Goal: Information Seeking & Learning: Find specific fact

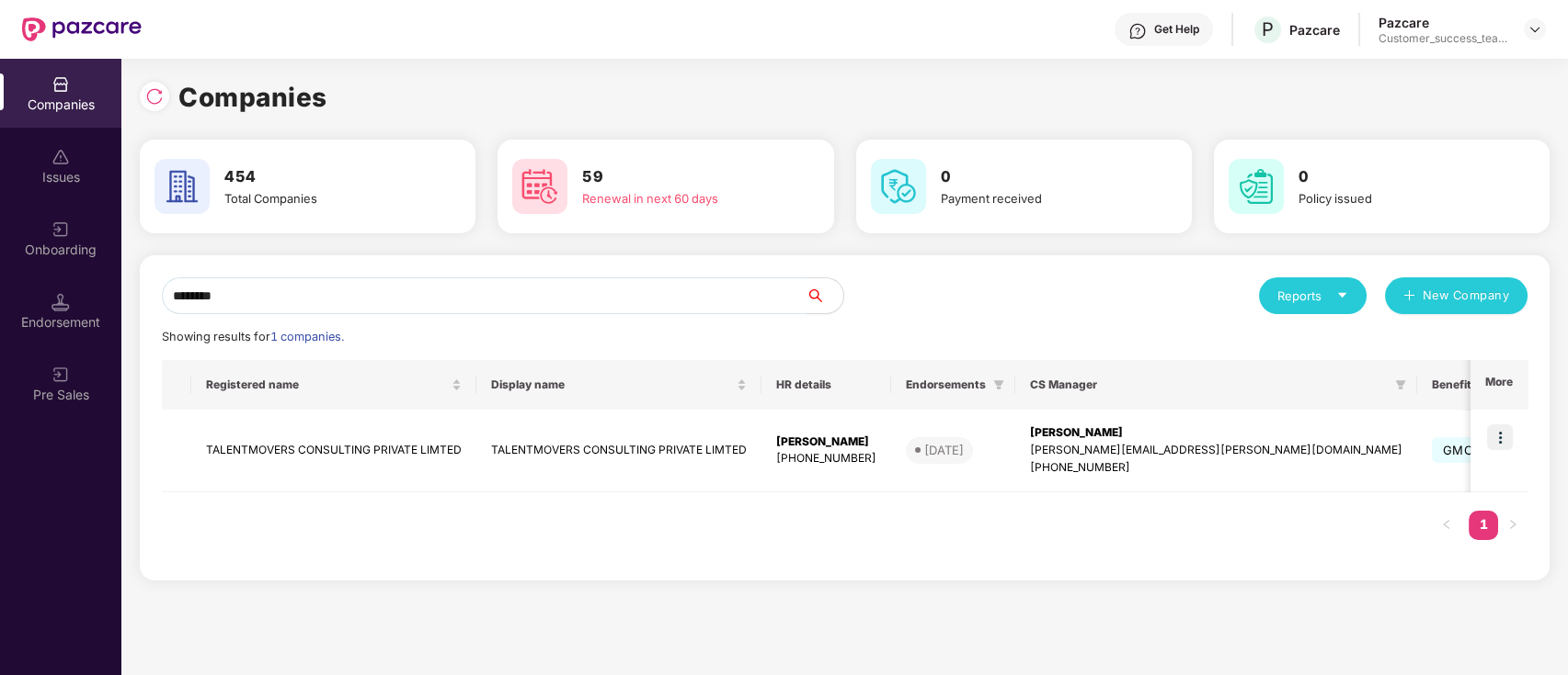
click at [443, 294] on input "********" at bounding box center [484, 296] width 644 height 37
type input "*"
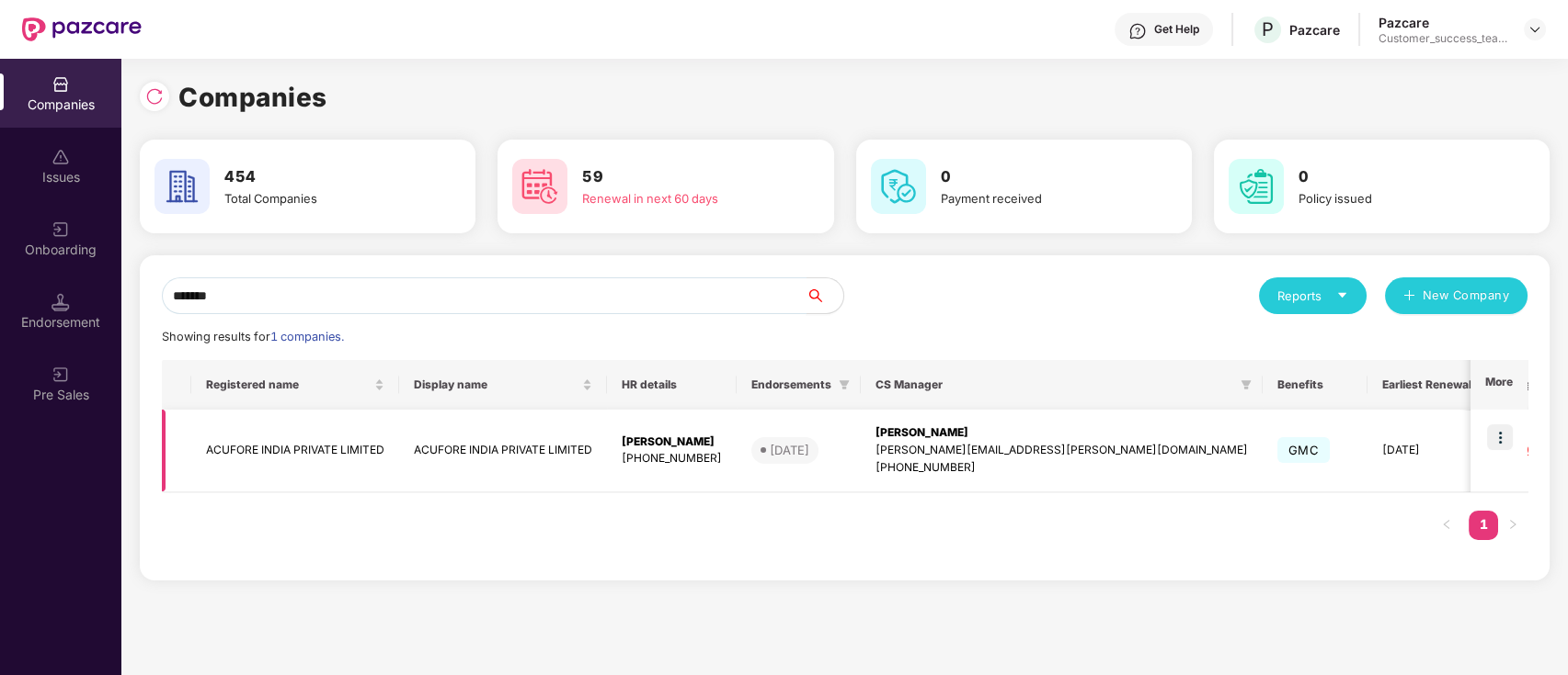
type input "*******"
click at [1501, 430] on img at bounding box center [1500, 438] width 25 height 25
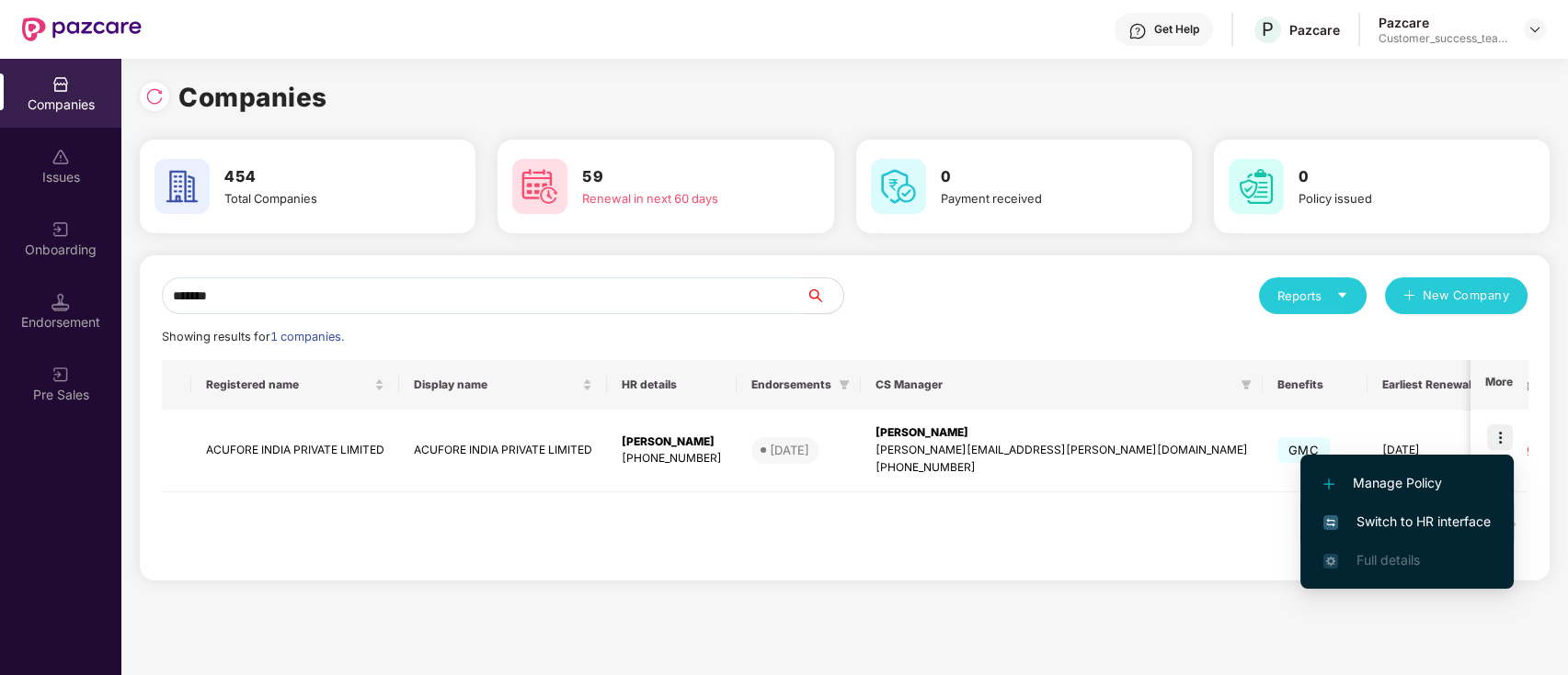
click at [1463, 518] on span "Switch to HR interface" at bounding box center [1406, 522] width 167 height 21
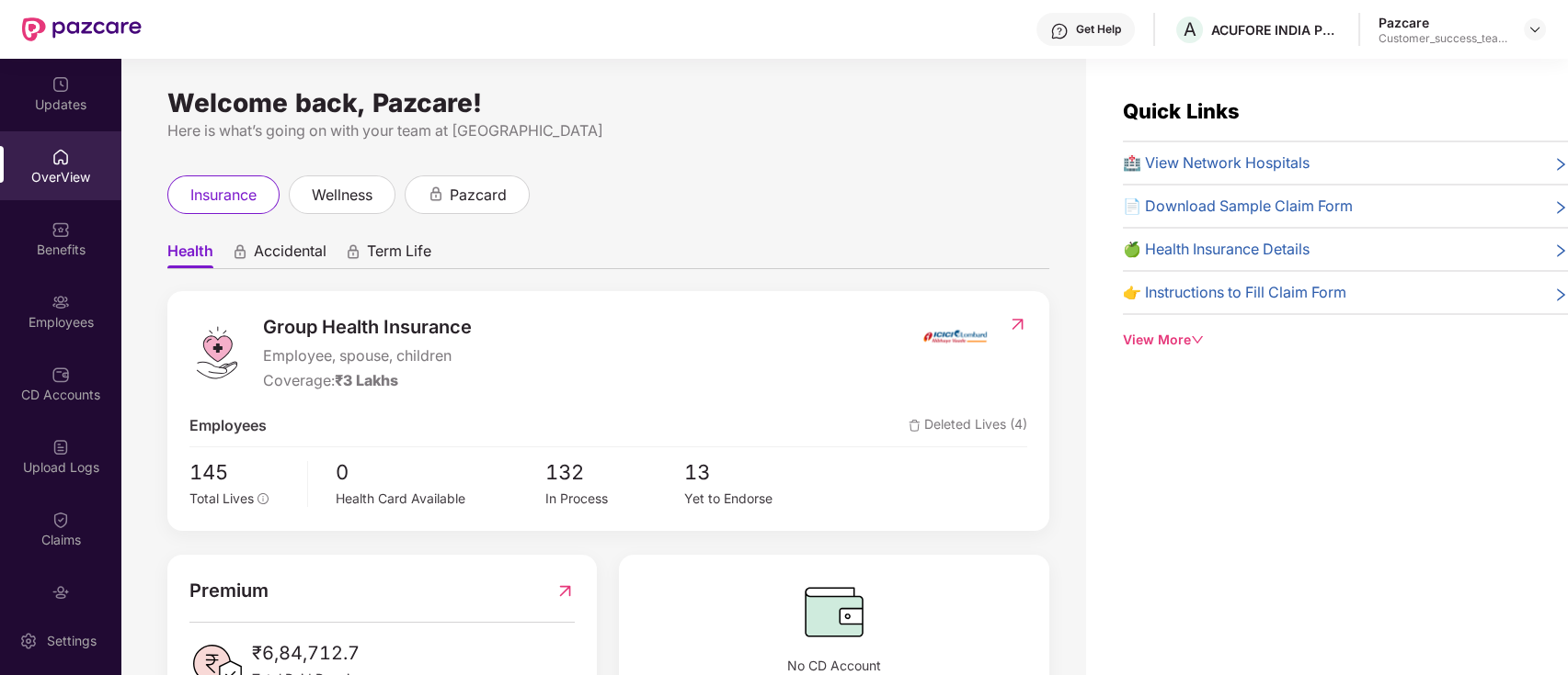
click at [52, 244] on div "Benefits" at bounding box center [61, 249] width 121 height 19
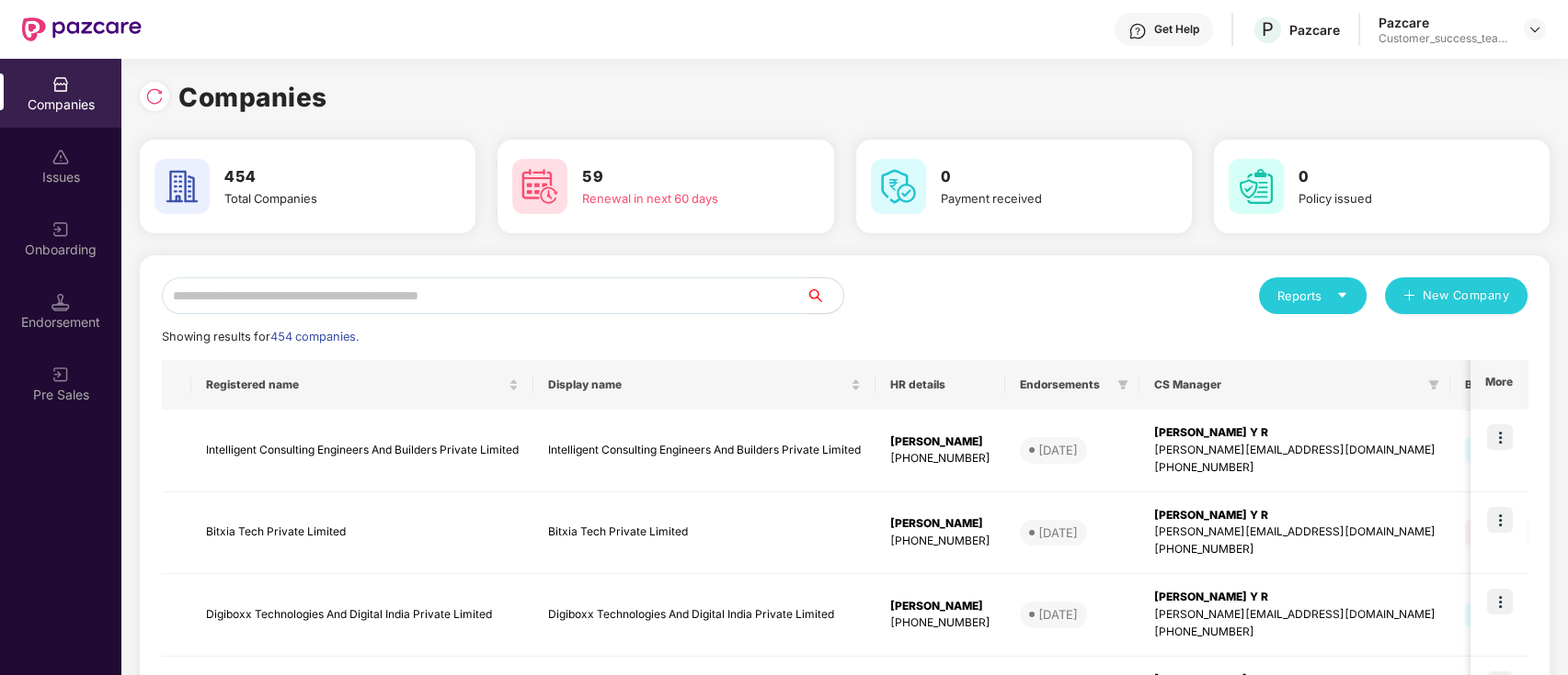
click at [329, 289] on input "text" at bounding box center [484, 296] width 644 height 37
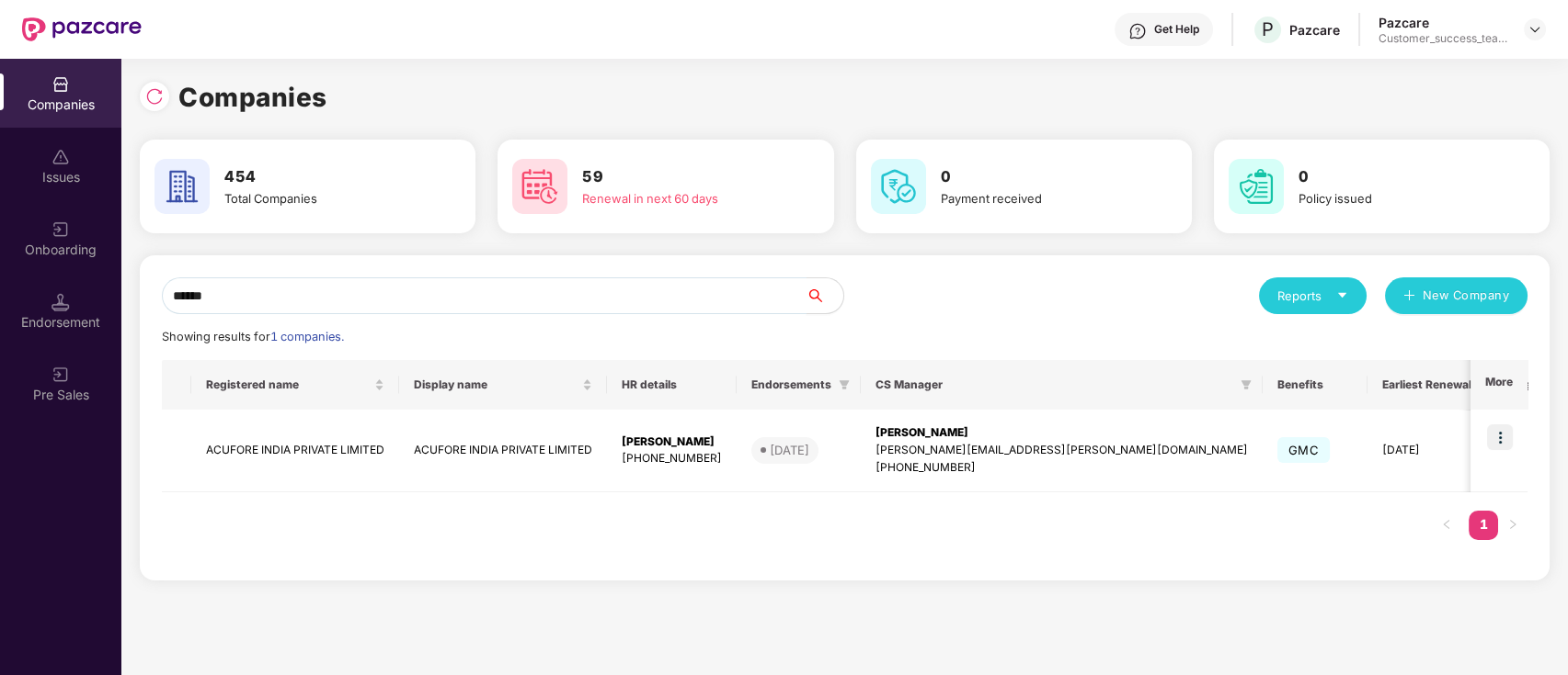
type input "*******"
click at [598, 454] on td "ACUFORE INDIA PRIVATE LIMITED" at bounding box center [502, 450] width 208 height 83
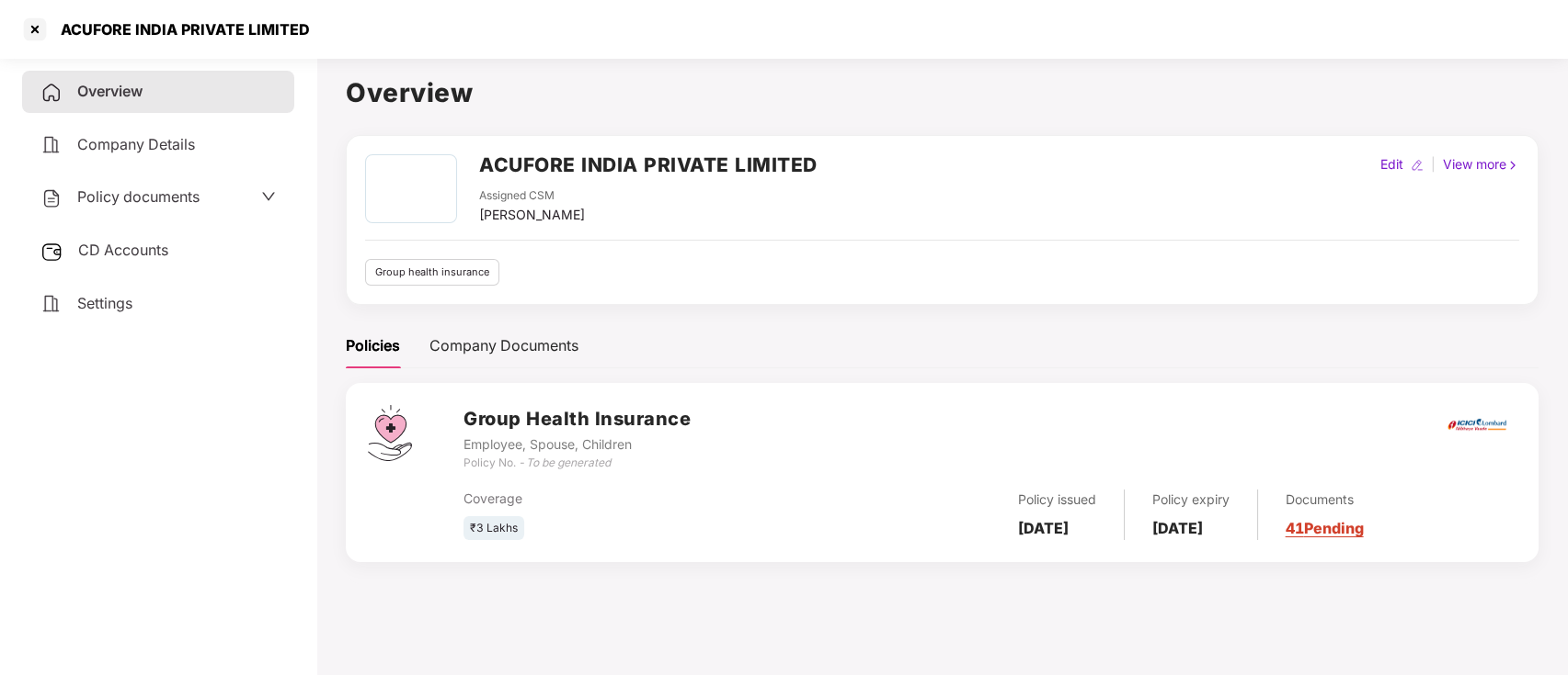
click at [187, 192] on span "Policy documents" at bounding box center [138, 196] width 122 height 19
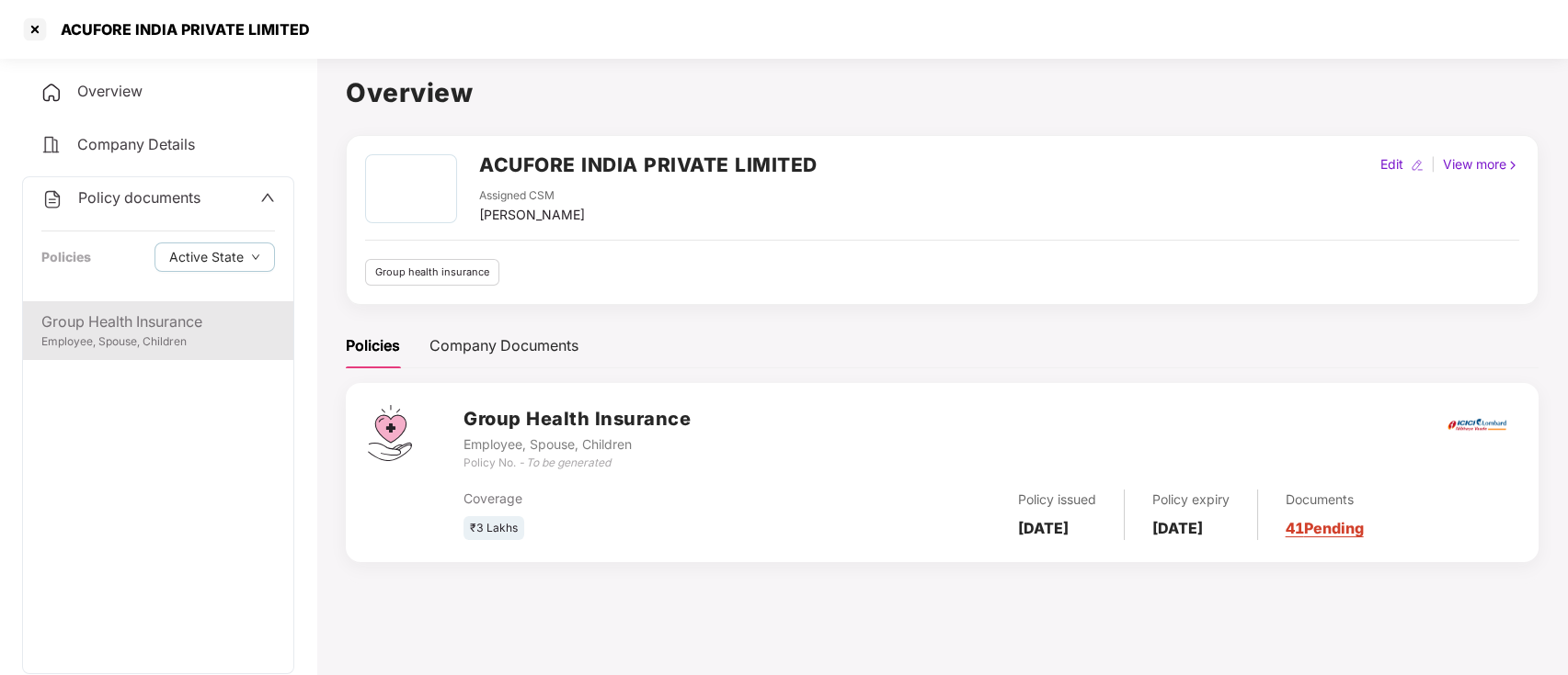
click at [169, 321] on div "Group Health Insurance" at bounding box center [157, 322] width 234 height 23
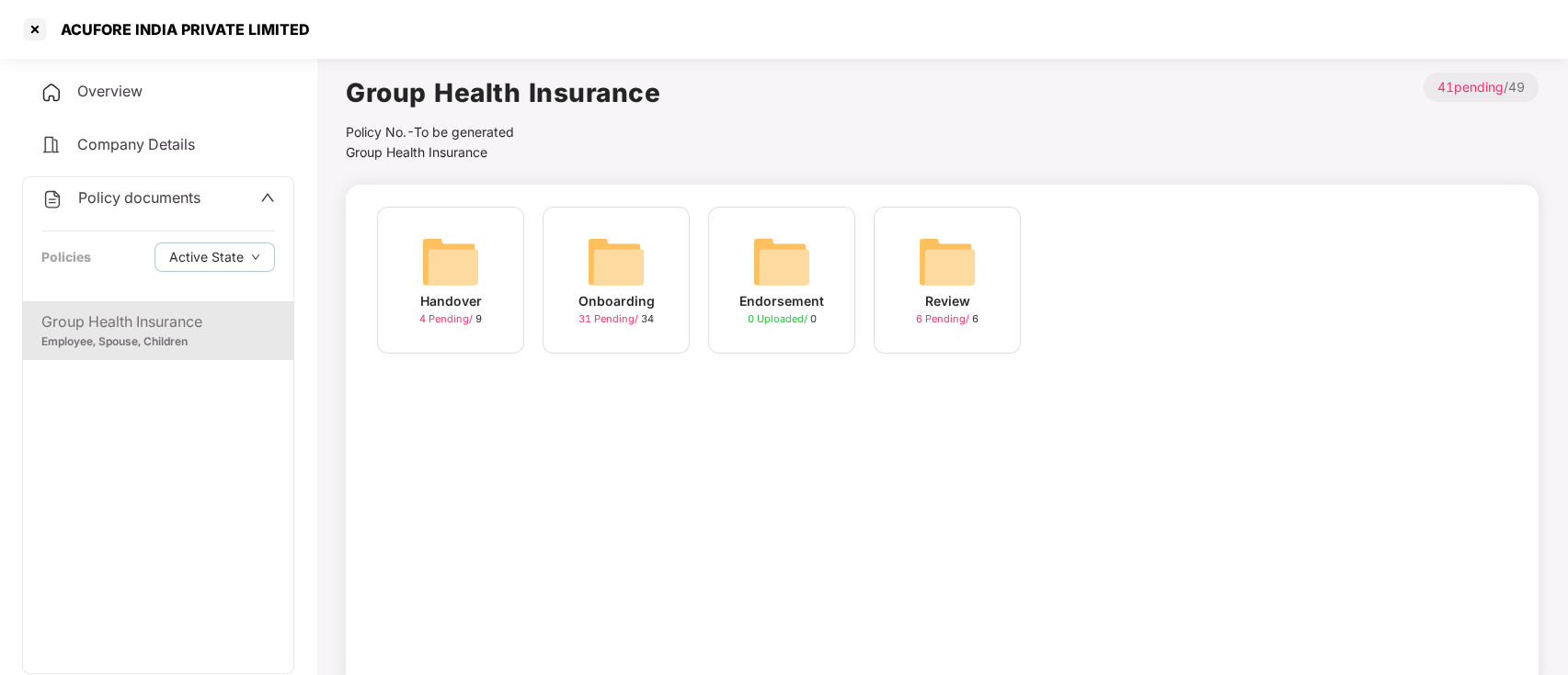
click at [616, 318] on span "31 Pending /" at bounding box center [610, 318] width 63 height 13
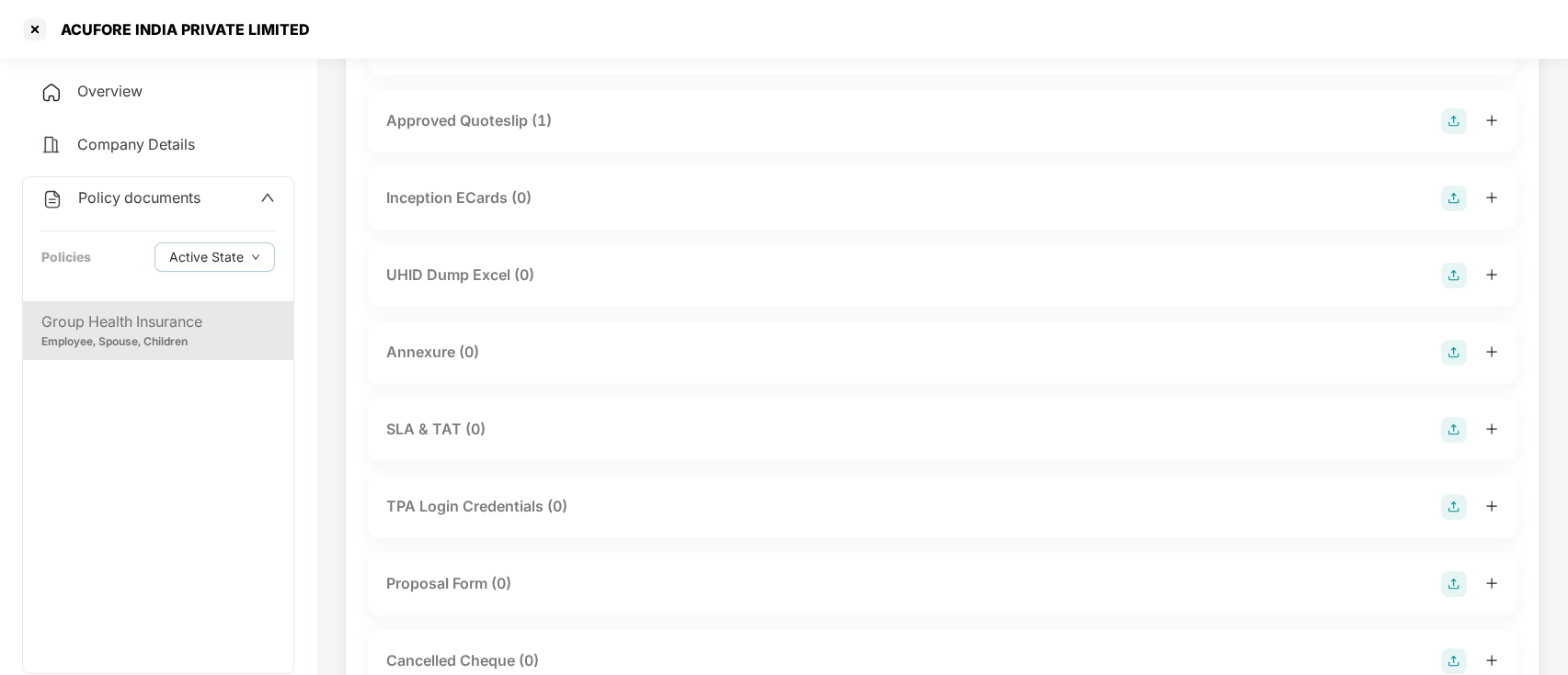
scroll to position [735, 0]
click at [1451, 268] on img at bounding box center [1454, 274] width 25 height 25
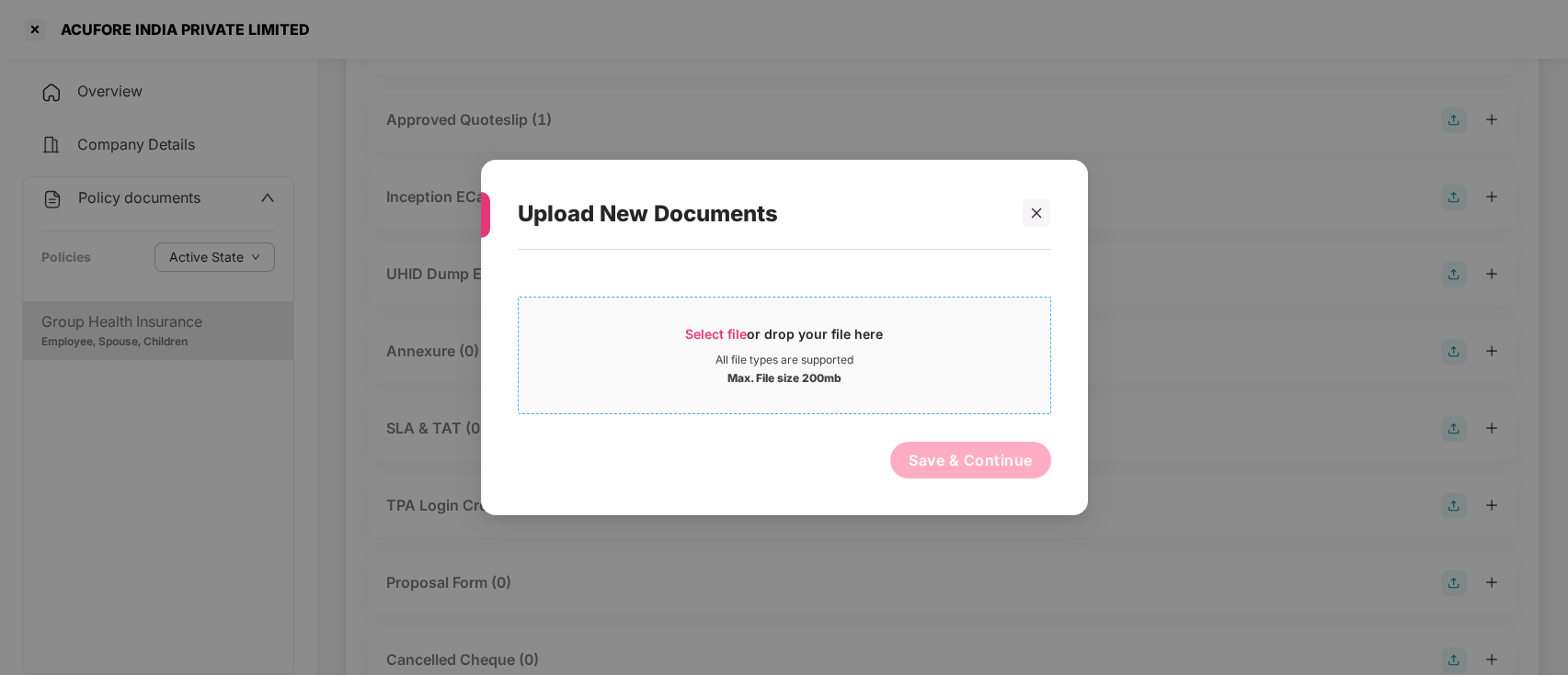
click at [699, 332] on span "Select file" at bounding box center [716, 334] width 62 height 16
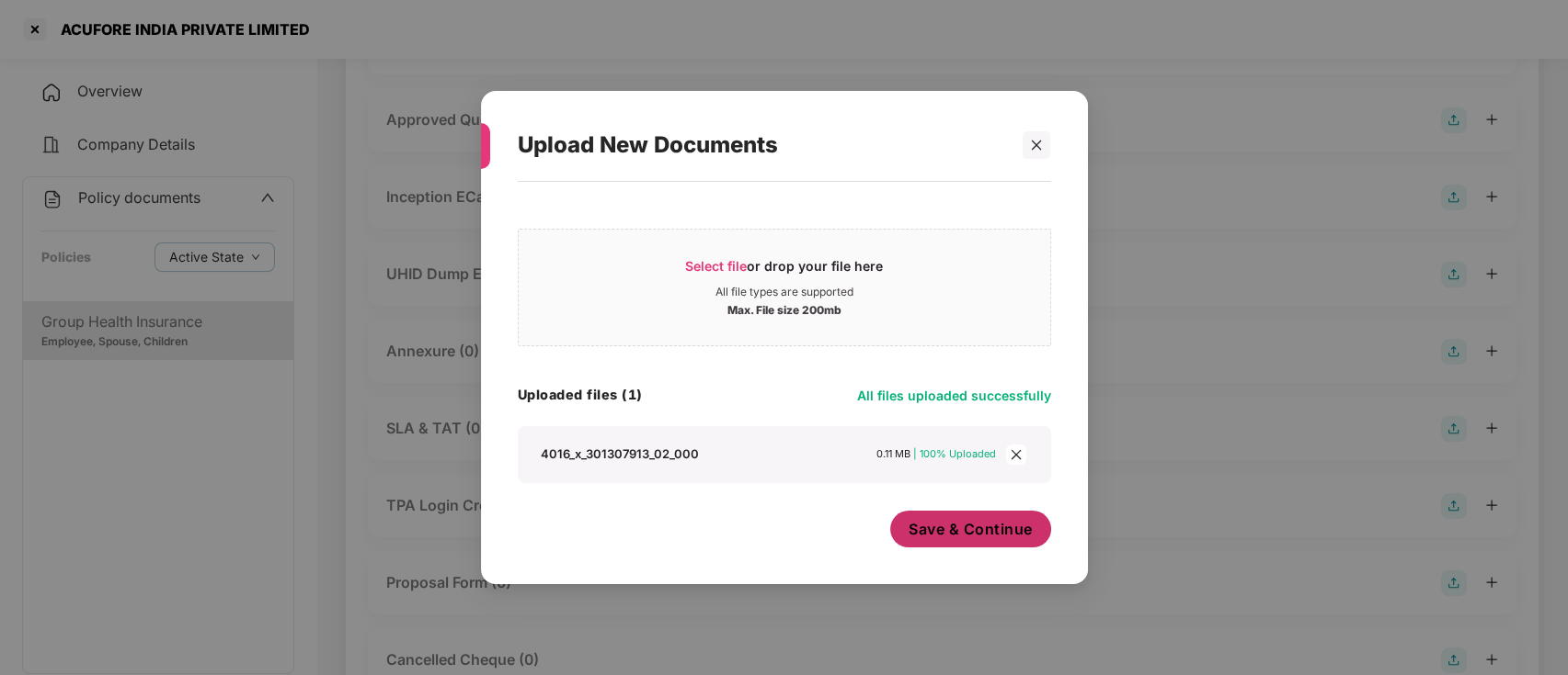
click at [955, 532] on span "Save & Continue" at bounding box center [970, 528] width 124 height 21
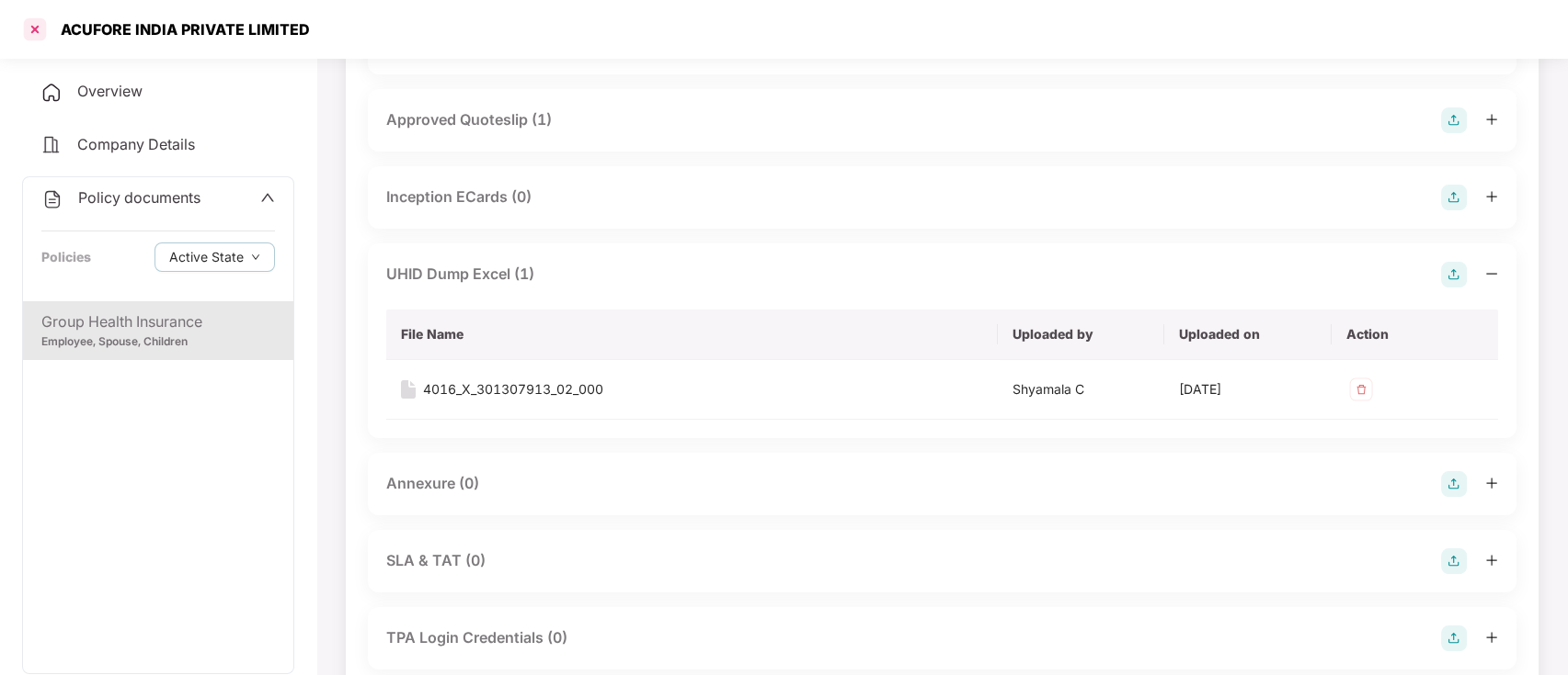
click at [43, 25] on div at bounding box center [35, 29] width 29 height 29
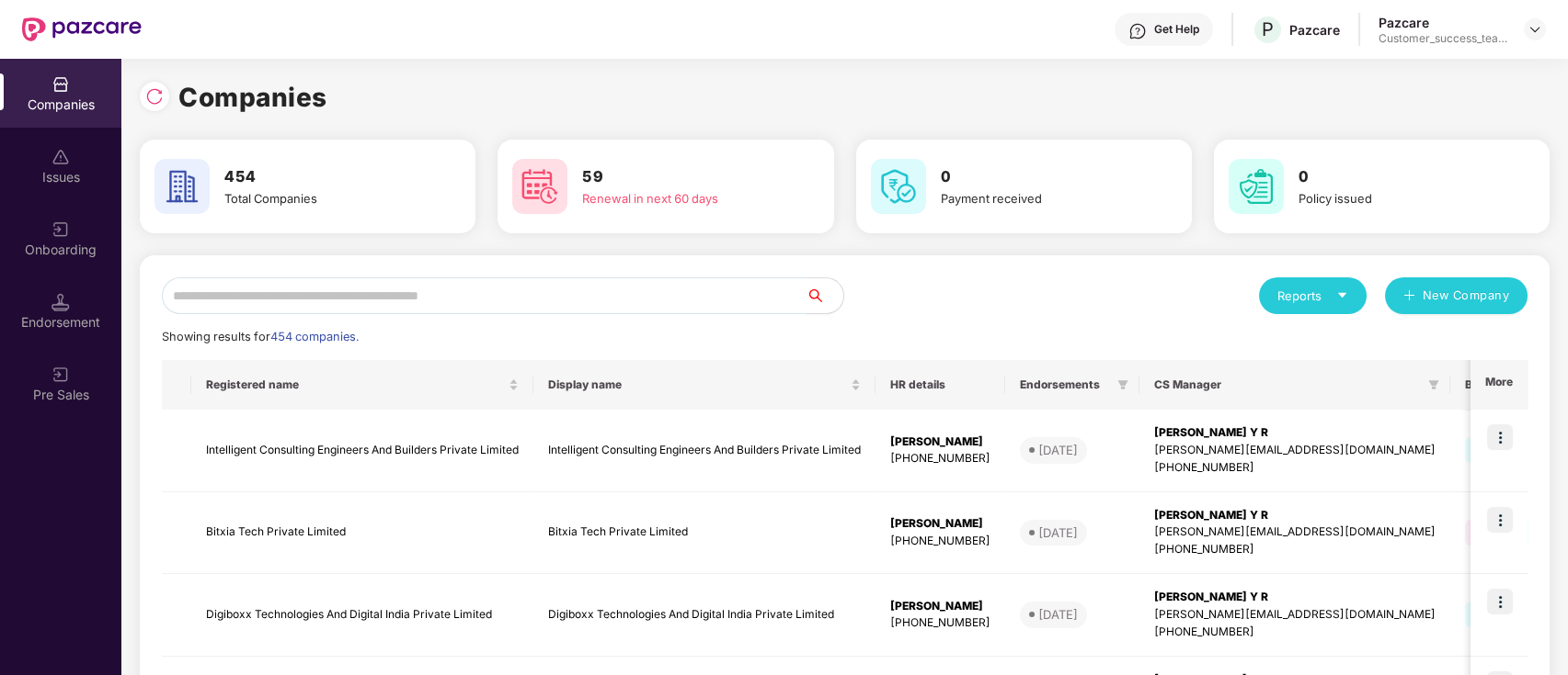
click at [414, 291] on input "text" at bounding box center [484, 296] width 644 height 37
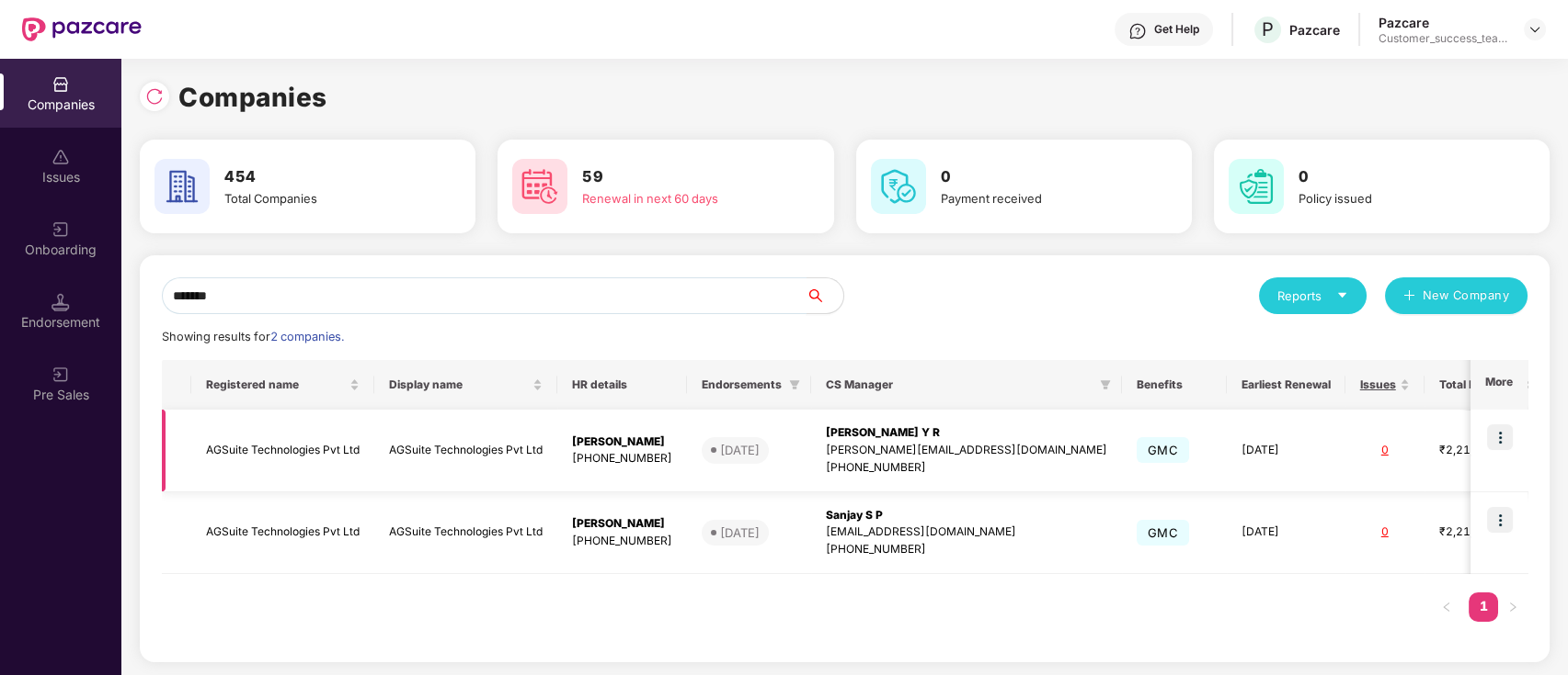
type input "*******"
click at [1495, 430] on img at bounding box center [1500, 438] width 25 height 25
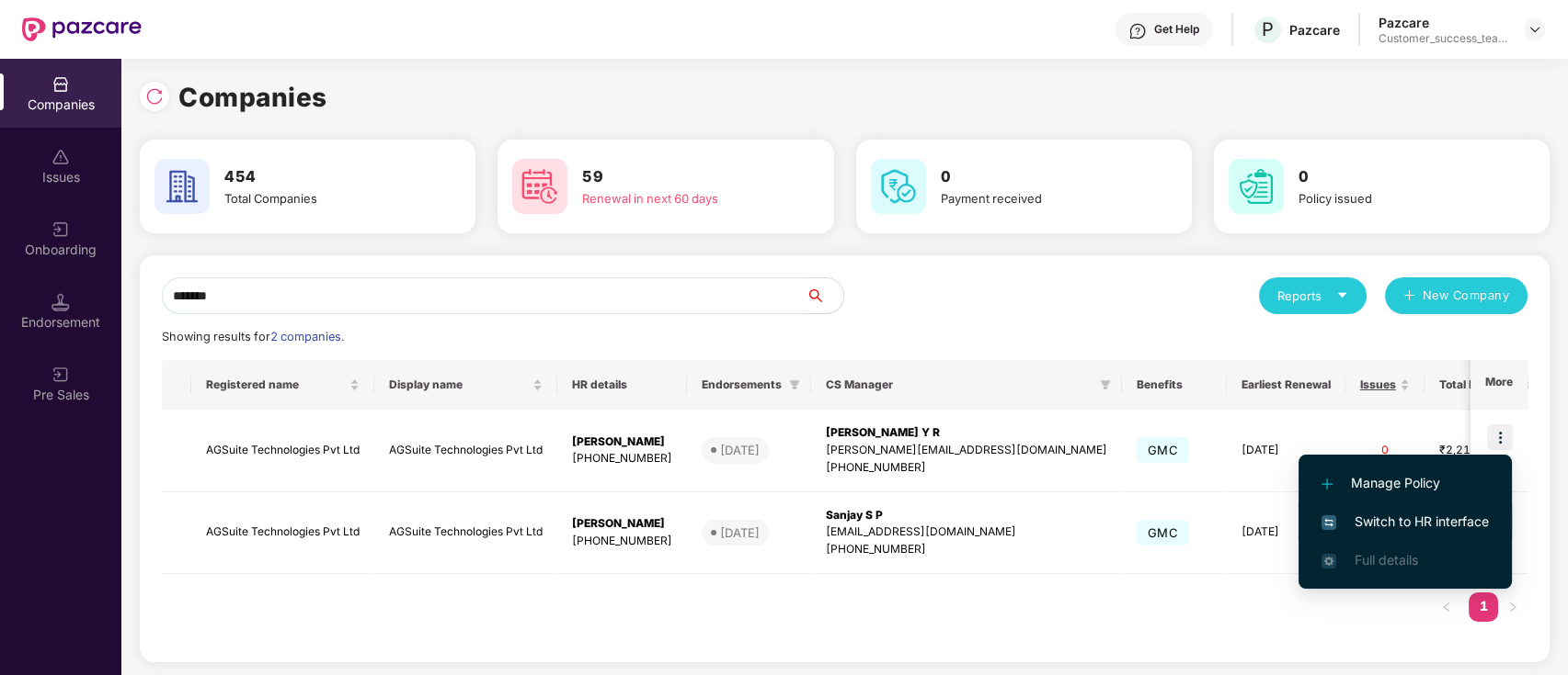
click at [1436, 527] on span "Switch to HR interface" at bounding box center [1405, 522] width 167 height 21
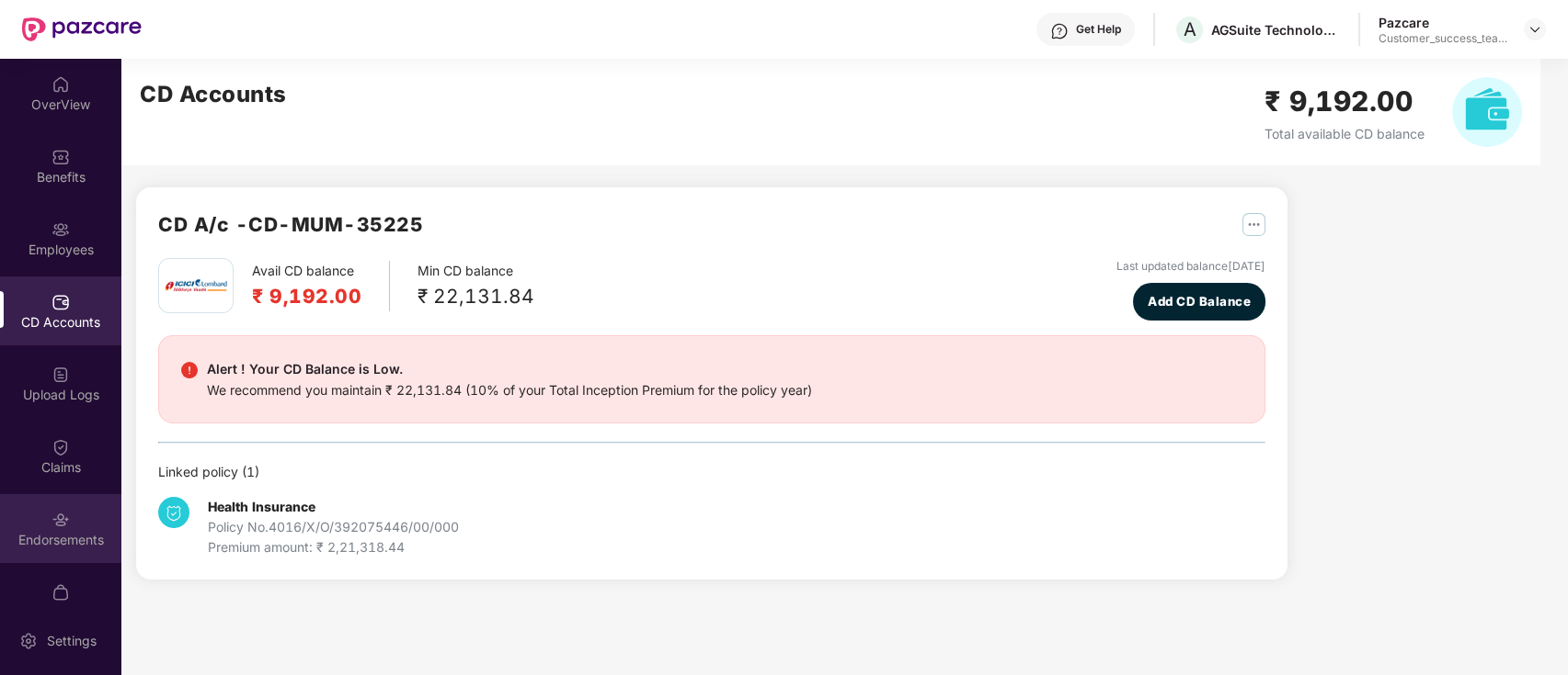
click at [45, 535] on div "Endorsements" at bounding box center [61, 540] width 121 height 19
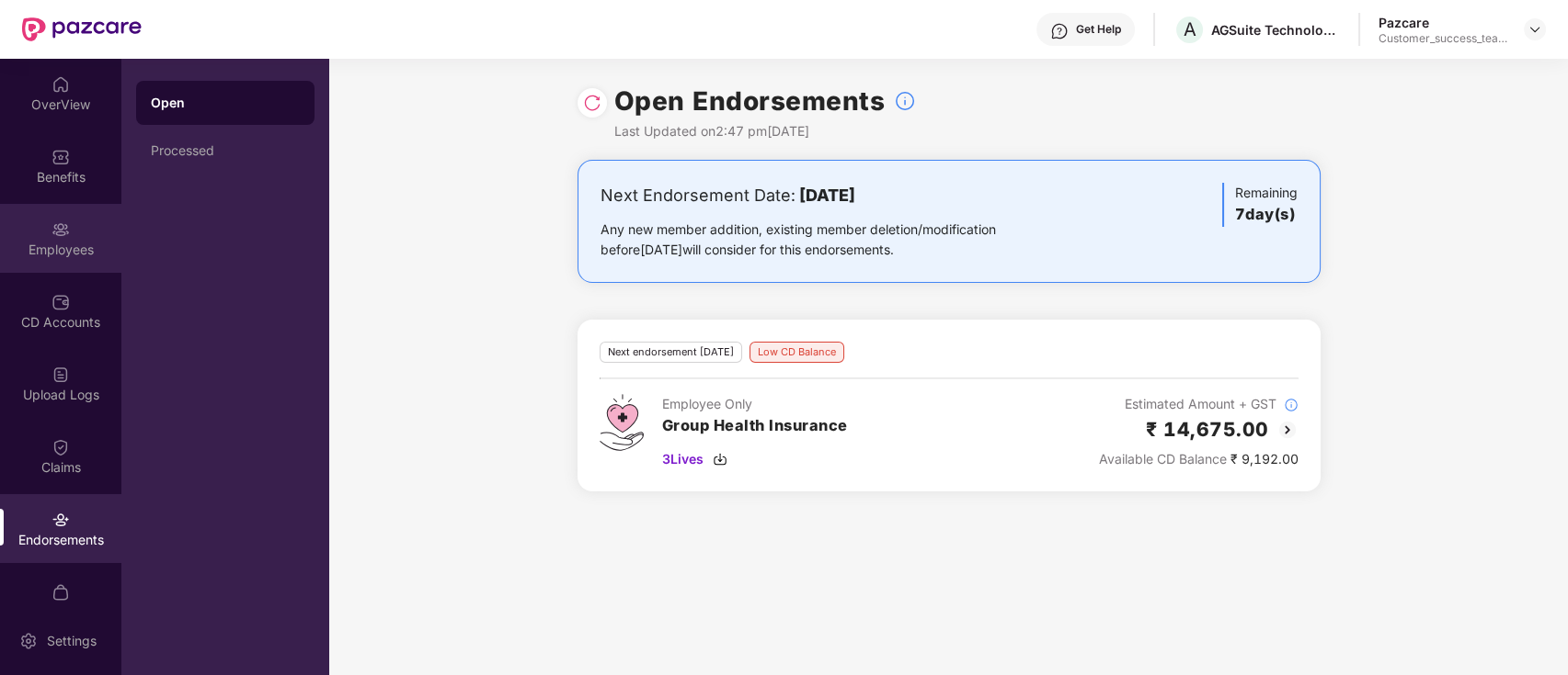
click at [59, 263] on div "Employees" at bounding box center [61, 238] width 121 height 69
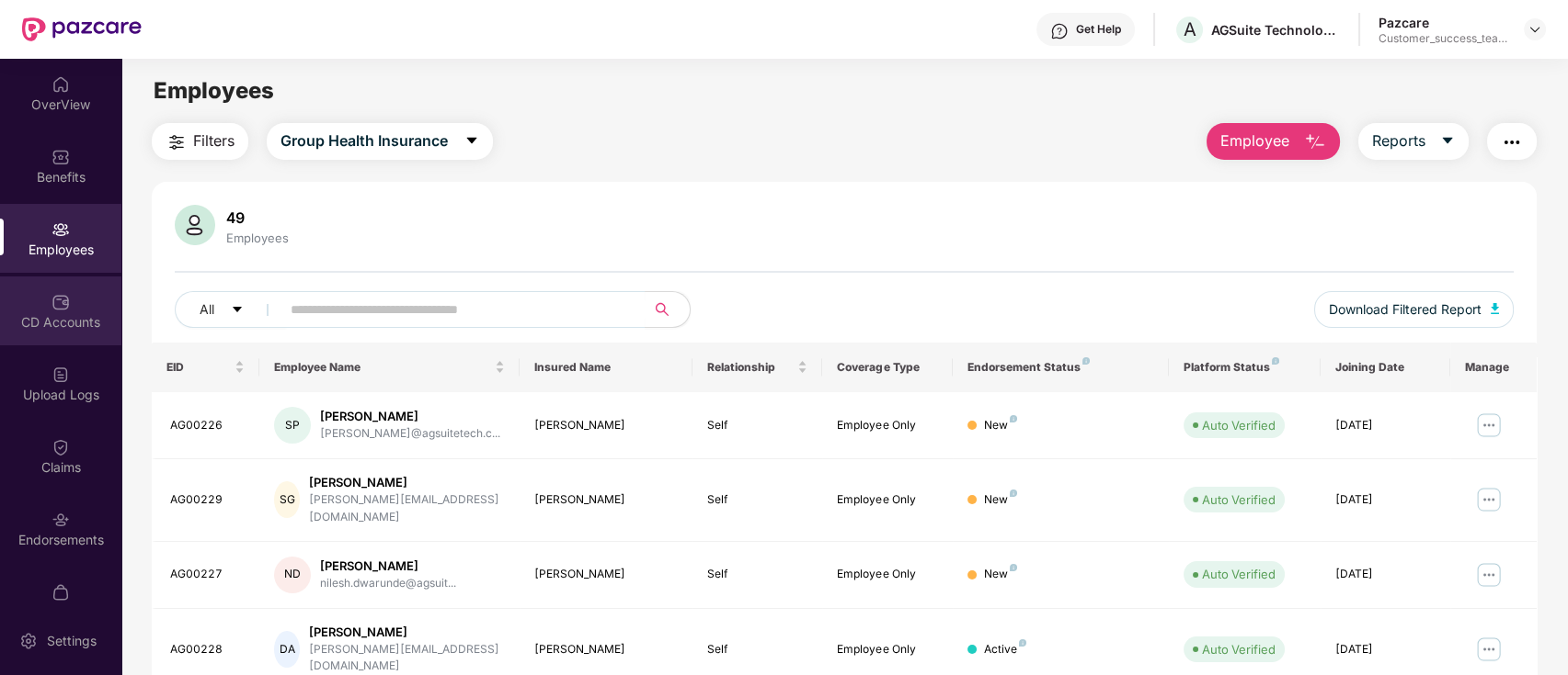
click at [63, 314] on div "CD Accounts" at bounding box center [61, 322] width 121 height 19
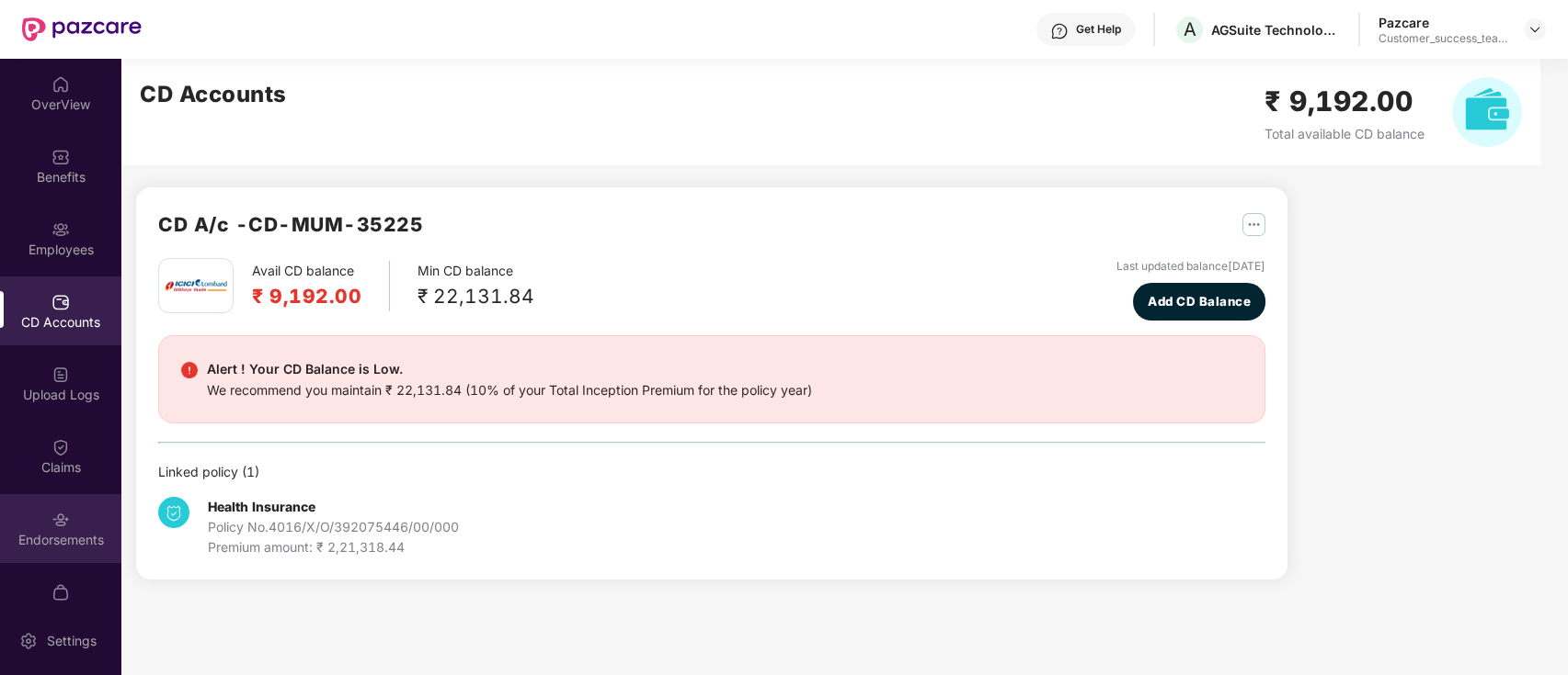
click at [77, 525] on div "Endorsements" at bounding box center [61, 528] width 121 height 69
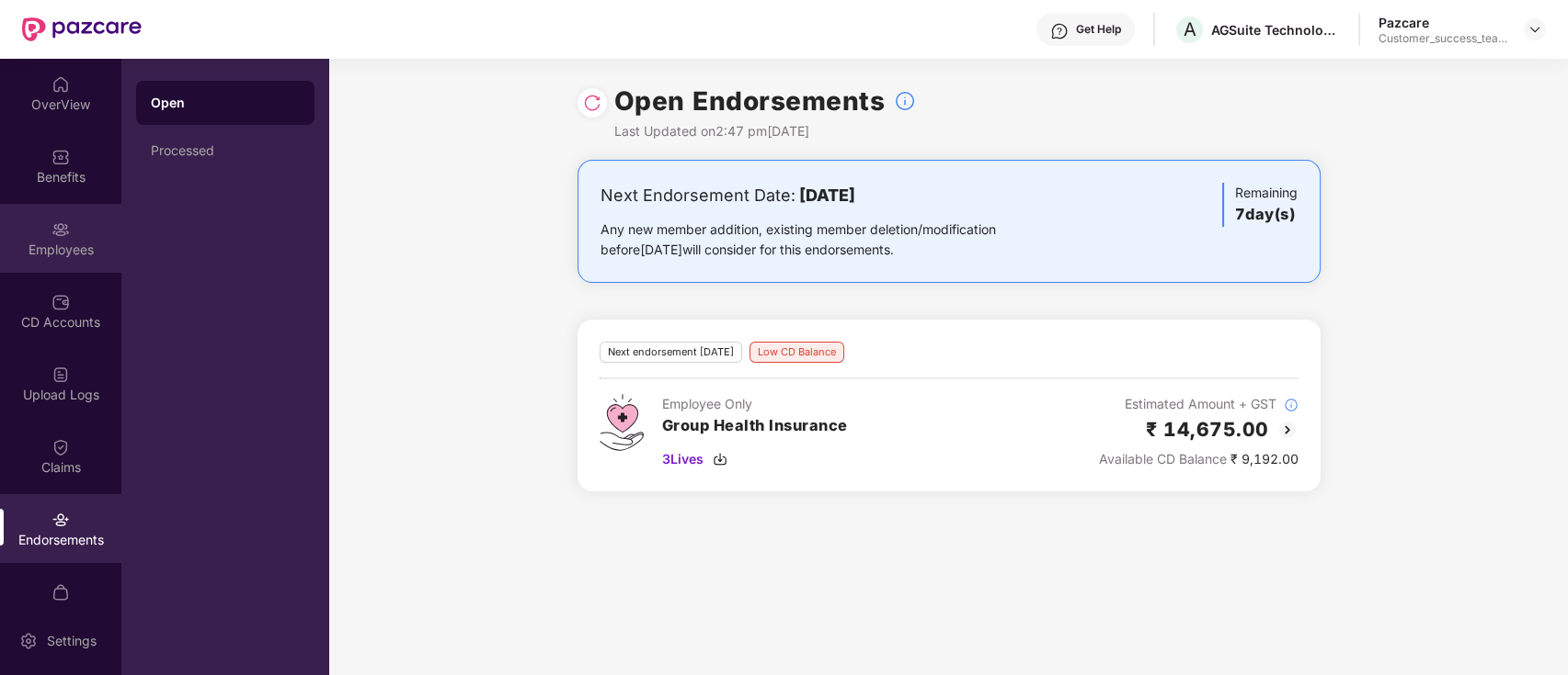
click at [77, 246] on div "Employees" at bounding box center [61, 249] width 121 height 19
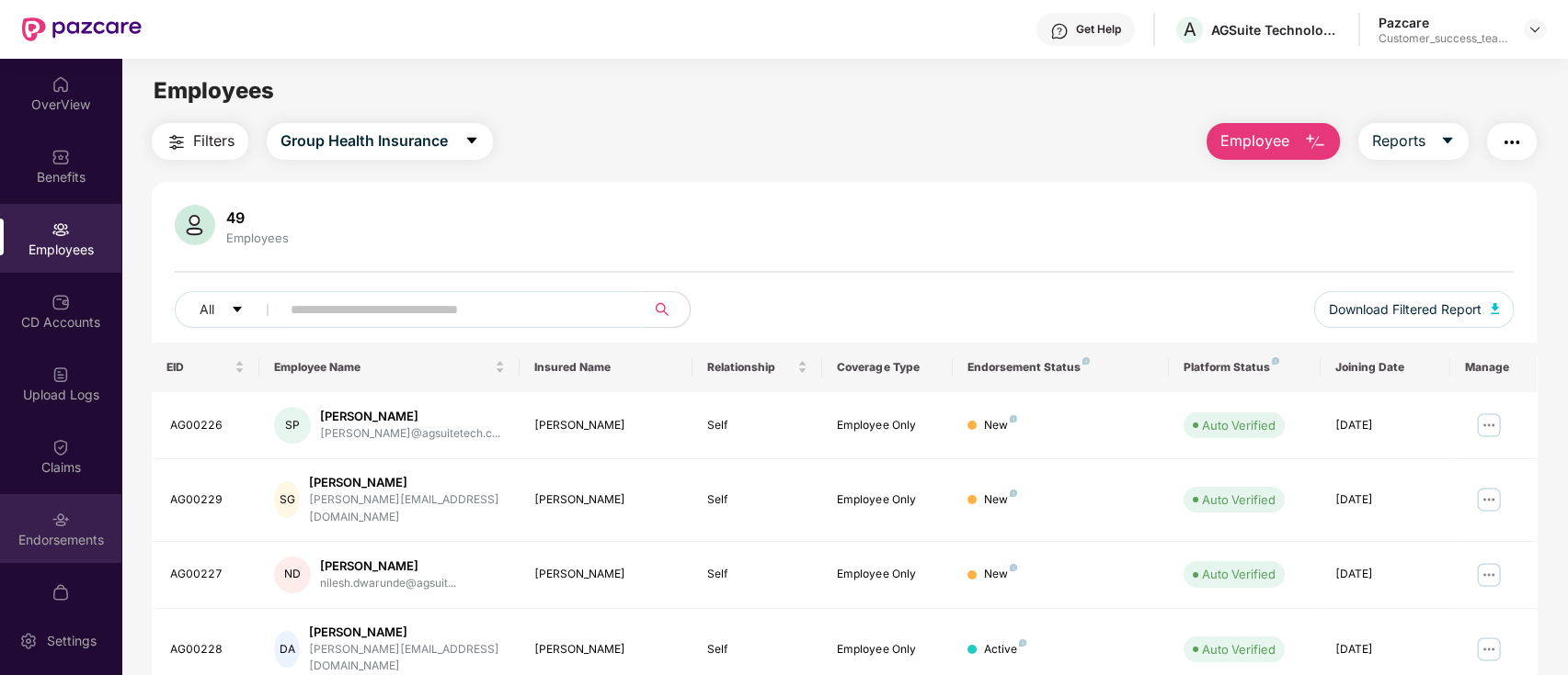
click at [50, 536] on div "Endorsements" at bounding box center [61, 540] width 121 height 19
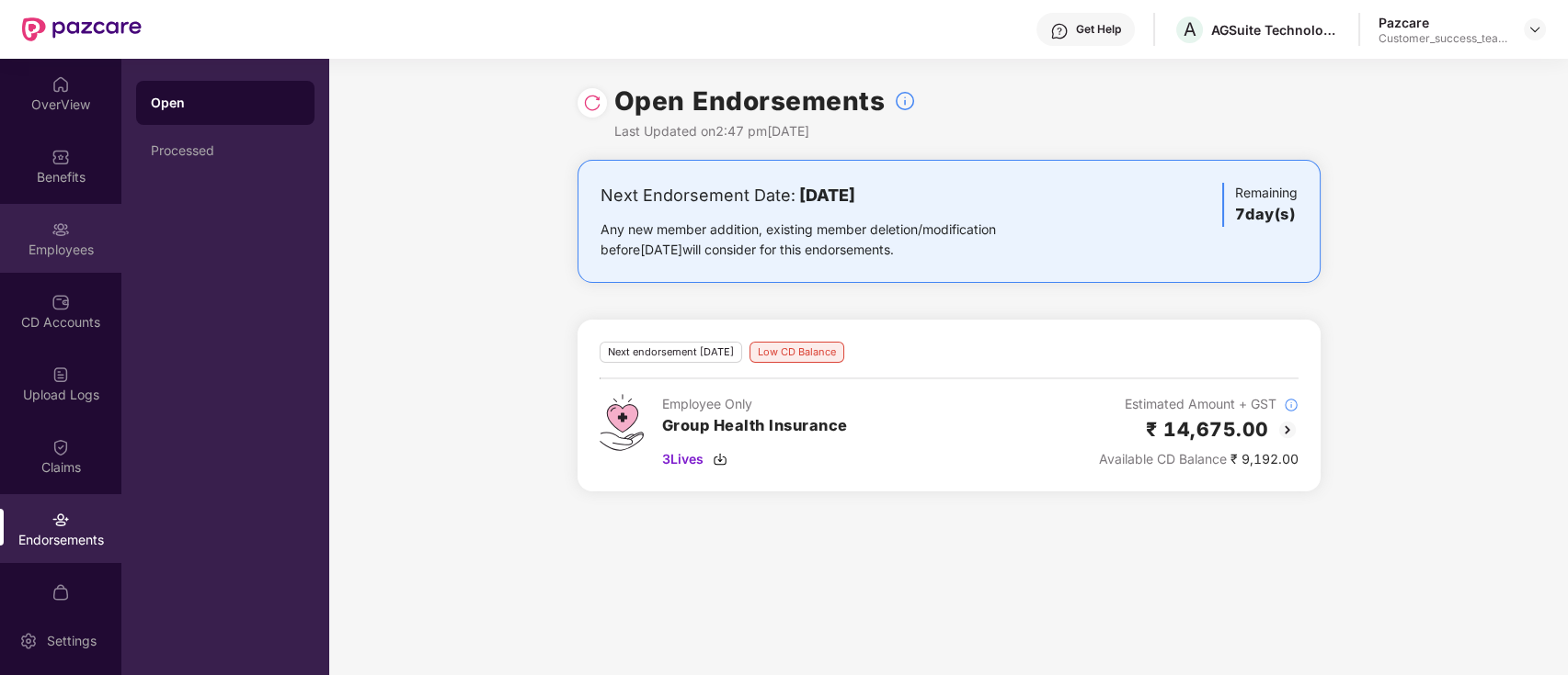
click at [97, 266] on div "Employees" at bounding box center [61, 238] width 121 height 69
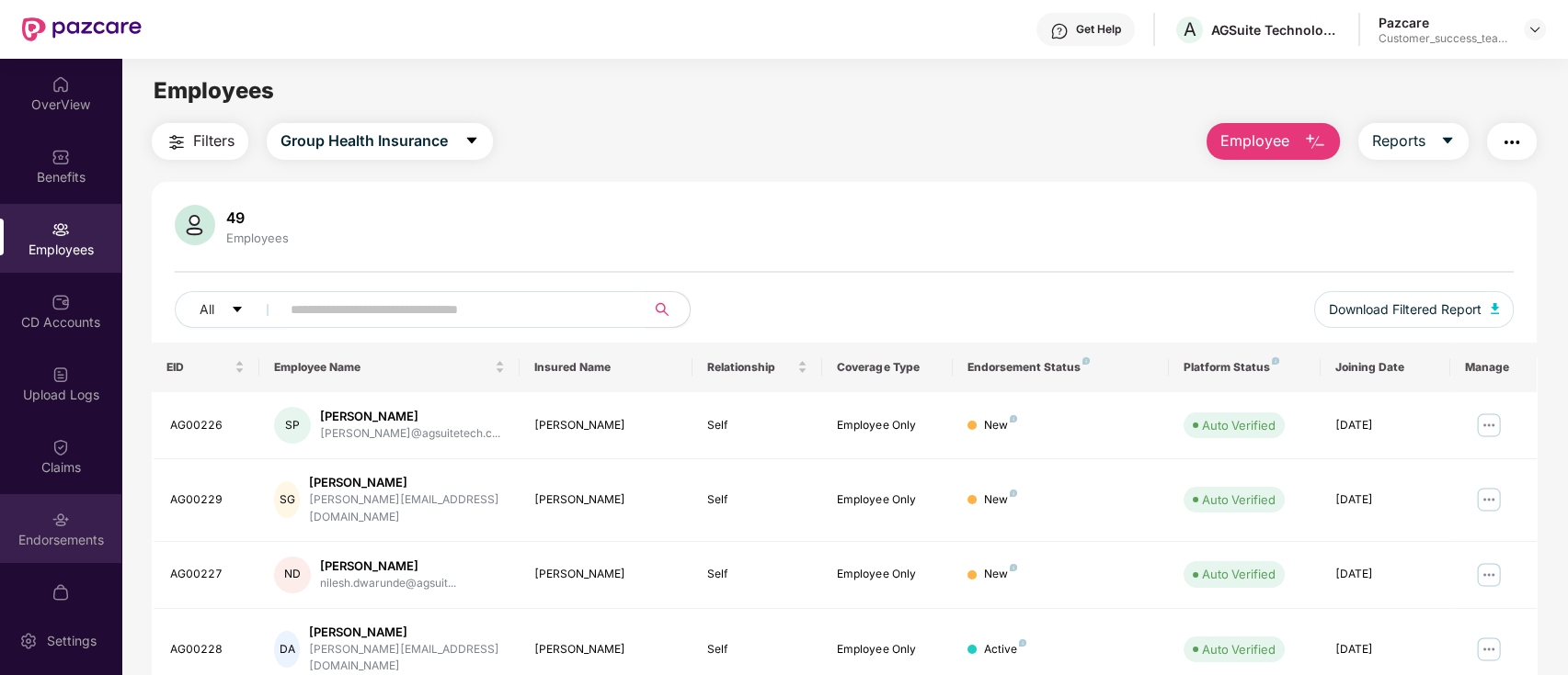
click at [52, 521] on img at bounding box center [61, 520] width 19 height 19
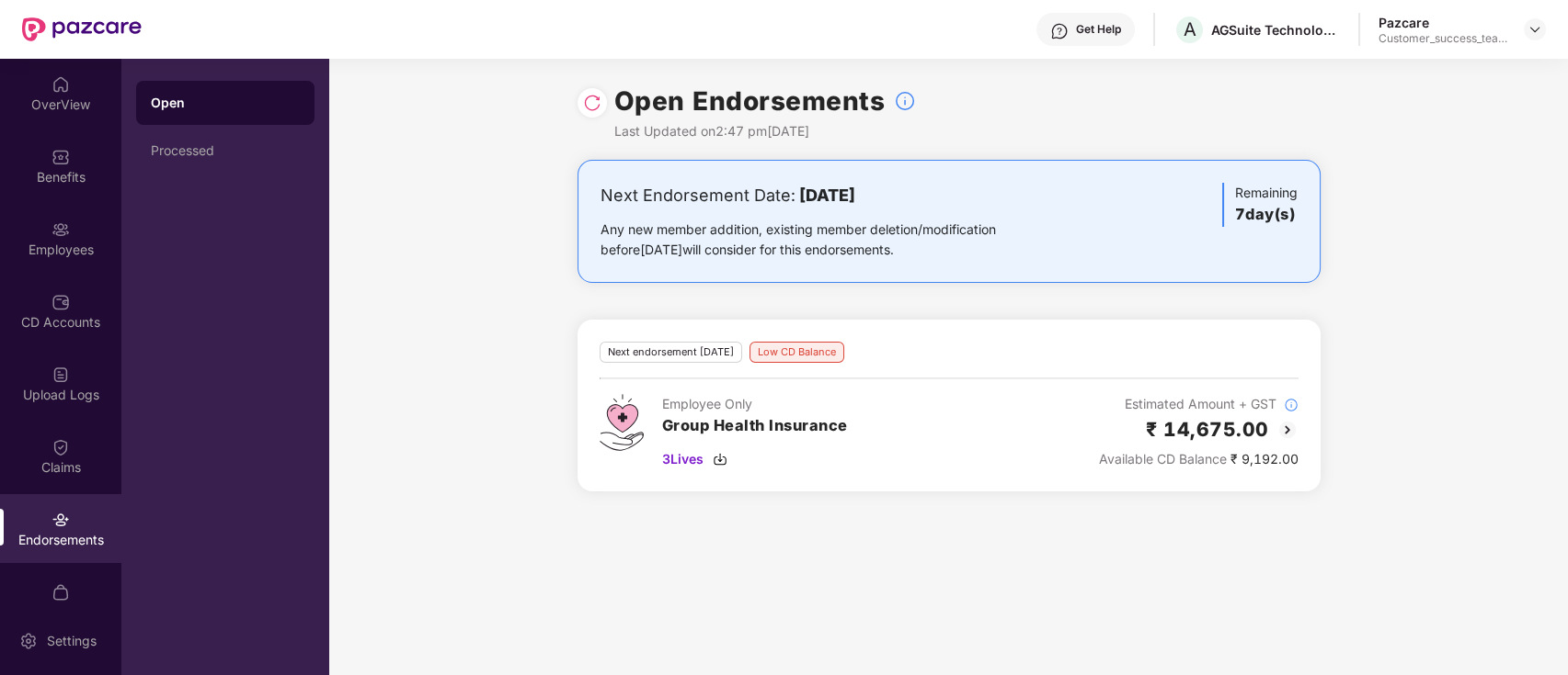
click at [1287, 429] on img at bounding box center [1286, 430] width 22 height 22
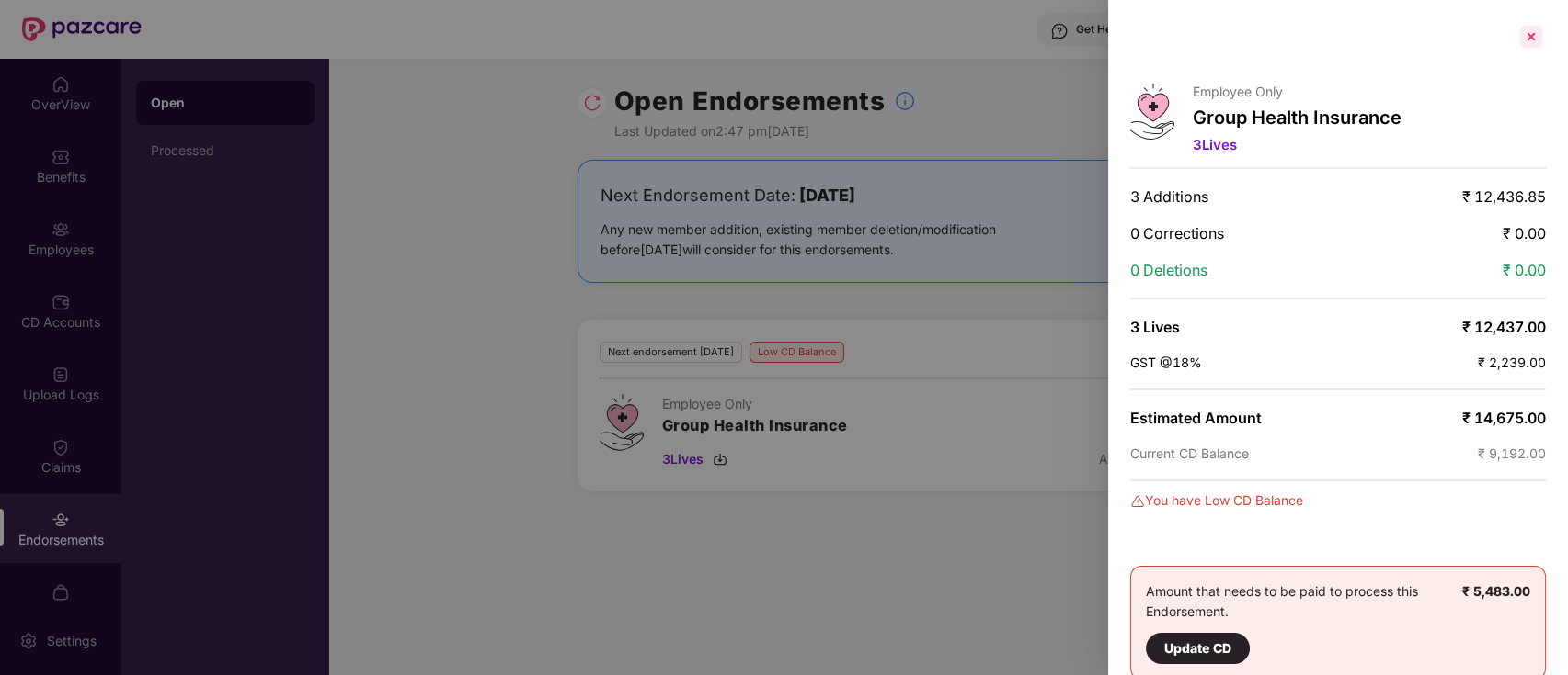
click at [1534, 38] on div at bounding box center [1531, 37] width 29 height 29
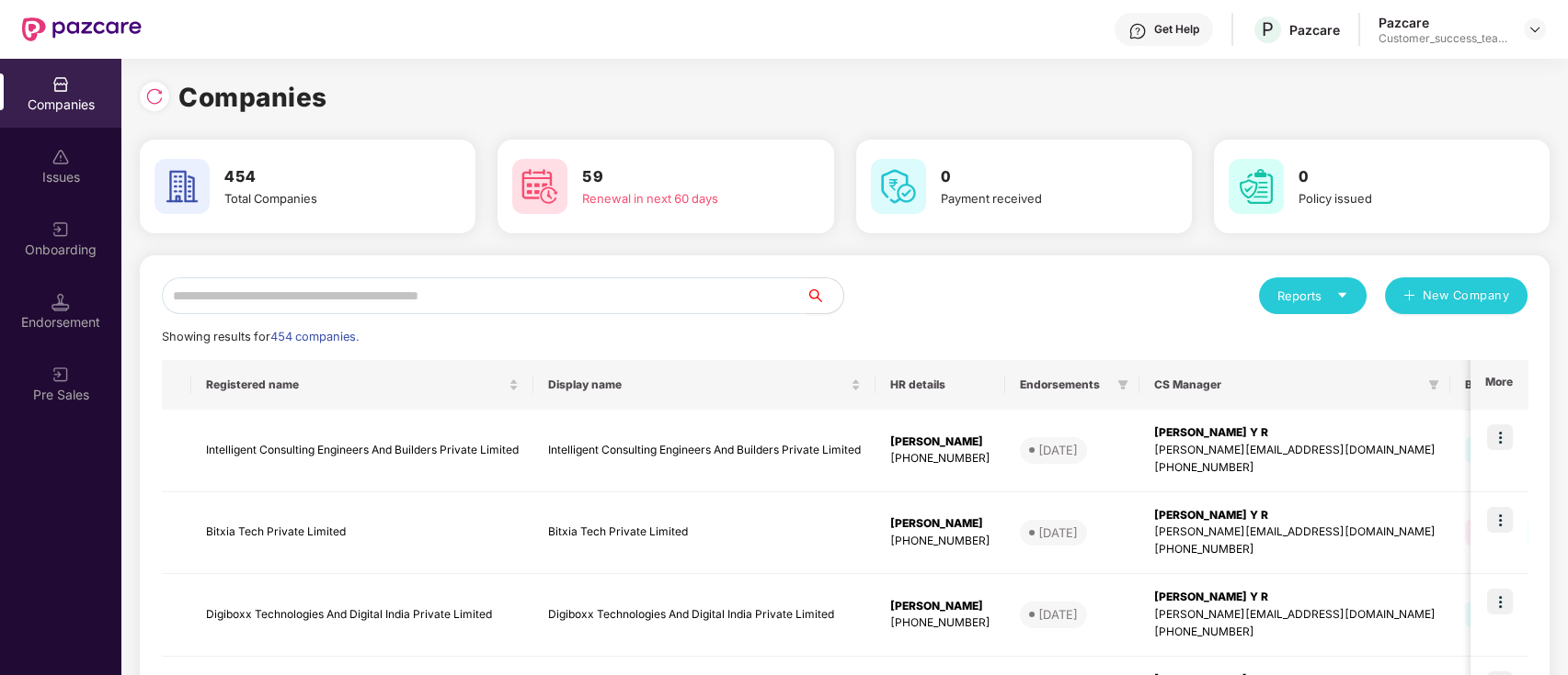
click at [326, 287] on input "text" at bounding box center [484, 296] width 644 height 37
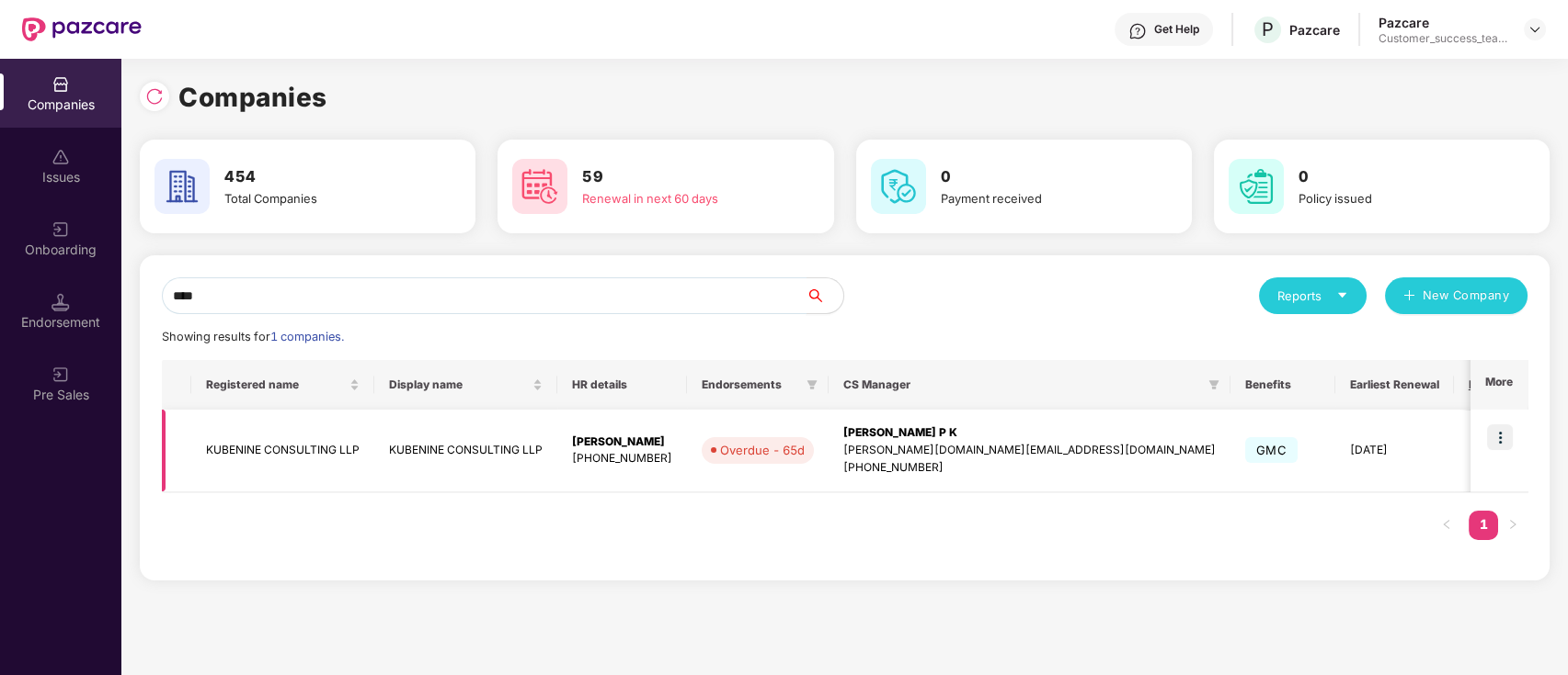
type input "****"
click at [1495, 439] on img at bounding box center [1500, 438] width 25 height 25
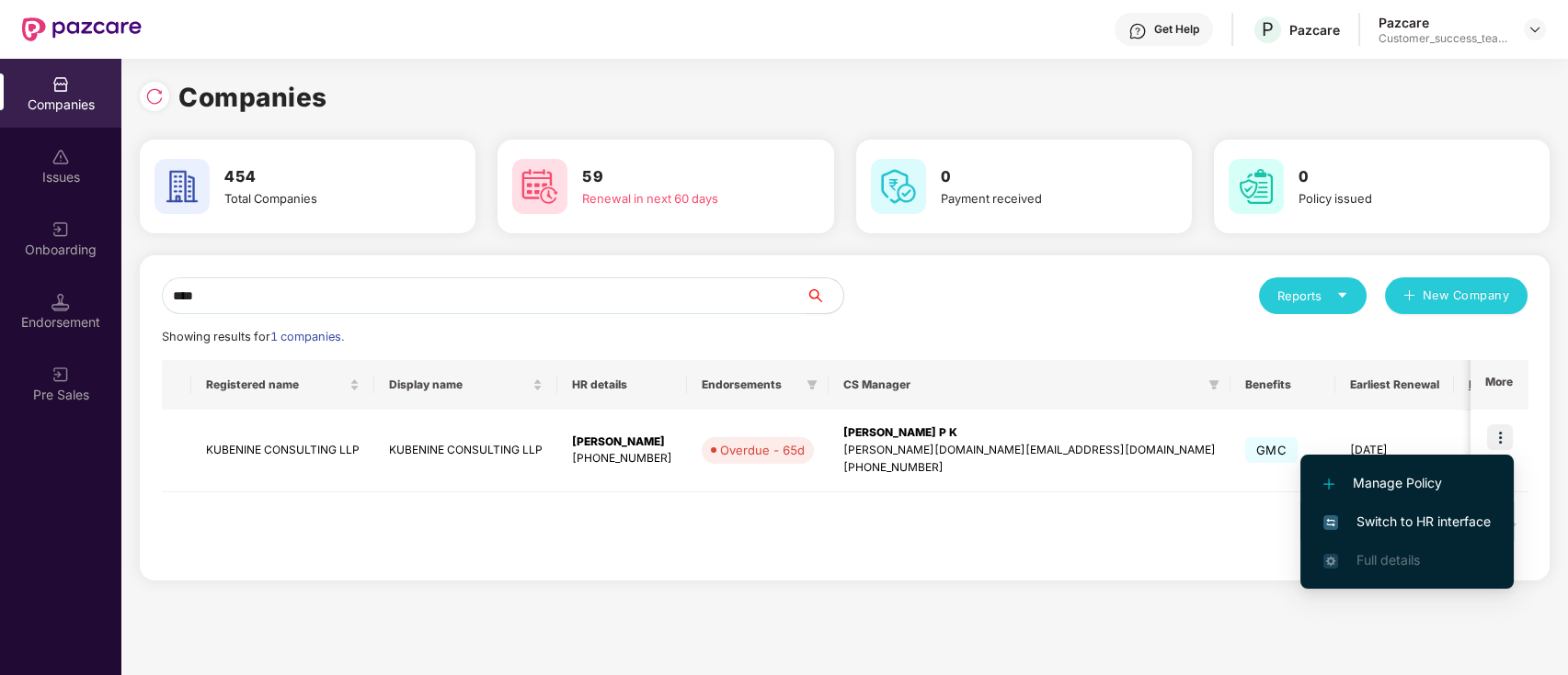
click at [1431, 521] on span "Switch to HR interface" at bounding box center [1406, 522] width 167 height 21
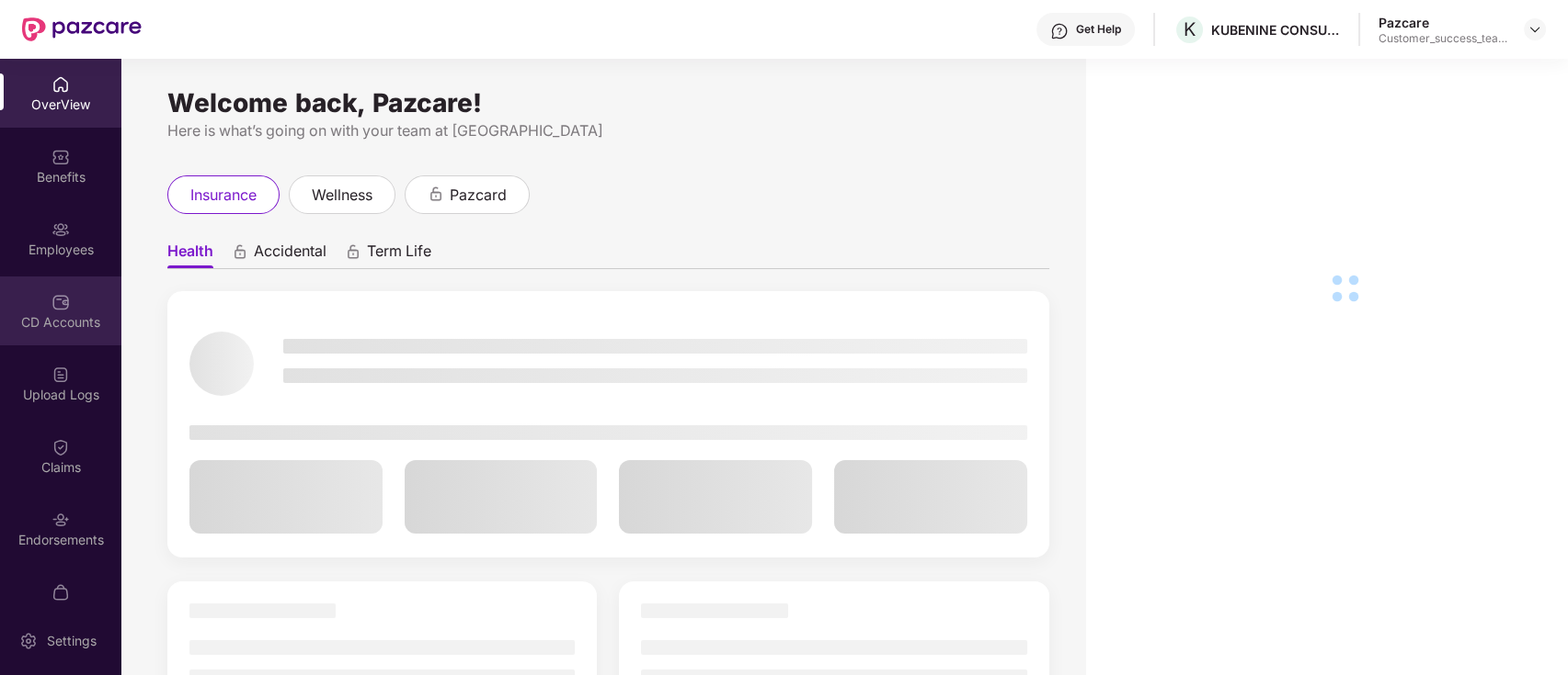
click at [73, 279] on div "CD Accounts" at bounding box center [61, 311] width 121 height 69
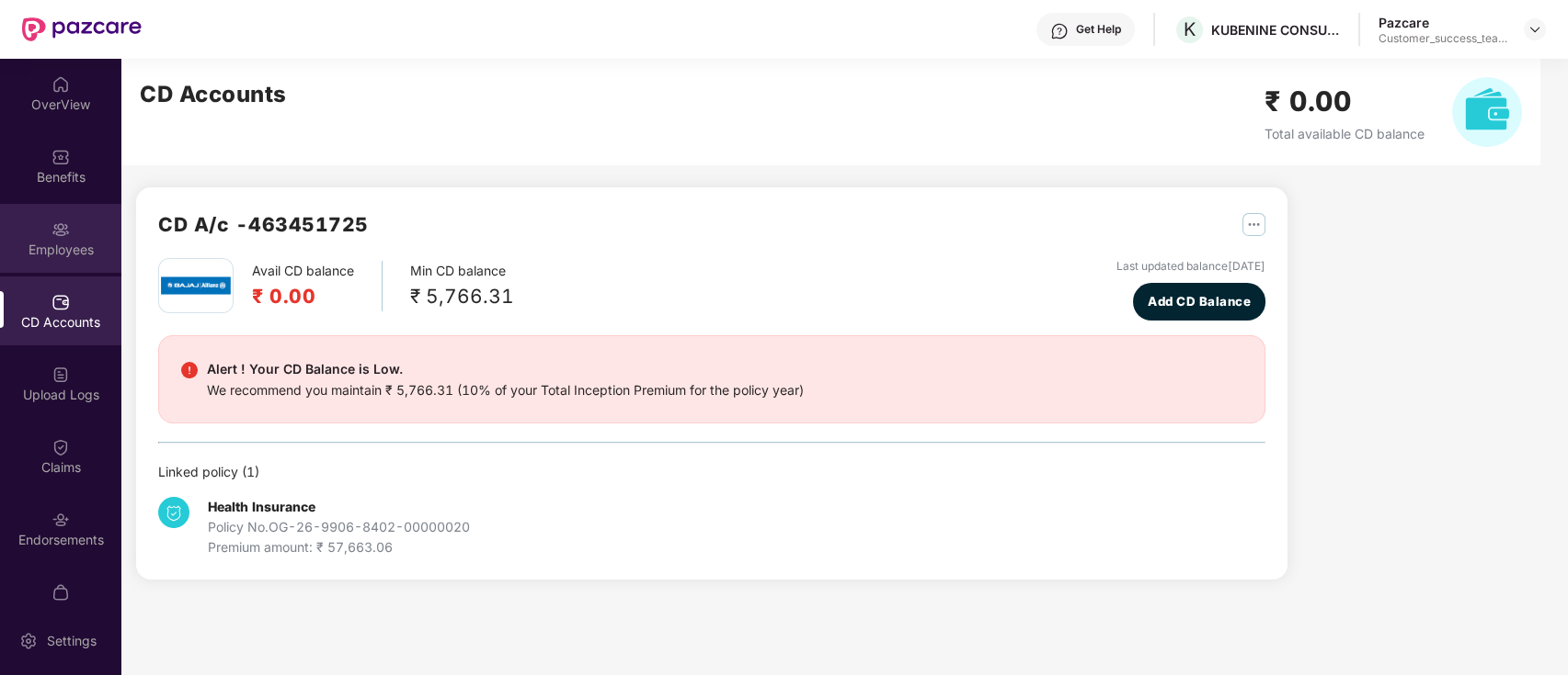
click at [74, 240] on div "Employees" at bounding box center [61, 249] width 121 height 19
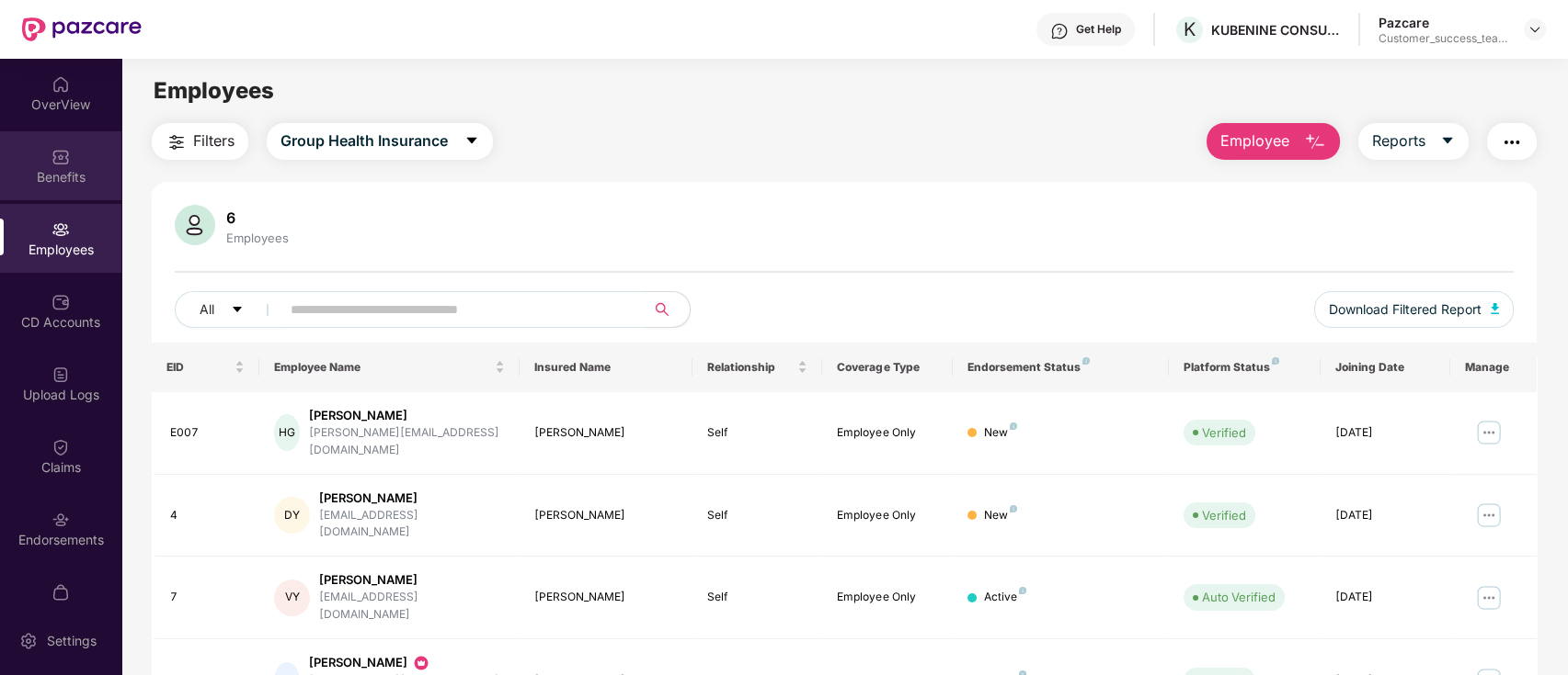
click at [11, 157] on div "Benefits" at bounding box center [61, 165] width 121 height 69
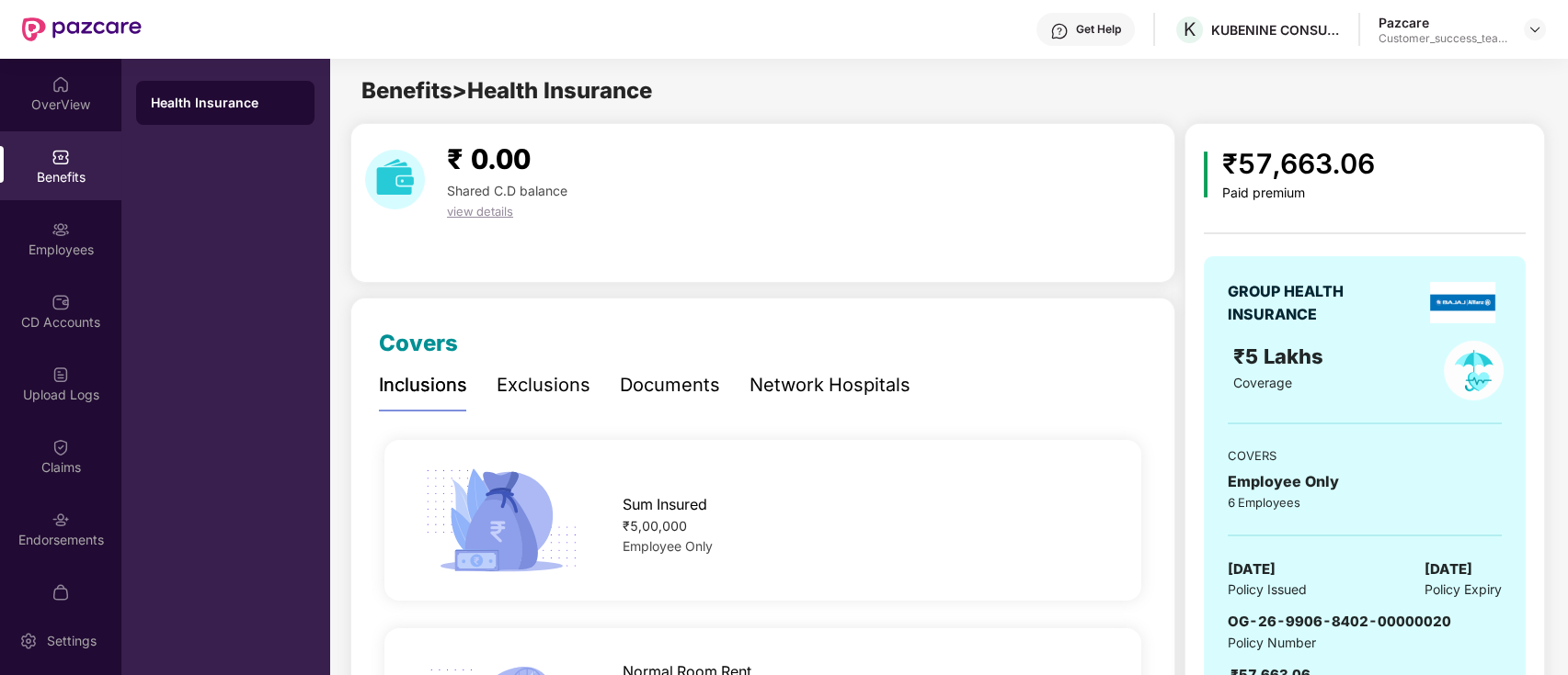
click at [674, 380] on div "Documents" at bounding box center [670, 385] width 101 height 28
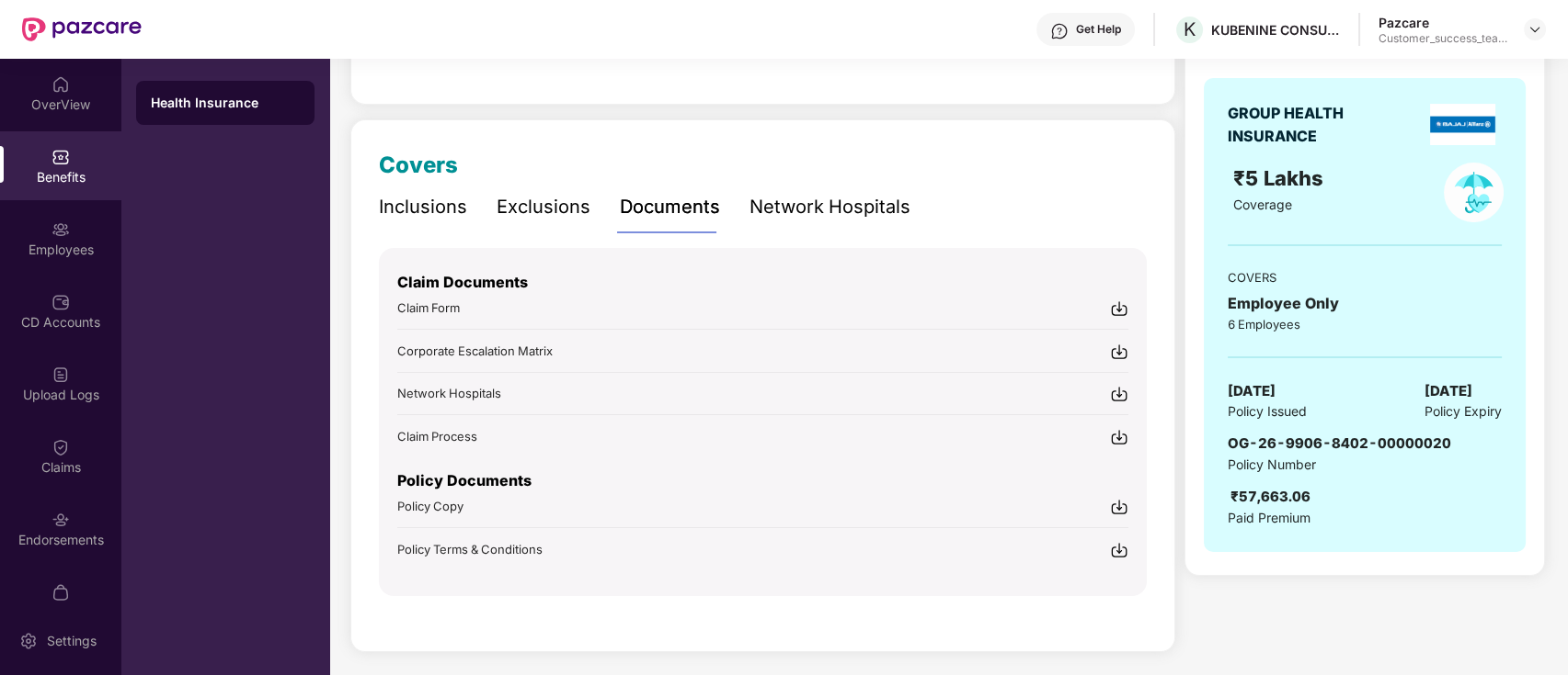
scroll to position [179, 0]
click at [490, 497] on div "Policy Copy" at bounding box center [762, 506] width 731 height 20
click at [923, 172] on div "Covers Inclusions Exclusions Documents Network Hospitals Sum Insured ₹5,00,000 …" at bounding box center [762, 370] width 767 height 448
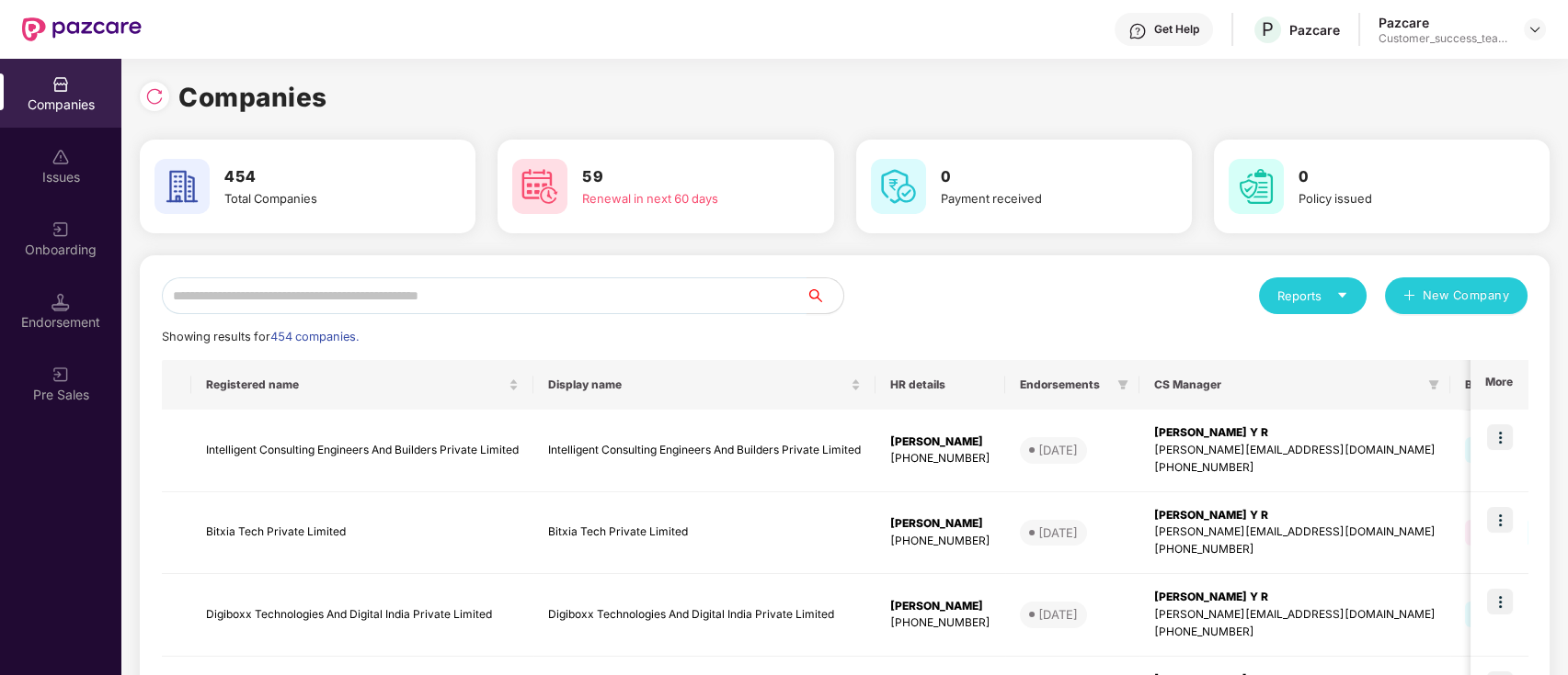
click at [445, 297] on input "text" at bounding box center [484, 296] width 644 height 37
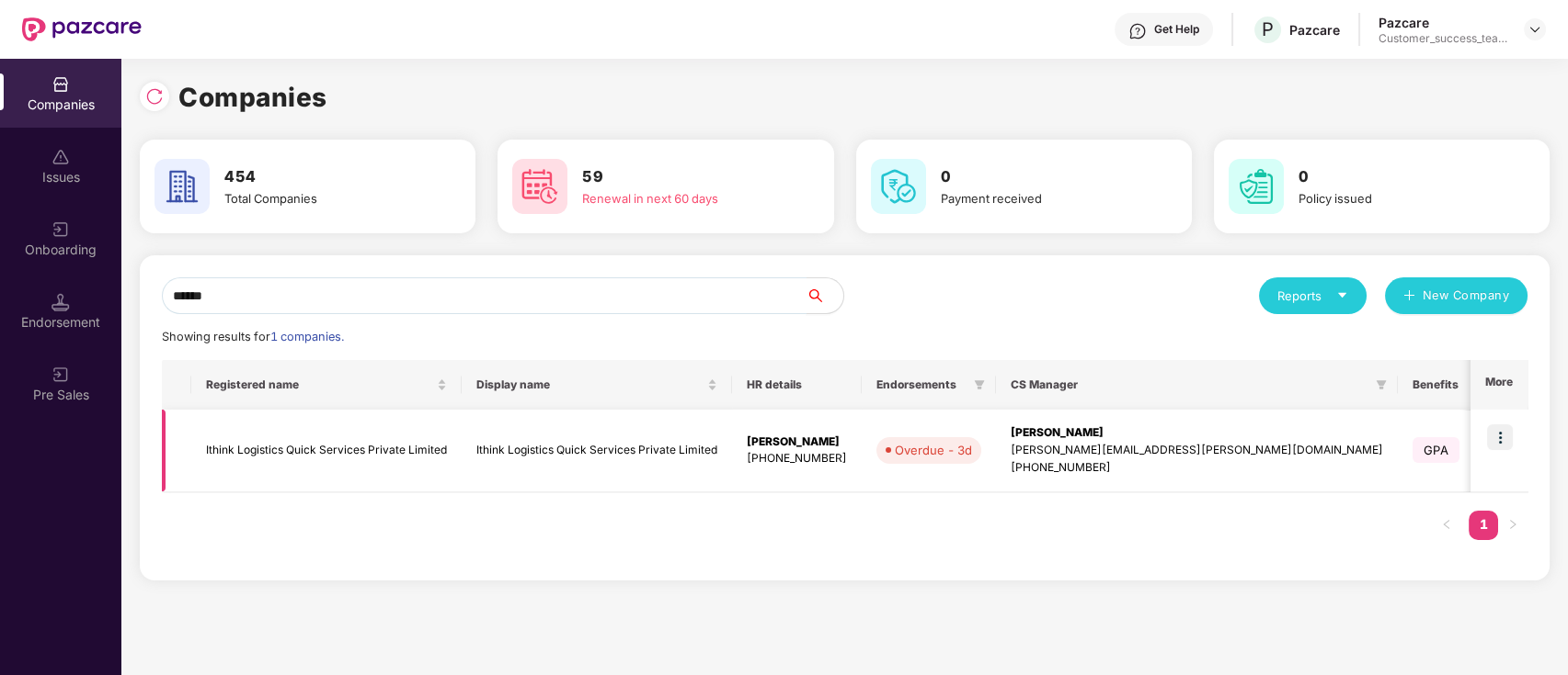
type input "******"
click at [1502, 434] on img at bounding box center [1500, 438] width 25 height 25
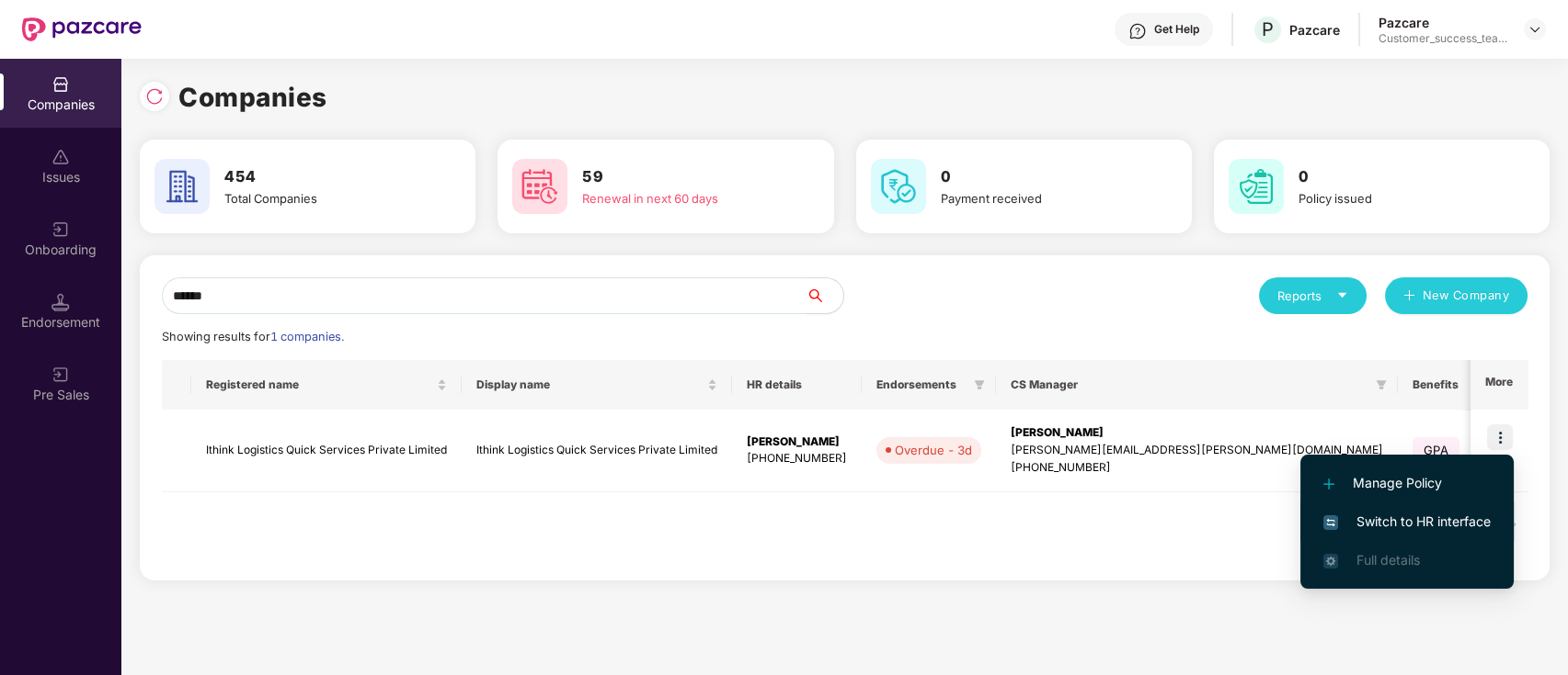
click at [1463, 524] on span "Switch to HR interface" at bounding box center [1406, 522] width 167 height 21
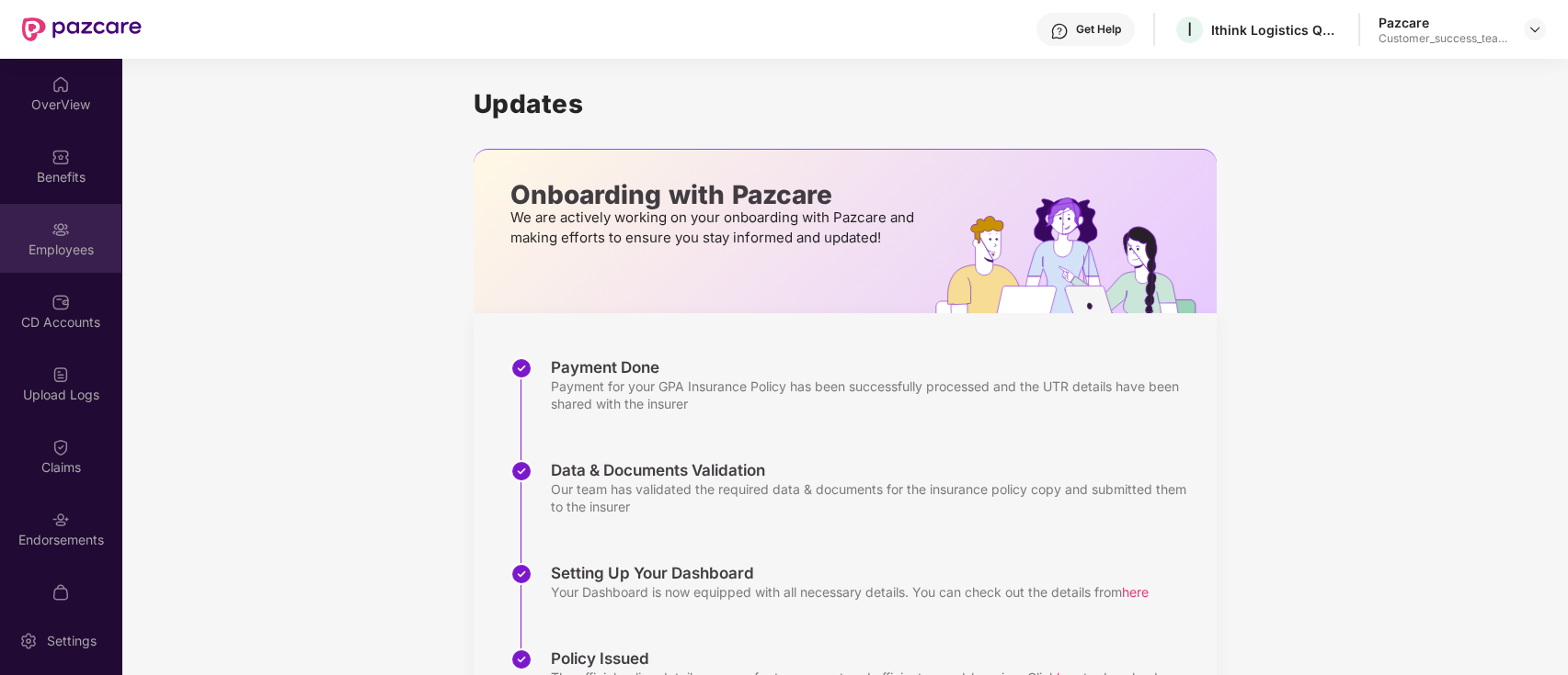
click at [42, 256] on div "Employees" at bounding box center [61, 249] width 121 height 19
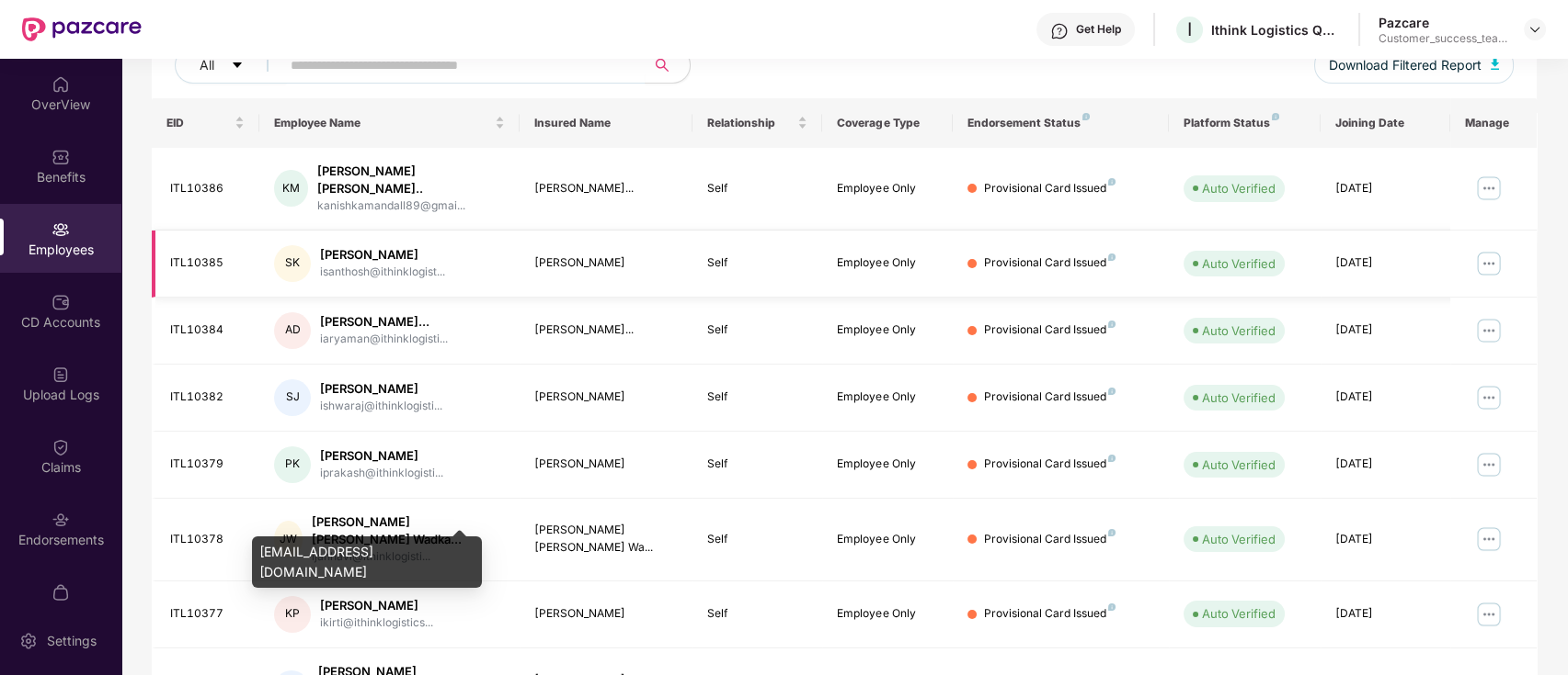
scroll to position [367, 0]
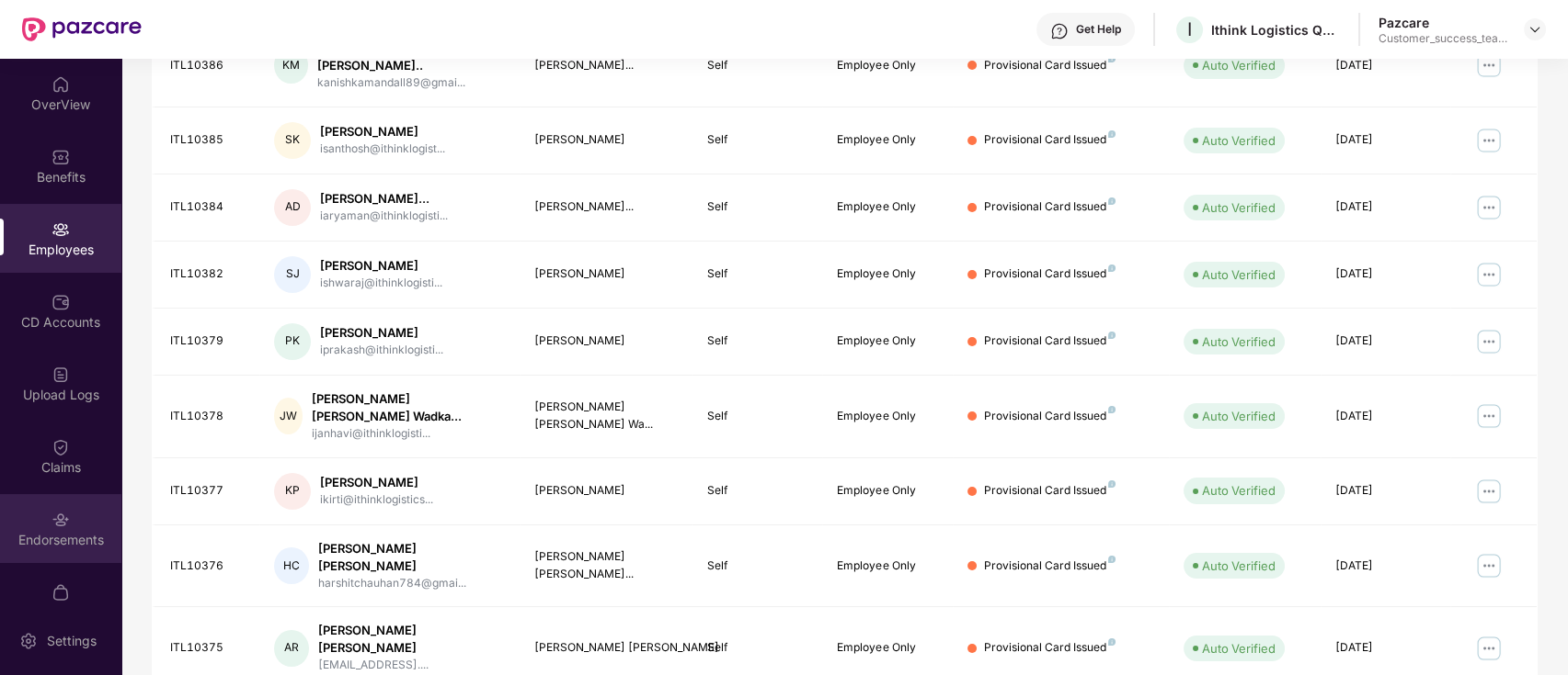
click at [66, 533] on div "Endorsements" at bounding box center [61, 540] width 121 height 19
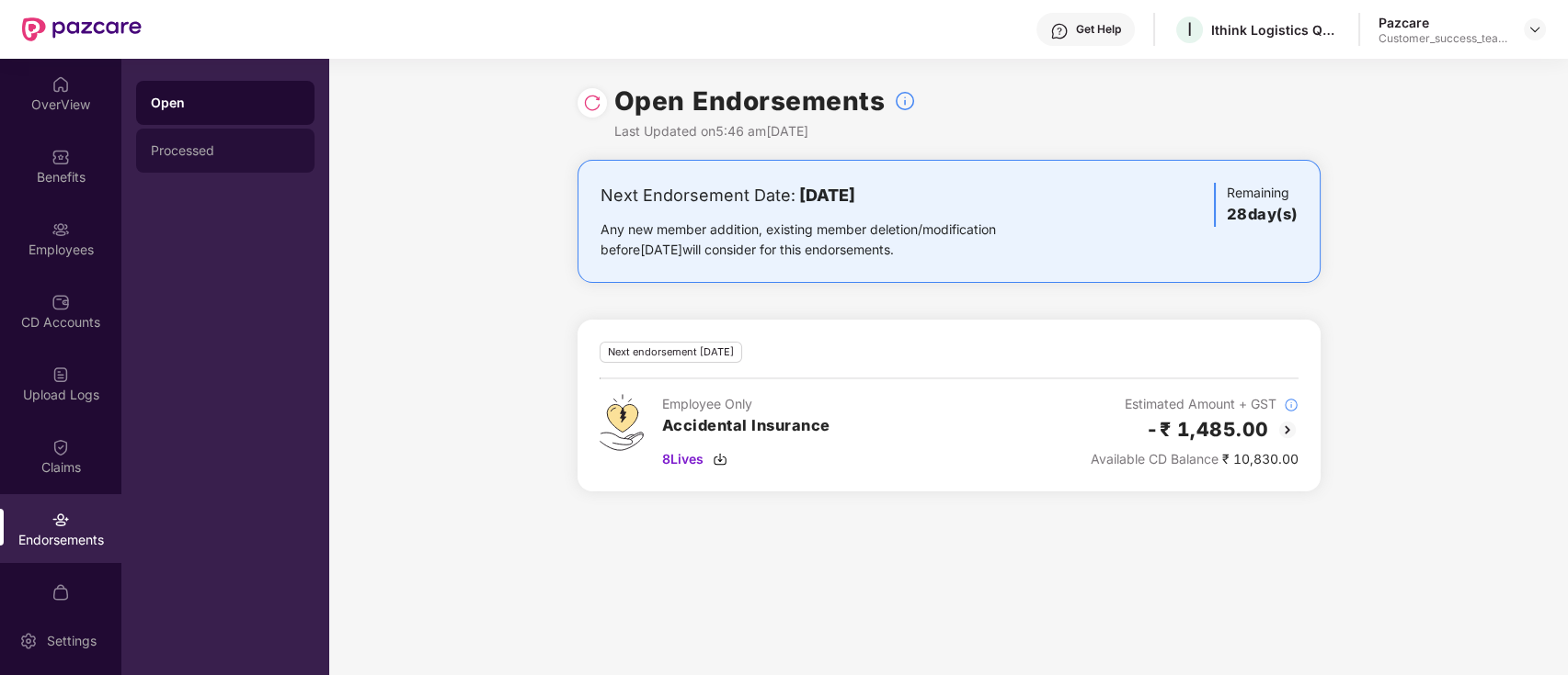
click at [180, 144] on div "Processed" at bounding box center [225, 150] width 149 height 15
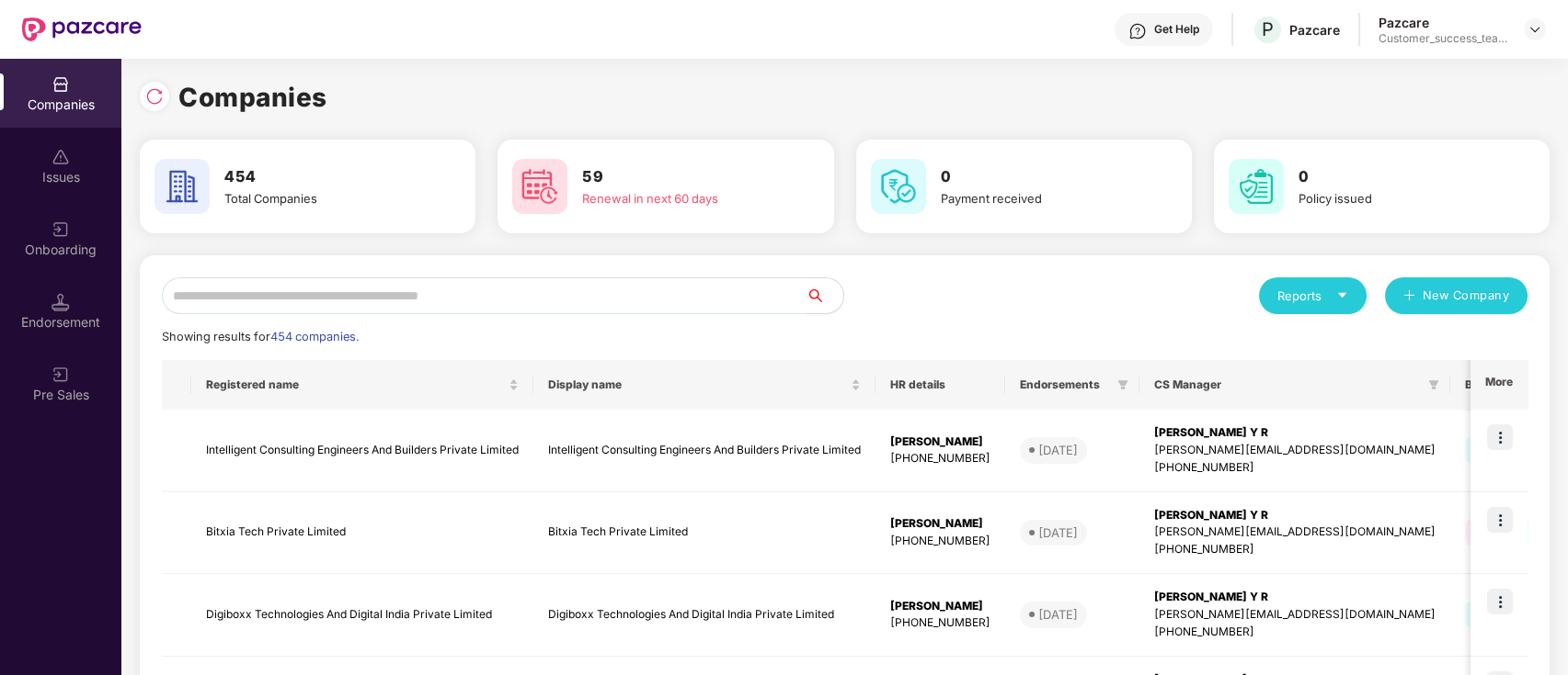
click at [524, 302] on input "text" at bounding box center [484, 296] width 644 height 37
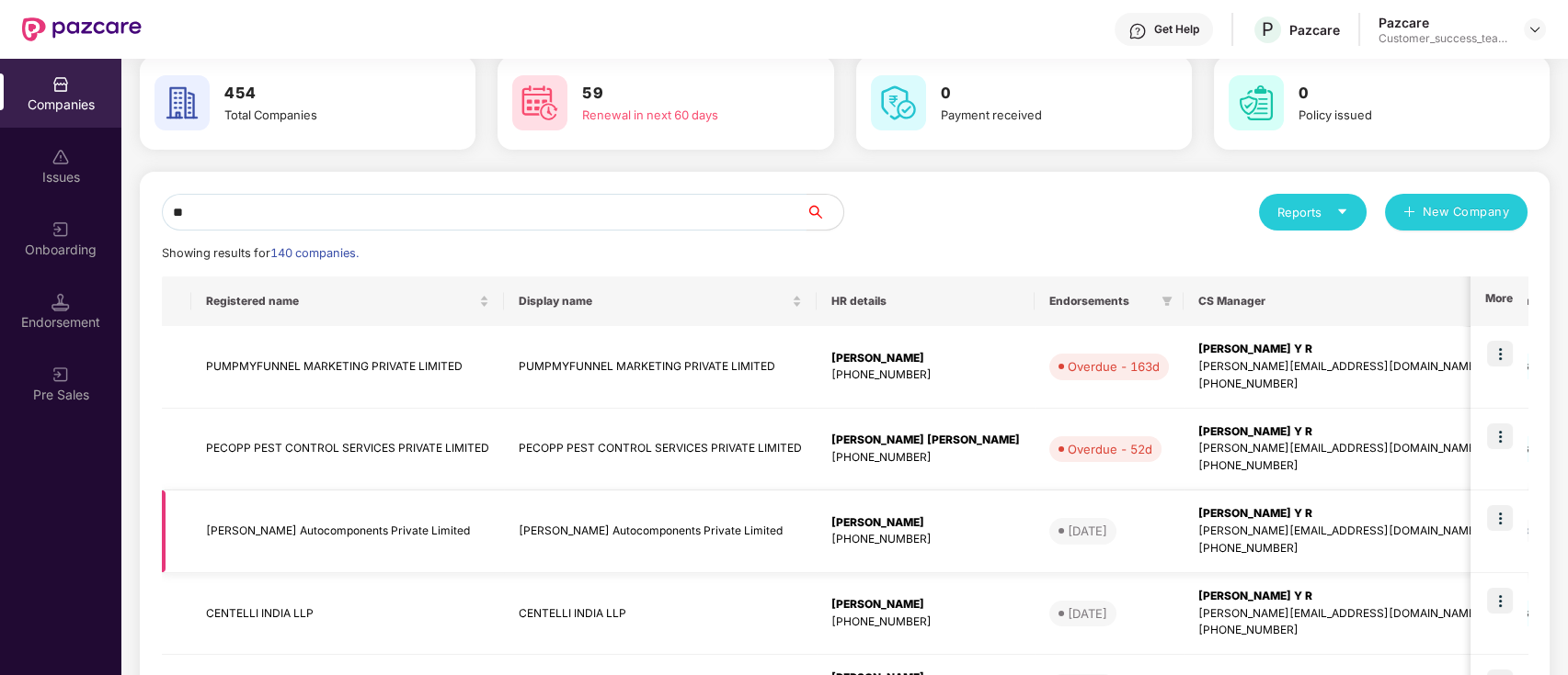
scroll to position [122, 0]
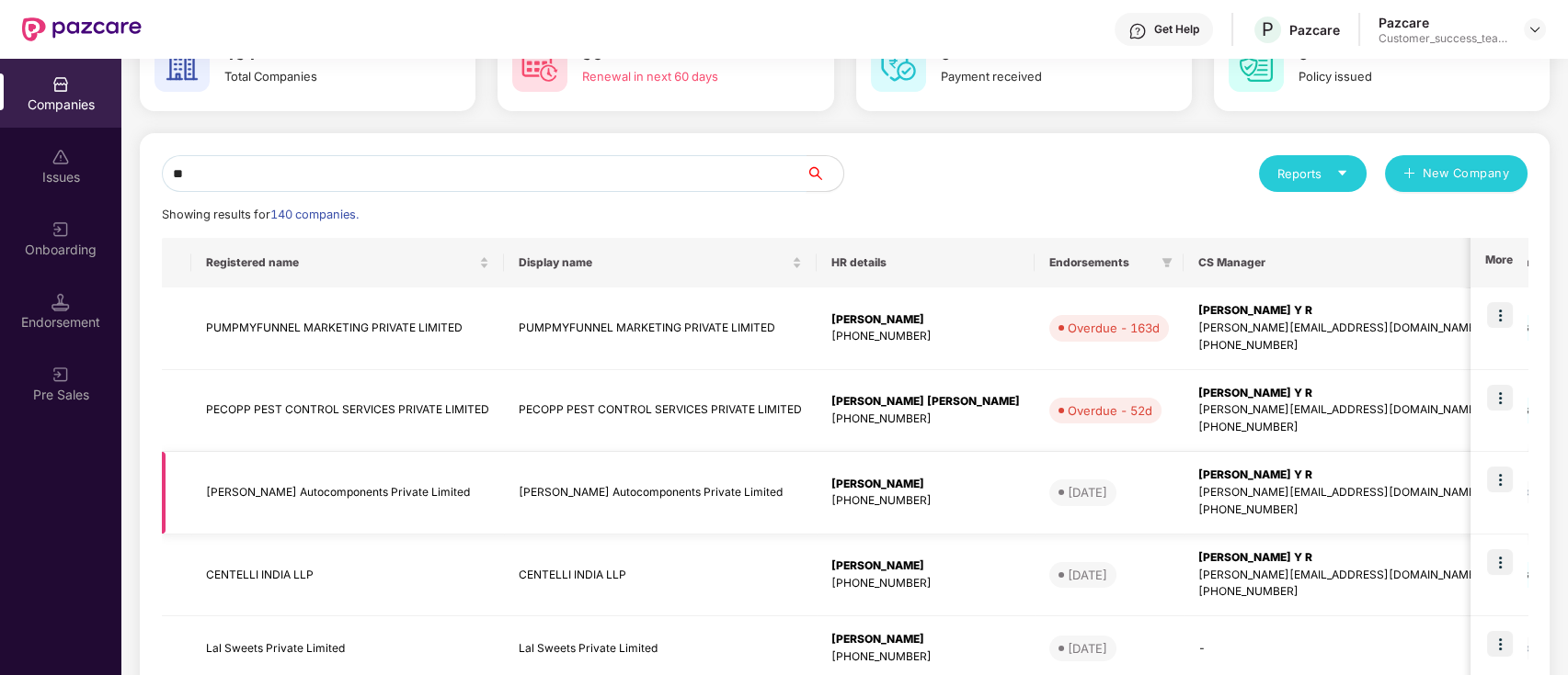
type input "**"
click at [750, 481] on td "[PERSON_NAME] Autocomponents Private Limited" at bounding box center [660, 493] width 313 height 83
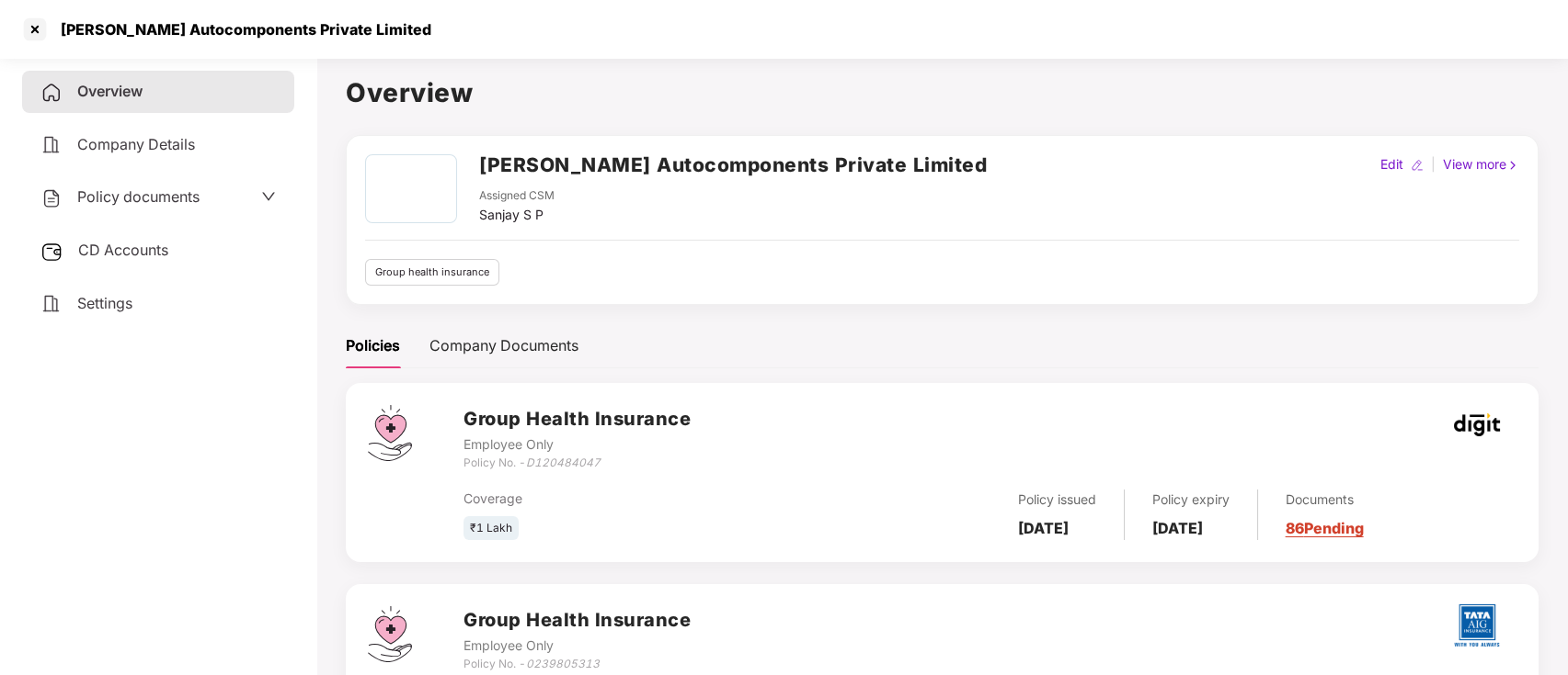
click at [132, 203] on span "Policy documents" at bounding box center [138, 196] width 122 height 19
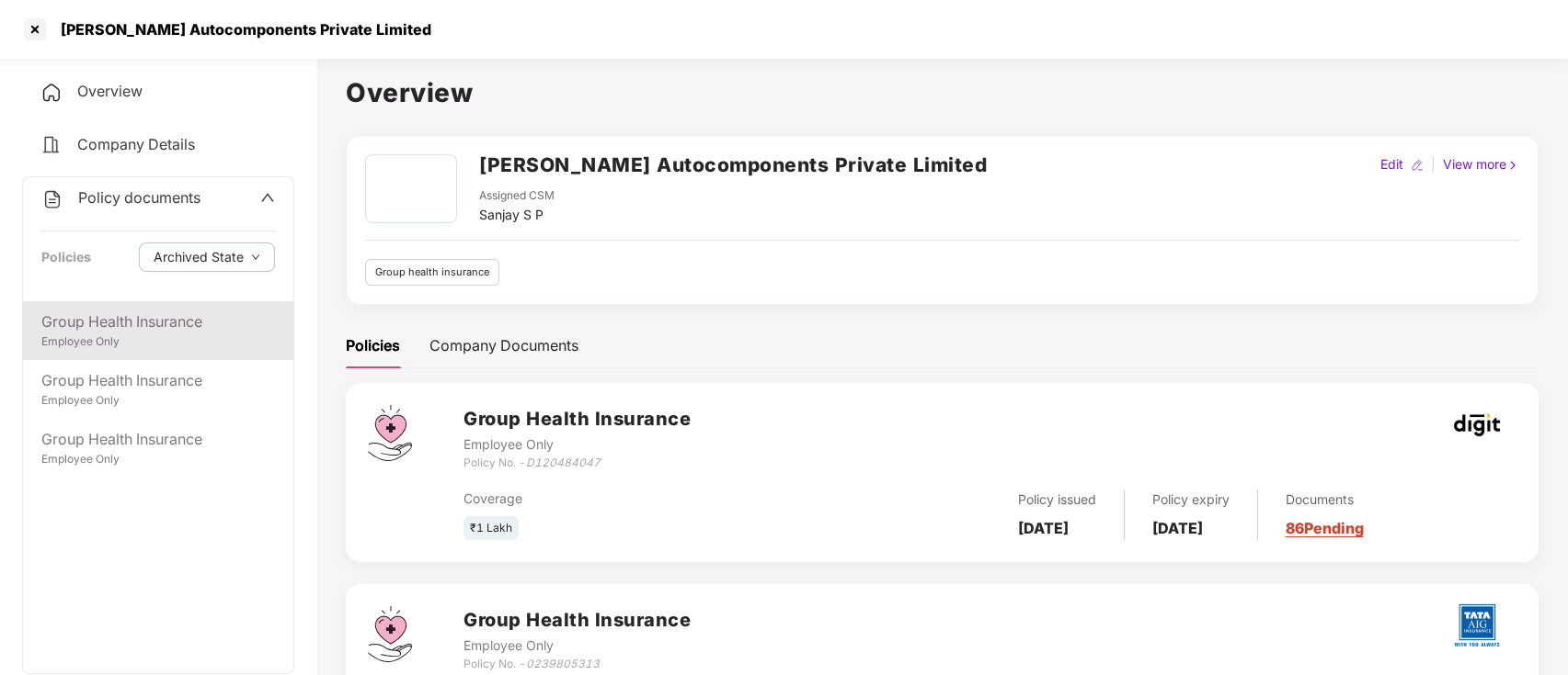
click at [140, 334] on div "Employee Only" at bounding box center [157, 342] width 234 height 18
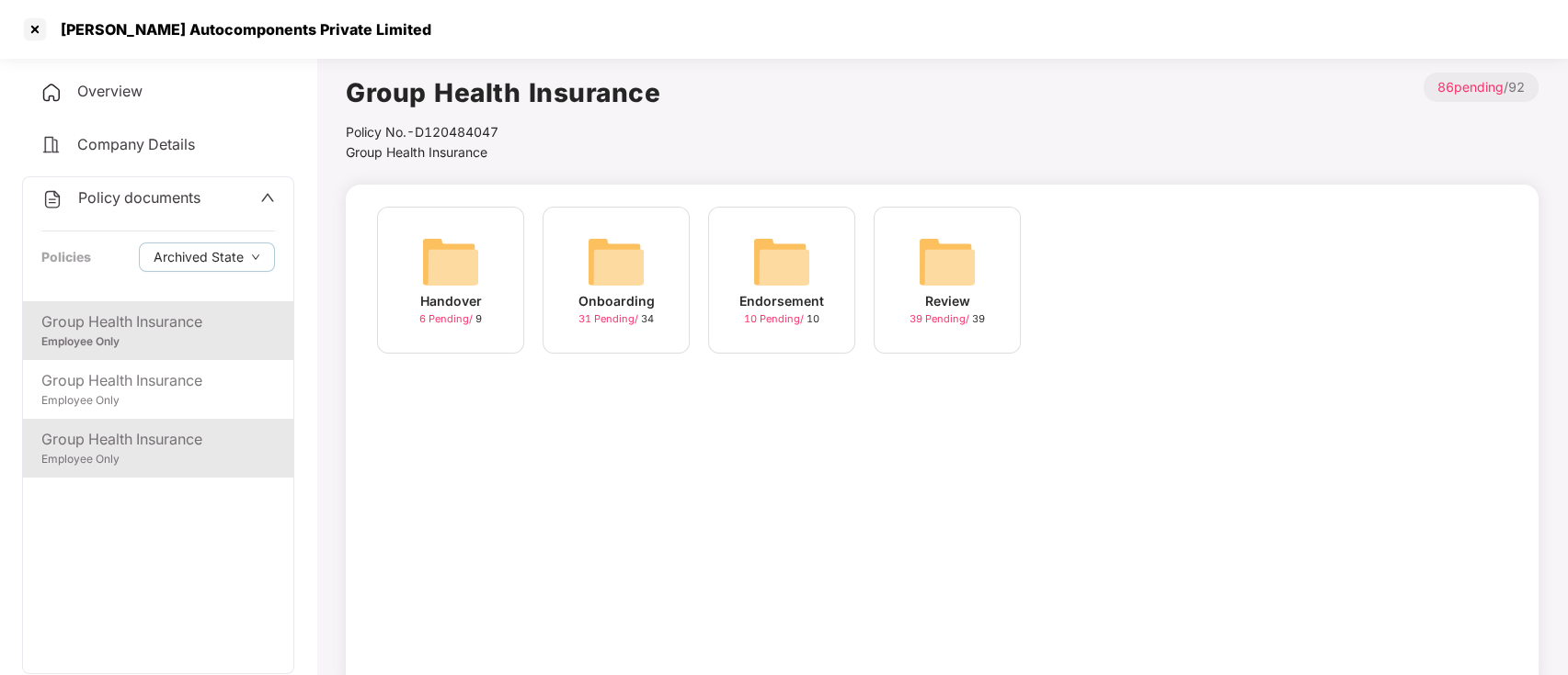
click at [144, 441] on div "Group Health Insurance" at bounding box center [157, 440] width 234 height 23
click at [184, 326] on div "Group Health Insurance" at bounding box center [157, 322] width 234 height 23
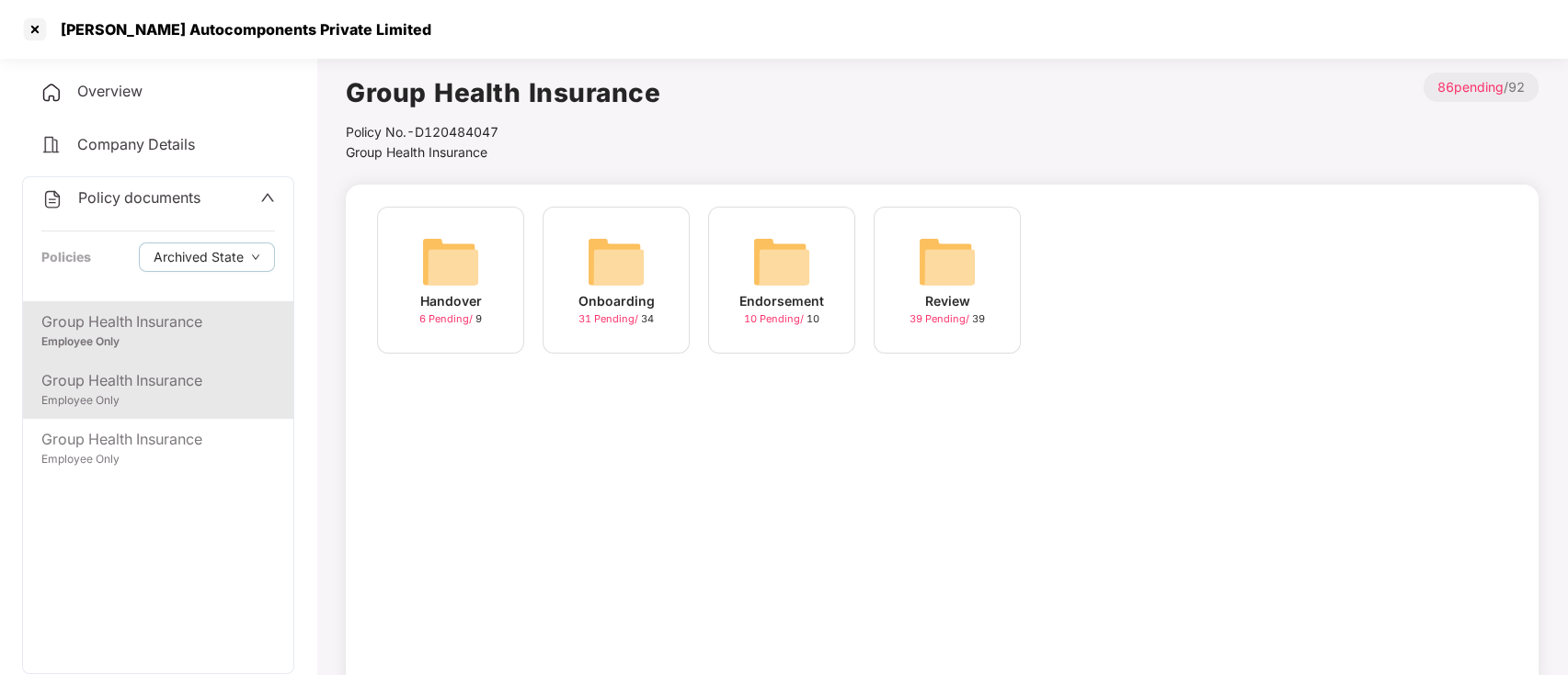
click at [176, 387] on div "Group Health Insurance" at bounding box center [157, 381] width 234 height 23
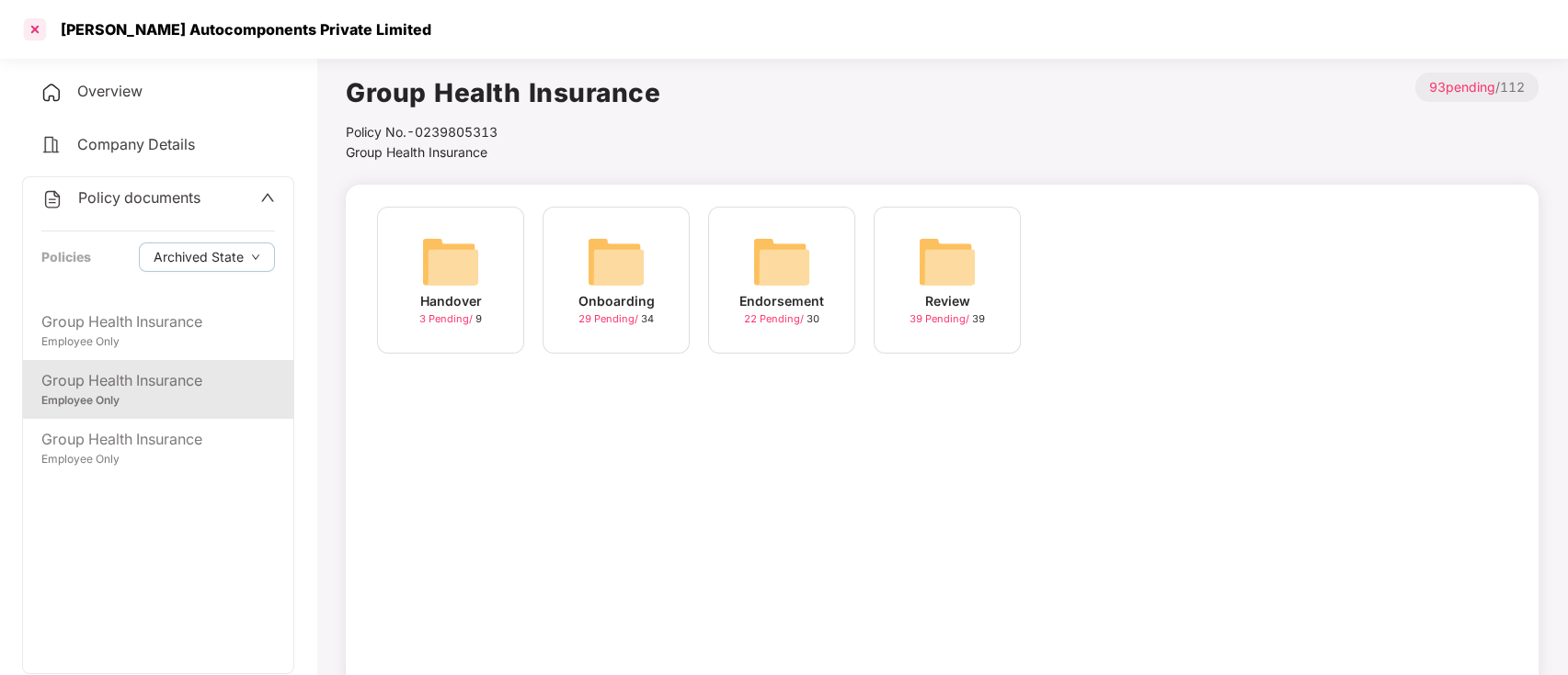
click at [35, 36] on div at bounding box center [35, 29] width 29 height 29
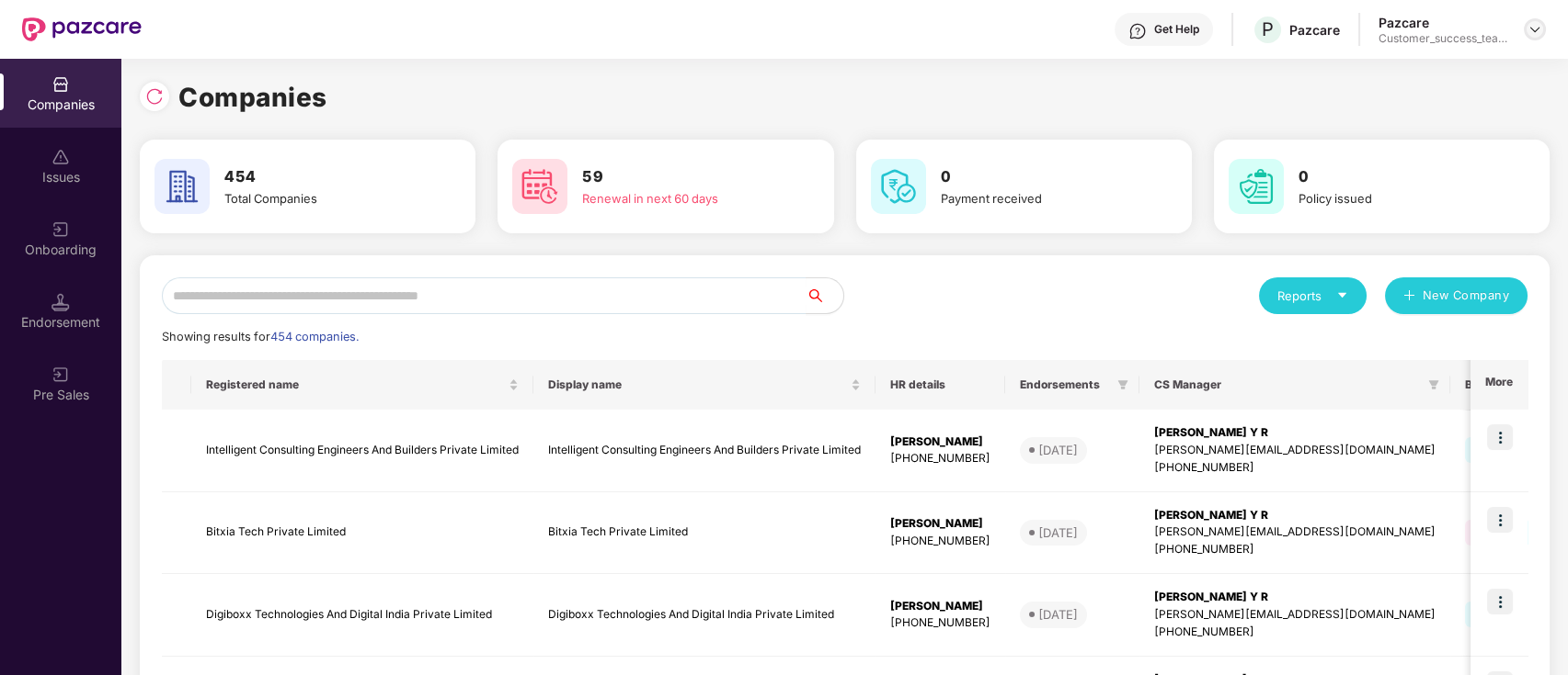
click at [1538, 26] on img at bounding box center [1534, 29] width 15 height 15
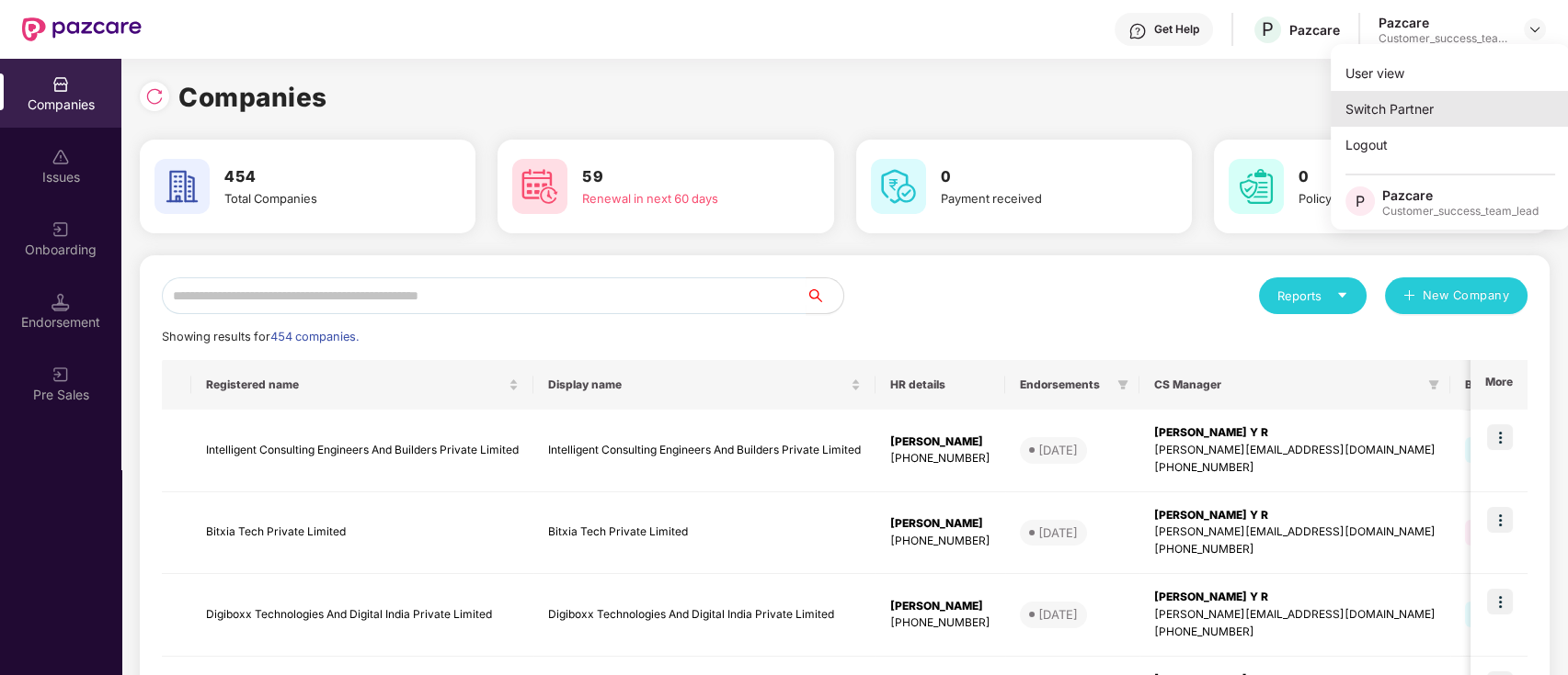
click at [1483, 116] on div "Switch Partner" at bounding box center [1450, 108] width 240 height 36
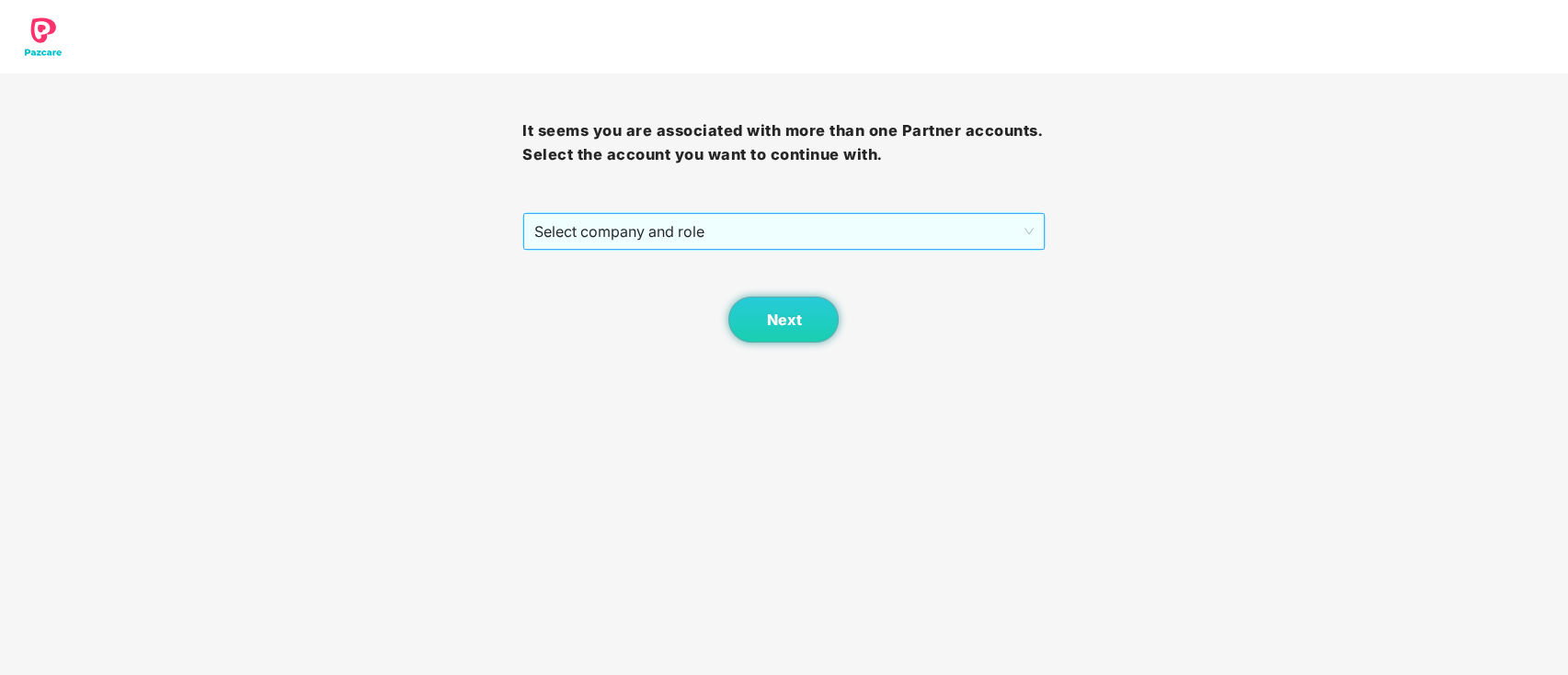
click at [596, 220] on span "Select company and role" at bounding box center [783, 232] width 499 height 35
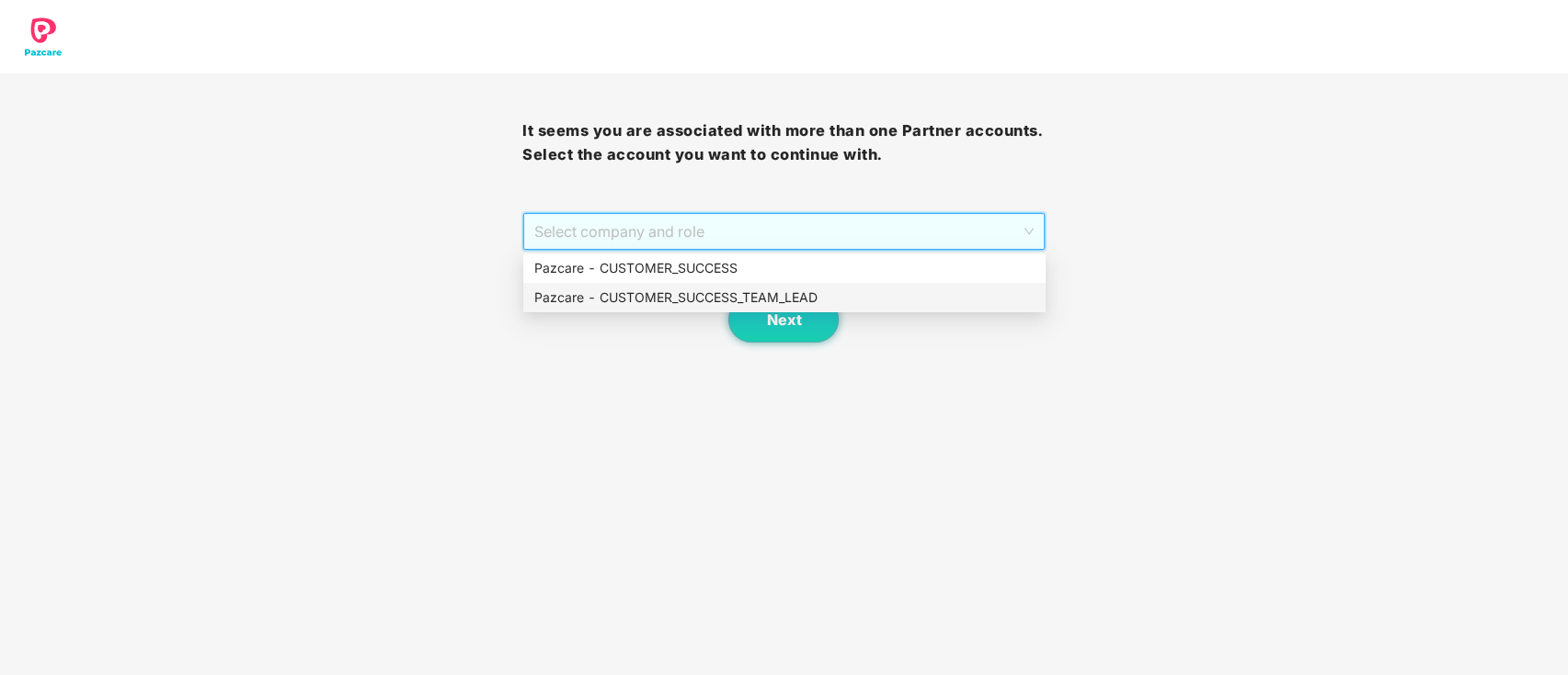
click at [624, 303] on div "Pazcare - CUSTOMER_SUCCESS_TEAM_LEAD" at bounding box center [784, 297] width 501 height 21
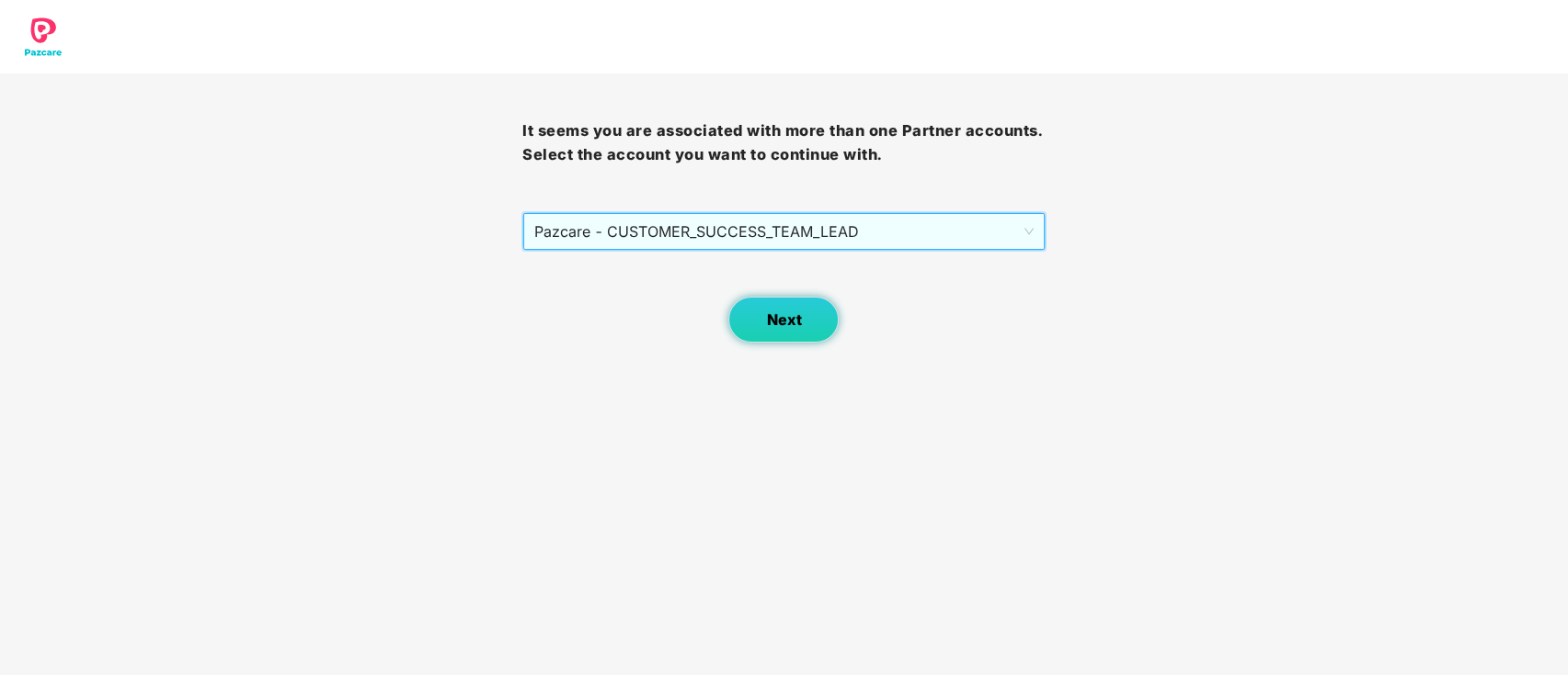
click at [809, 320] on button "Next" at bounding box center [783, 319] width 110 height 46
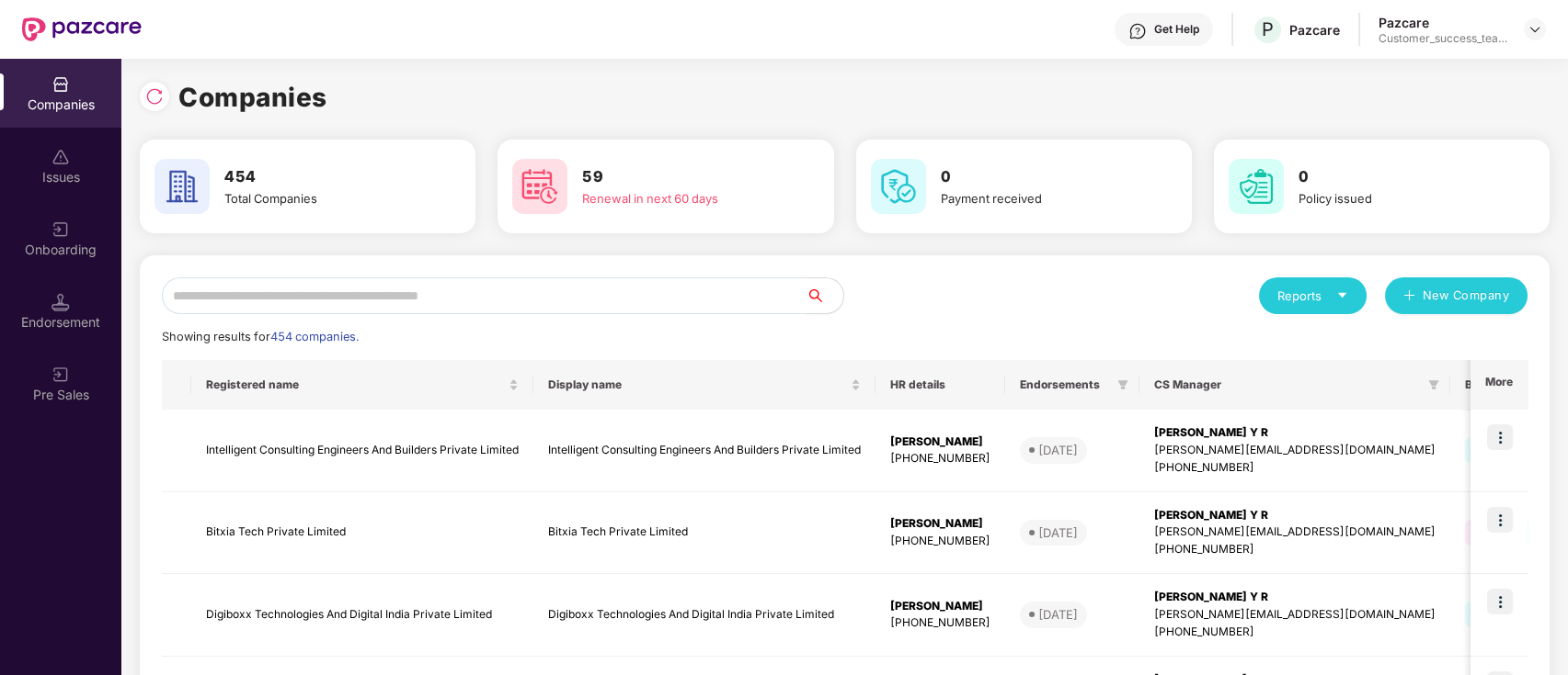
click at [555, 294] on input "text" at bounding box center [484, 296] width 644 height 37
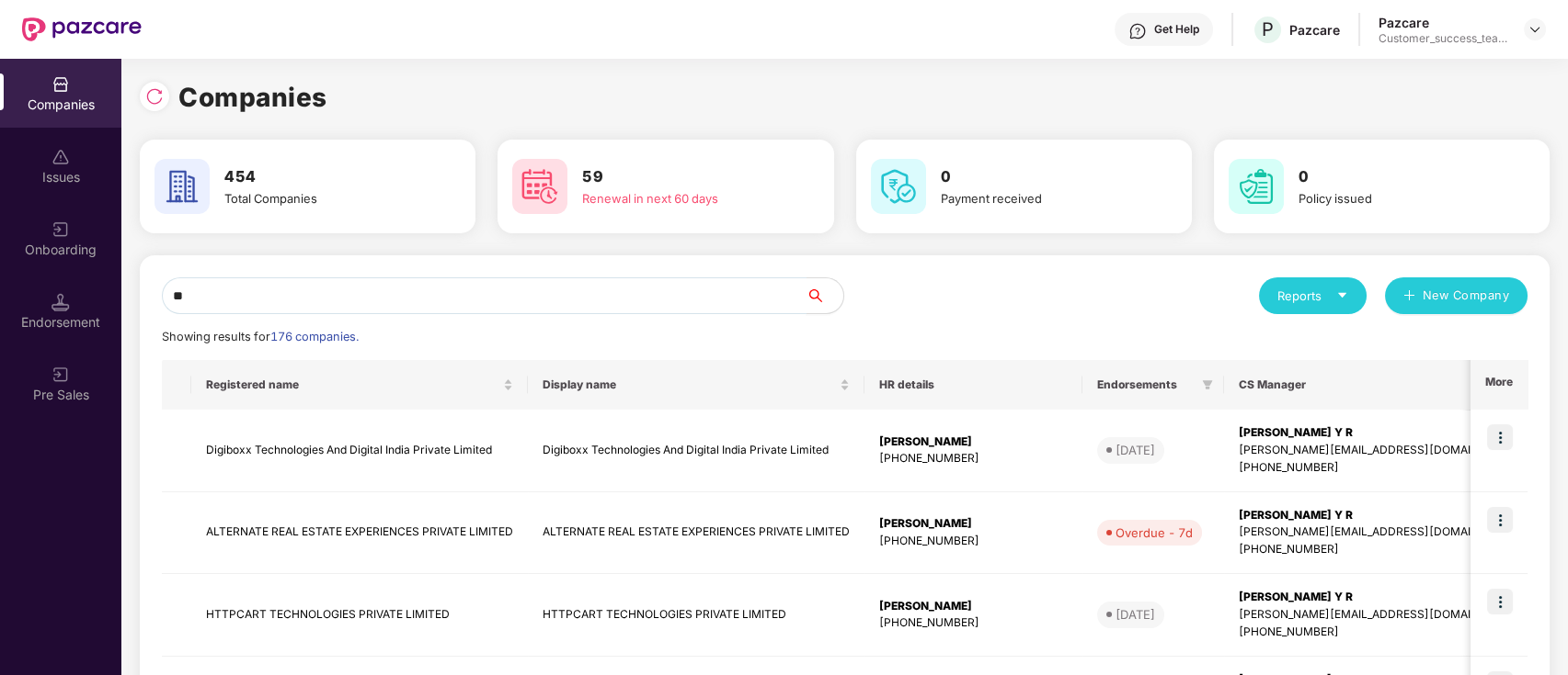
type input "*"
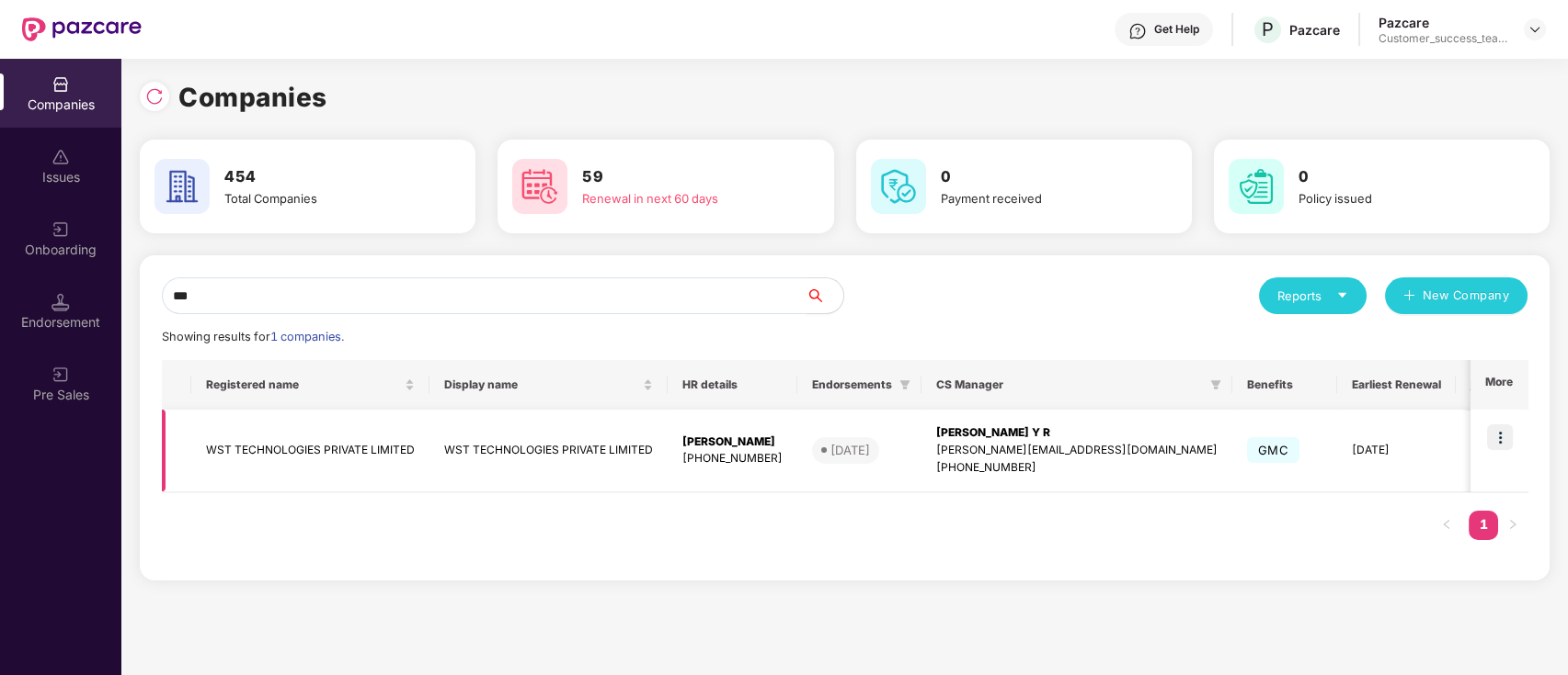
type input "***"
click at [1498, 441] on img at bounding box center [1500, 438] width 25 height 25
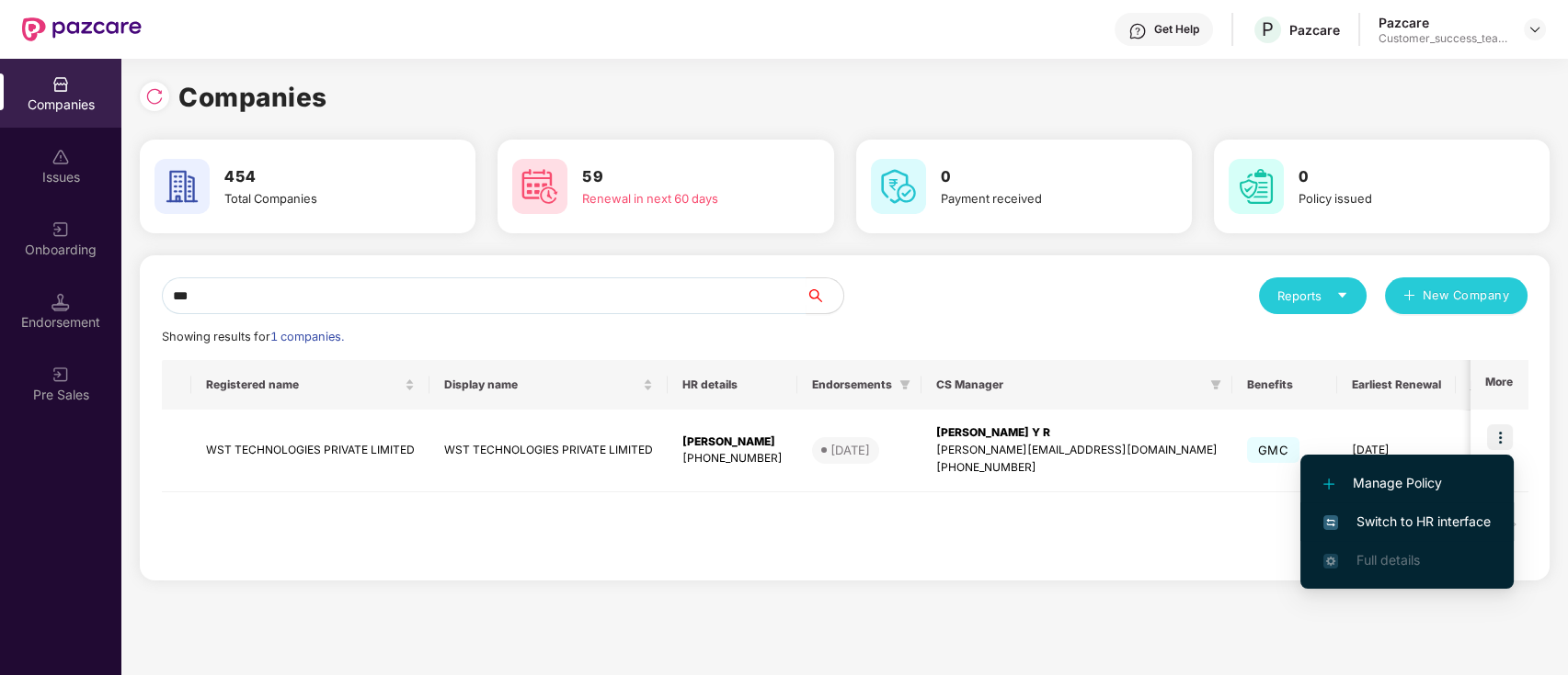
click at [1477, 512] on span "Switch to HR interface" at bounding box center [1406, 522] width 167 height 21
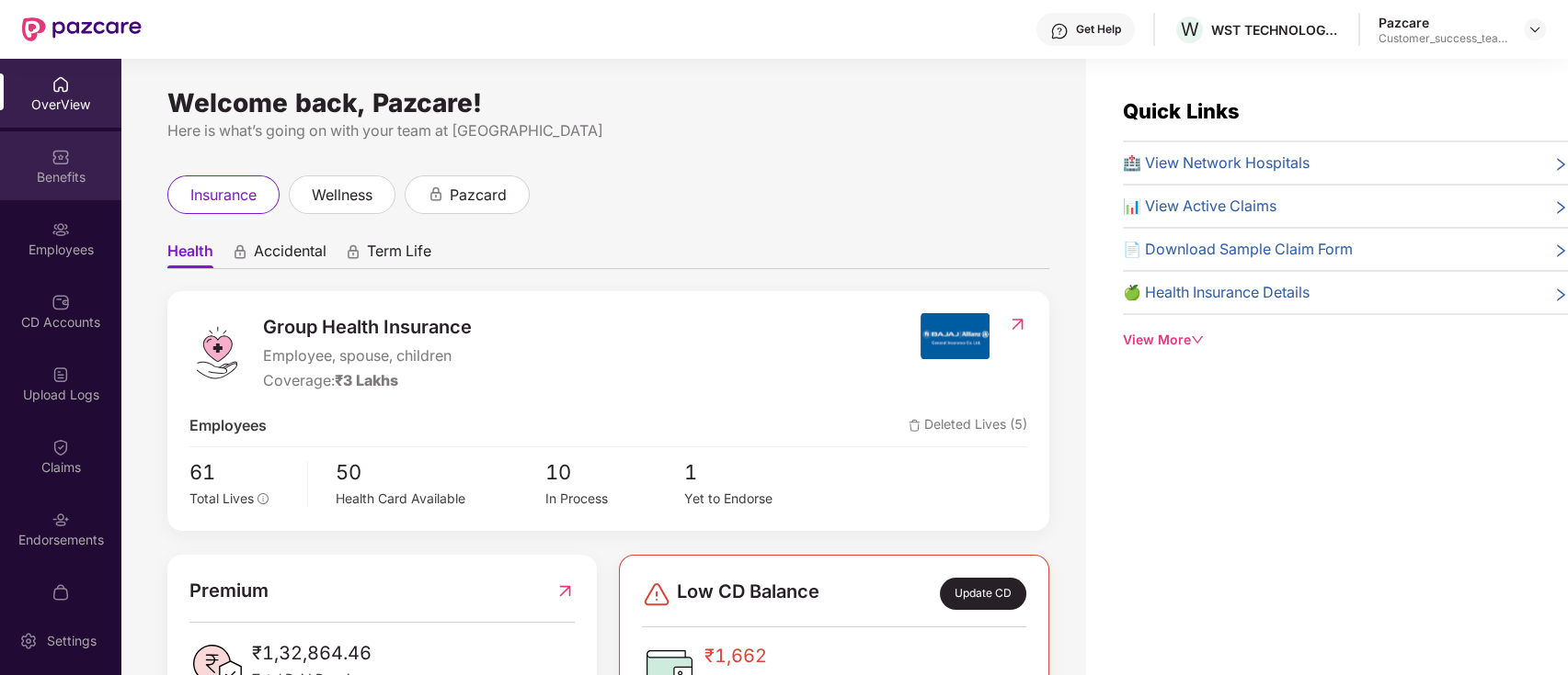
click at [71, 185] on div "Benefits" at bounding box center [61, 177] width 121 height 19
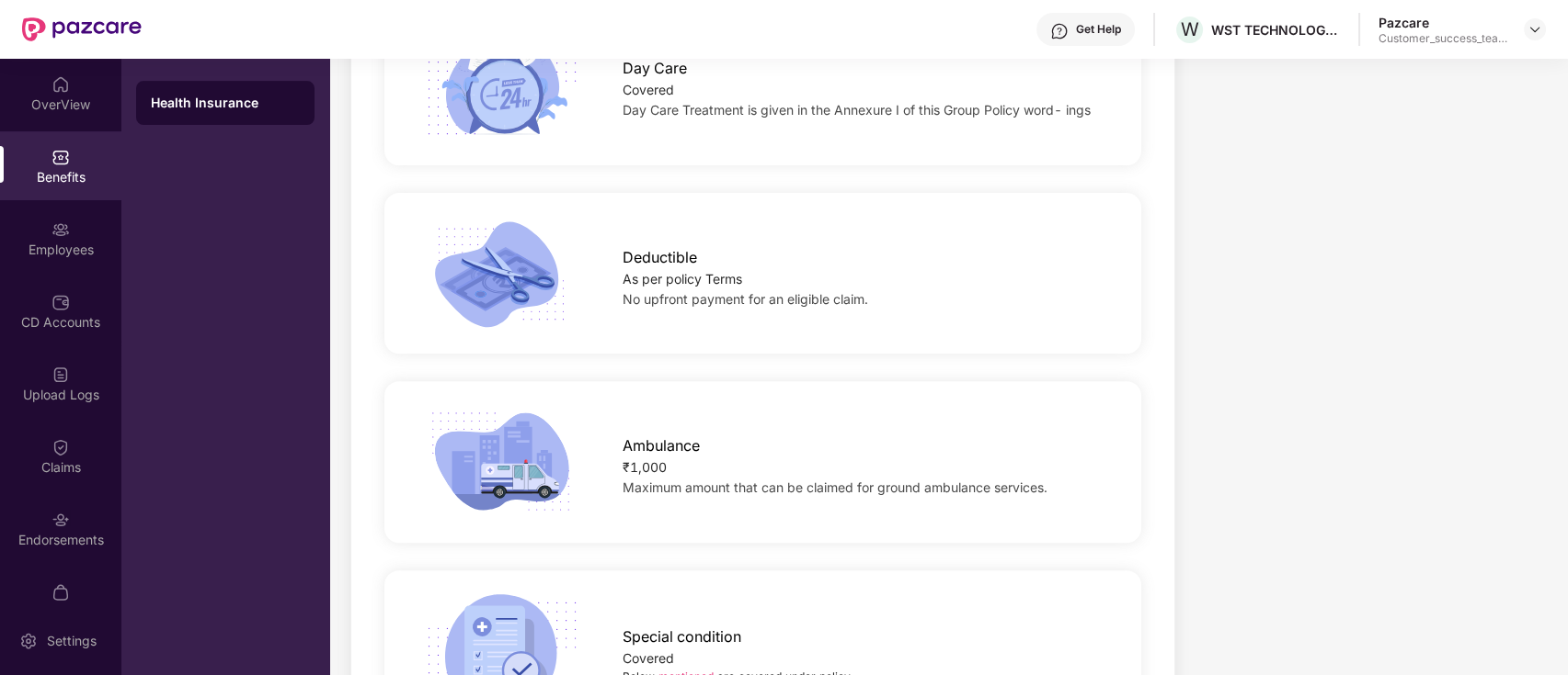
scroll to position [1470, 0]
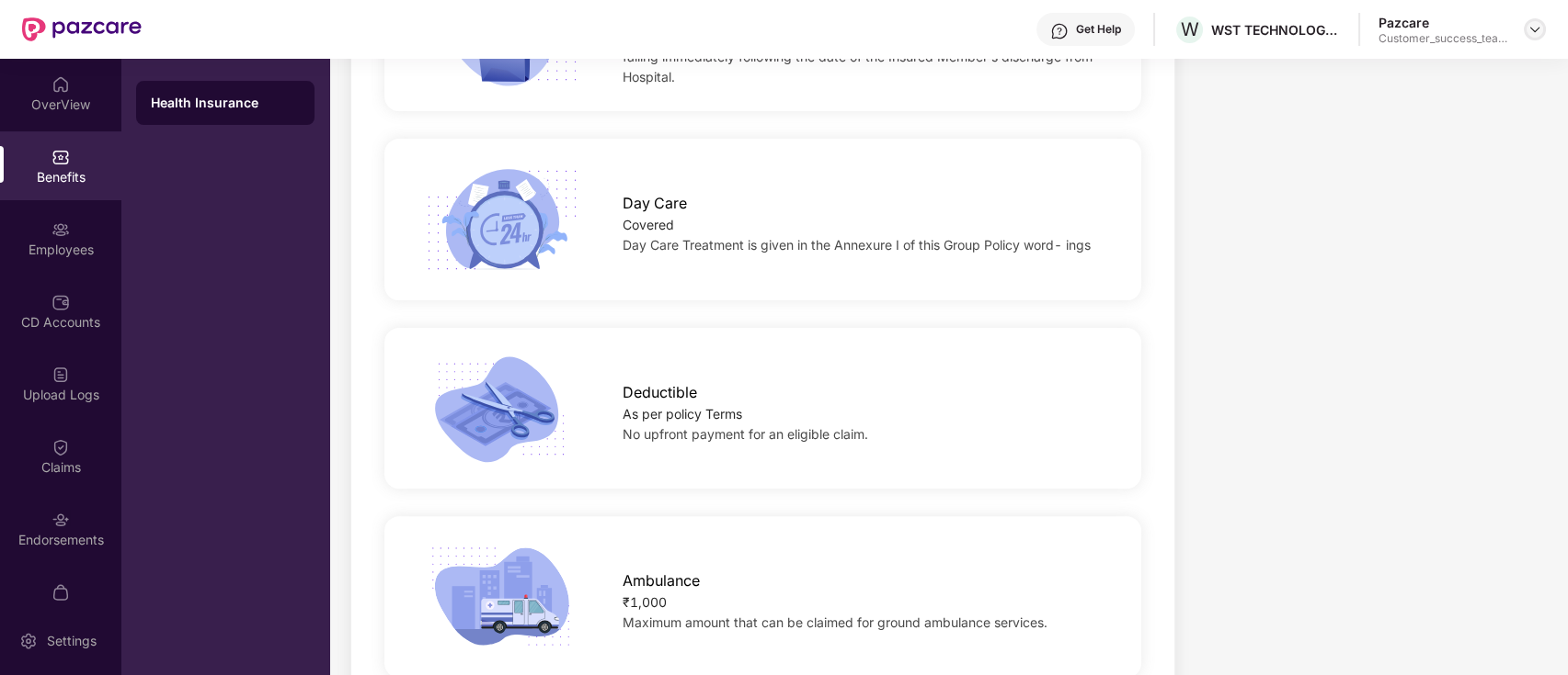
click at [1535, 26] on img at bounding box center [1534, 29] width 15 height 15
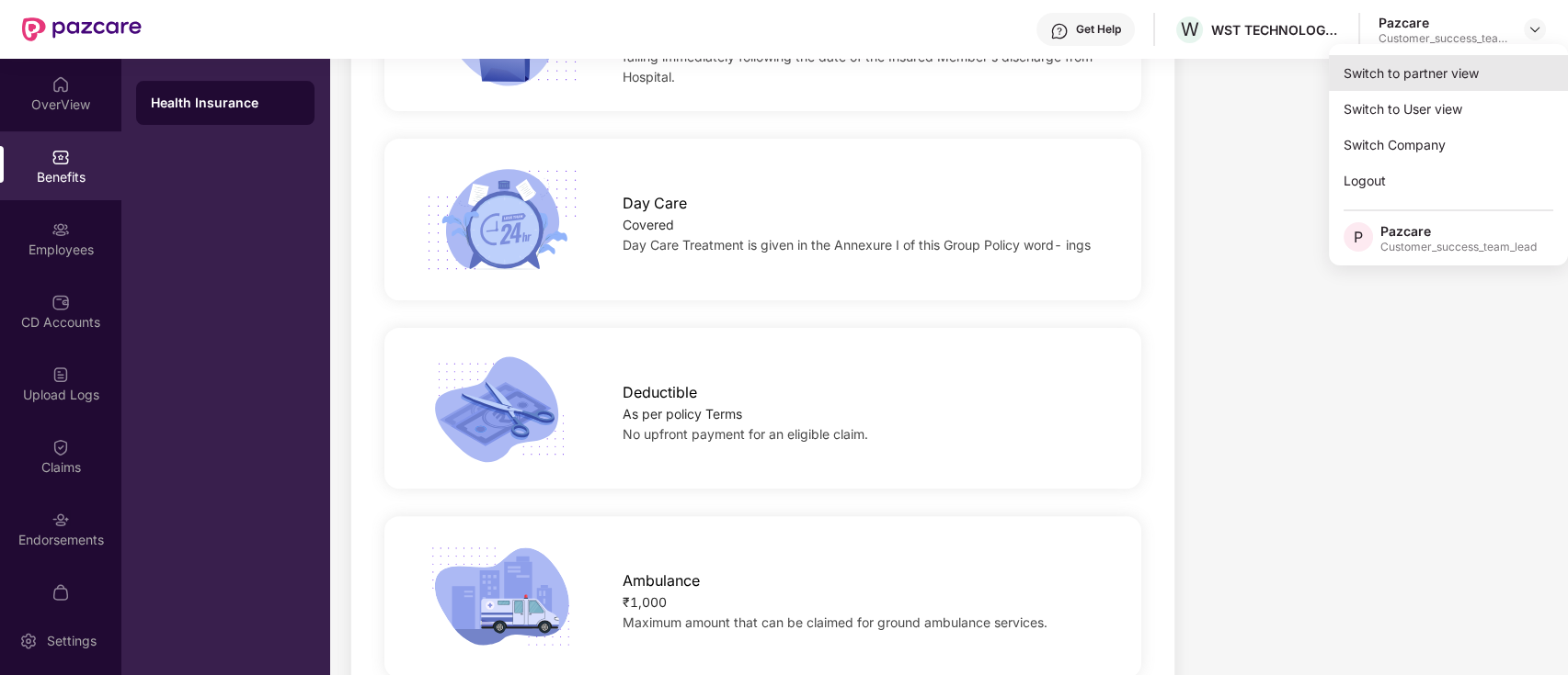
click at [1496, 73] on div "Switch to partner view" at bounding box center [1448, 72] width 240 height 36
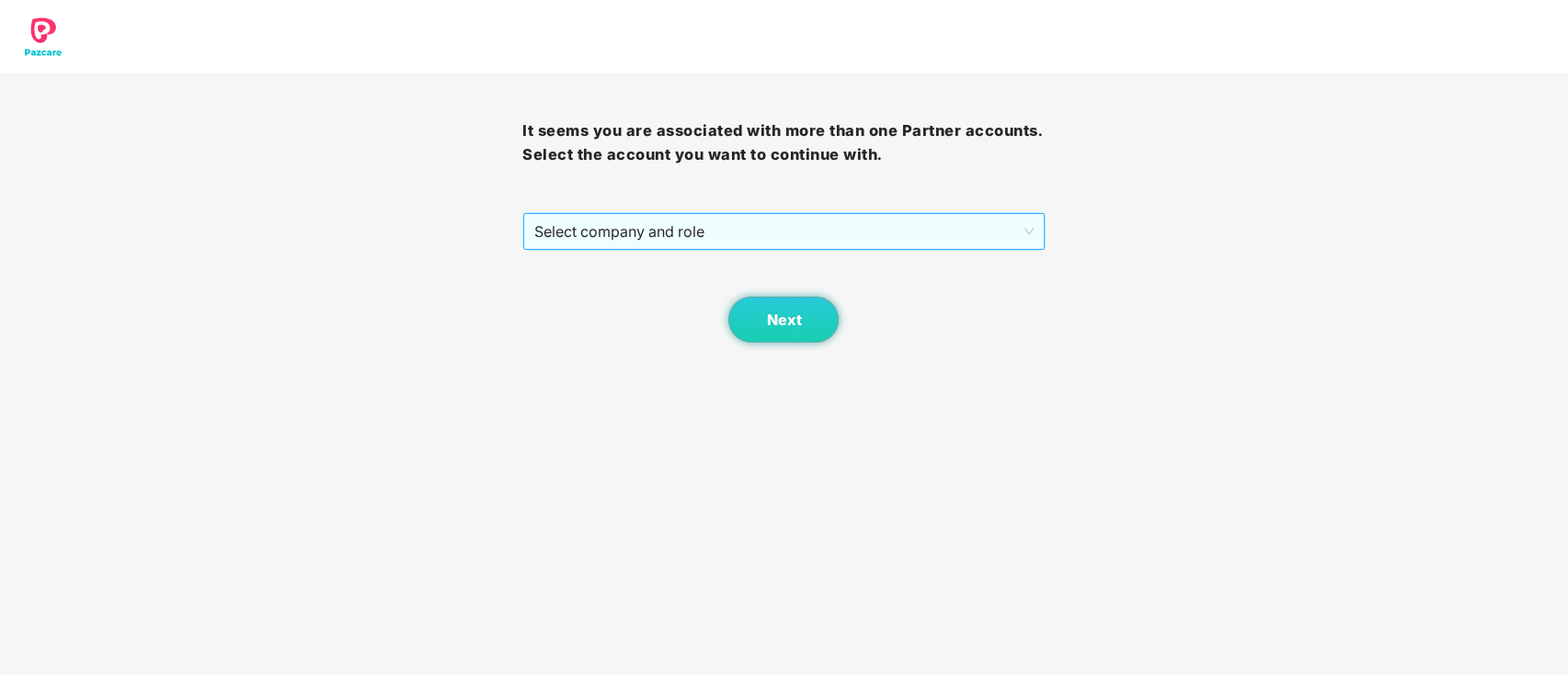
click at [697, 246] on span "Select company and role" at bounding box center [783, 232] width 499 height 35
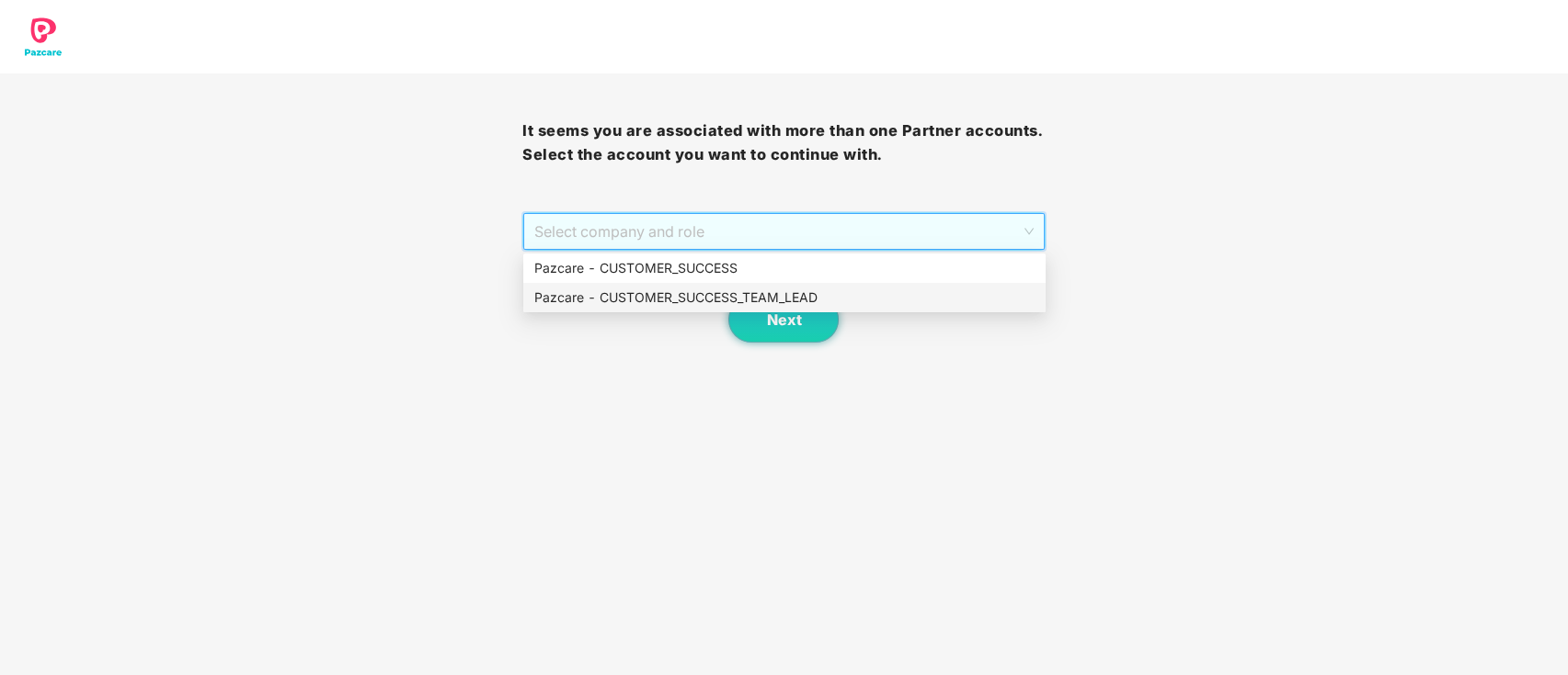
click at [706, 295] on div "Pazcare - CUSTOMER_SUCCESS_TEAM_LEAD" at bounding box center [784, 297] width 501 height 21
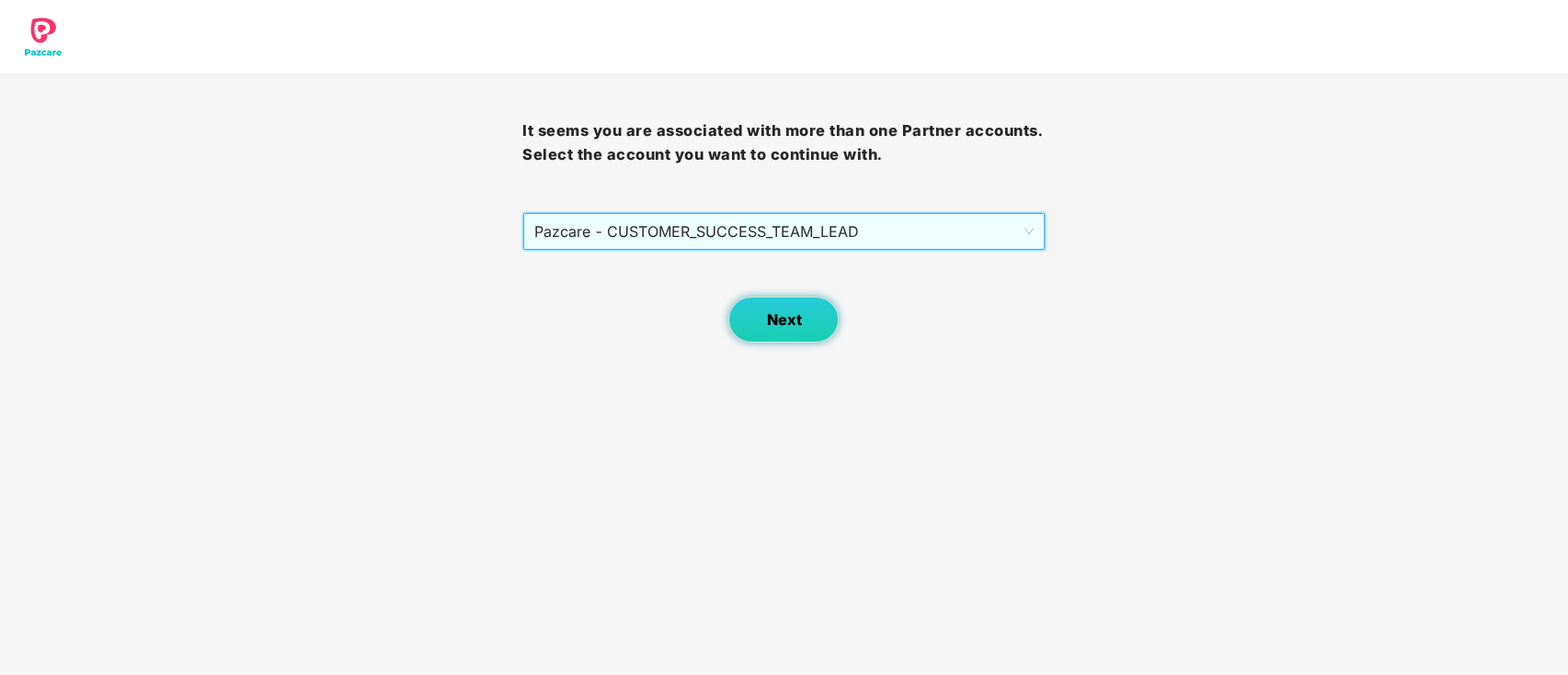
click at [786, 322] on span "Next" at bounding box center [783, 320] width 35 height 18
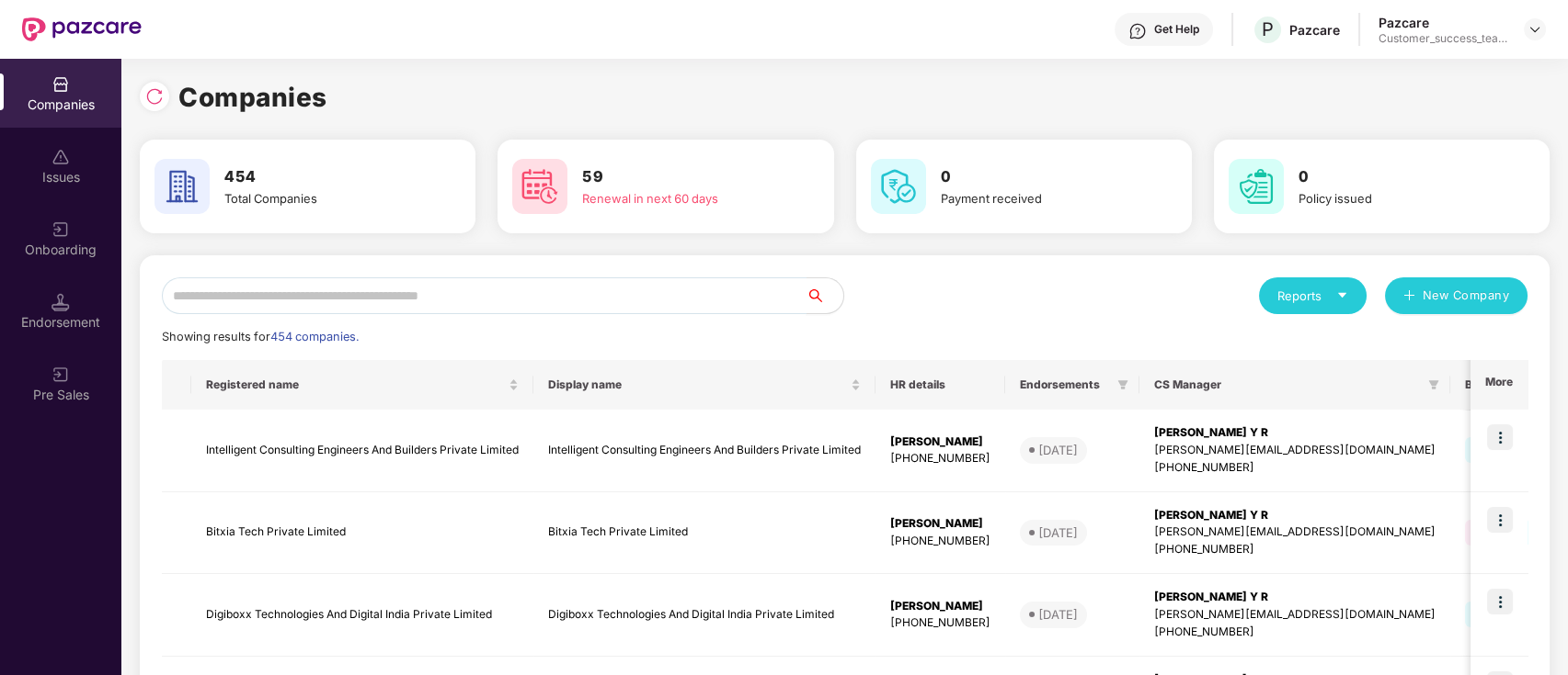
click at [667, 306] on input "text" at bounding box center [484, 296] width 644 height 37
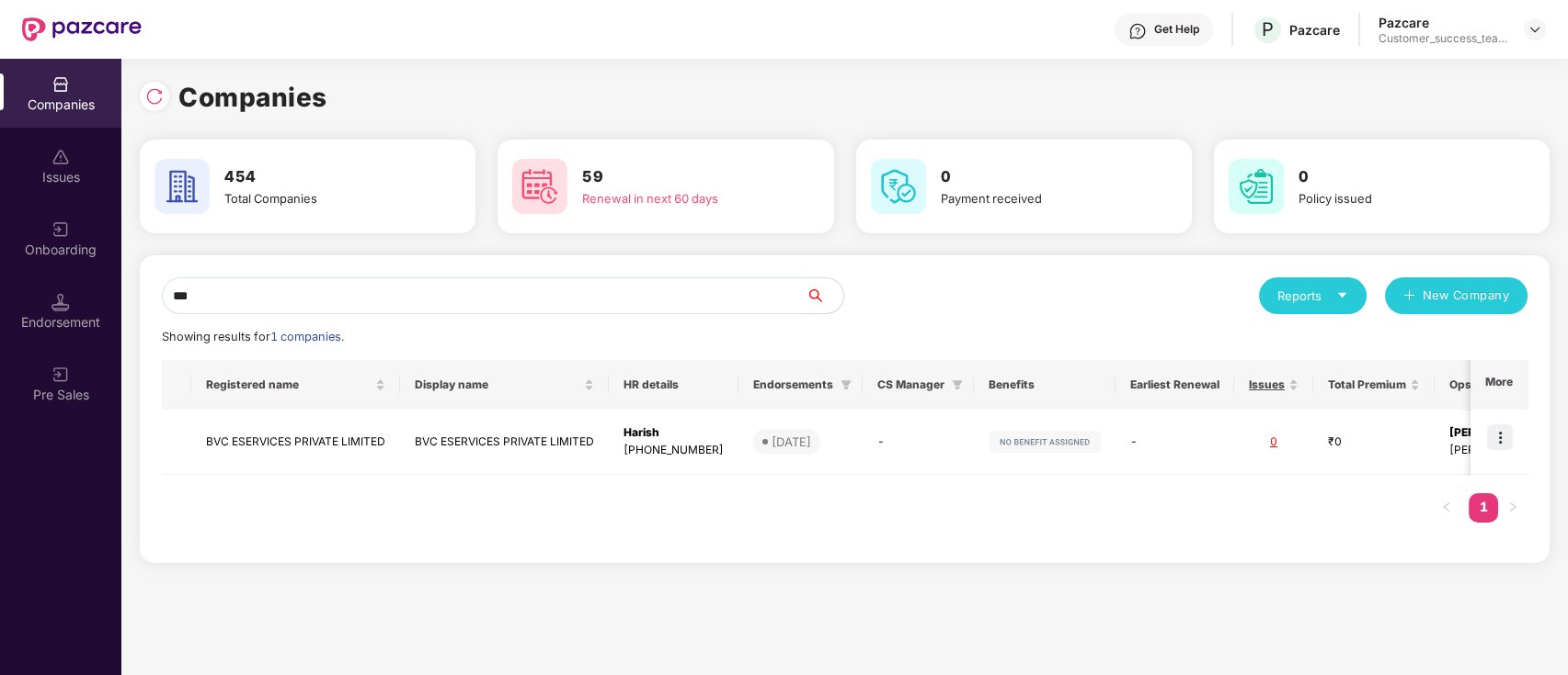
click at [588, 299] on input "***" at bounding box center [484, 296] width 644 height 37
type input "*"
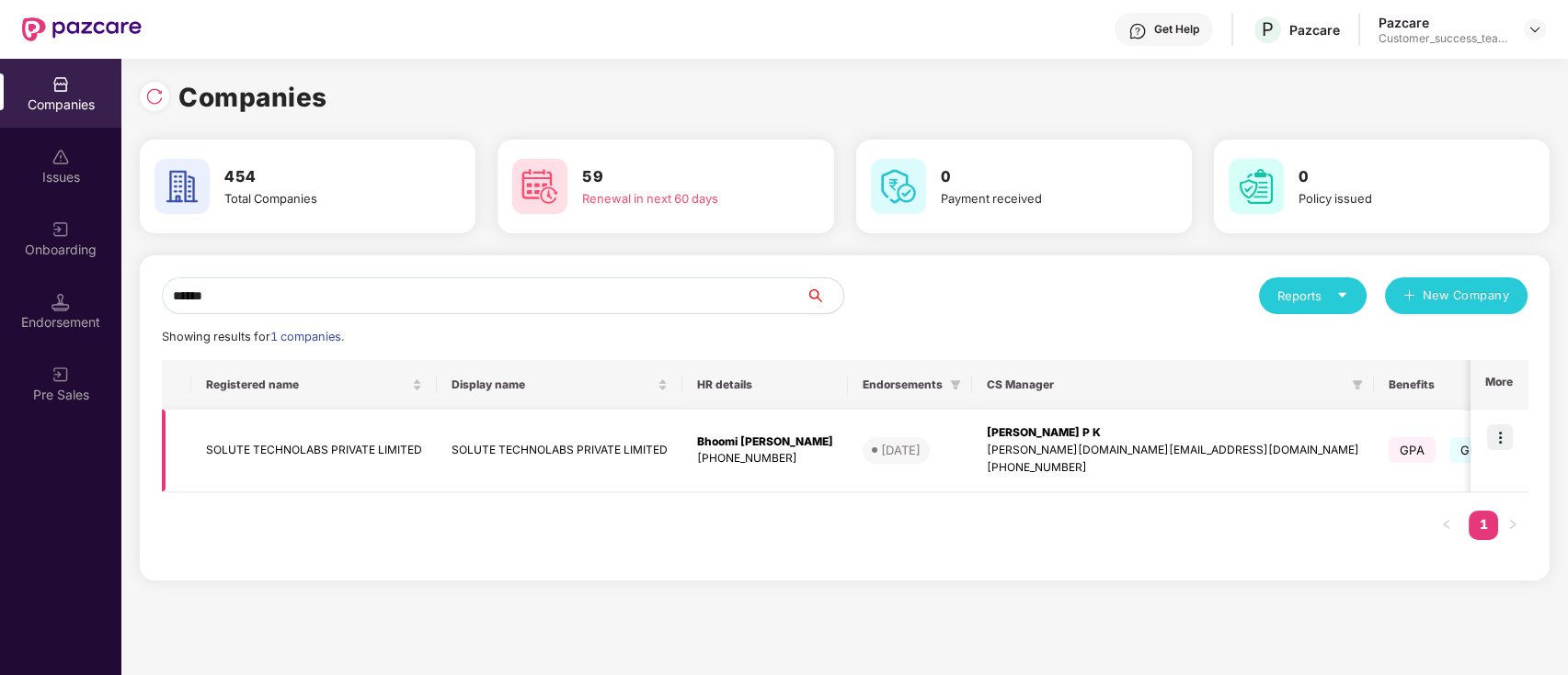
type input "******"
click at [1506, 430] on img at bounding box center [1500, 438] width 25 height 25
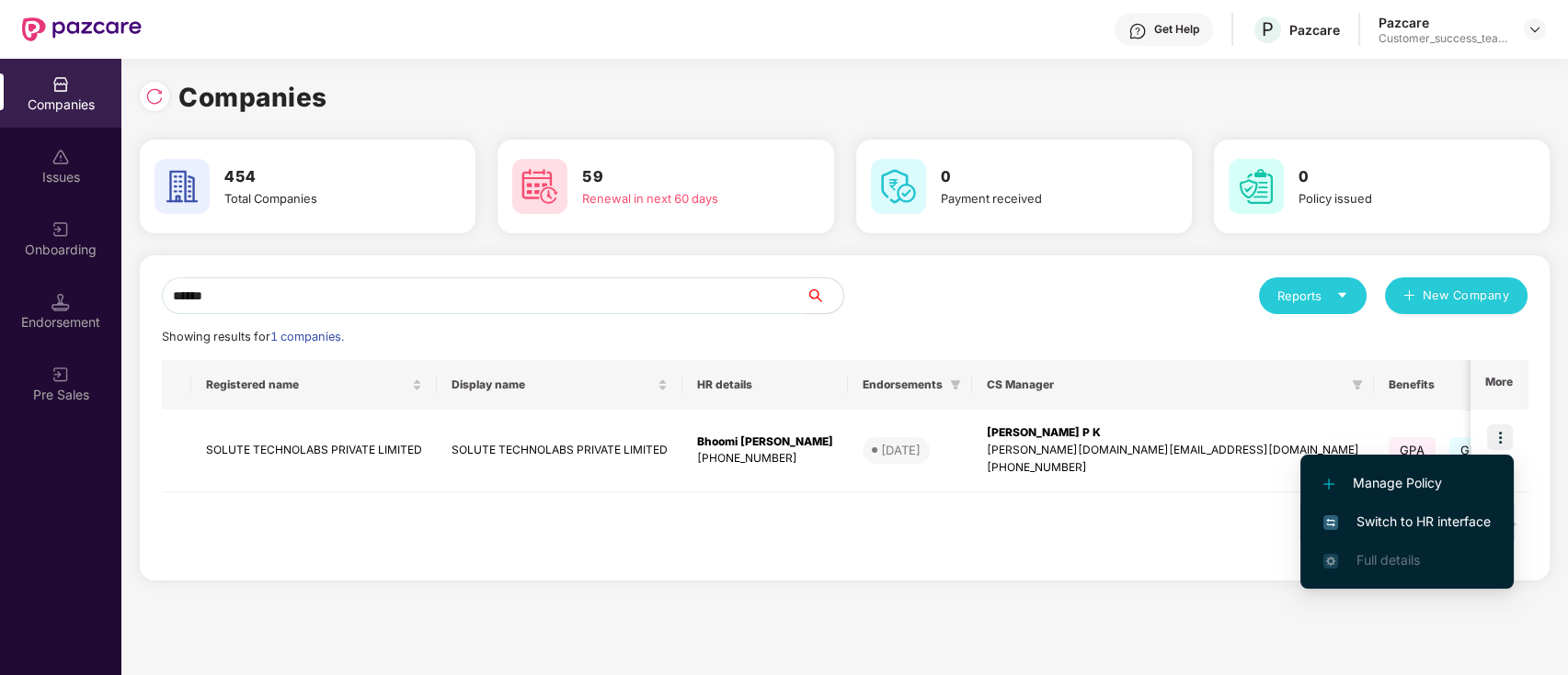
click at [1482, 520] on span "Switch to HR interface" at bounding box center [1406, 522] width 167 height 21
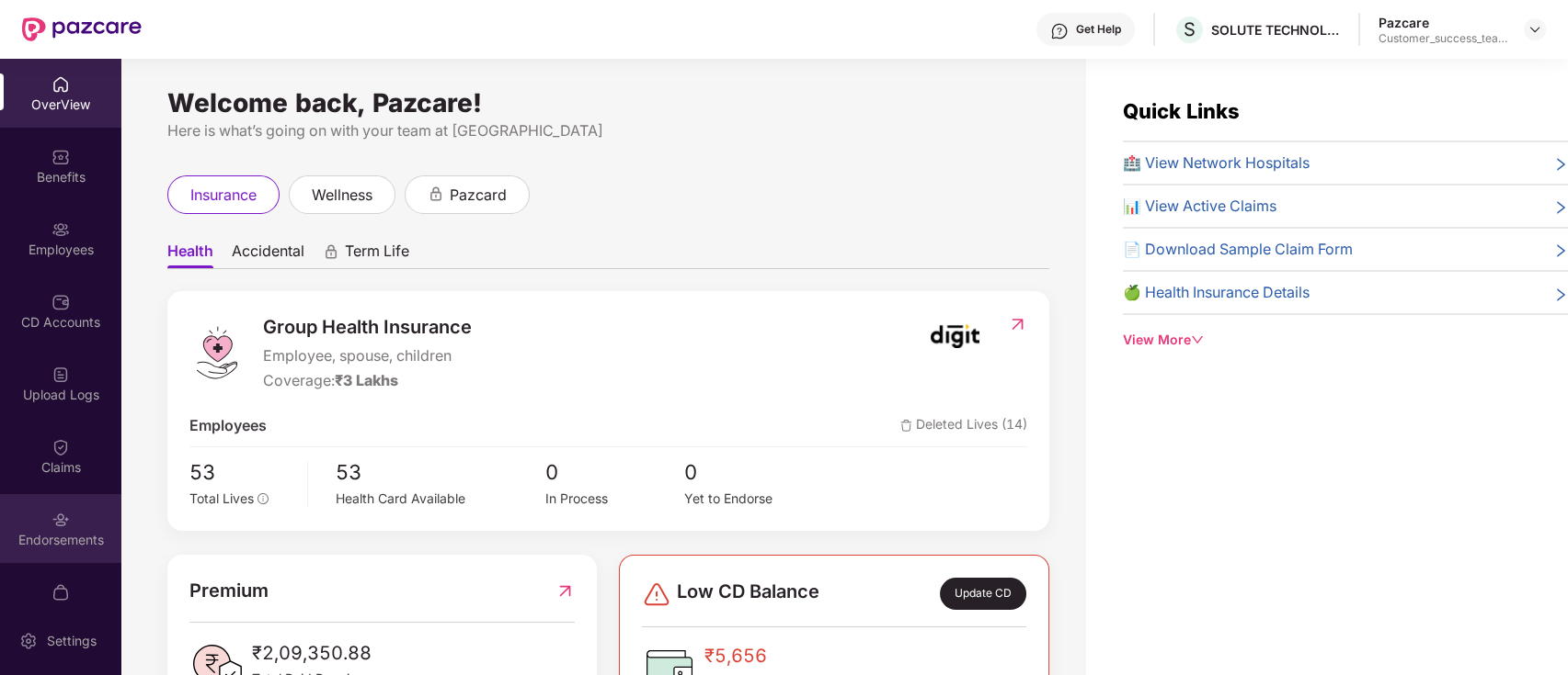
click at [57, 532] on div "Endorsements" at bounding box center [61, 540] width 121 height 19
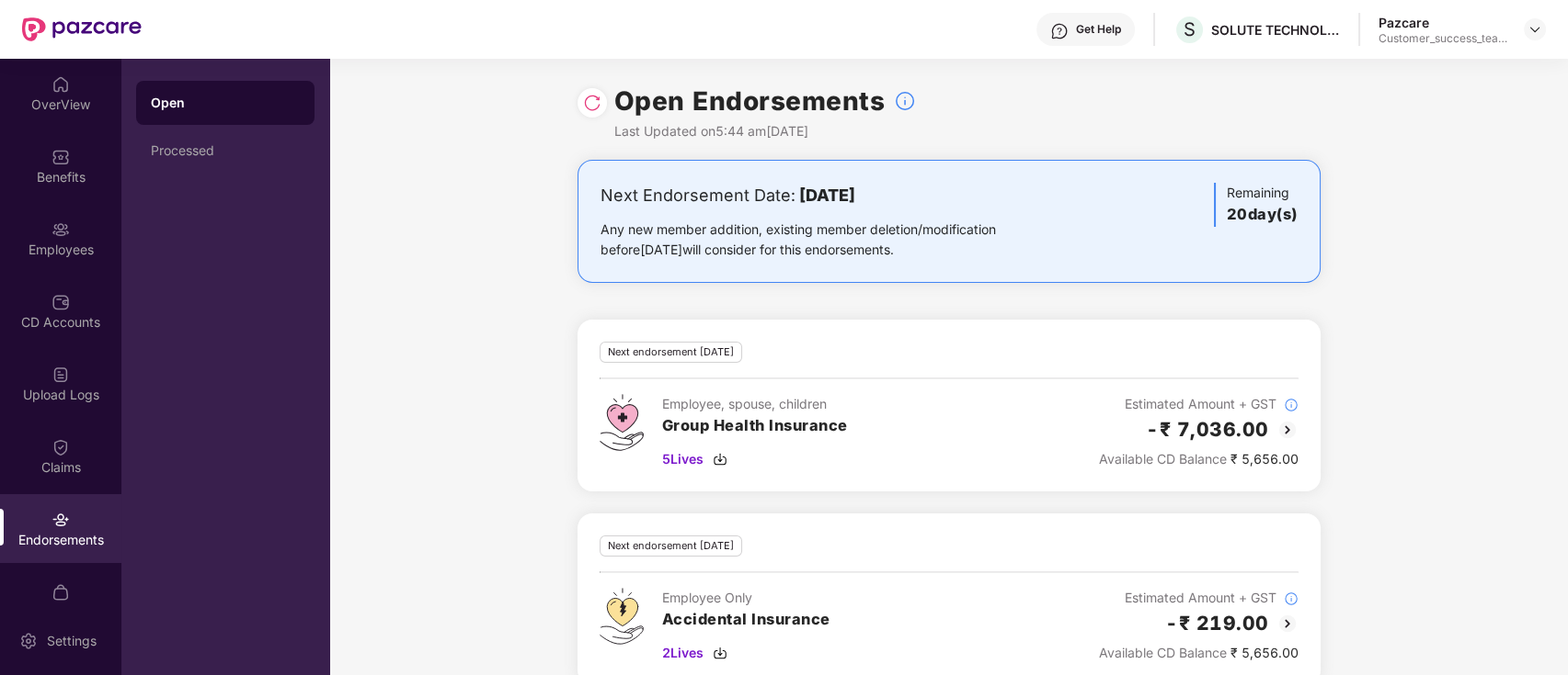
scroll to position [30, 0]
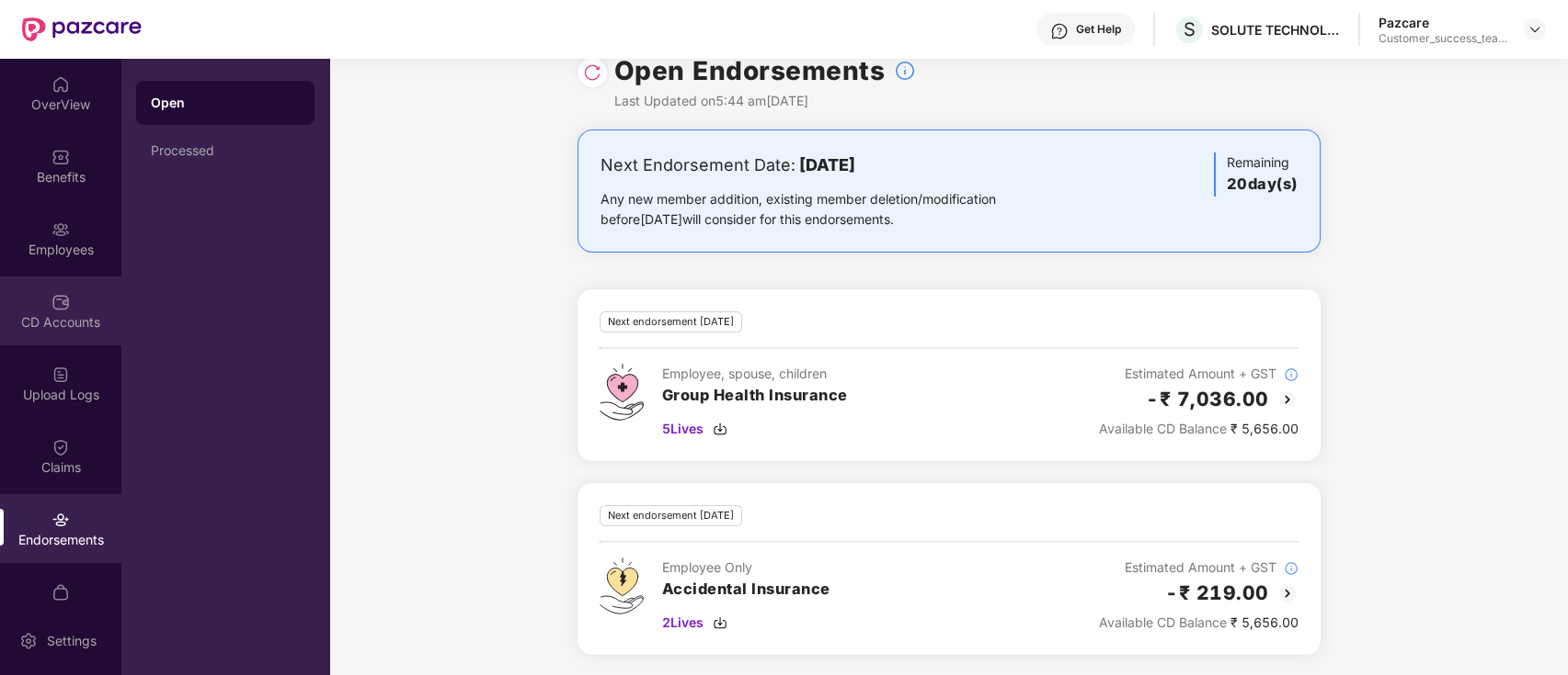
click at [47, 295] on div "CD Accounts" at bounding box center [61, 311] width 121 height 69
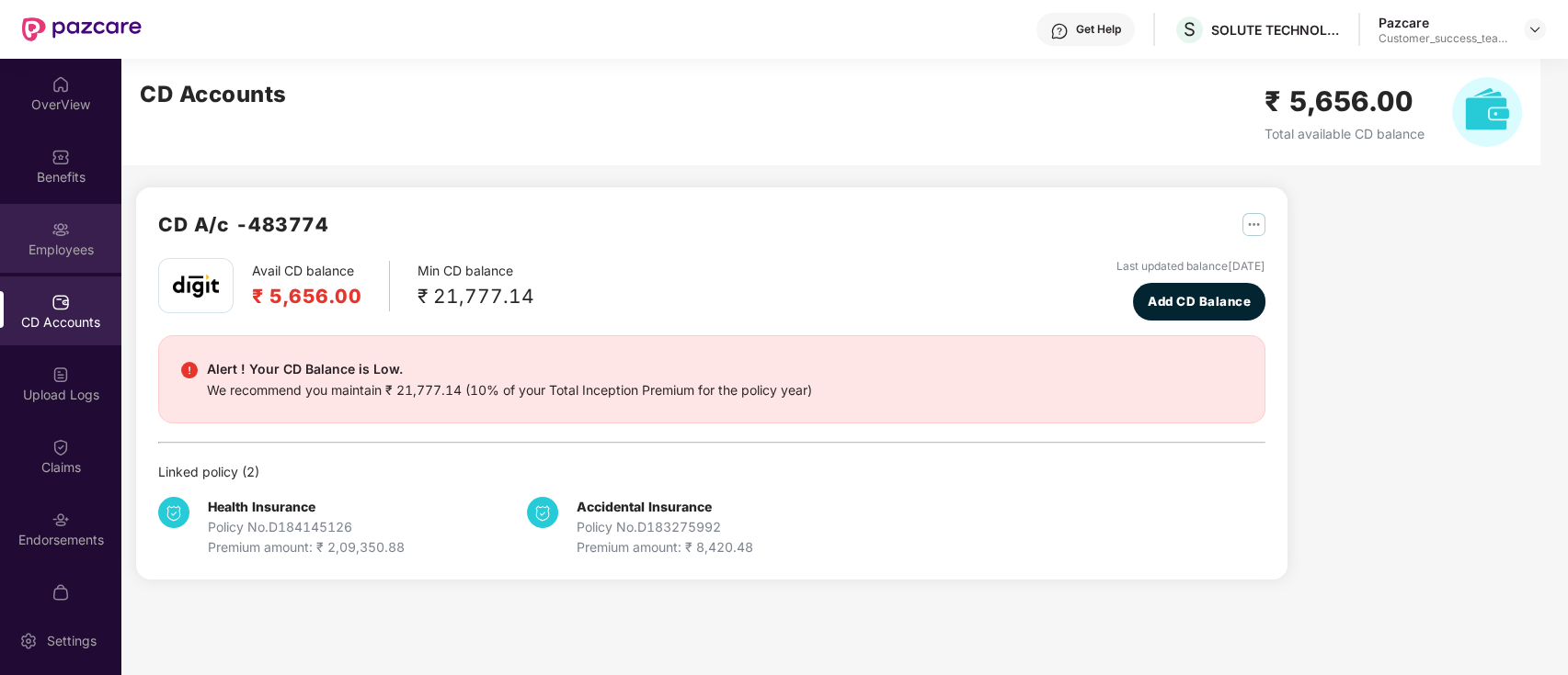
click at [88, 254] on div "Employees" at bounding box center [61, 249] width 121 height 19
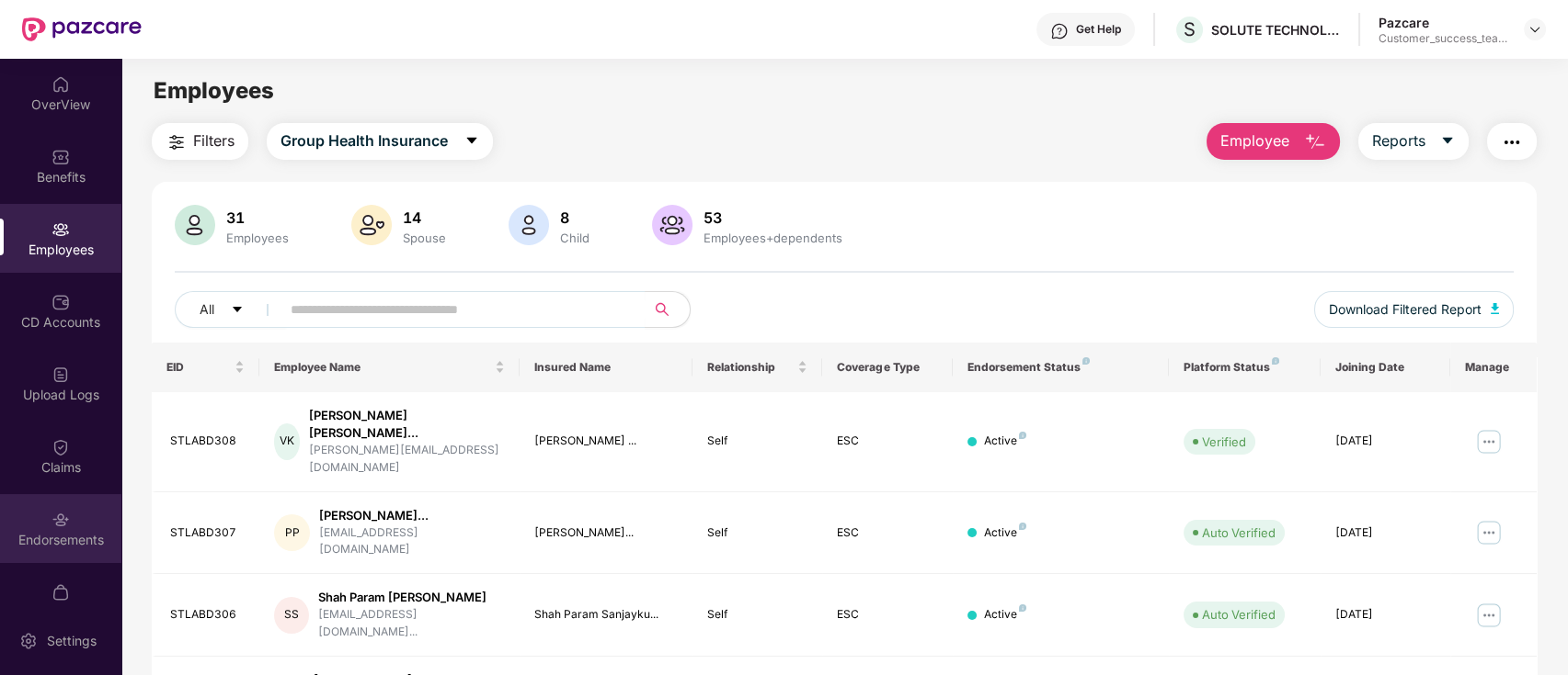
click at [73, 539] on div "Endorsements" at bounding box center [61, 540] width 121 height 19
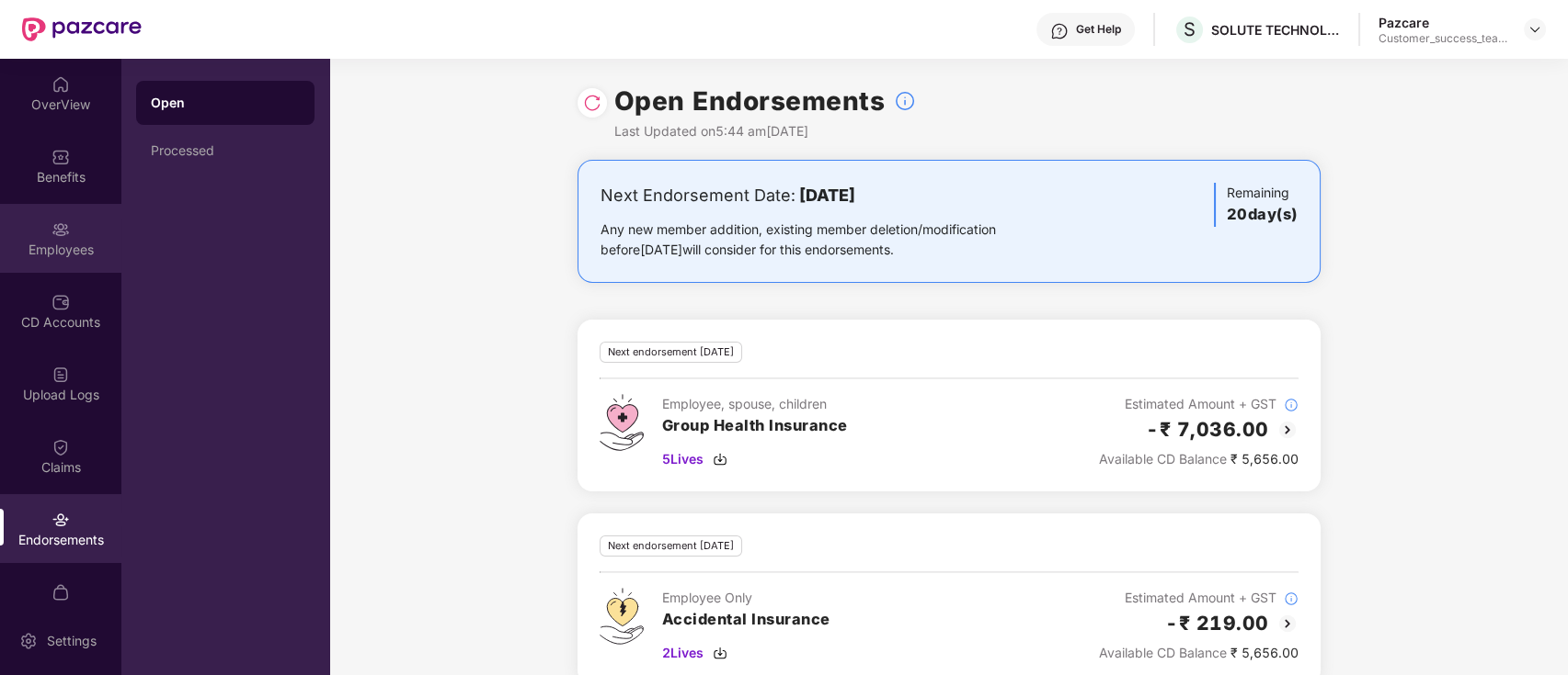
click at [73, 255] on div "Employees" at bounding box center [61, 249] width 121 height 19
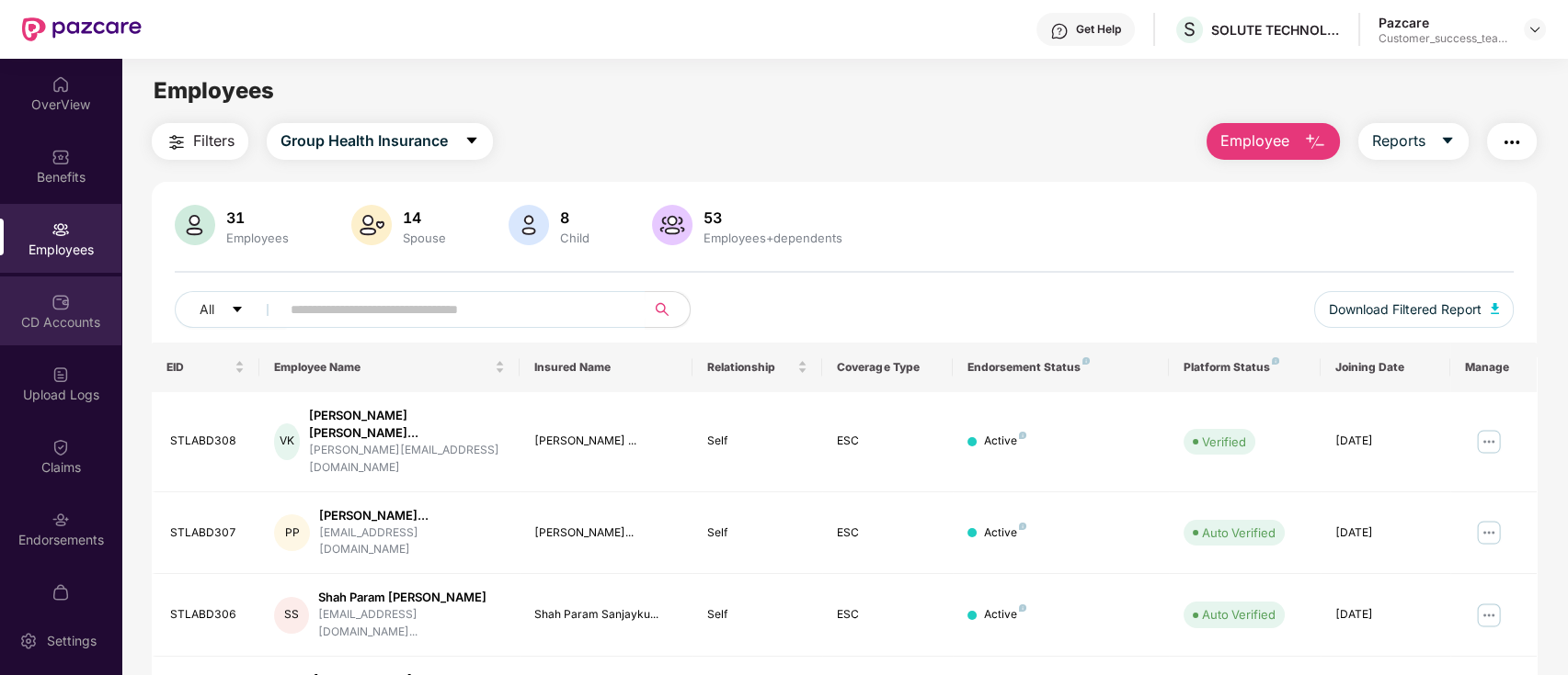
click at [61, 340] on div "CD Accounts" at bounding box center [61, 311] width 121 height 69
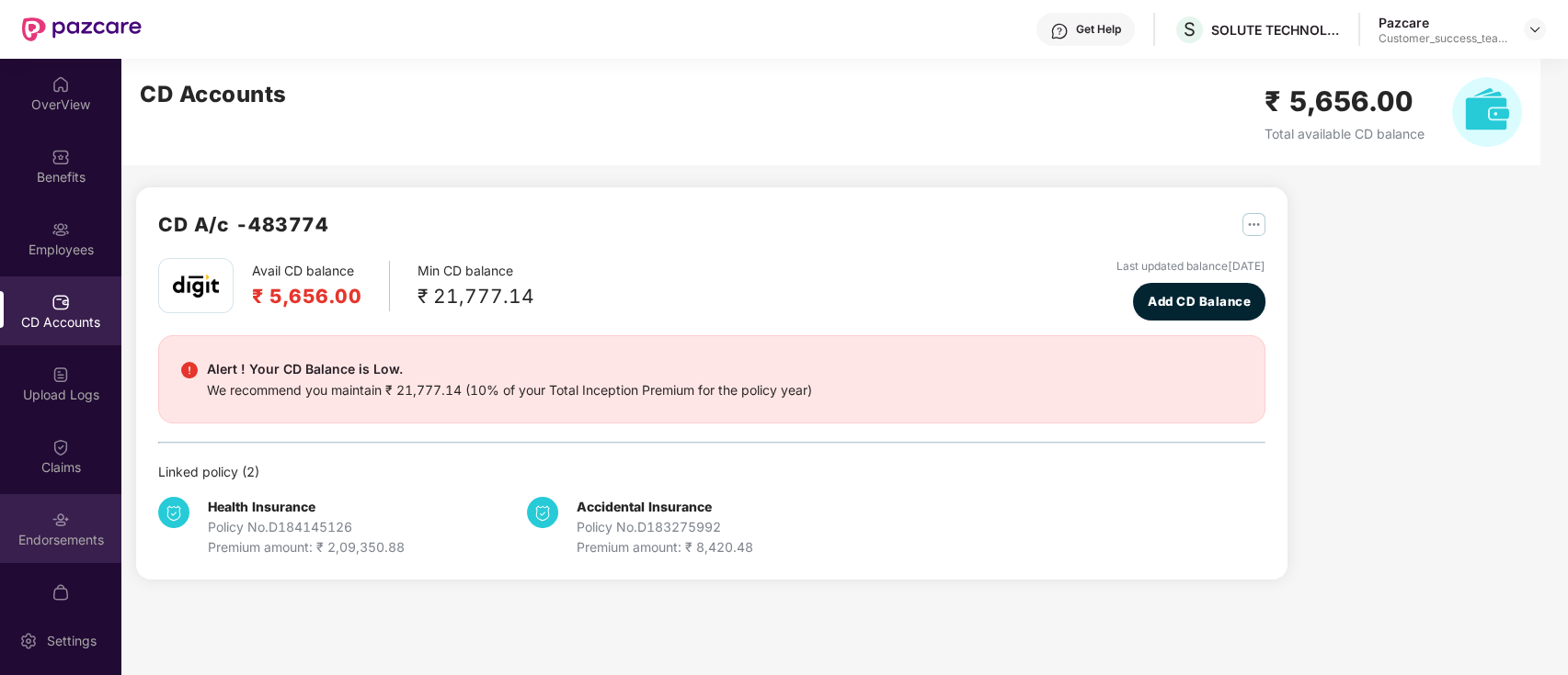
click at [84, 526] on div "Endorsements" at bounding box center [61, 528] width 121 height 69
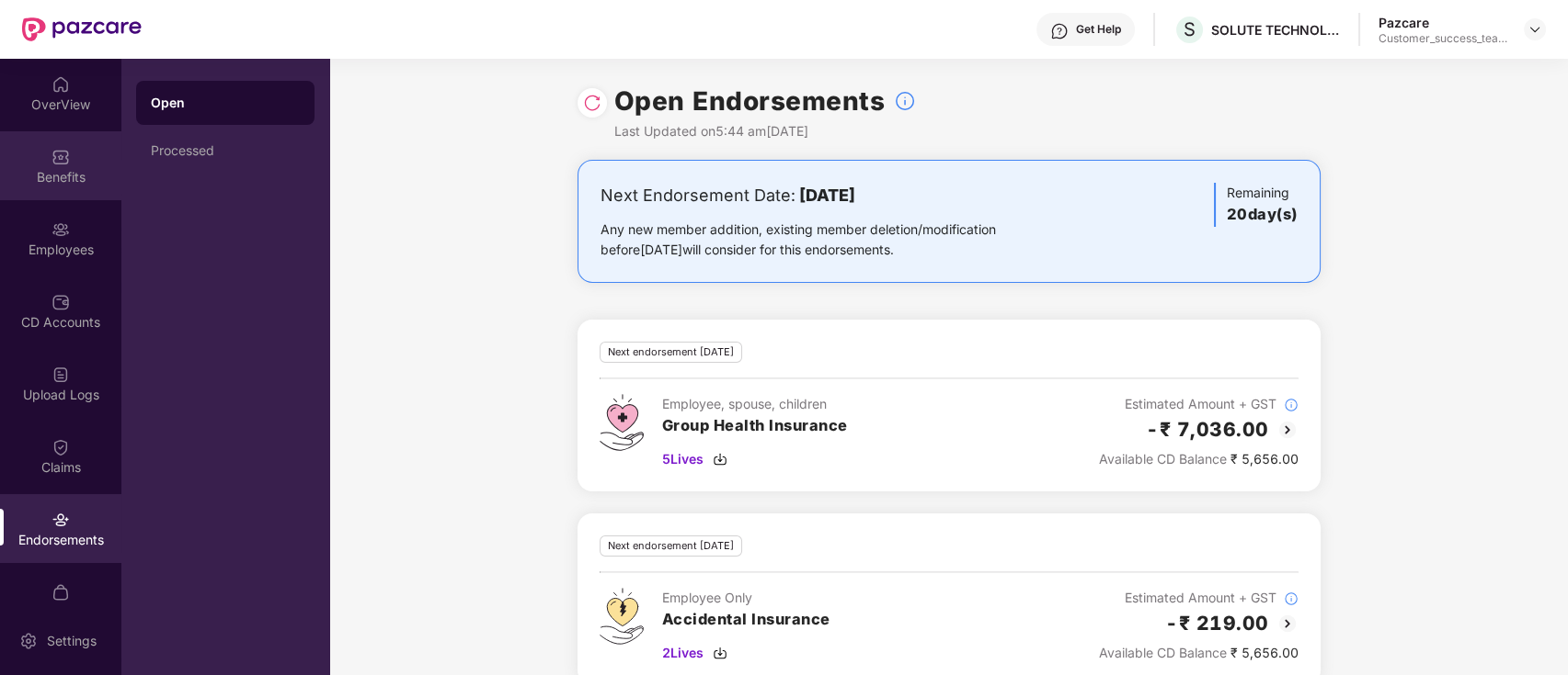
click at [33, 159] on div "Benefits" at bounding box center [61, 165] width 121 height 69
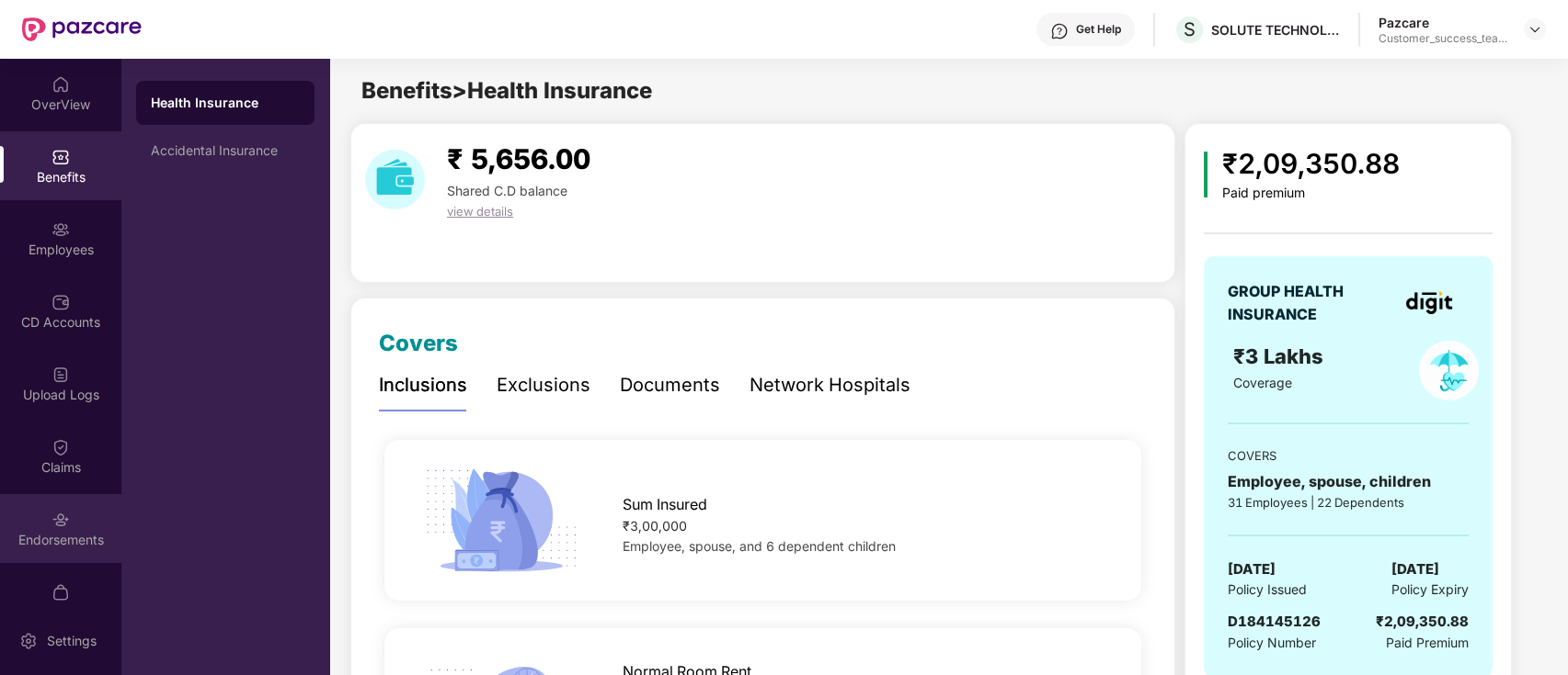
click at [73, 539] on div "Endorsements" at bounding box center [61, 540] width 121 height 19
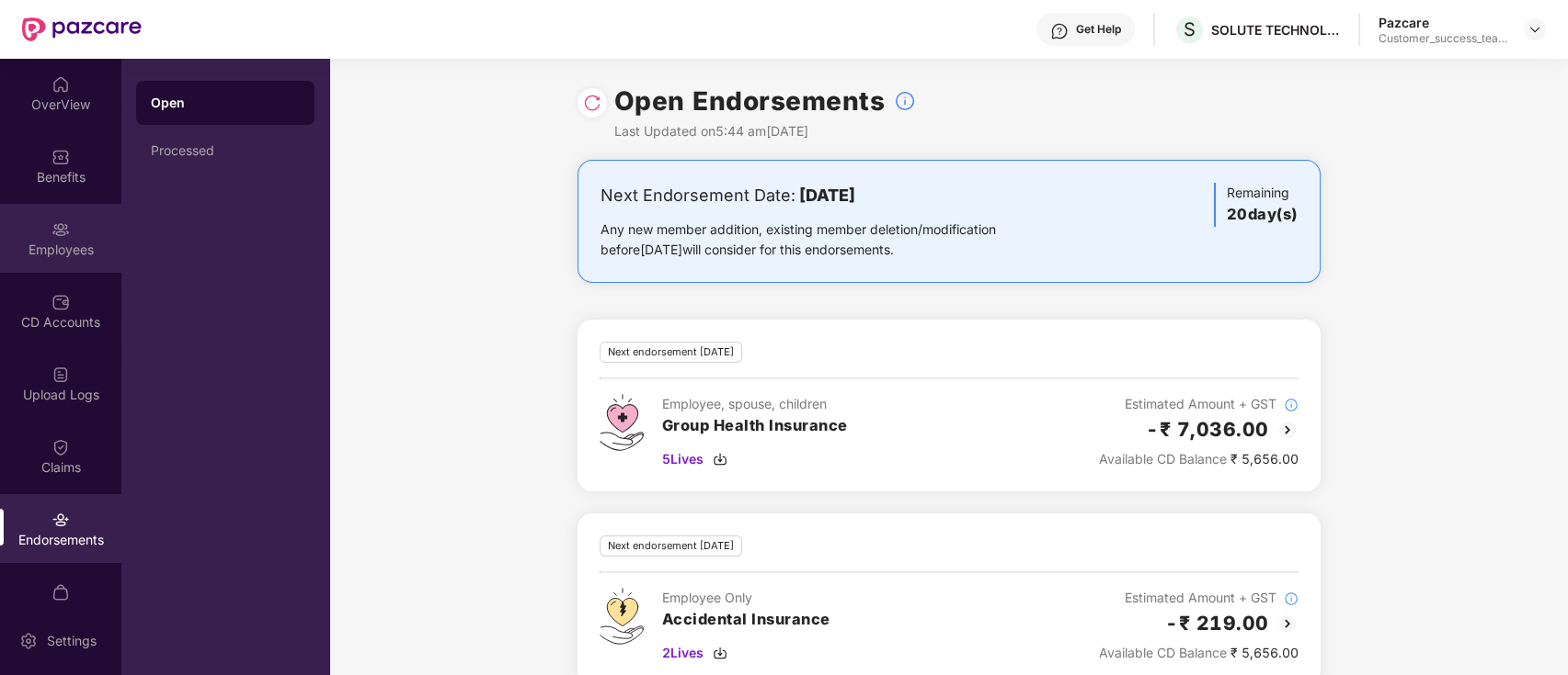
click at [68, 264] on div "Employees" at bounding box center [61, 238] width 121 height 69
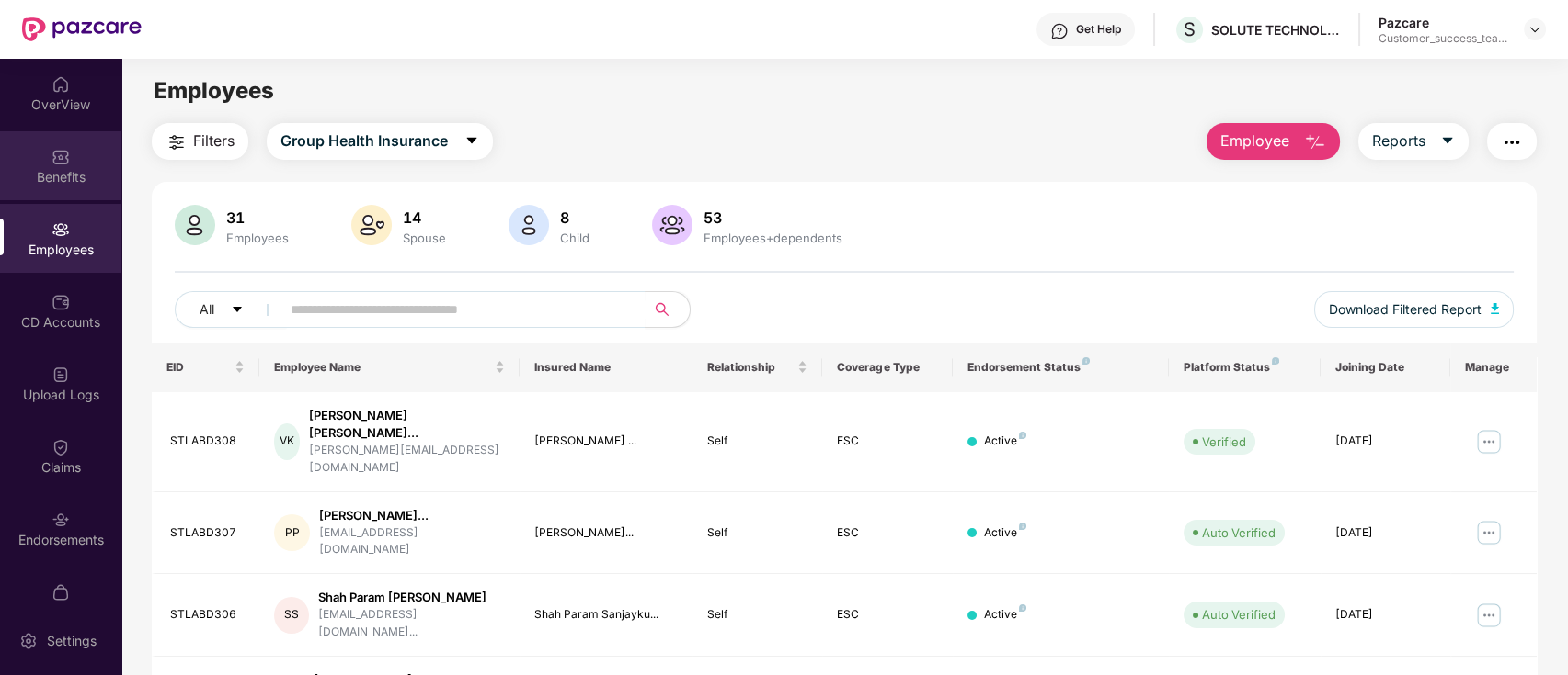
click at [50, 190] on div "Benefits" at bounding box center [61, 165] width 121 height 69
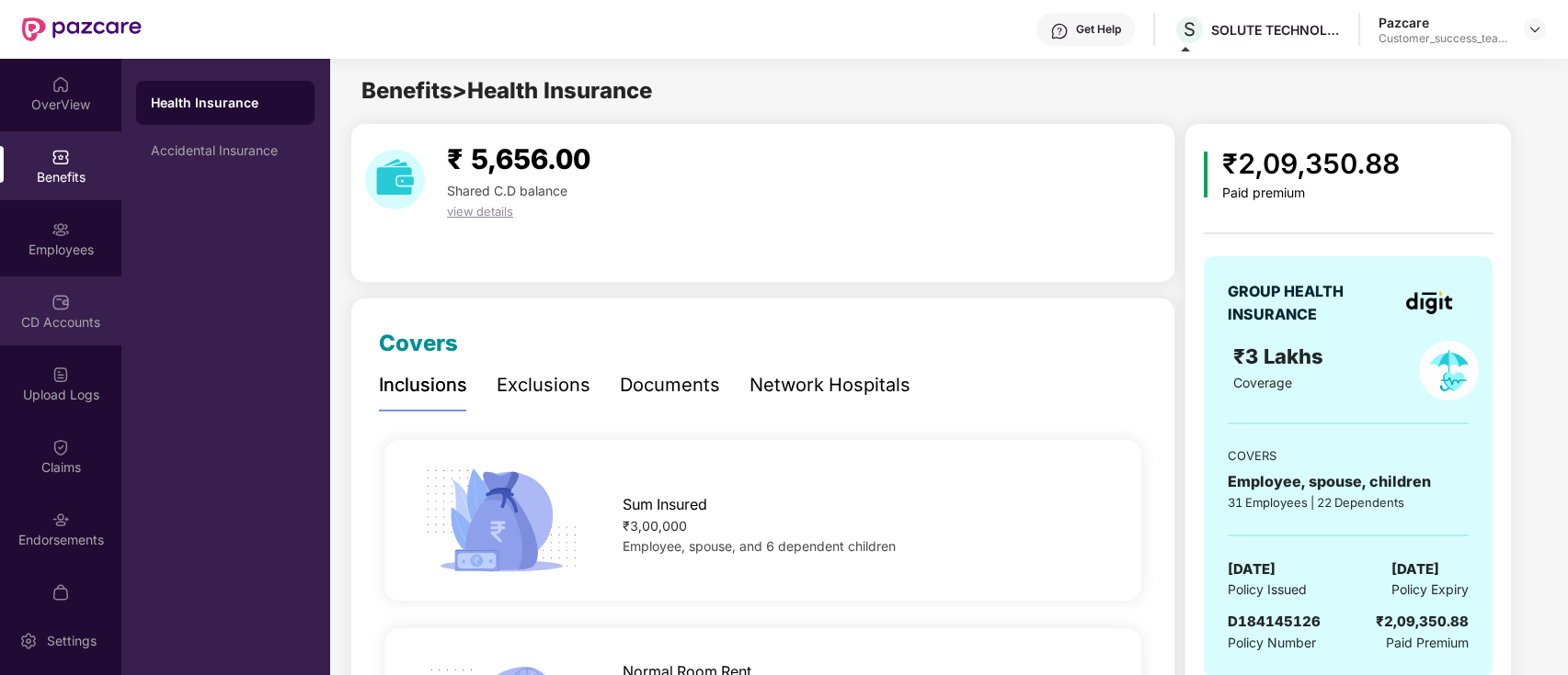
click at [57, 301] on img at bounding box center [61, 302] width 19 height 19
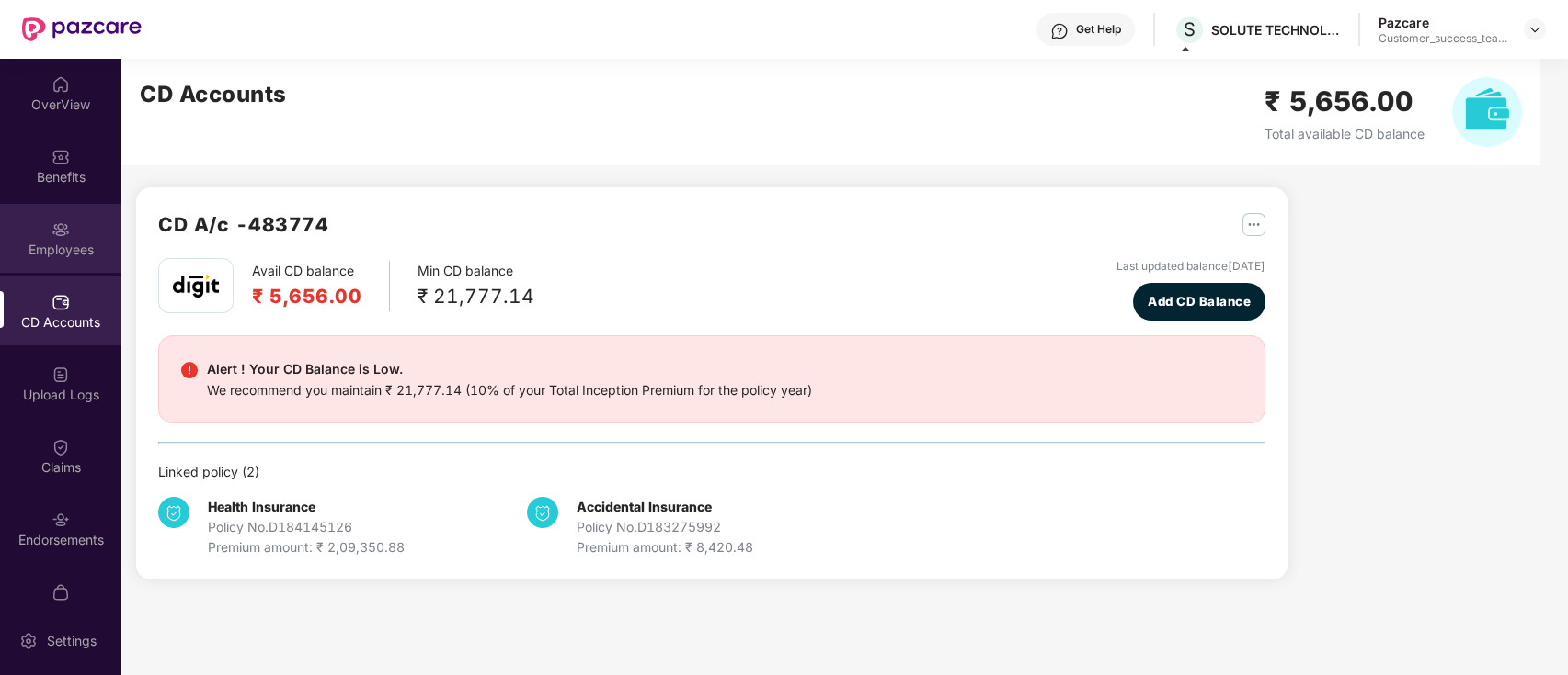
click at [73, 241] on div "Employees" at bounding box center [61, 249] width 121 height 19
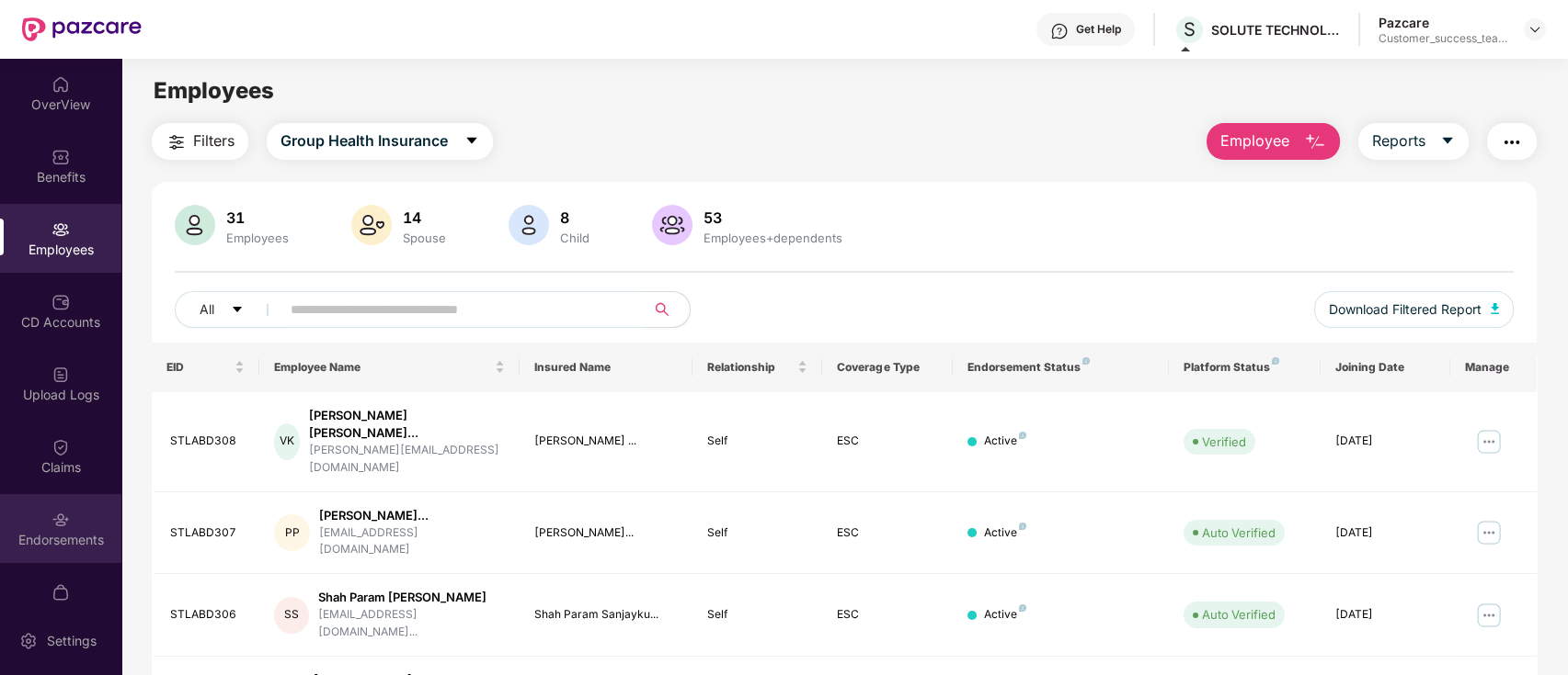
click at [78, 514] on div "Endorsements" at bounding box center [61, 528] width 121 height 69
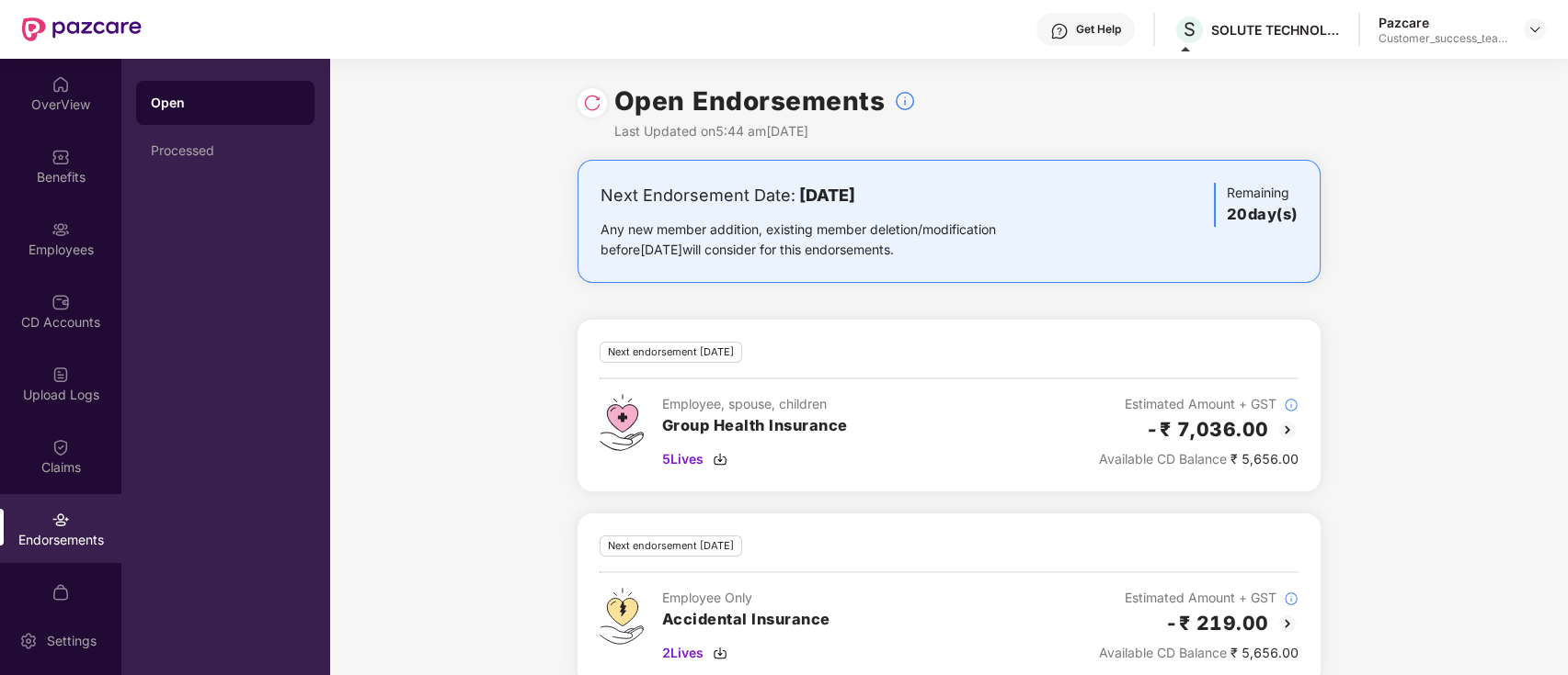
scroll to position [30, 0]
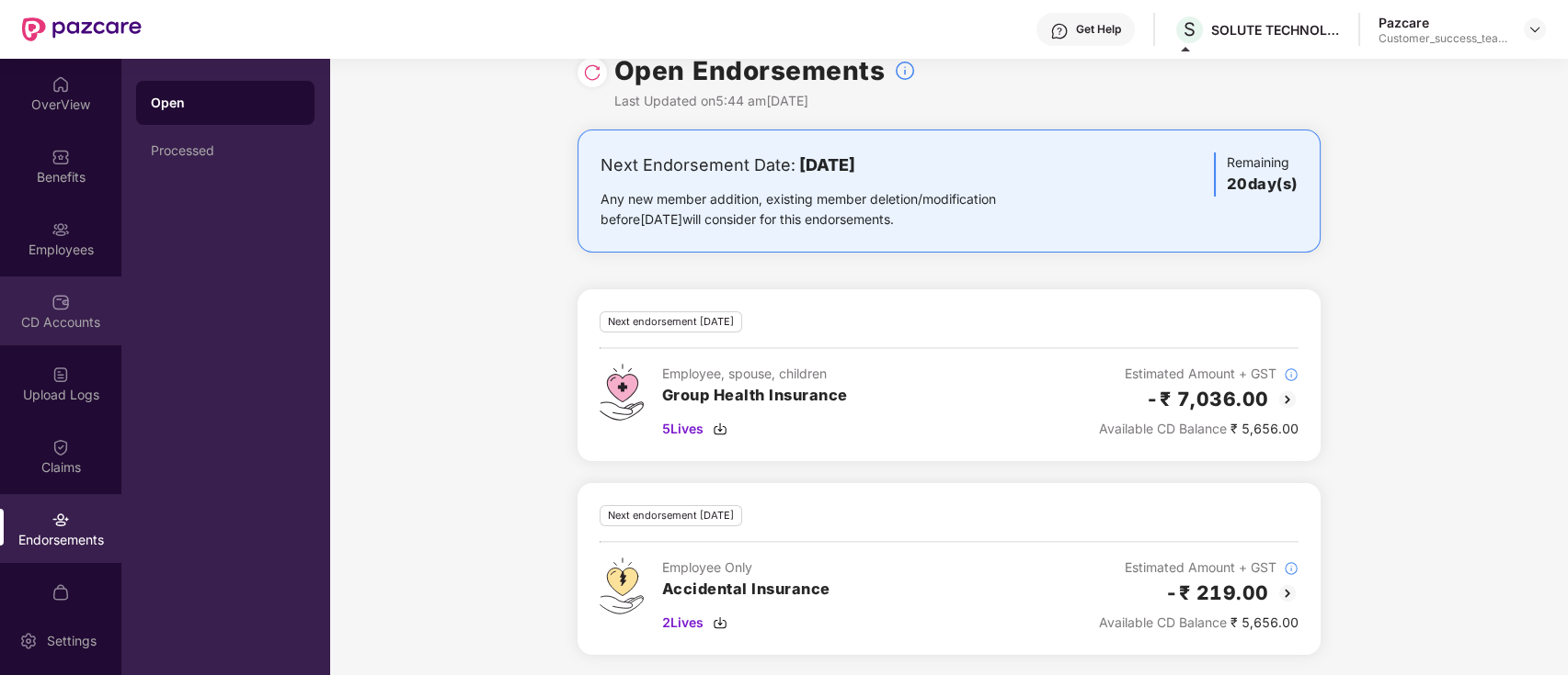
click at [50, 327] on div "CD Accounts" at bounding box center [61, 322] width 121 height 19
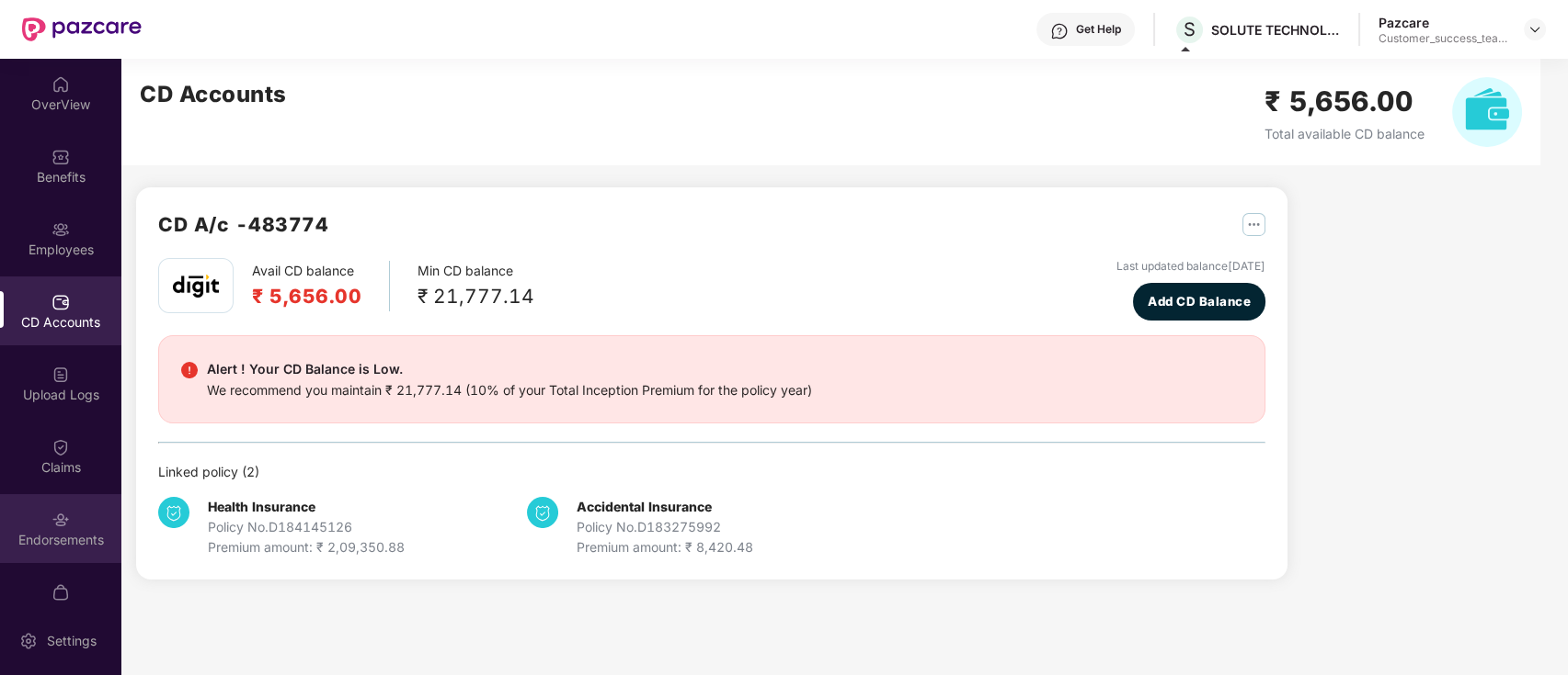
click at [63, 515] on img at bounding box center [61, 520] width 19 height 19
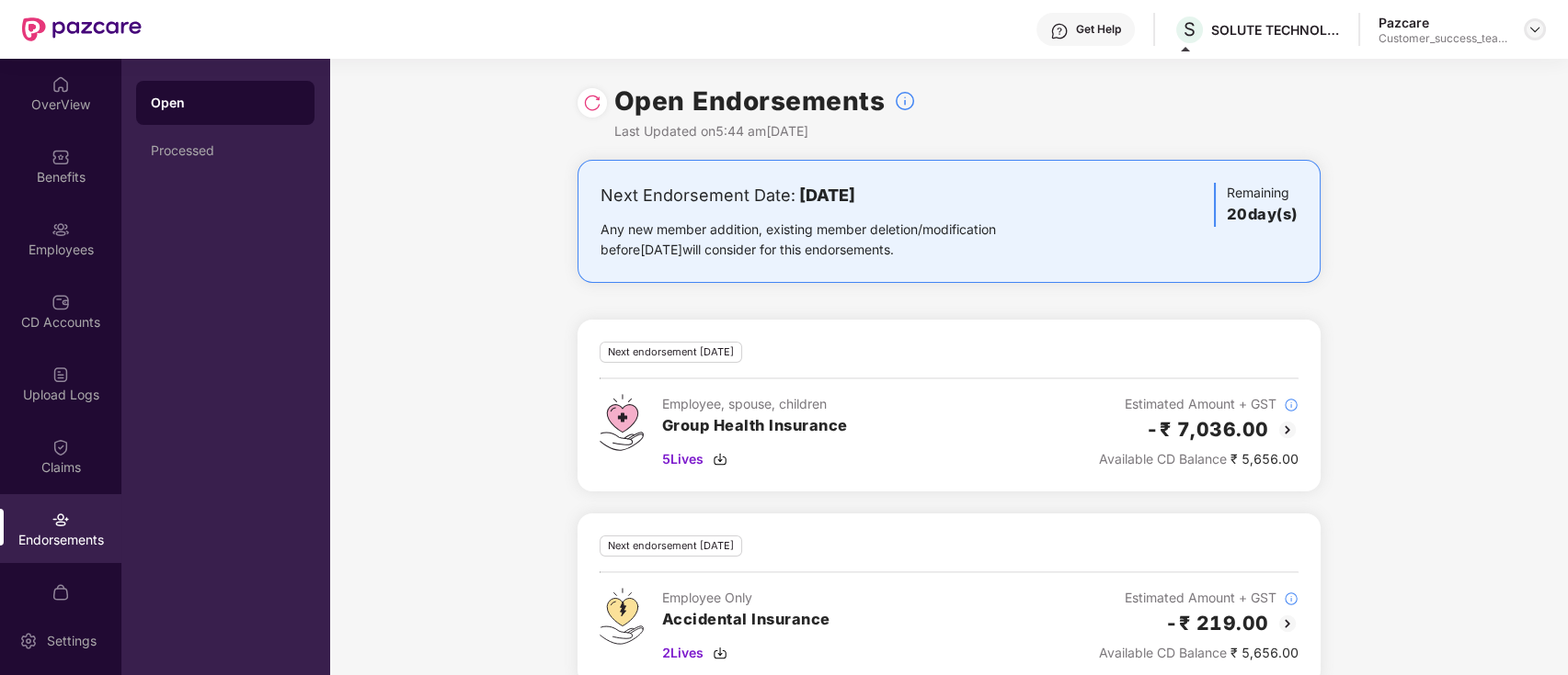
click at [1538, 30] on img at bounding box center [1534, 29] width 15 height 15
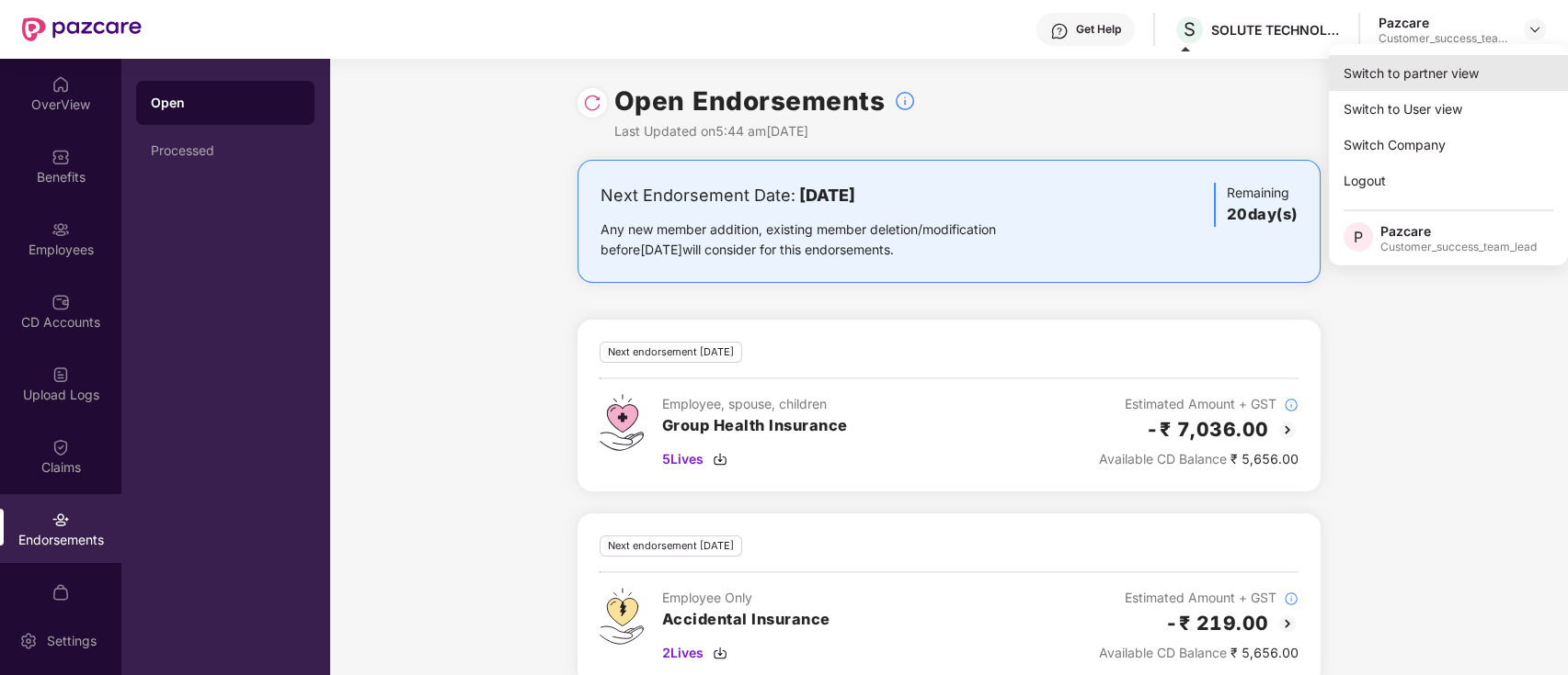
click at [1515, 78] on div "Switch to partner view" at bounding box center [1448, 72] width 240 height 36
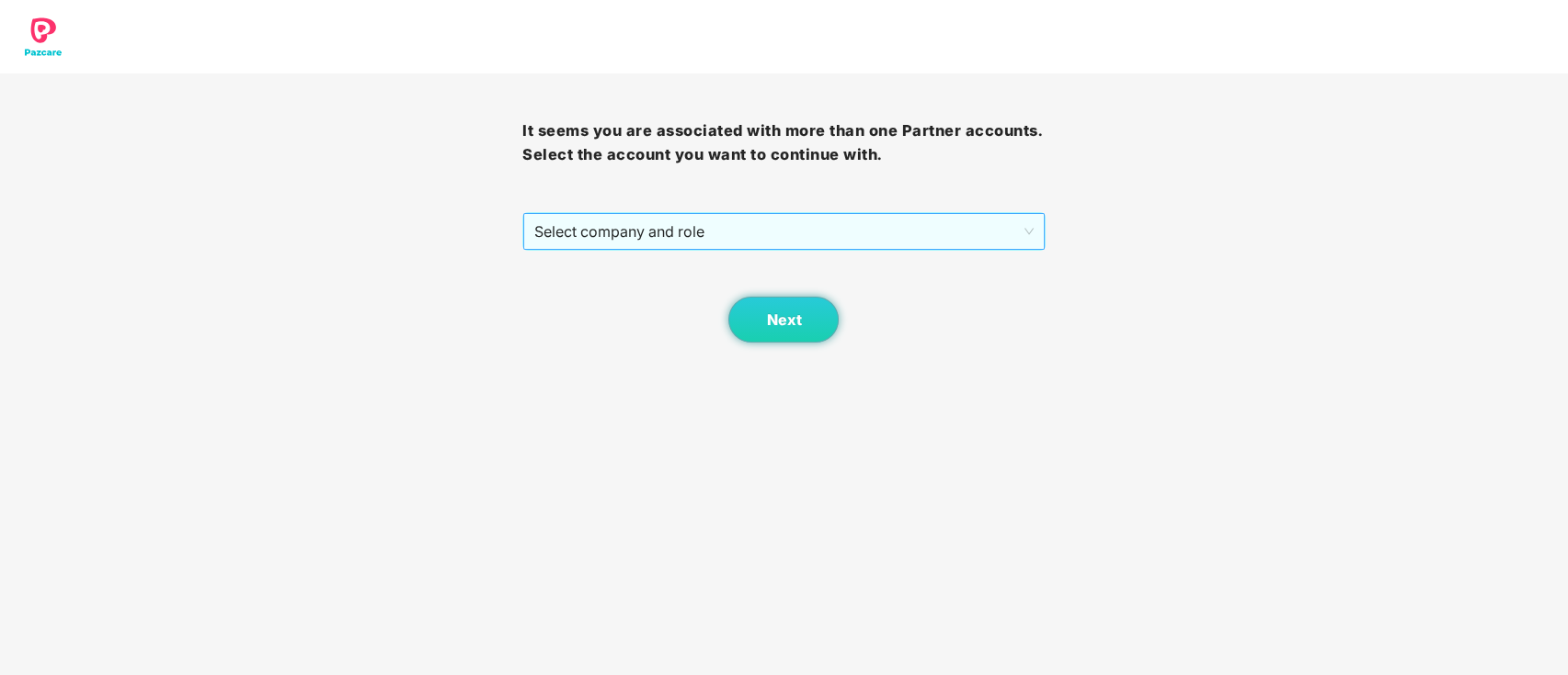
click at [596, 230] on span "Select company and role" at bounding box center [783, 232] width 499 height 35
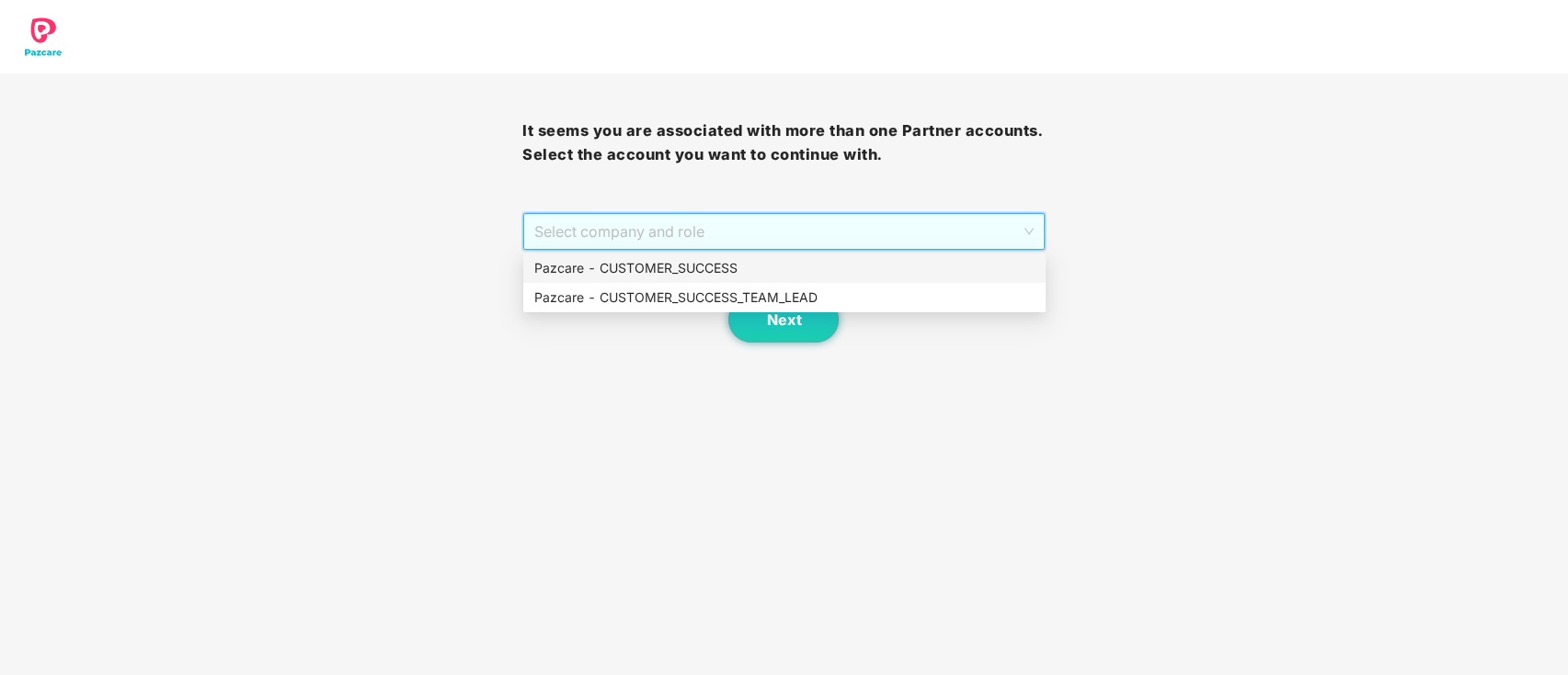
click at [607, 255] on div "Pazcare - CUSTOMER_SUCCESS" at bounding box center [784, 269] width 522 height 29
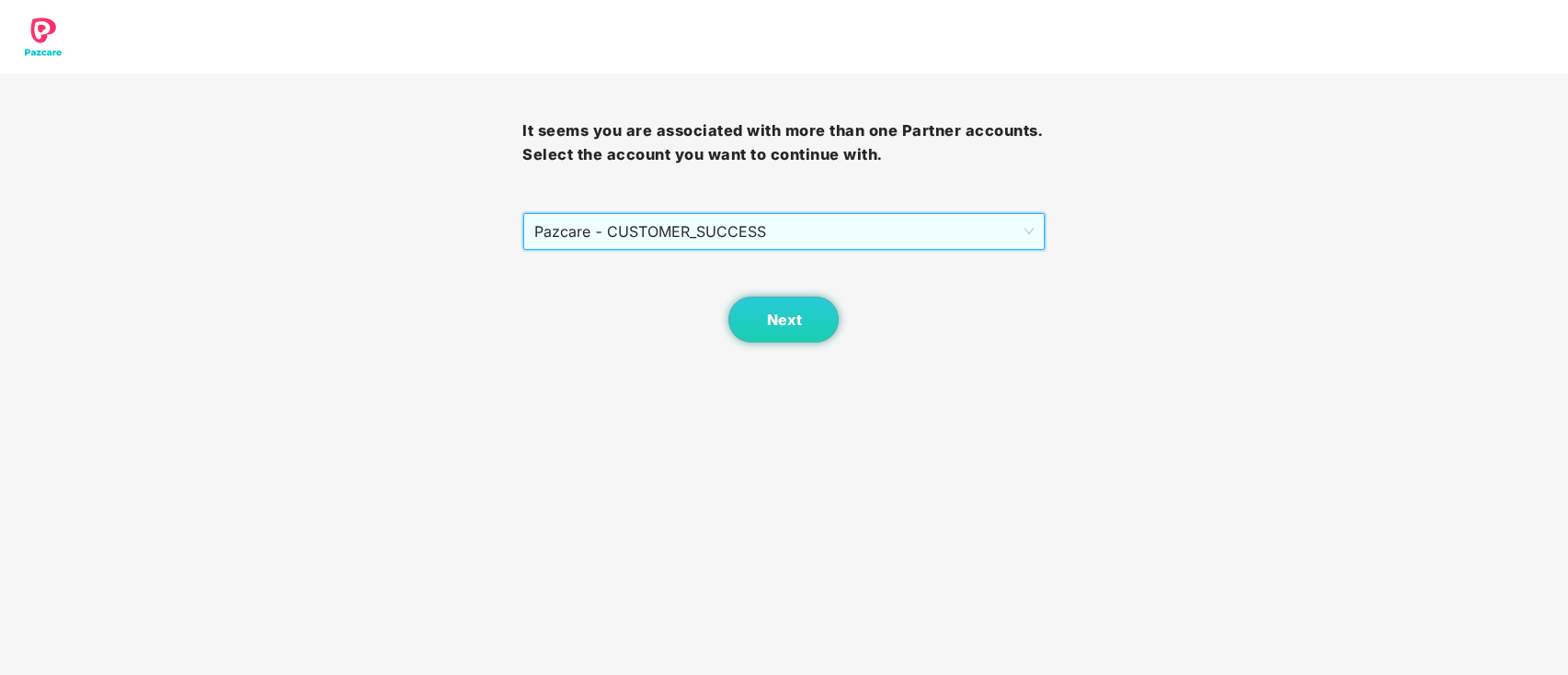
click at [632, 237] on span "Pazcare - CUSTOMER_SUCCESS" at bounding box center [783, 232] width 499 height 35
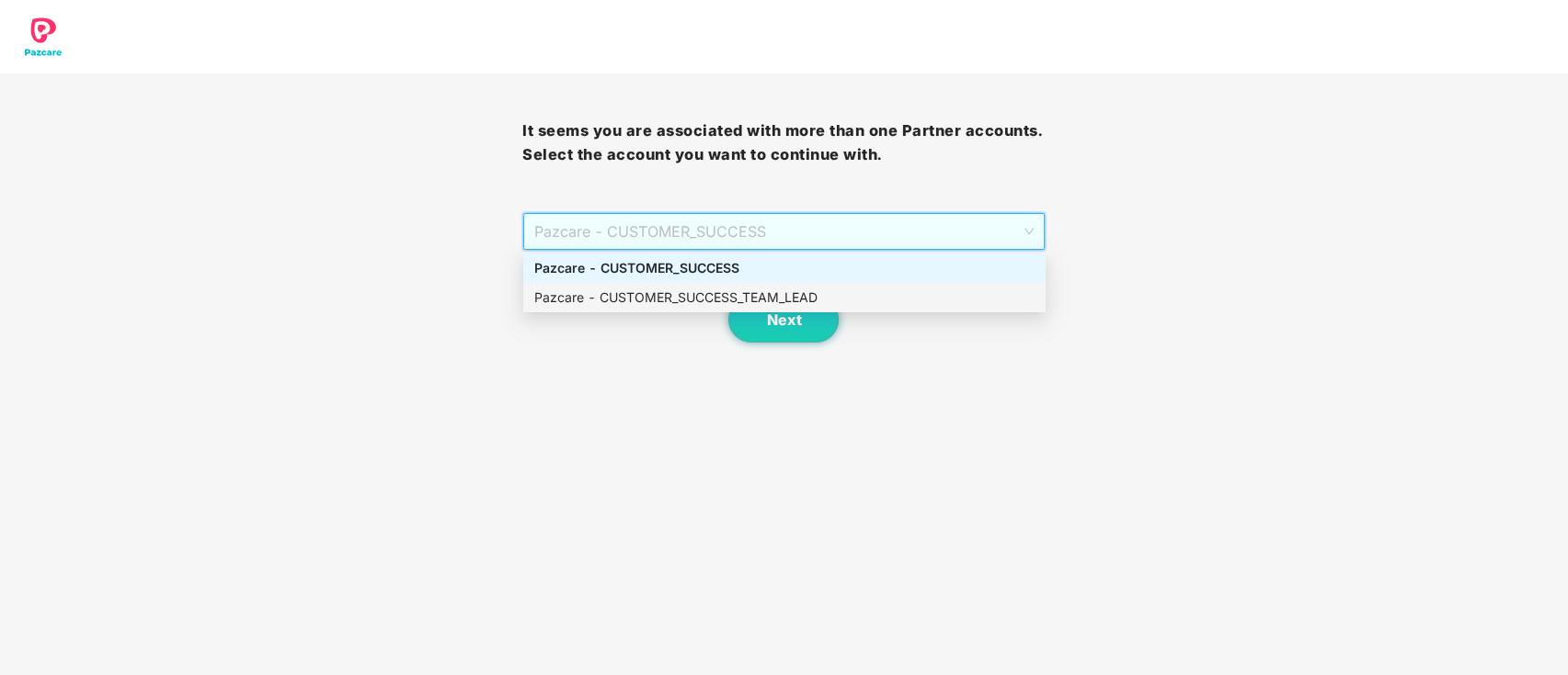
click at [651, 298] on div "Pazcare - CUSTOMER_SUCCESS_TEAM_LEAD" at bounding box center [784, 297] width 501 height 21
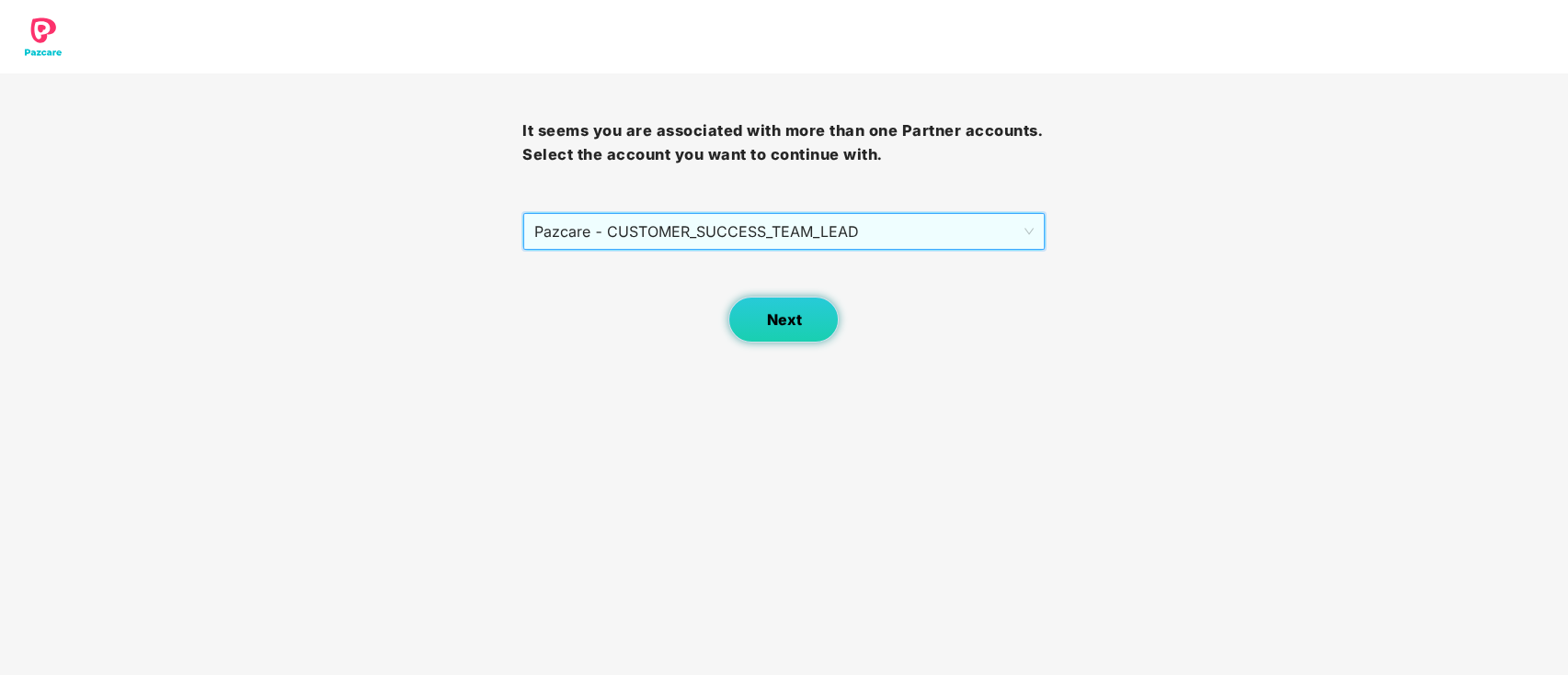
click at [772, 312] on span "Next" at bounding box center [783, 320] width 35 height 18
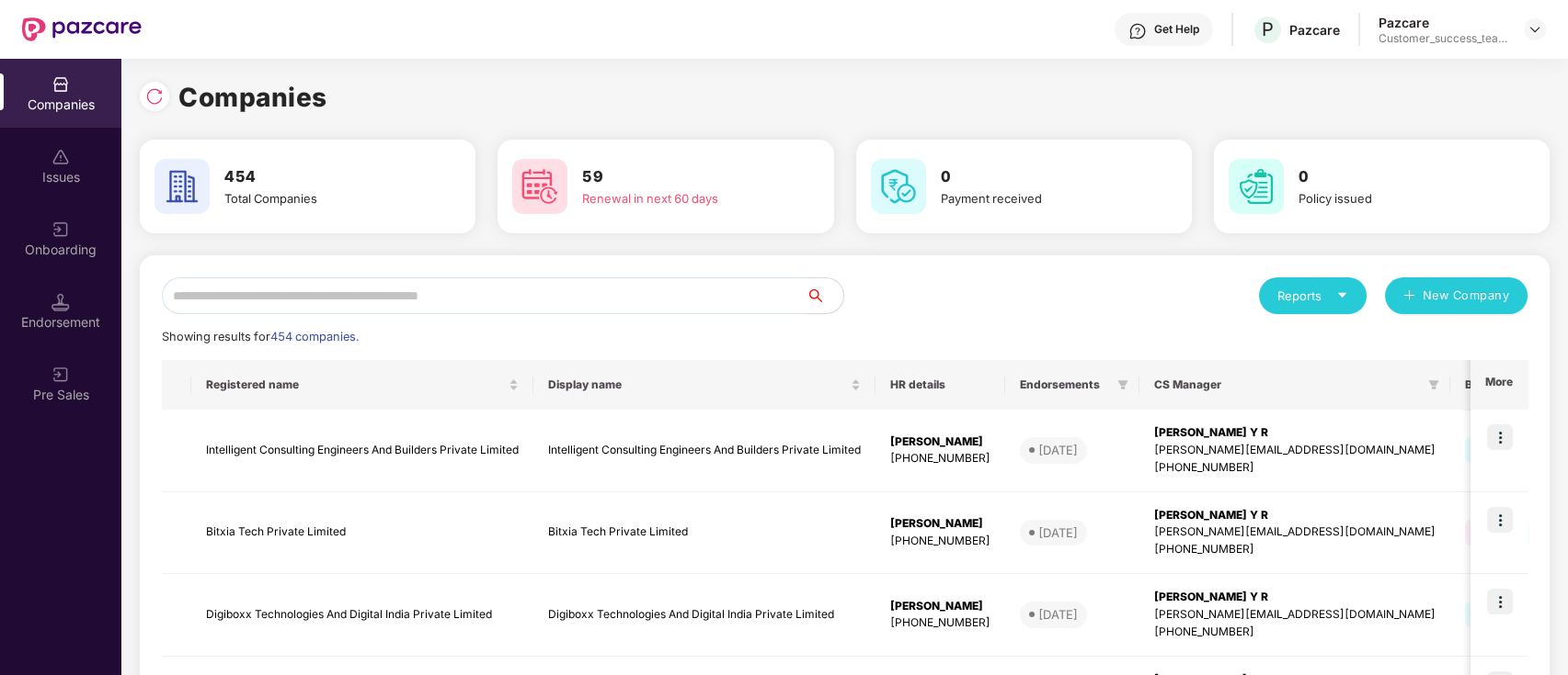
click at [719, 292] on input "text" at bounding box center [484, 296] width 644 height 37
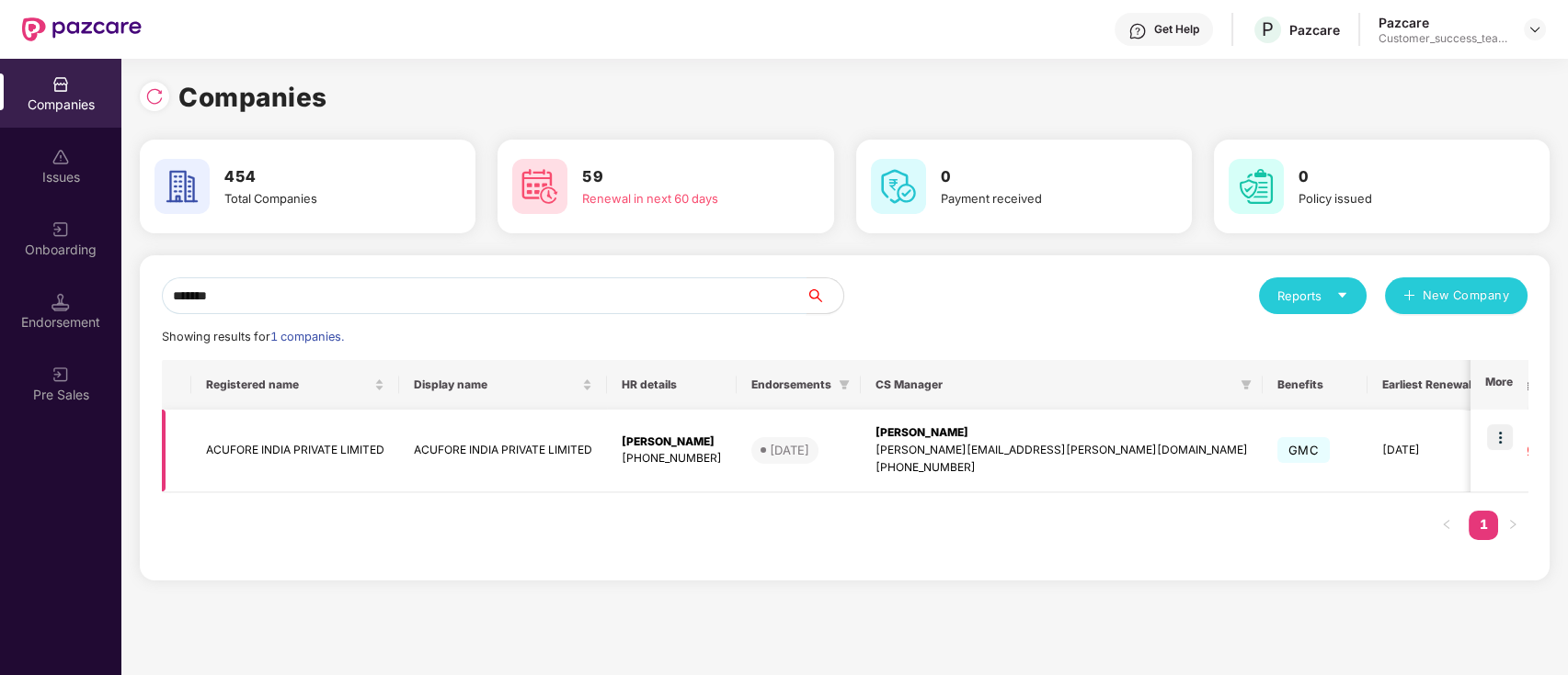
type input "*******"
click at [1501, 438] on img at bounding box center [1500, 438] width 25 height 25
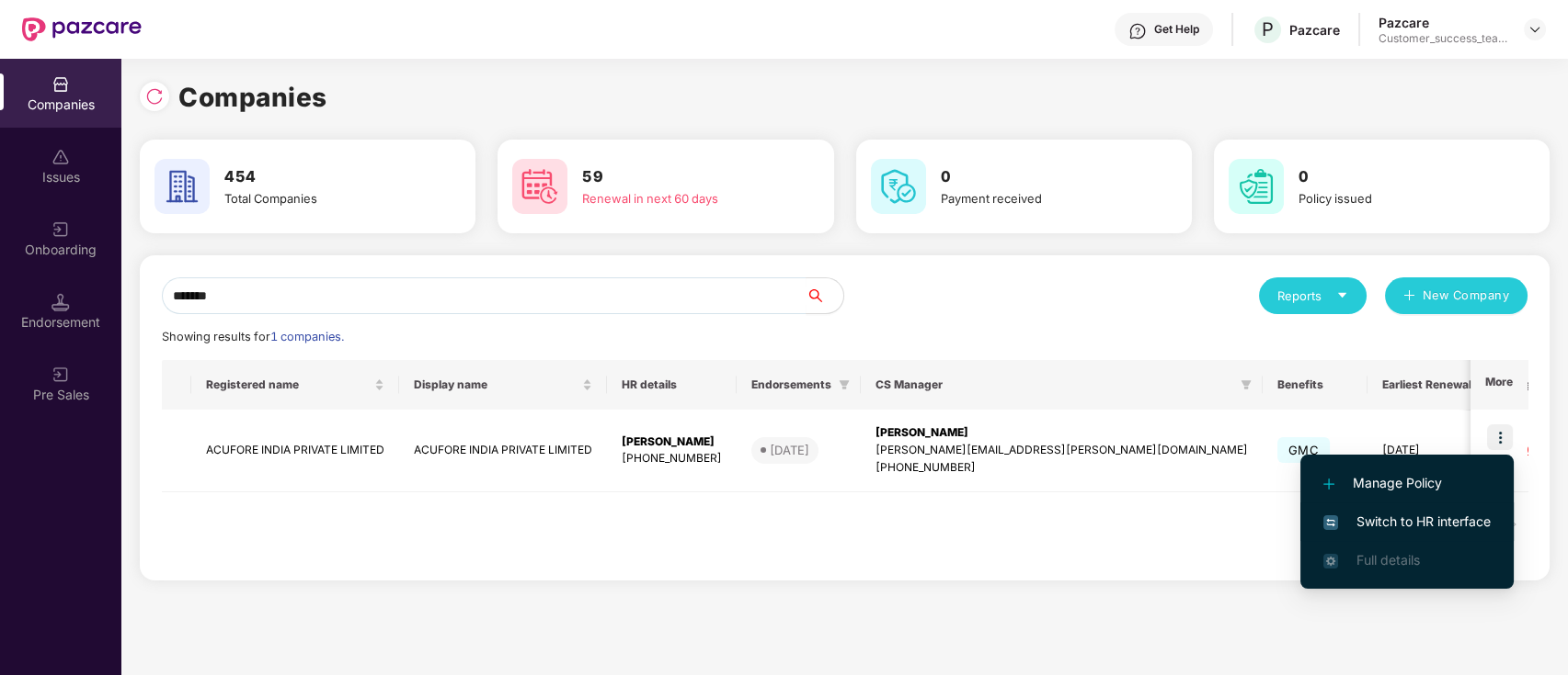
click at [1479, 518] on span "Switch to HR interface" at bounding box center [1406, 522] width 167 height 21
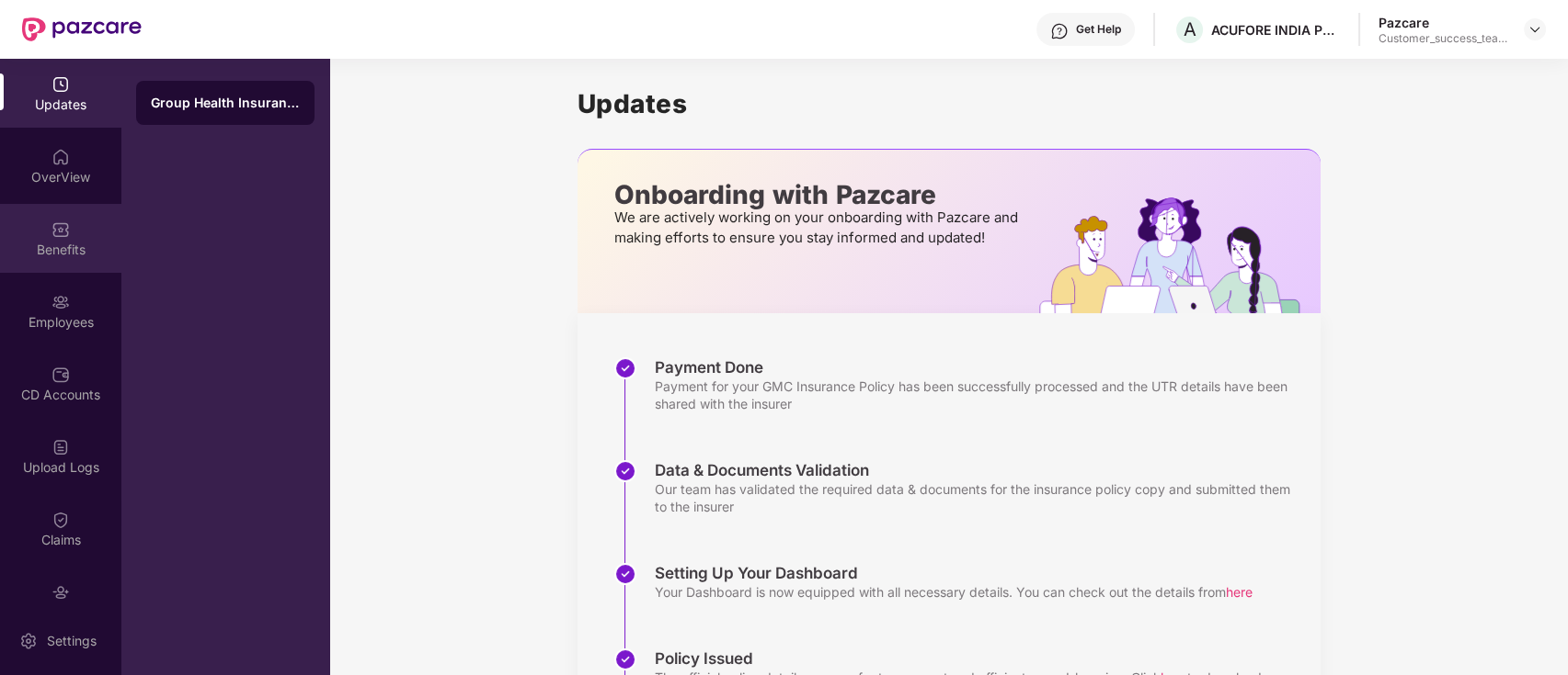
click at [54, 239] on div "Benefits" at bounding box center [61, 238] width 121 height 69
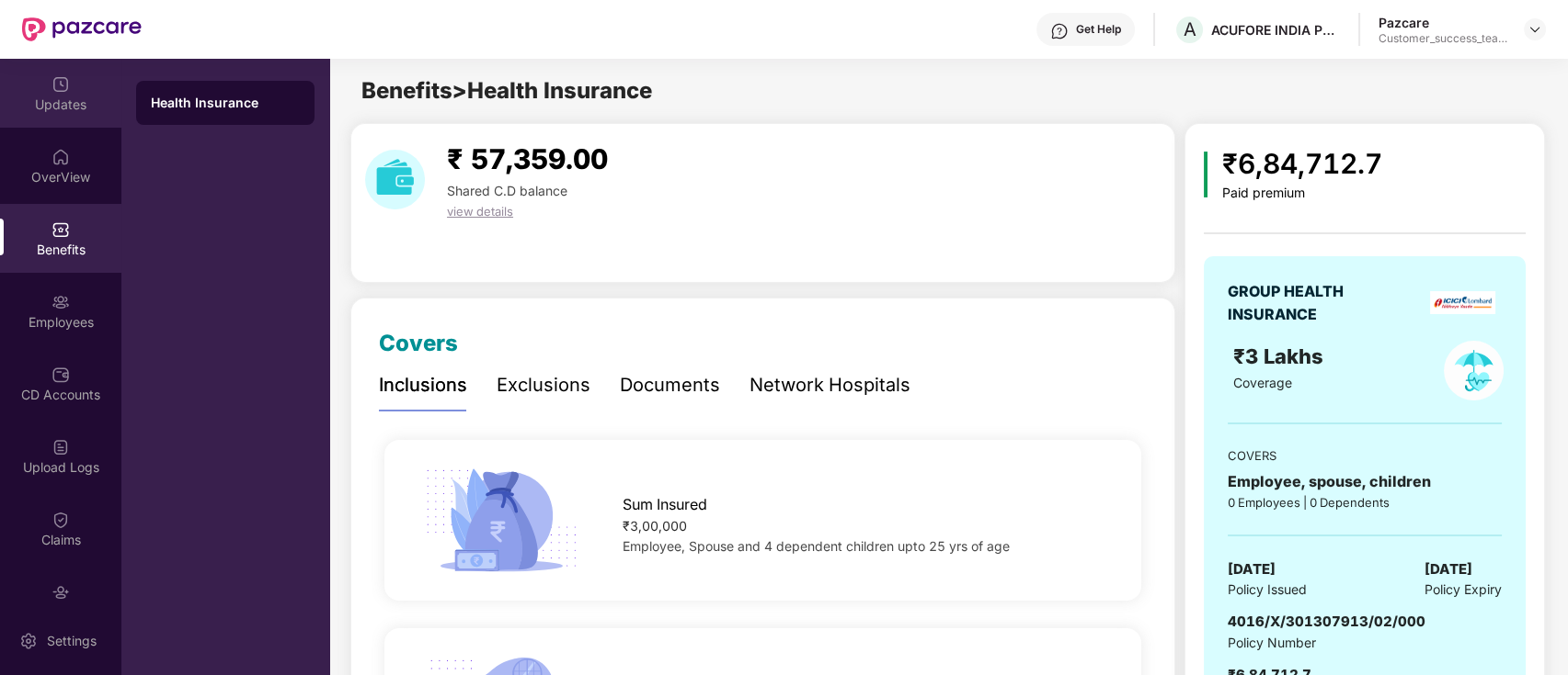
click at [60, 105] on div "Updates" at bounding box center [61, 105] width 121 height 19
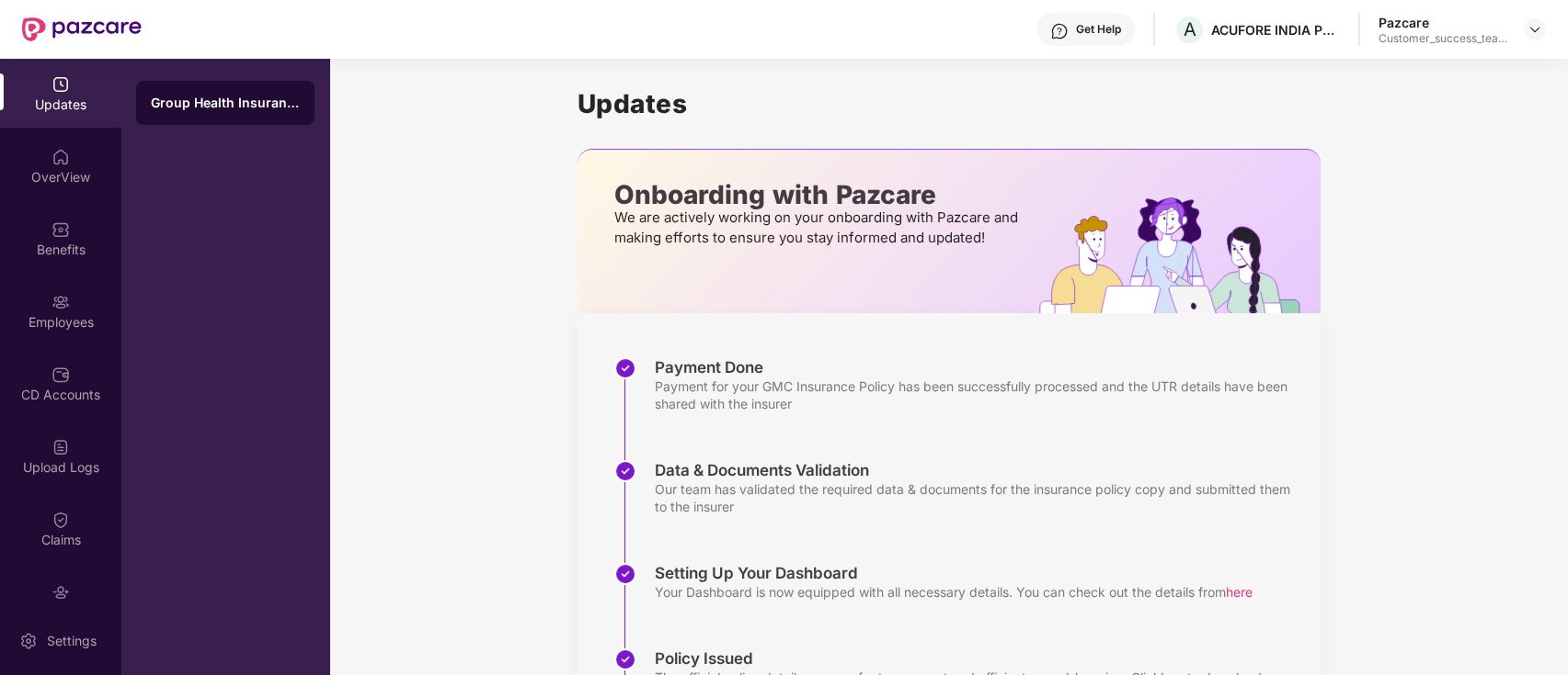
scroll to position [198, 0]
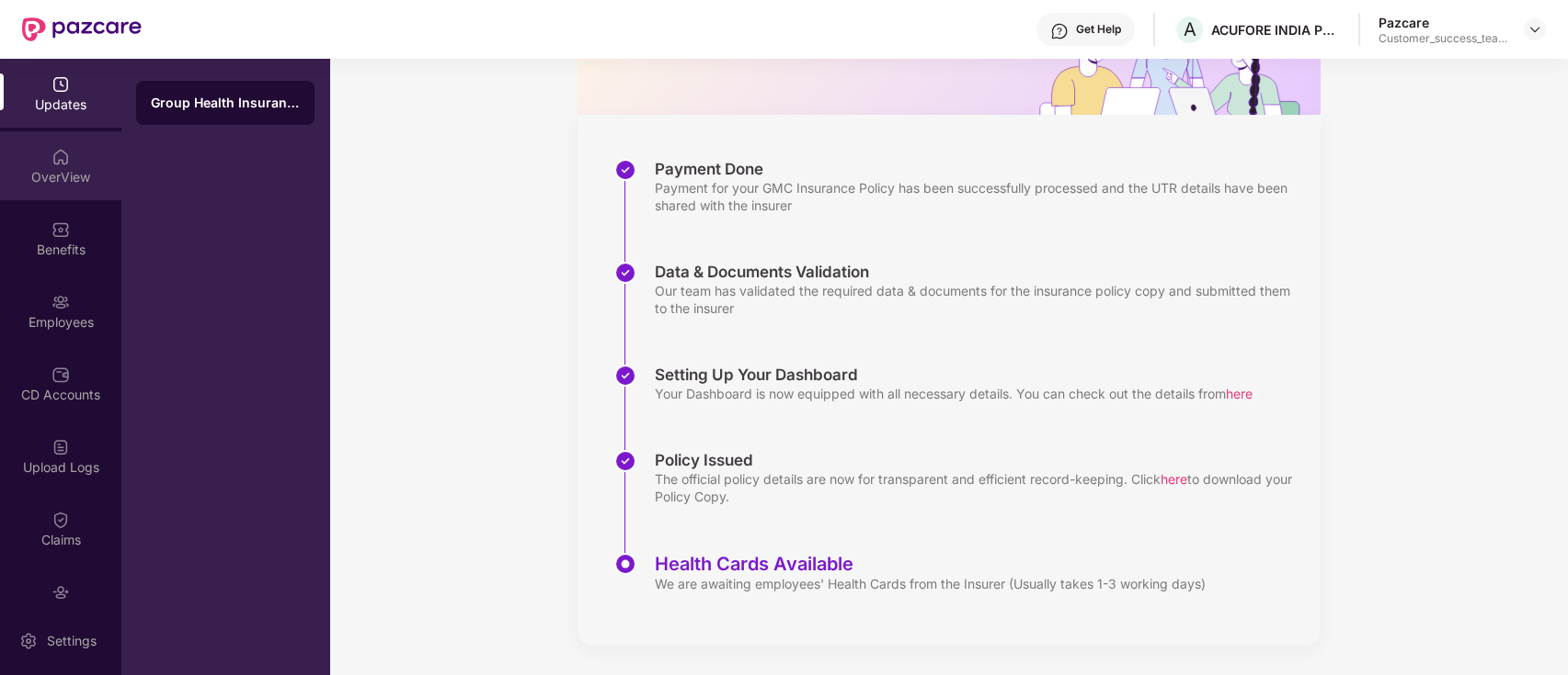
click at [68, 168] on div "OverView" at bounding box center [61, 177] width 121 height 19
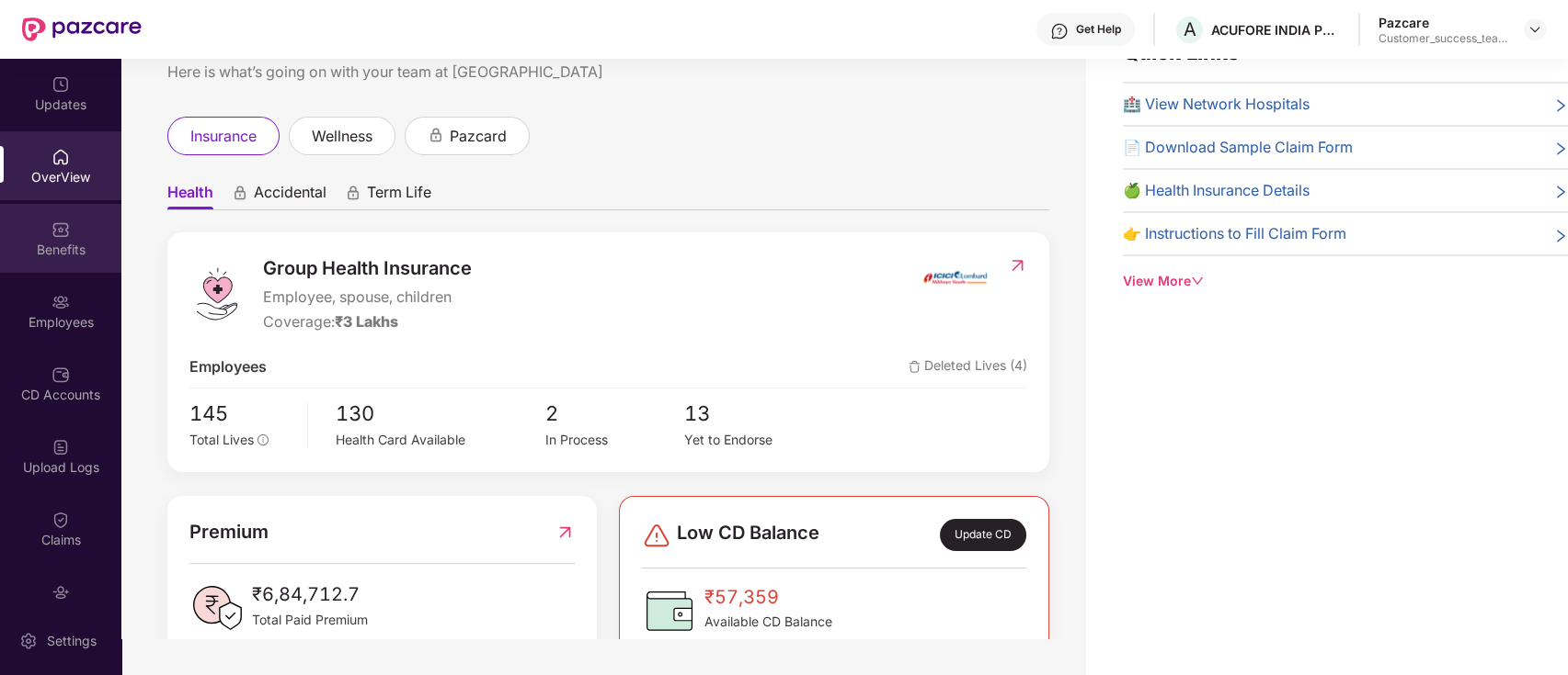
click at [67, 243] on div "Benefits" at bounding box center [61, 249] width 121 height 19
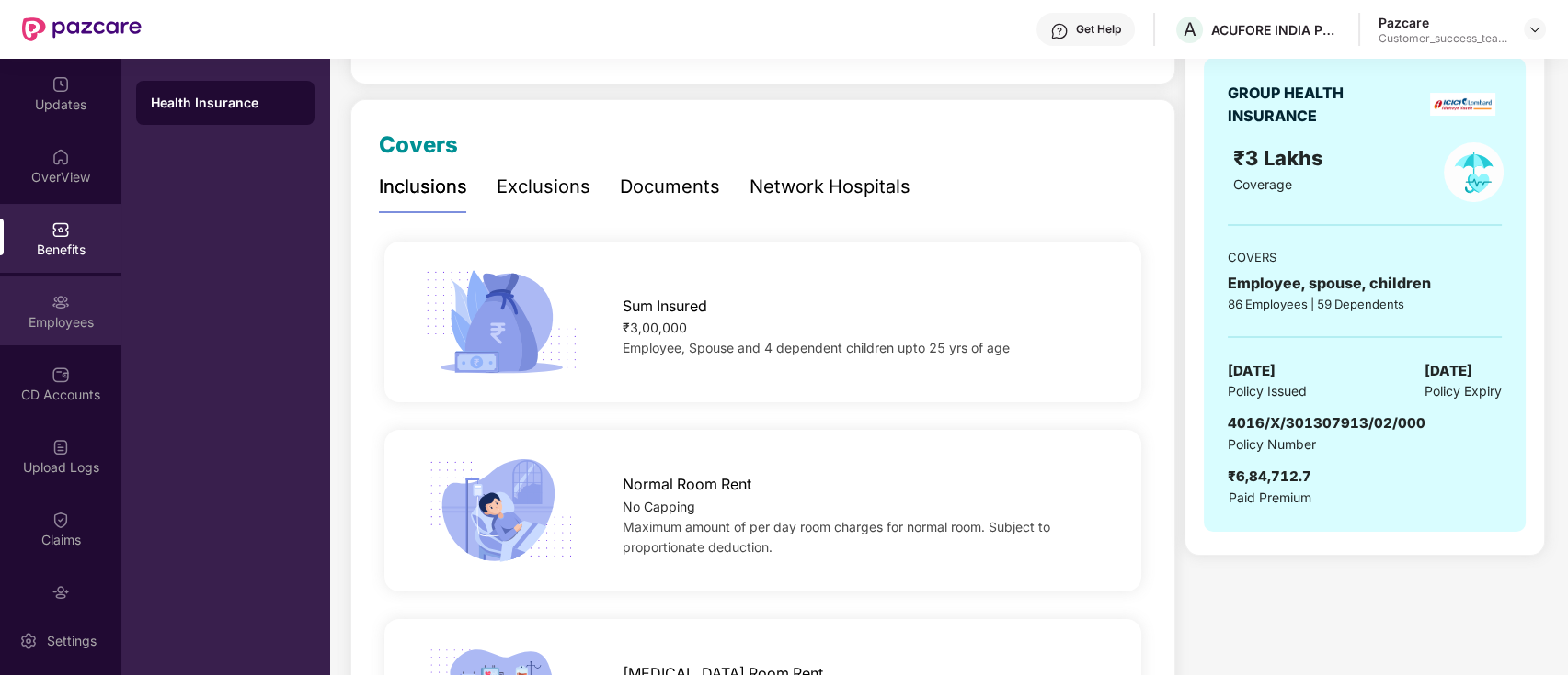
click at [70, 316] on div "Employees" at bounding box center [61, 322] width 121 height 19
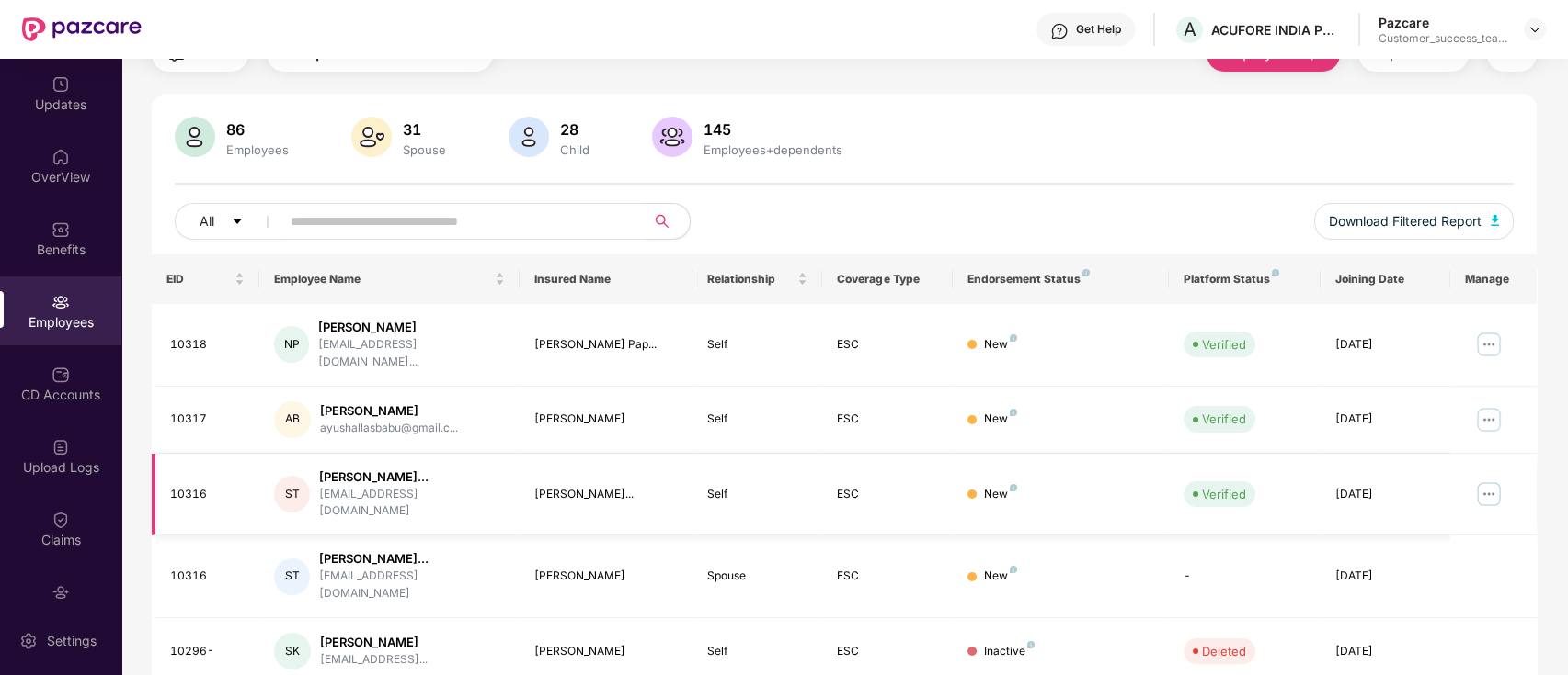
scroll to position [198, 0]
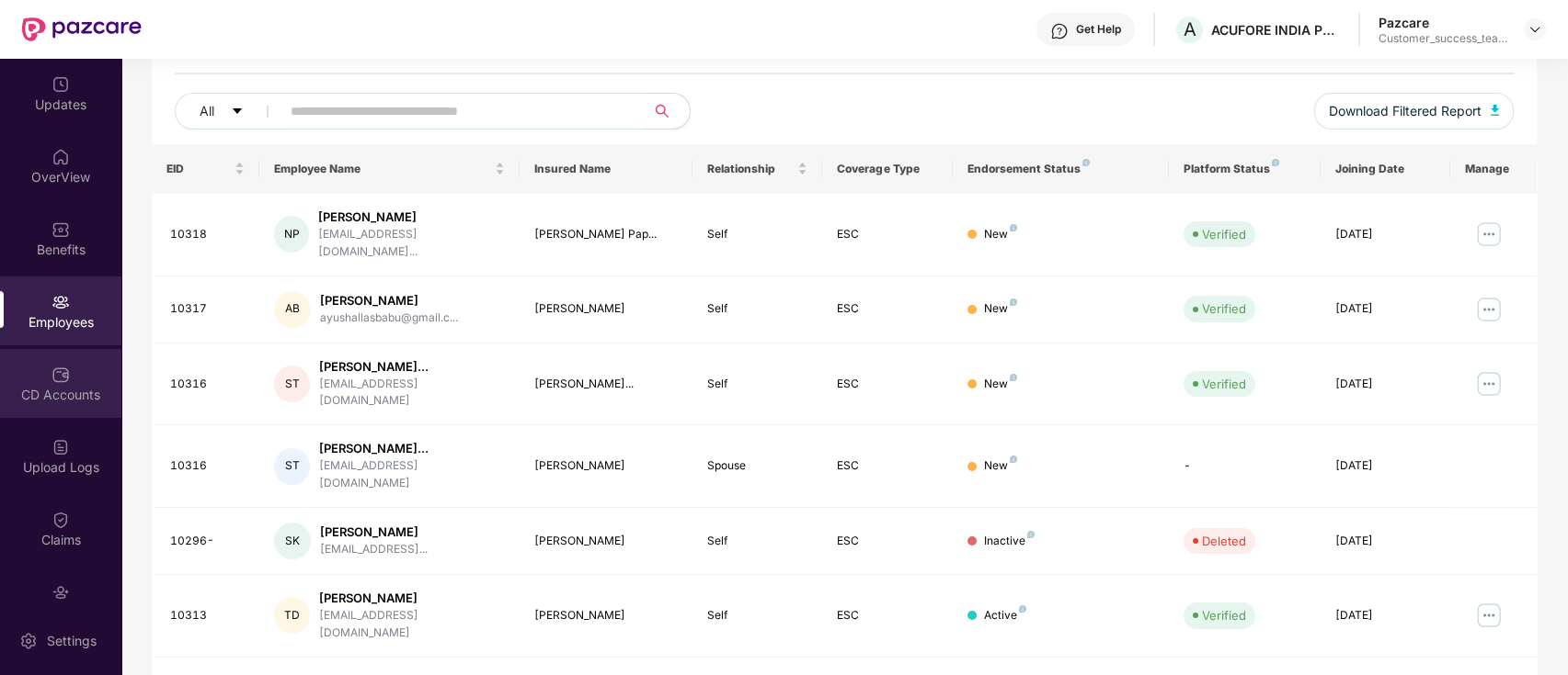
click at [37, 390] on div "CD Accounts" at bounding box center [61, 395] width 121 height 19
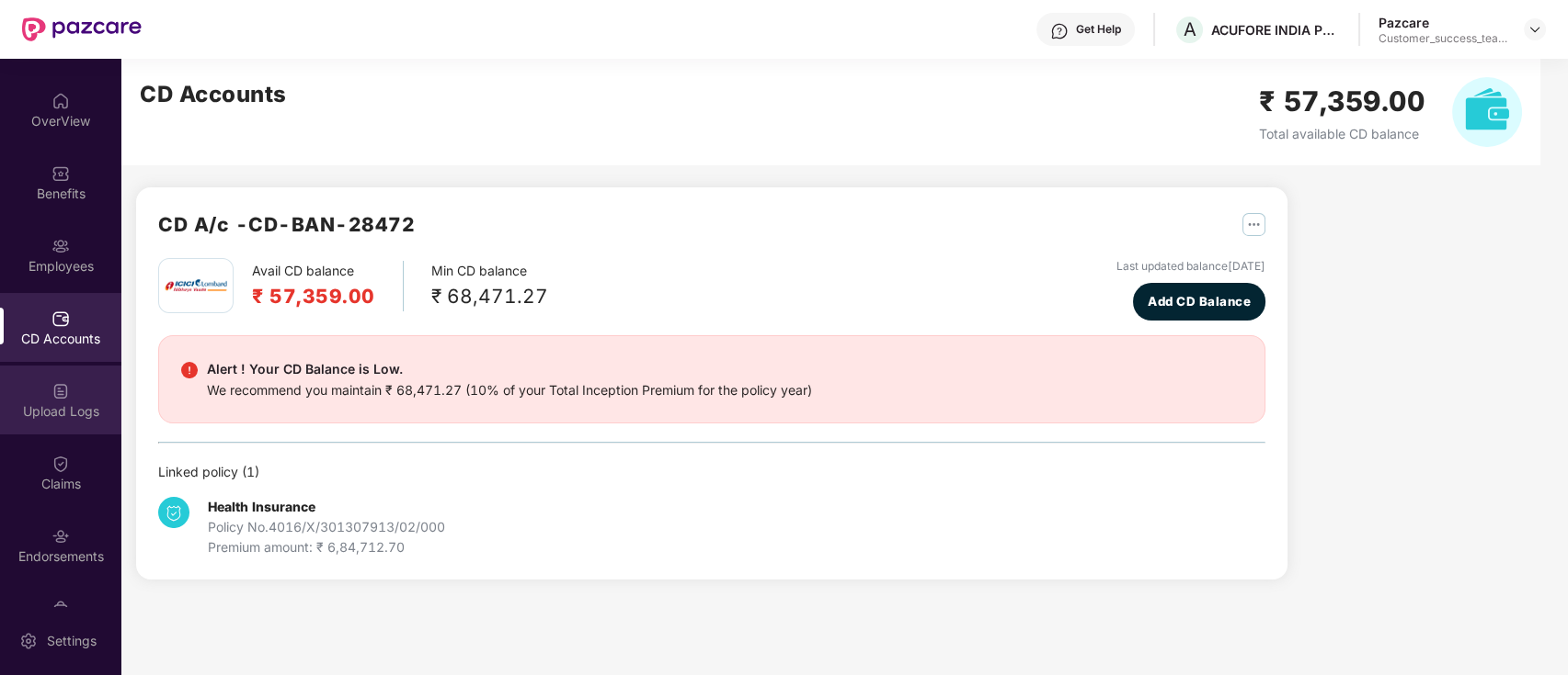
scroll to position [105, 0]
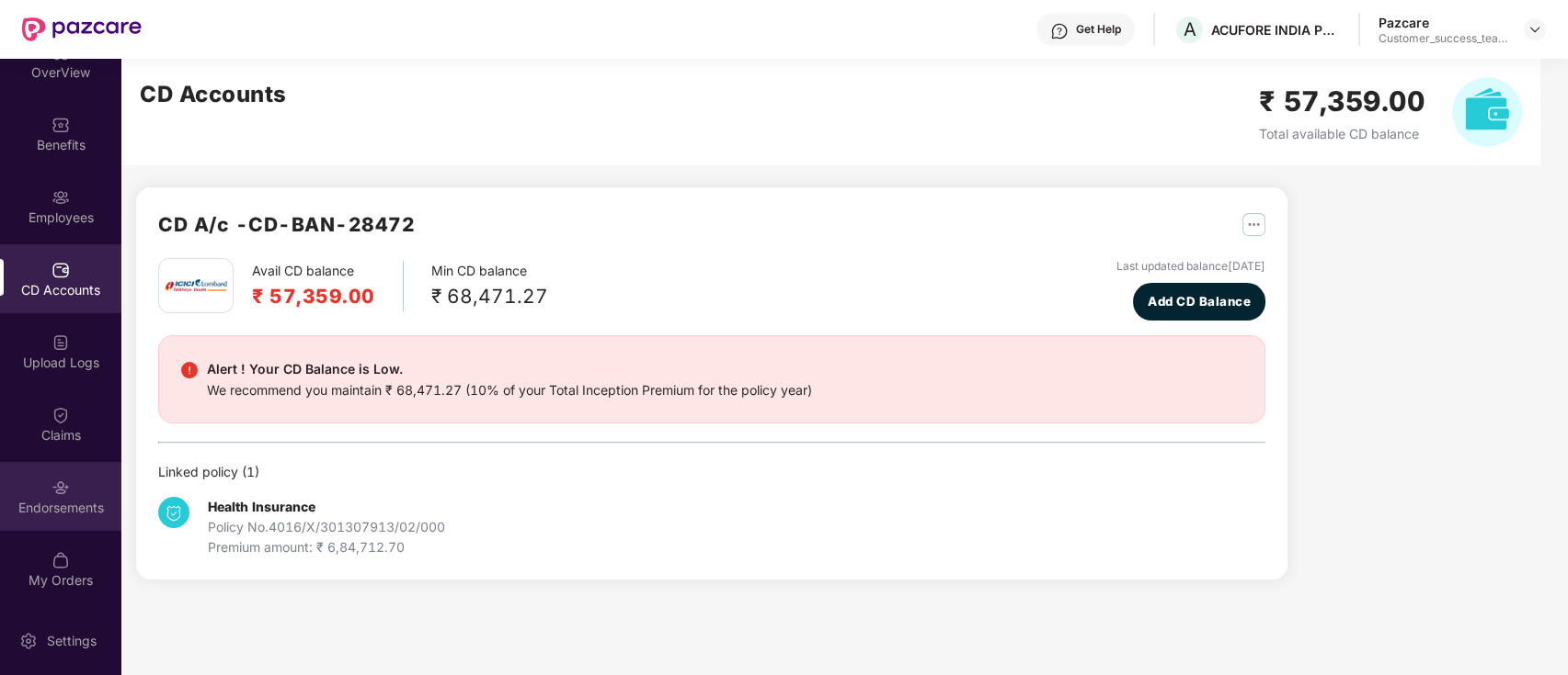
click at [72, 494] on div "Endorsements" at bounding box center [61, 496] width 121 height 69
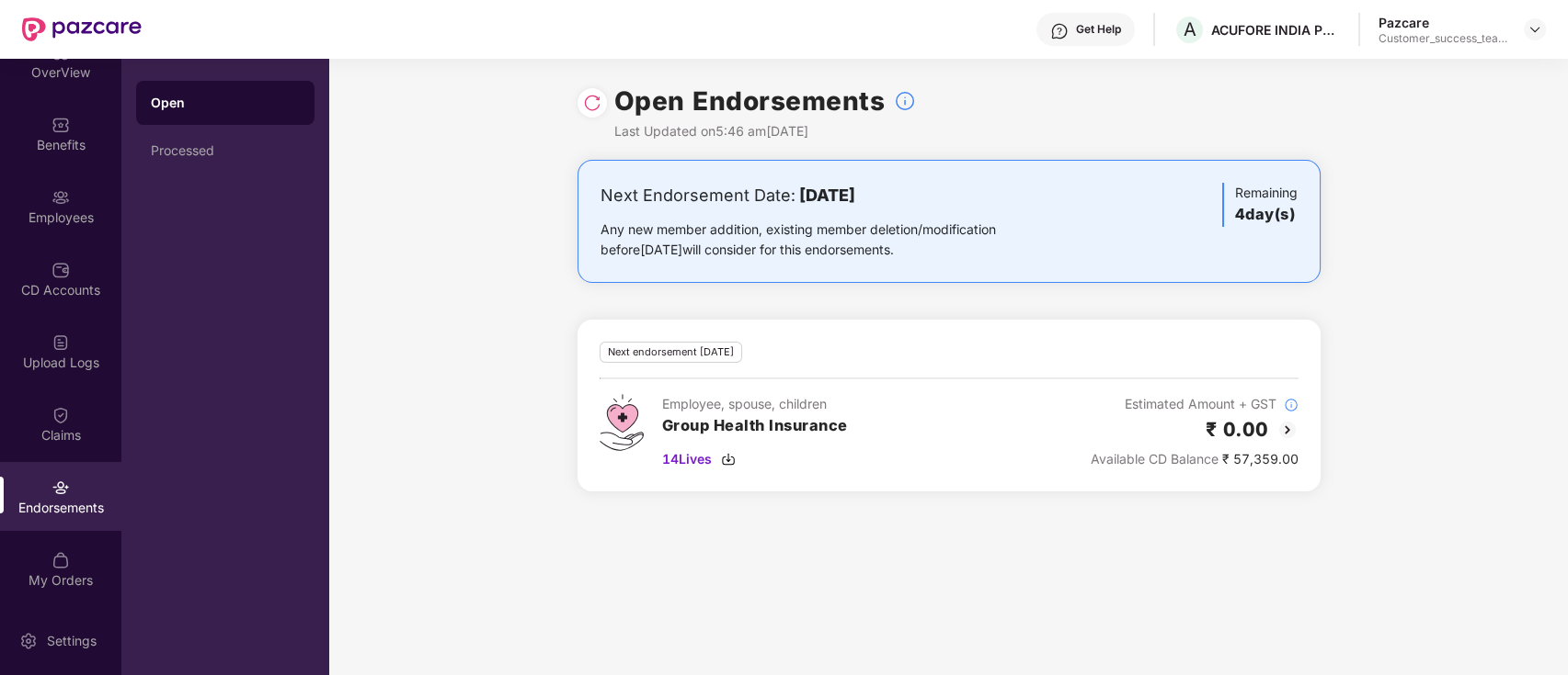
click at [1285, 428] on img at bounding box center [1286, 430] width 22 height 22
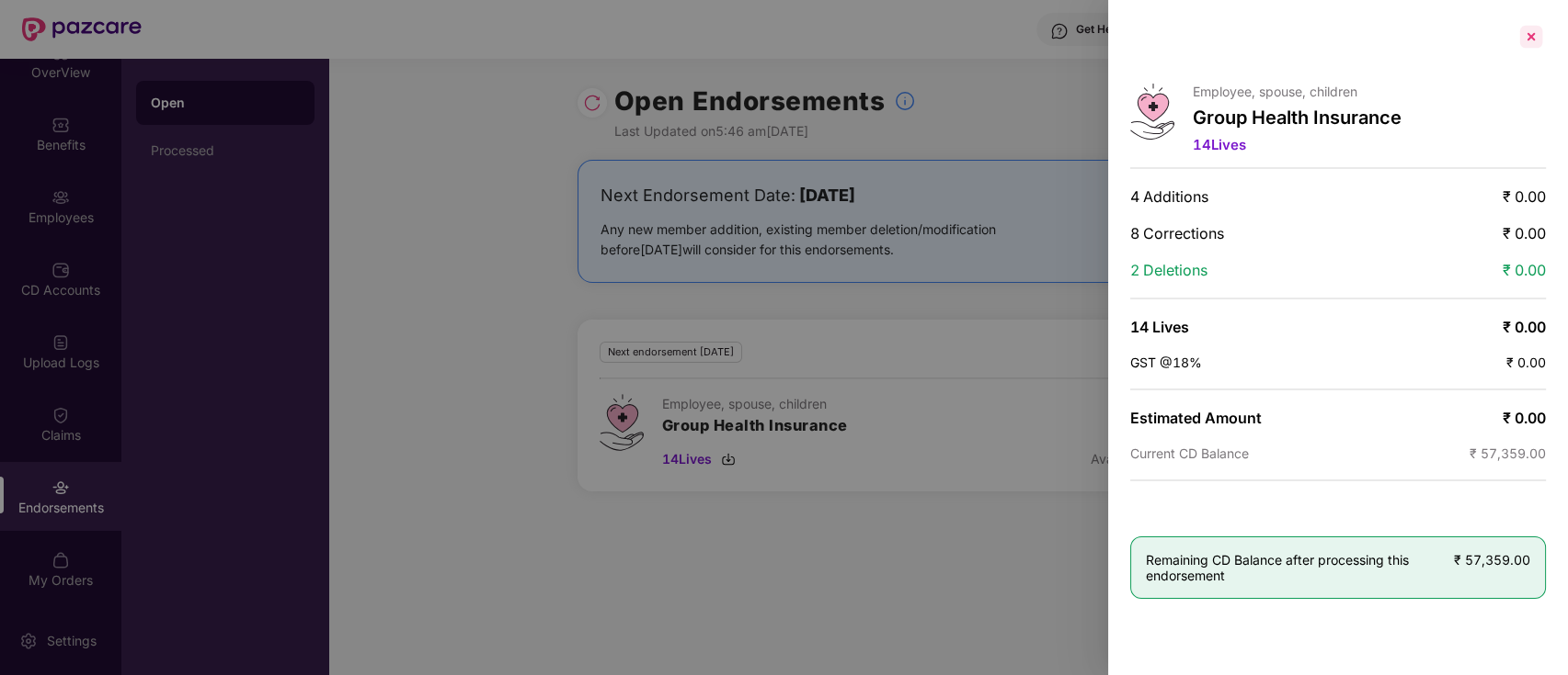
click at [1527, 38] on div at bounding box center [1531, 37] width 29 height 29
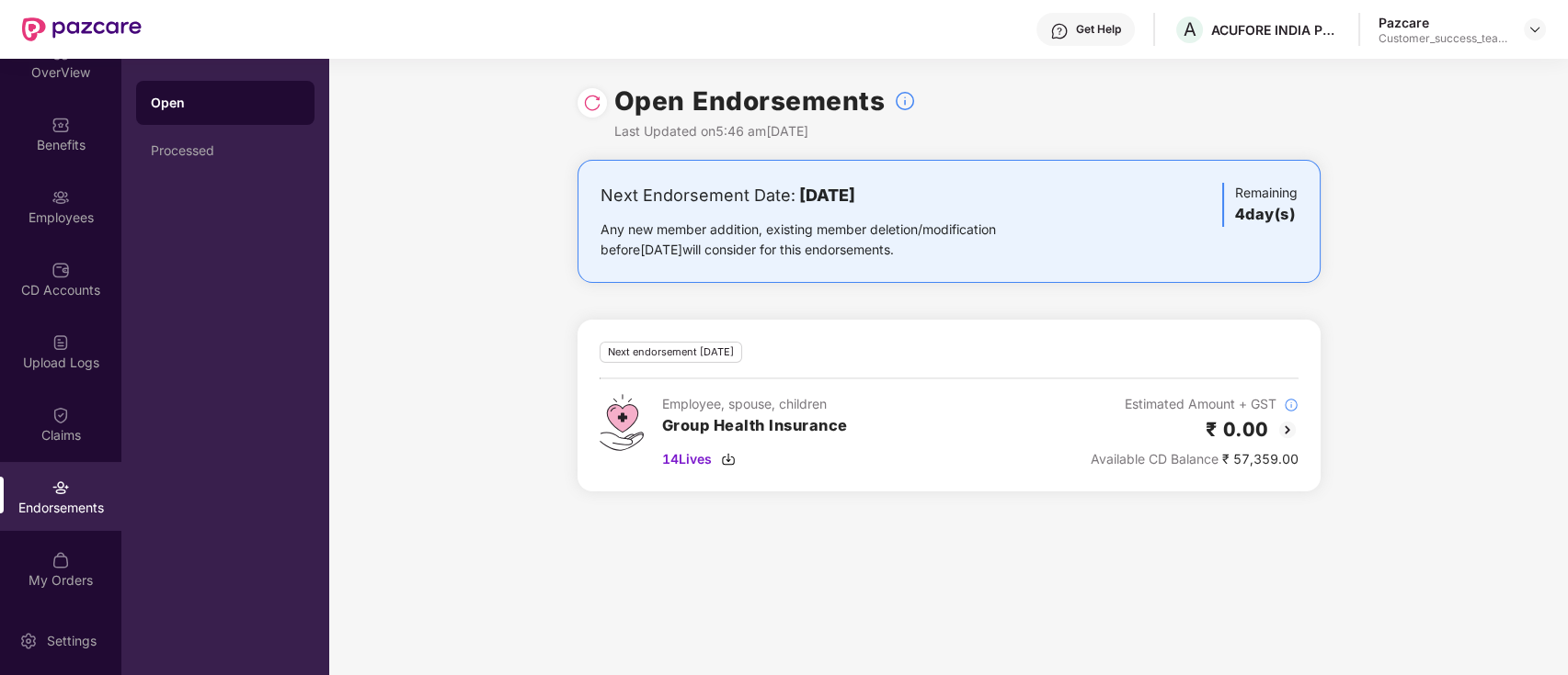
click at [582, 116] on div "Open Endorsements Last Updated on 5:46 am[DATE]" at bounding box center [949, 108] width 743 height 101
click at [588, 105] on img at bounding box center [591, 103] width 19 height 19
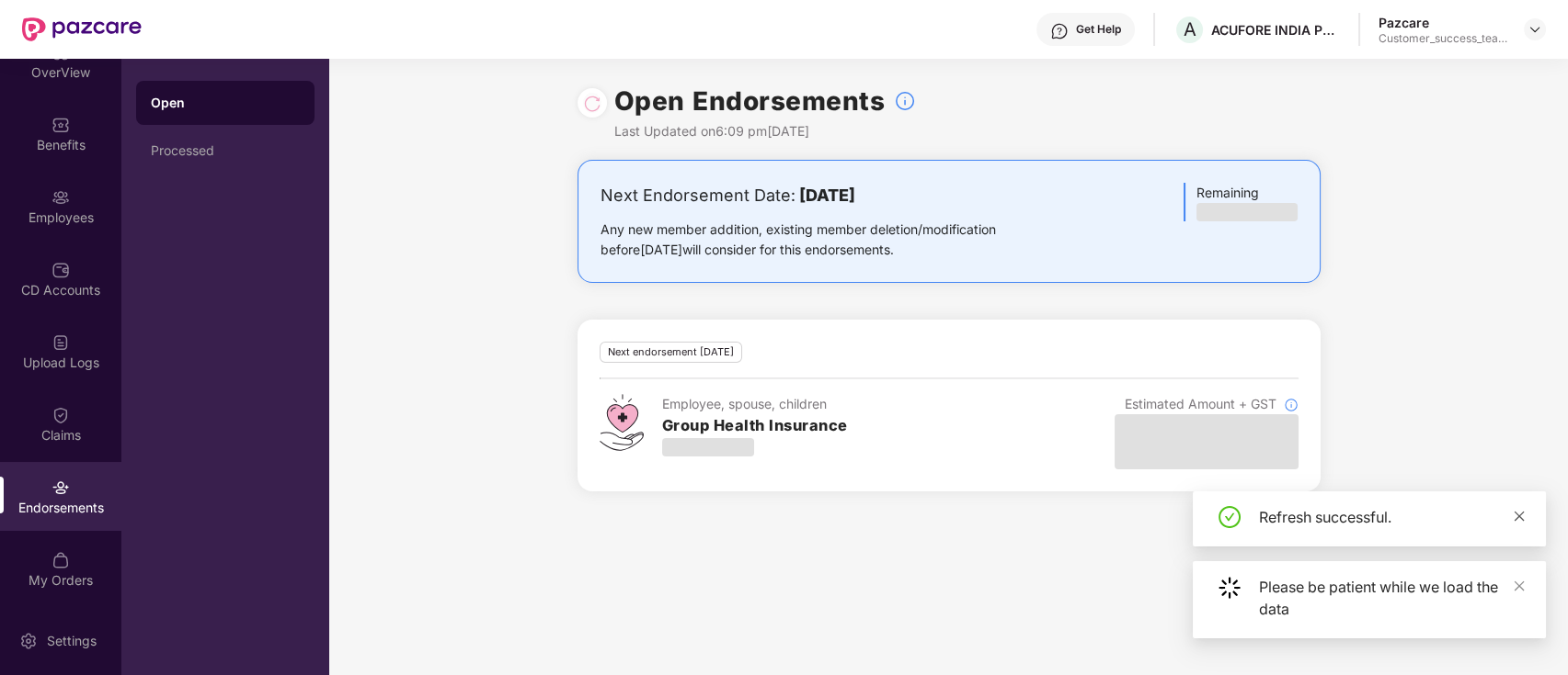
click at [1517, 518] on icon "close" at bounding box center [1518, 516] width 13 height 13
click at [1516, 587] on icon "close" at bounding box center [1519, 585] width 10 height 10
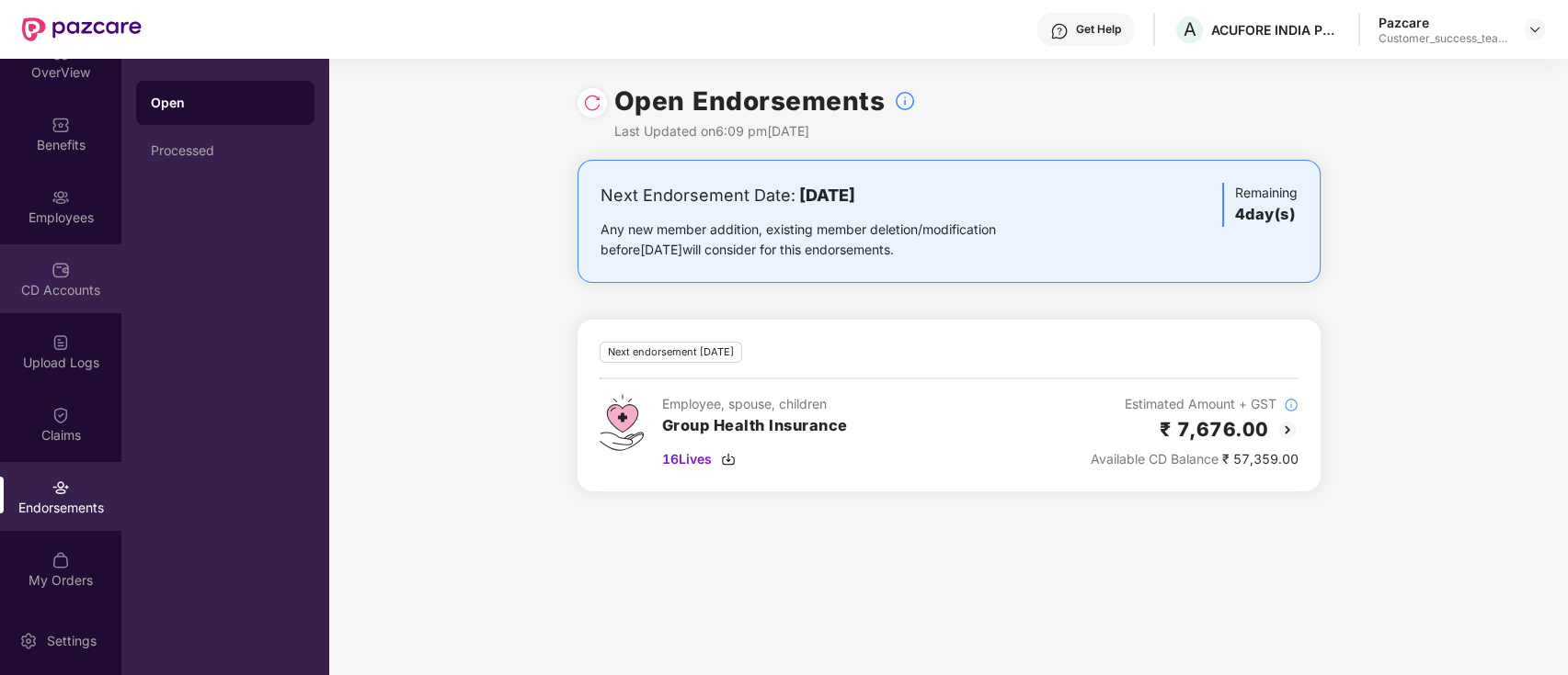
click at [26, 261] on div "CD Accounts" at bounding box center [61, 278] width 121 height 69
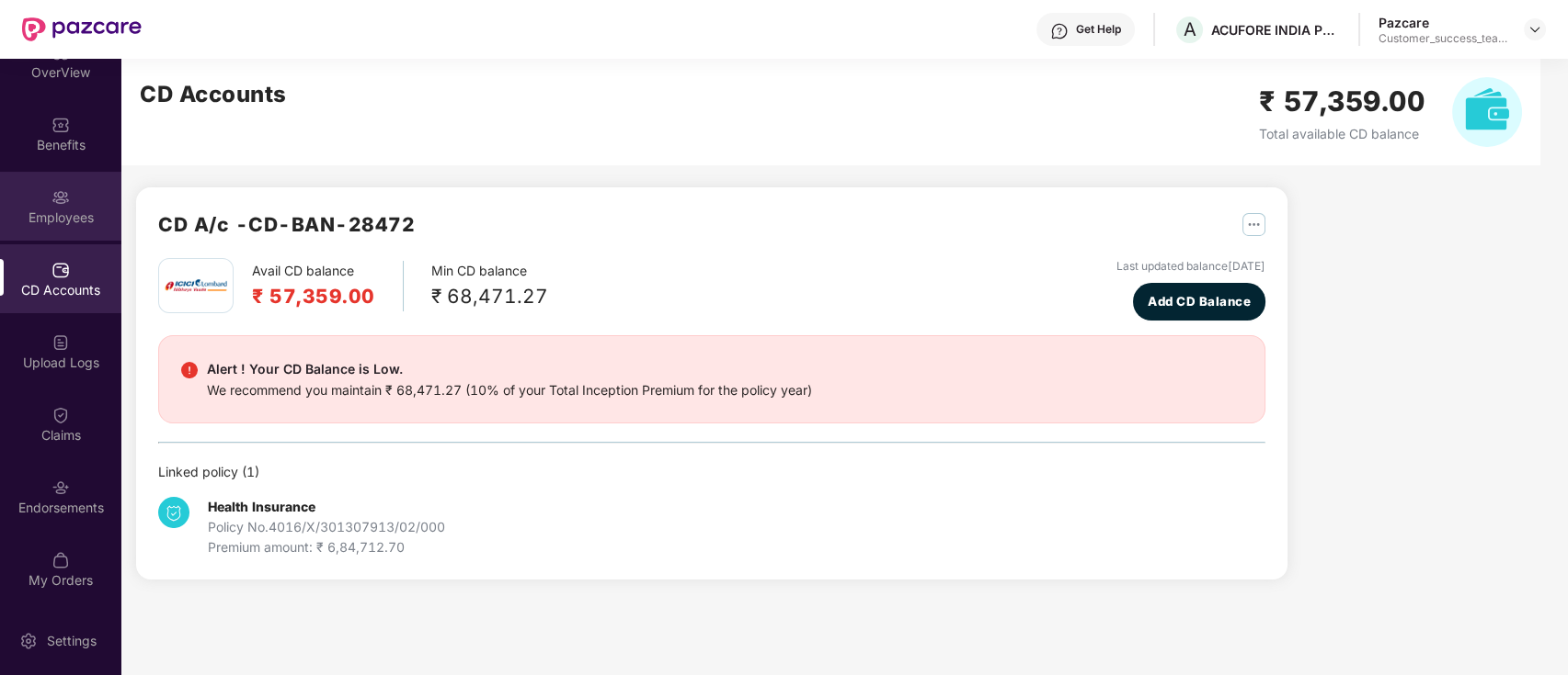
click at [57, 198] on img at bounding box center [61, 197] width 19 height 19
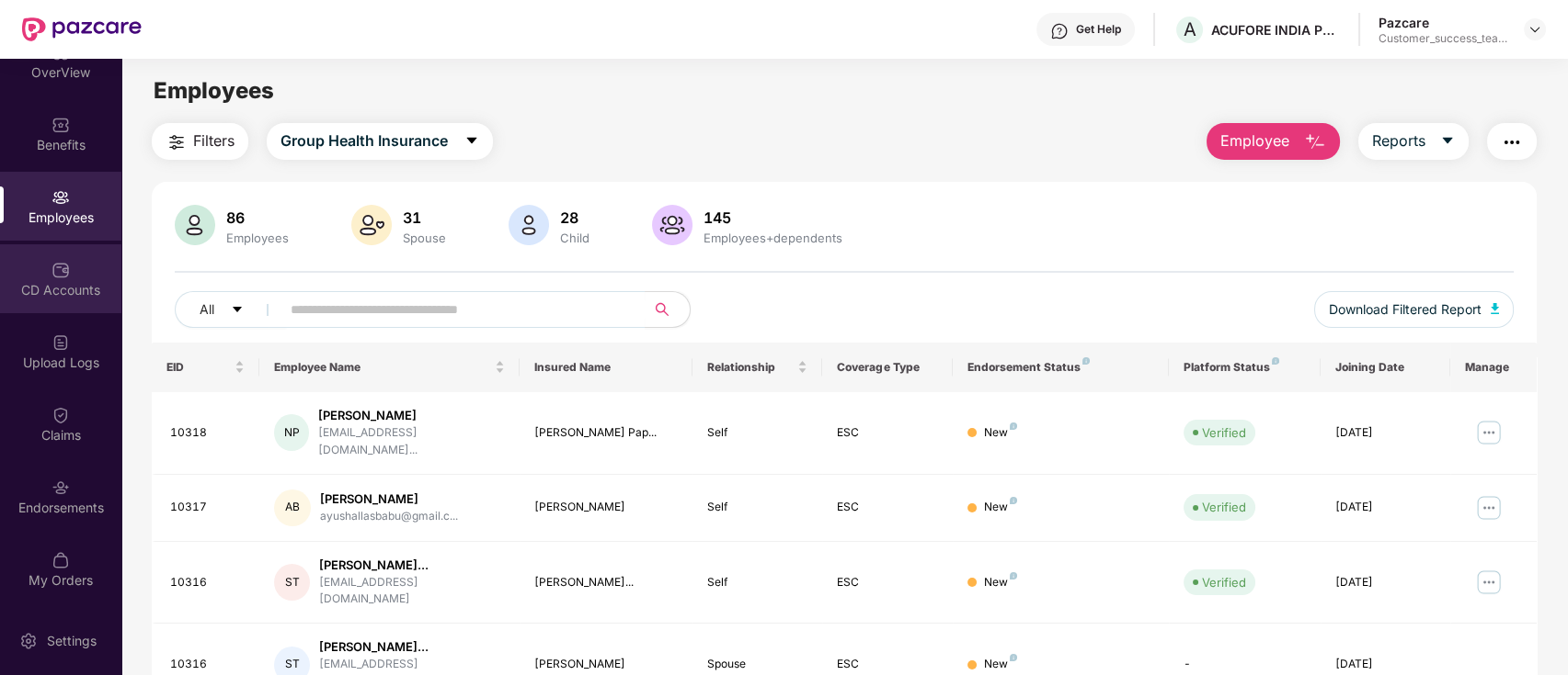
click at [71, 289] on div "CD Accounts" at bounding box center [61, 290] width 121 height 19
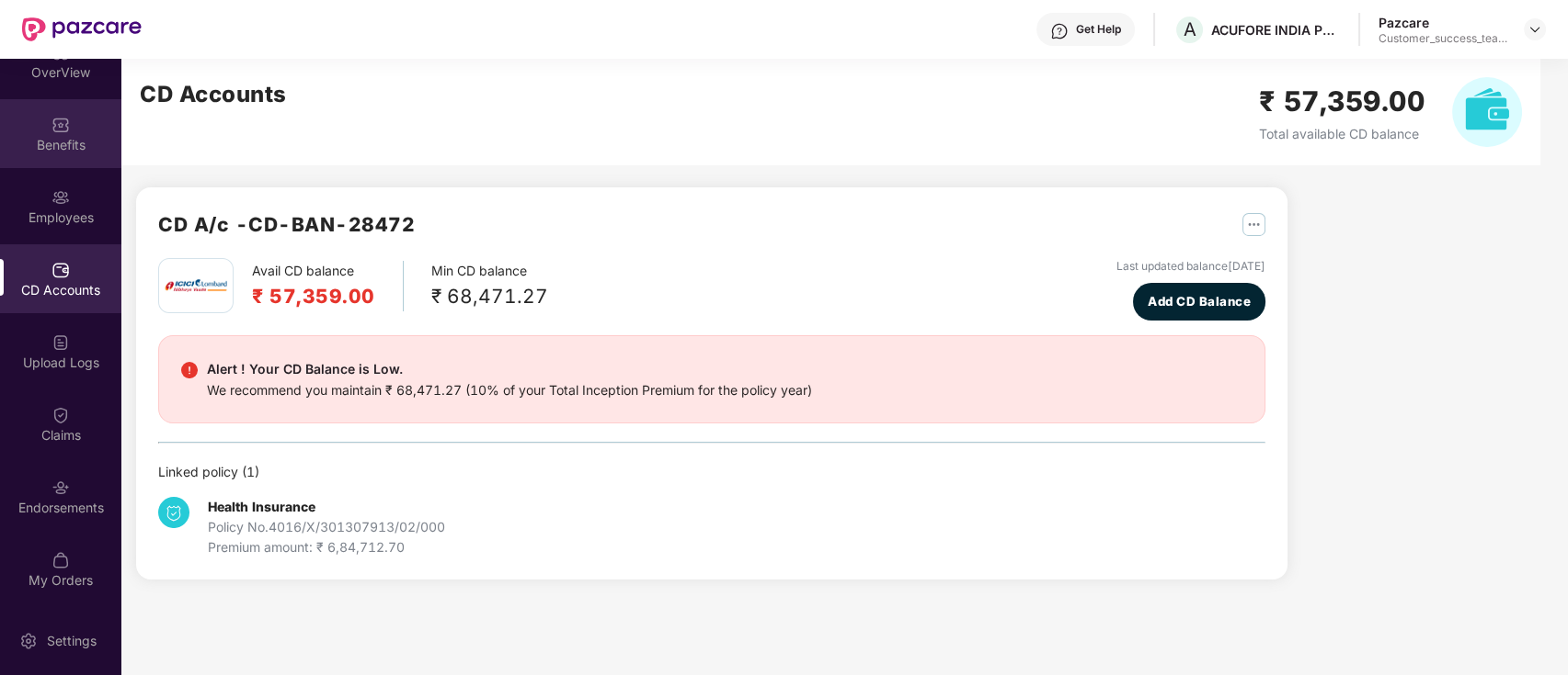
click at [85, 127] on div "Benefits" at bounding box center [61, 134] width 121 height 69
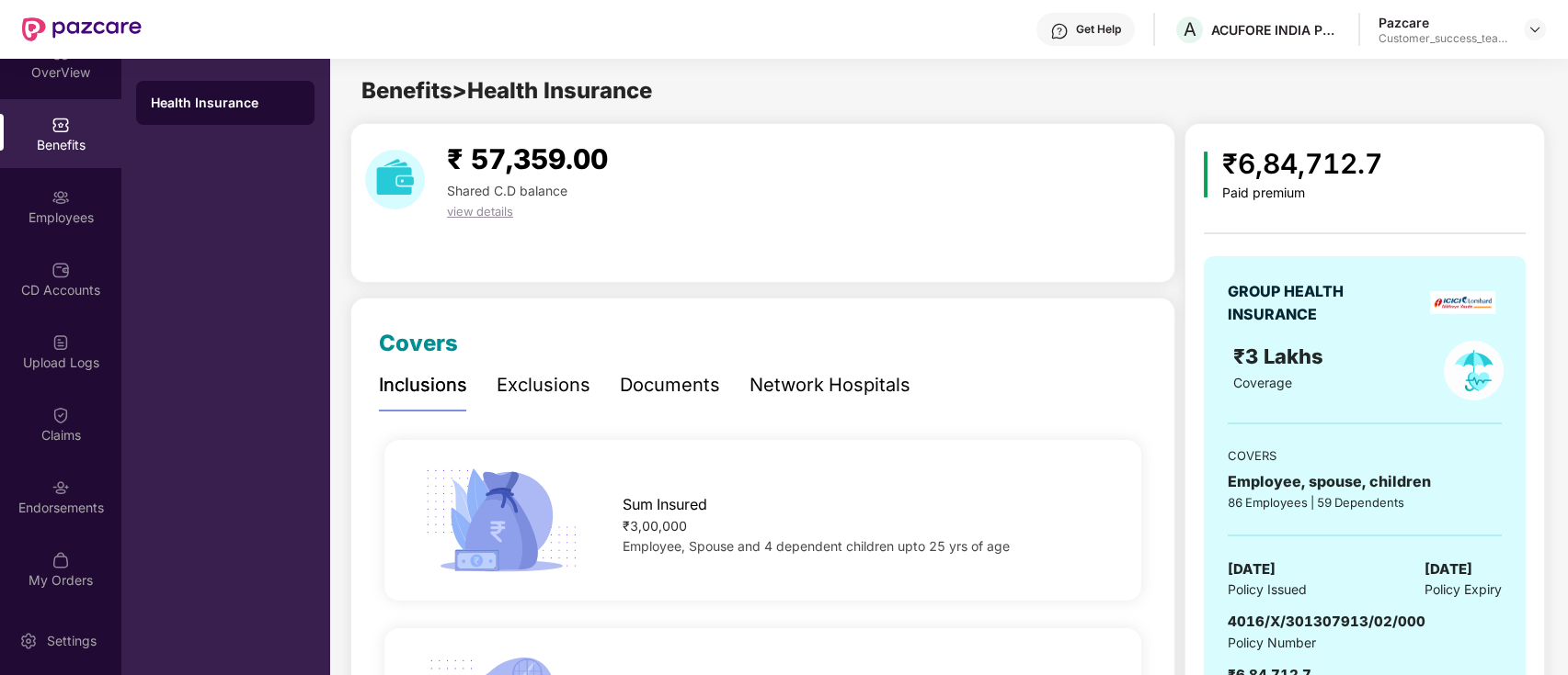
click at [691, 390] on div "Documents" at bounding box center [670, 385] width 101 height 28
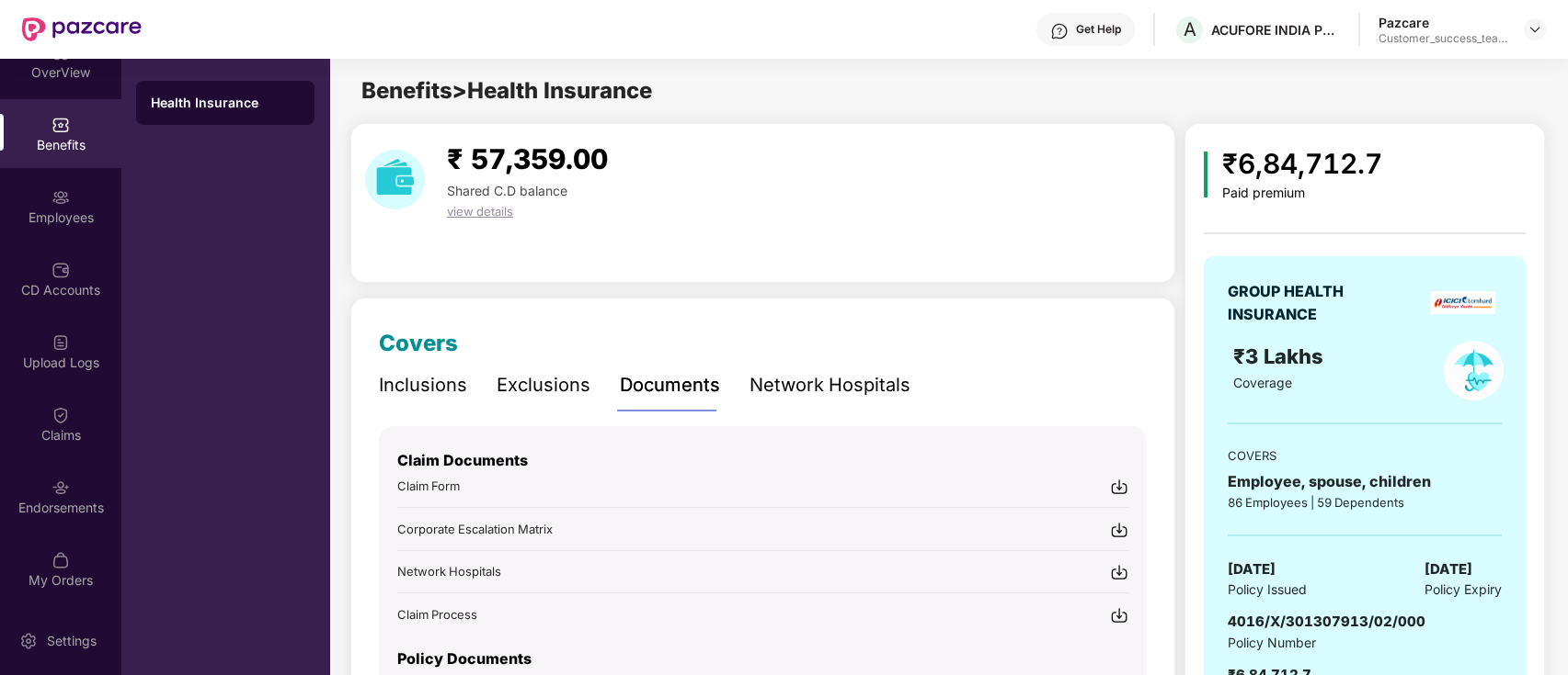
scroll to position [138, 0]
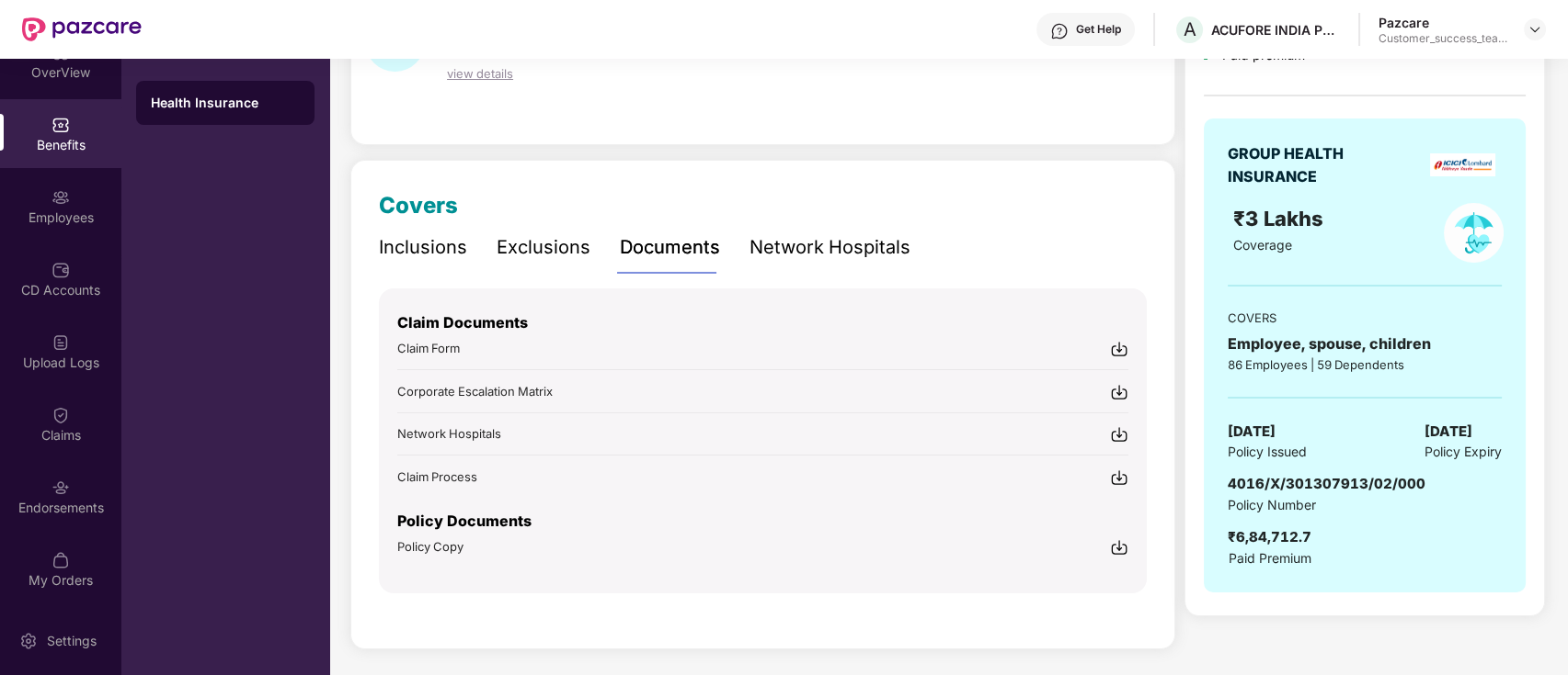
click at [484, 542] on div "Policy Copy" at bounding box center [762, 547] width 731 height 20
click at [1529, 33] on img at bounding box center [1534, 29] width 15 height 15
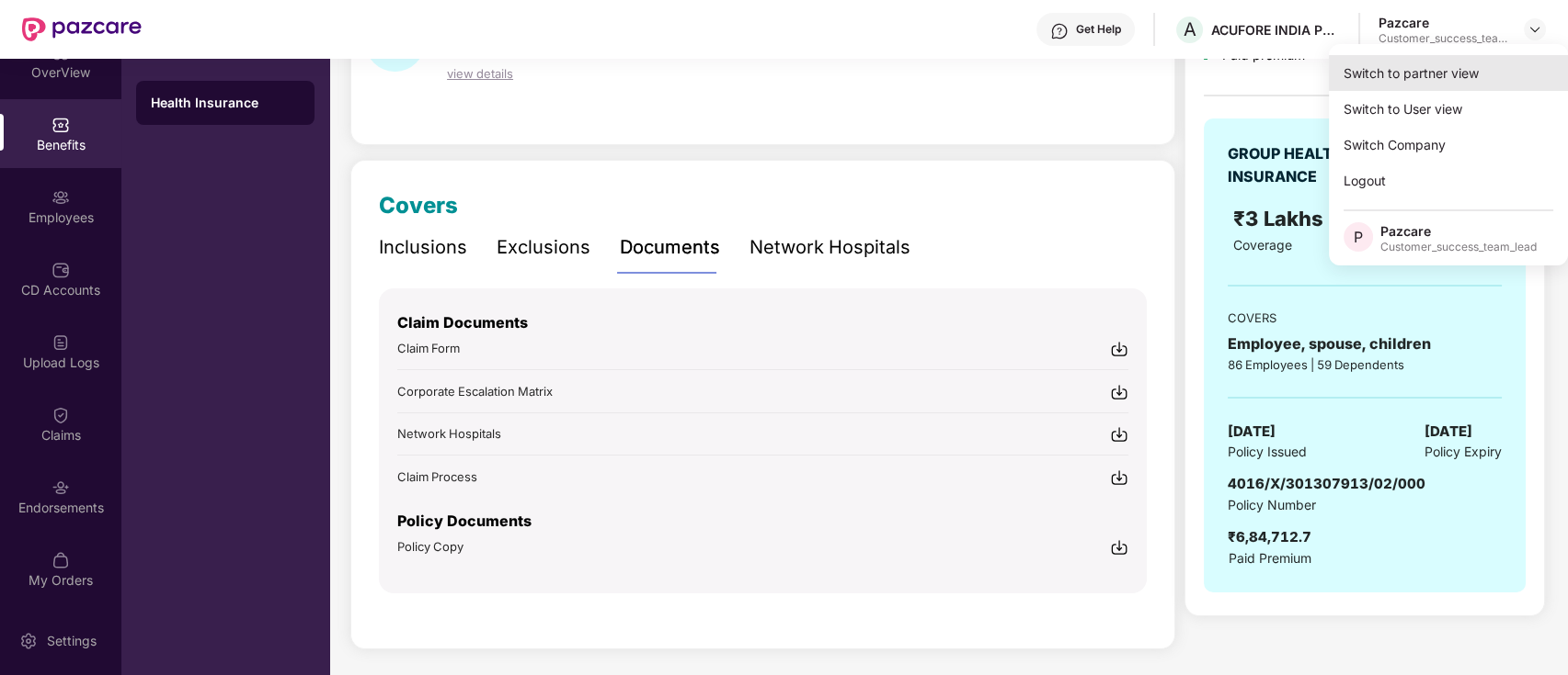
click at [1497, 73] on div "Switch to partner view" at bounding box center [1448, 72] width 240 height 36
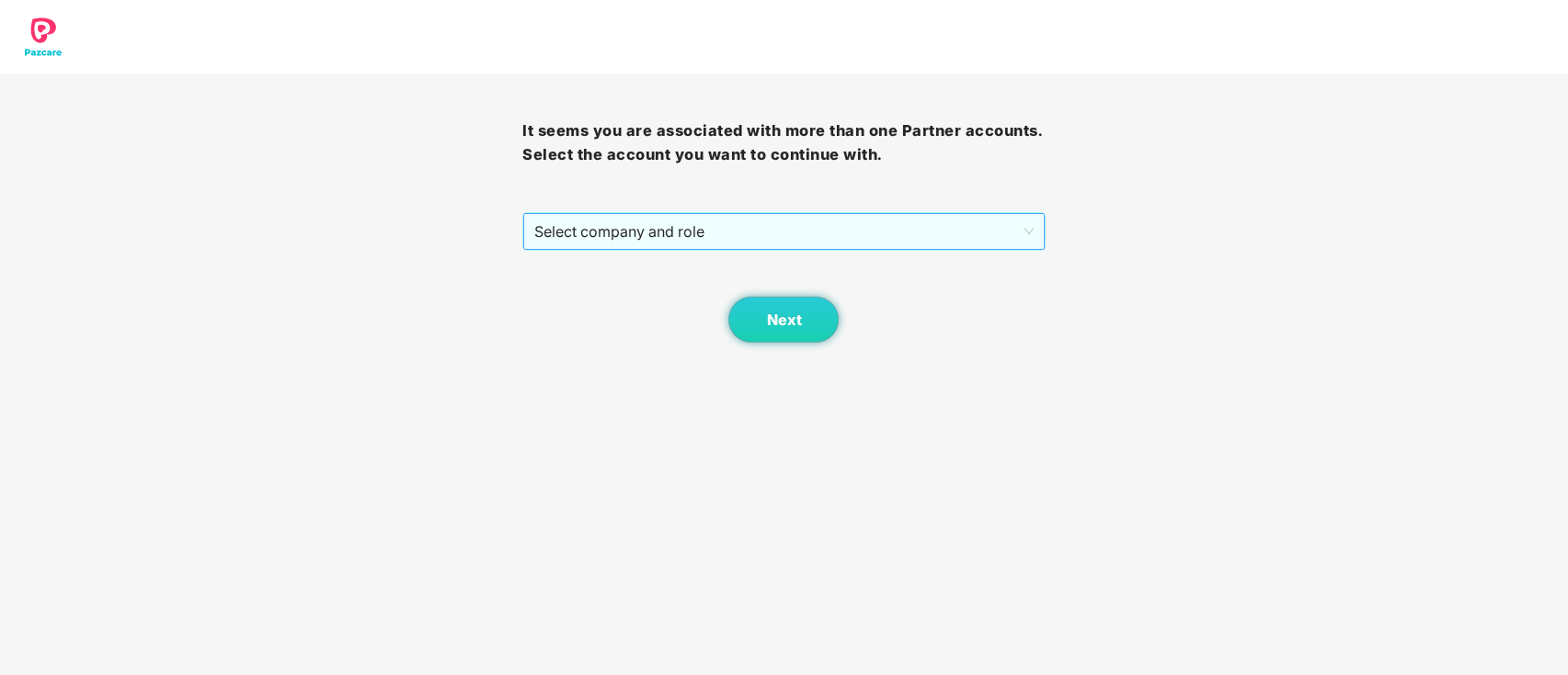
click at [878, 233] on span "Select company and role" at bounding box center [783, 232] width 499 height 35
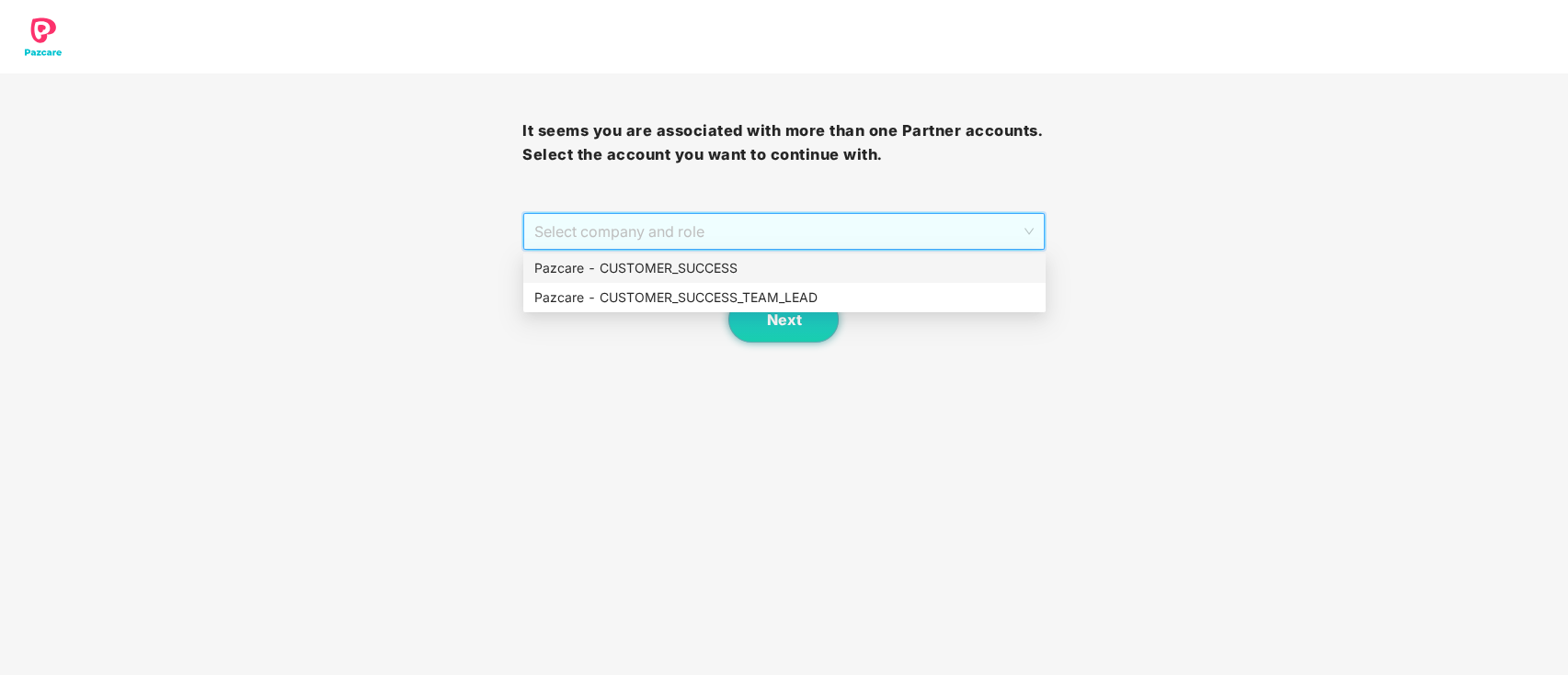
click at [668, 262] on div "Pazcare - CUSTOMER_SUCCESS" at bounding box center [784, 268] width 501 height 21
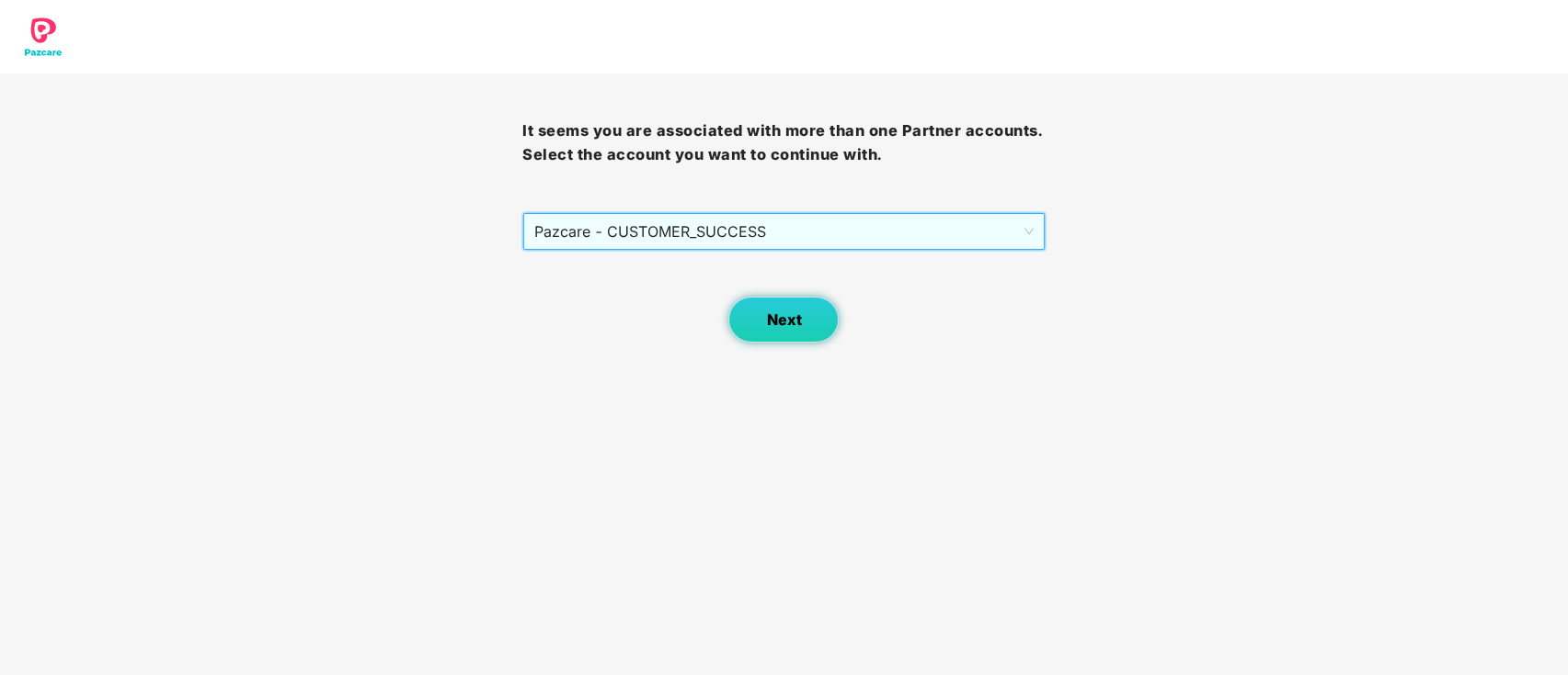
click at [772, 334] on button "Next" at bounding box center [783, 319] width 110 height 46
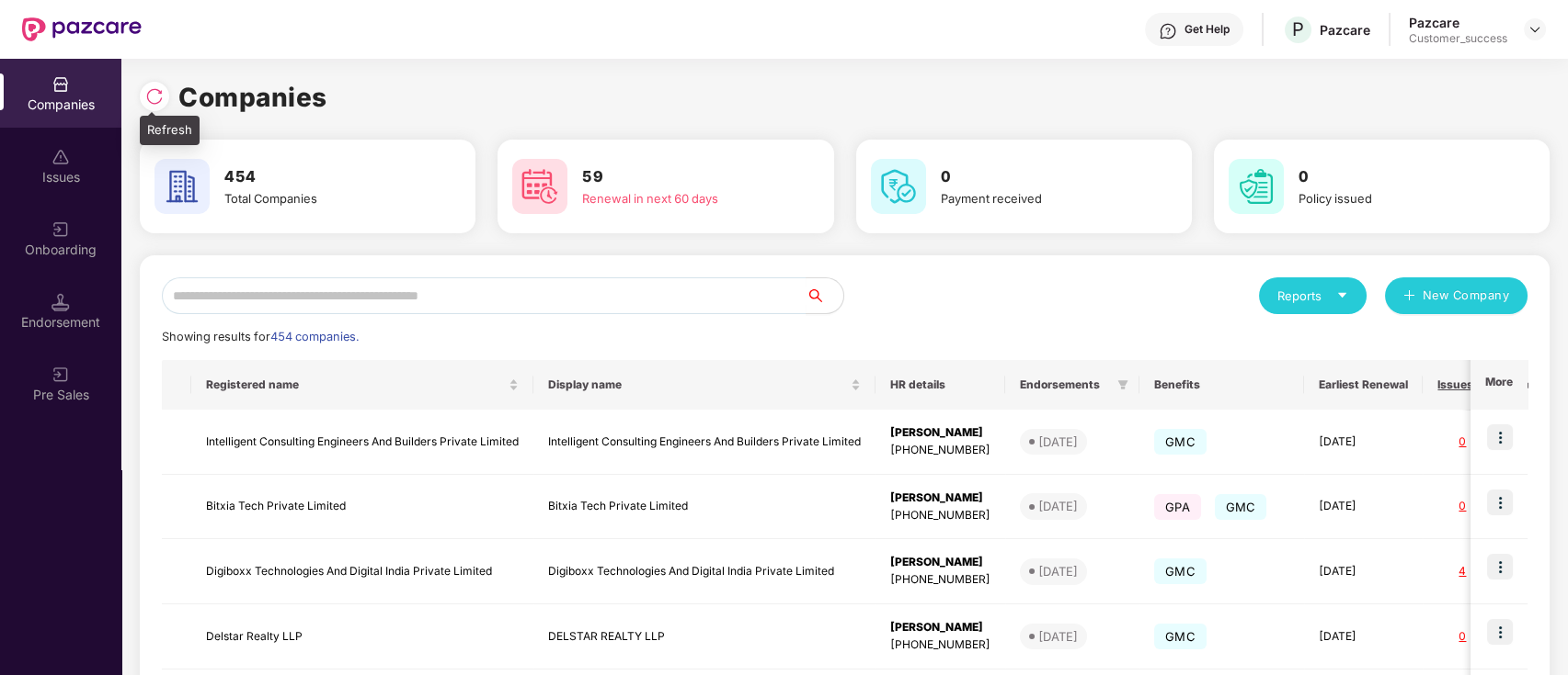
click at [159, 91] on img at bounding box center [154, 96] width 19 height 19
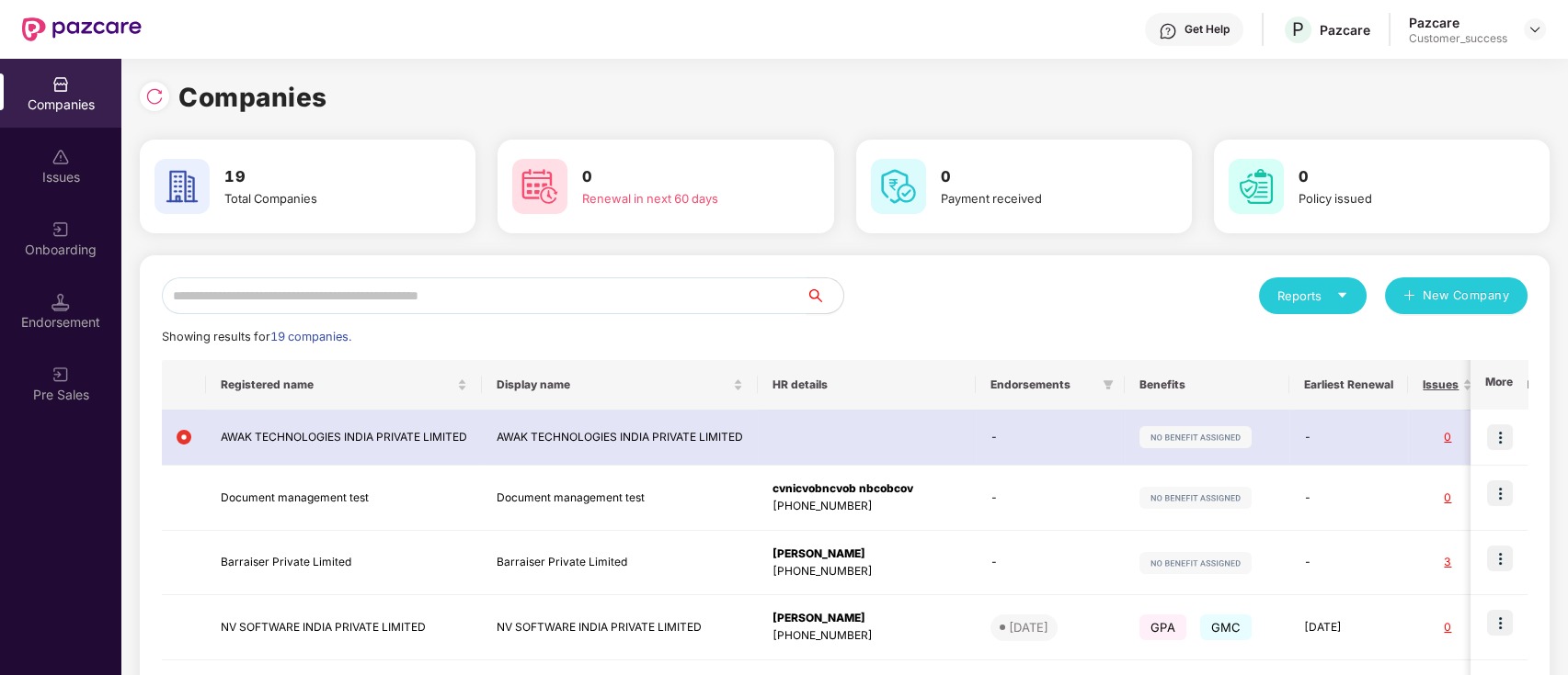
click at [415, 285] on input "text" at bounding box center [484, 296] width 644 height 37
type input "*"
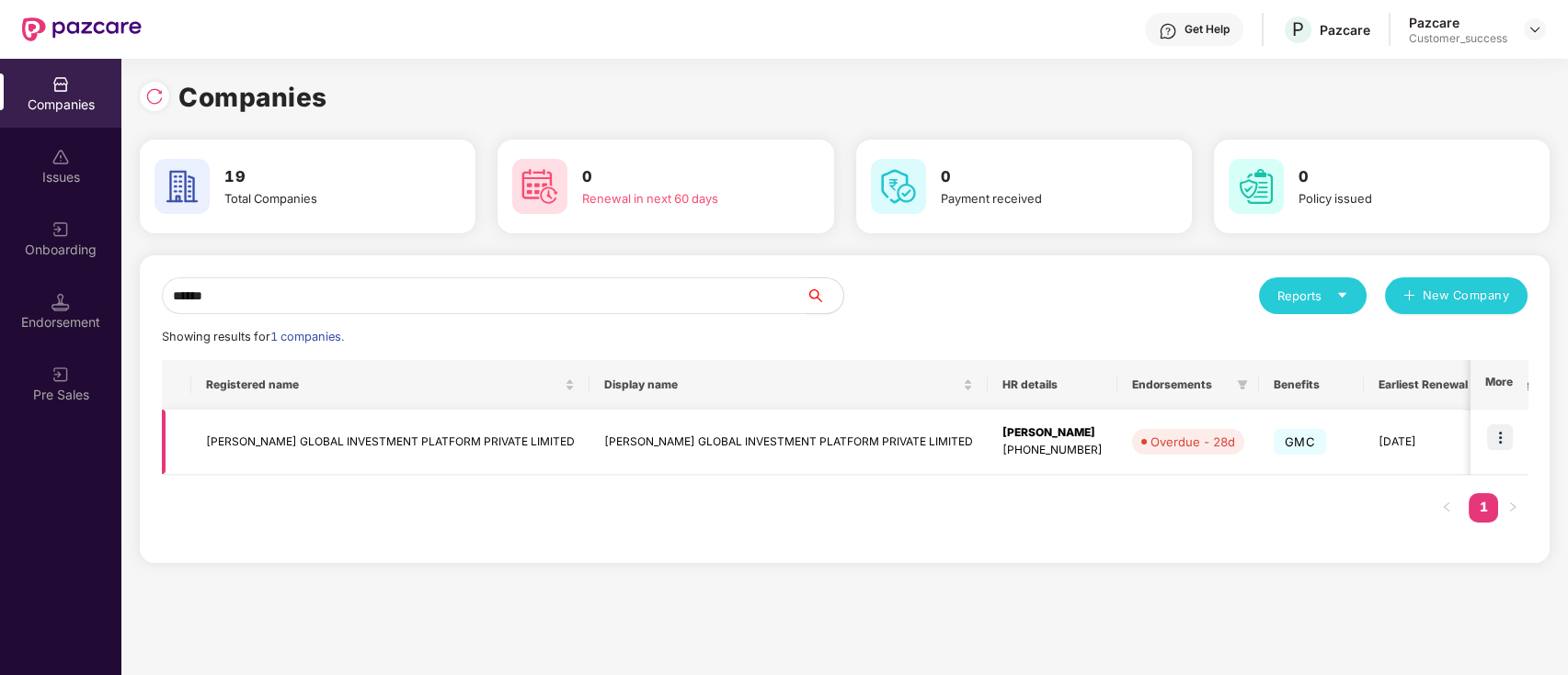
type input "******"
click at [1496, 425] on img at bounding box center [1500, 438] width 25 height 25
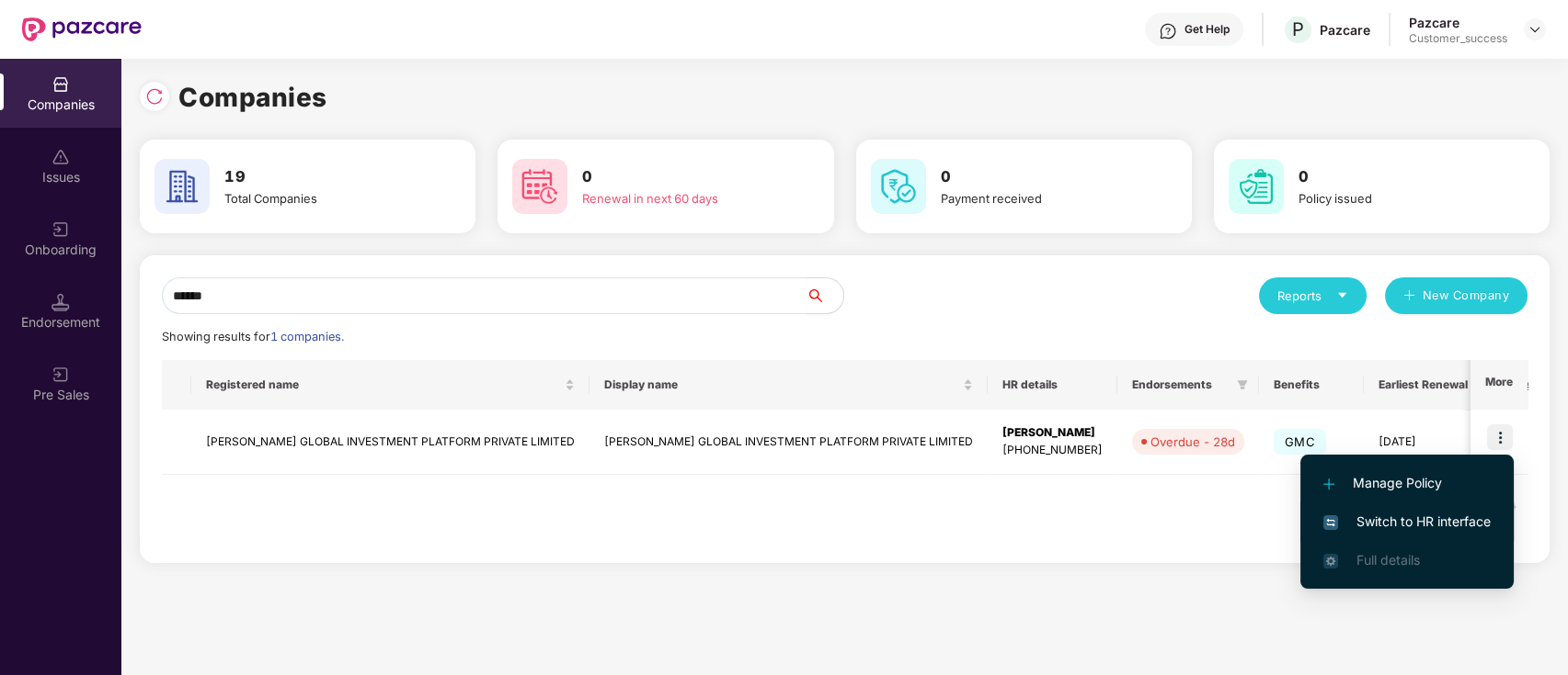
click at [1450, 528] on span "Switch to HR interface" at bounding box center [1406, 522] width 167 height 21
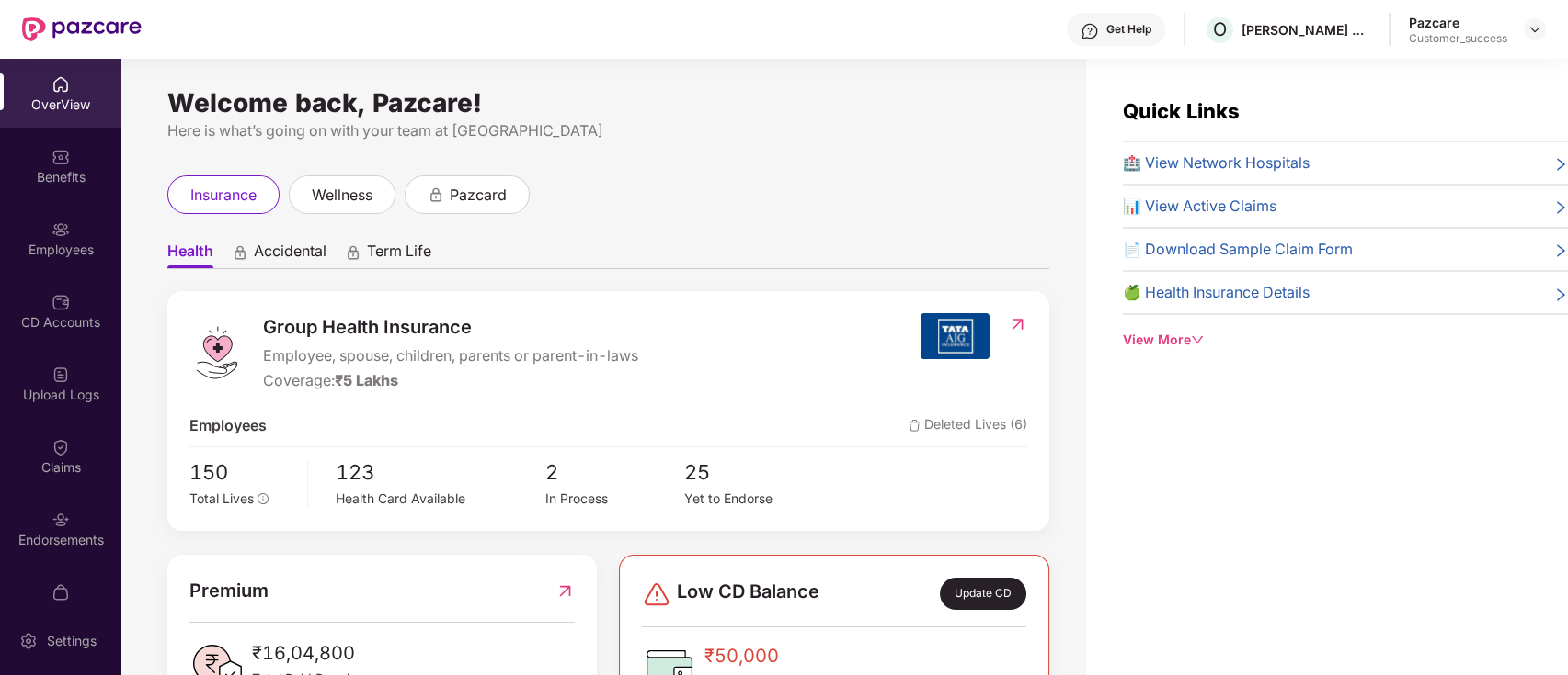
click at [52, 226] on img at bounding box center [61, 230] width 19 height 19
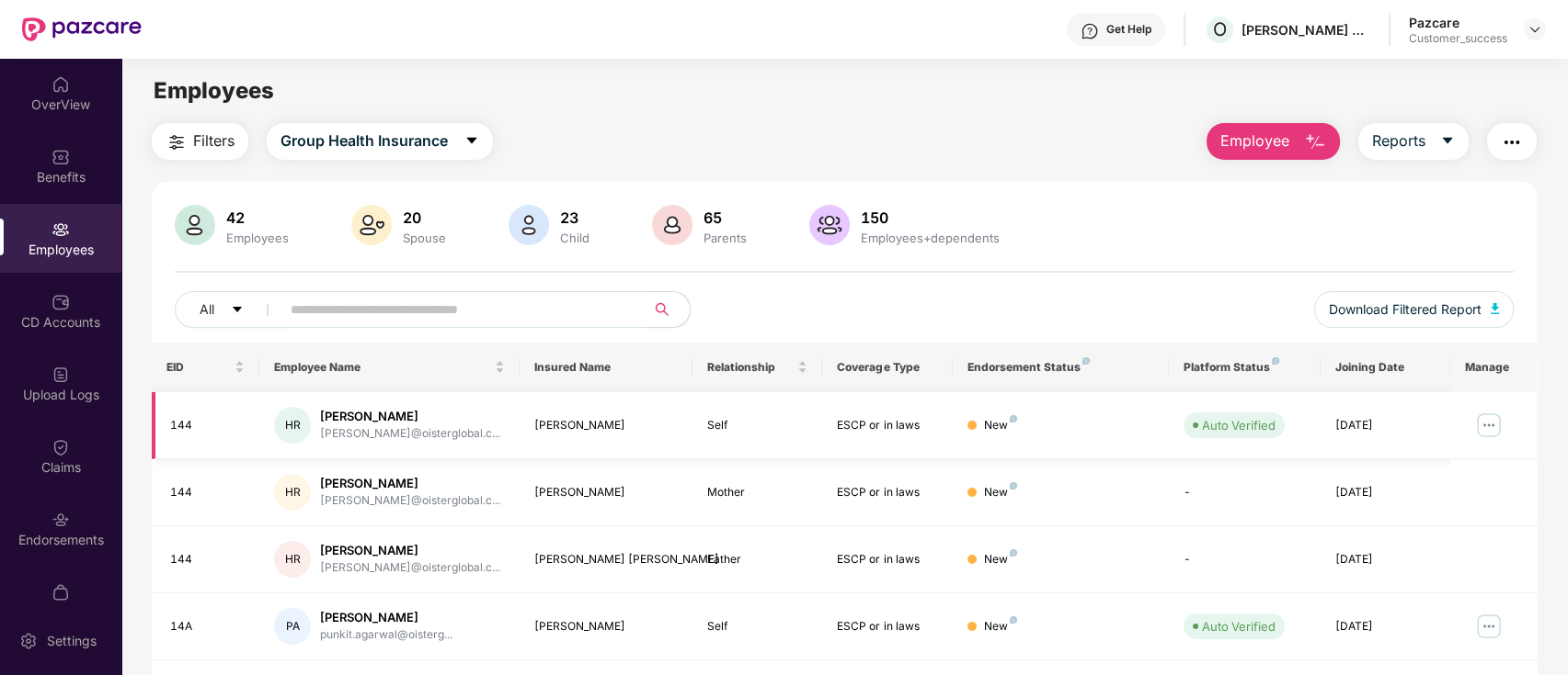
scroll to position [452, 0]
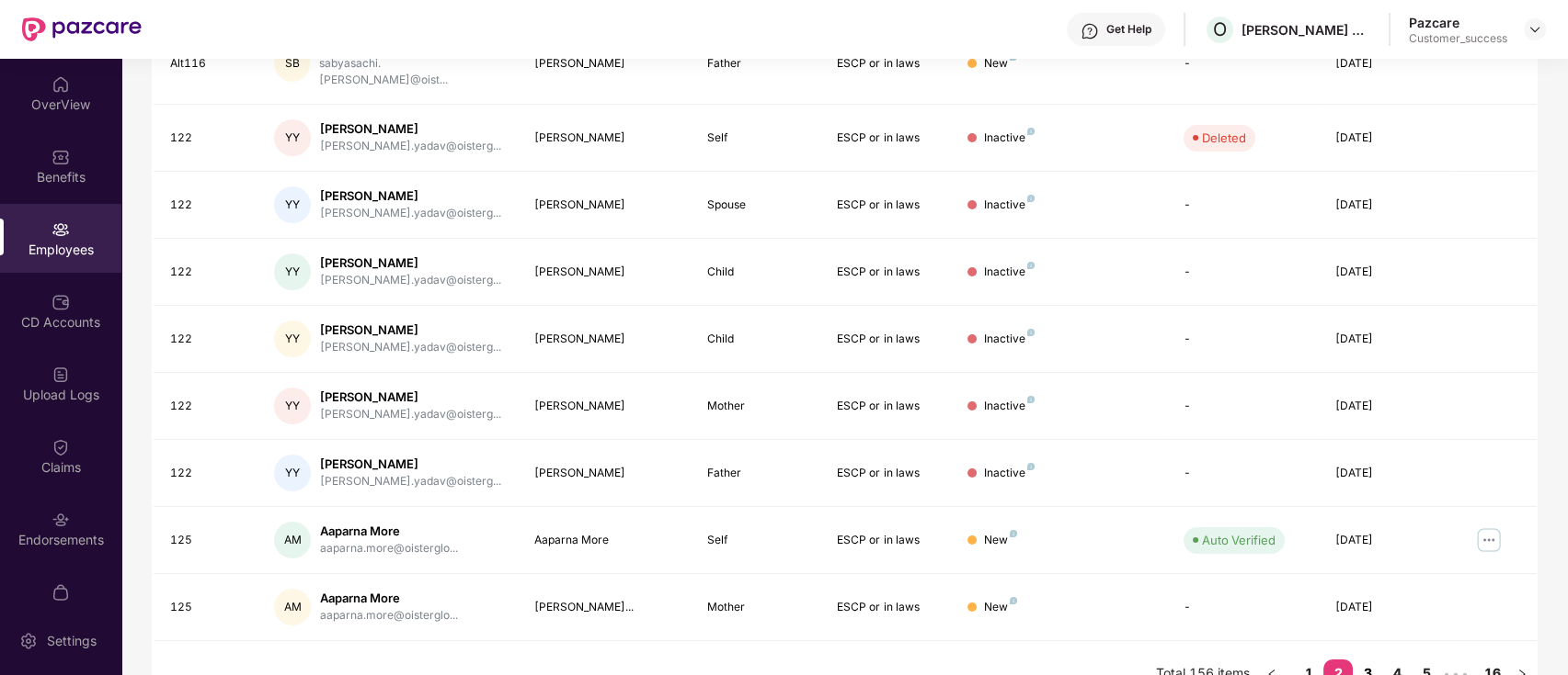
click at [1362, 659] on link "3" at bounding box center [1368, 673] width 29 height 27
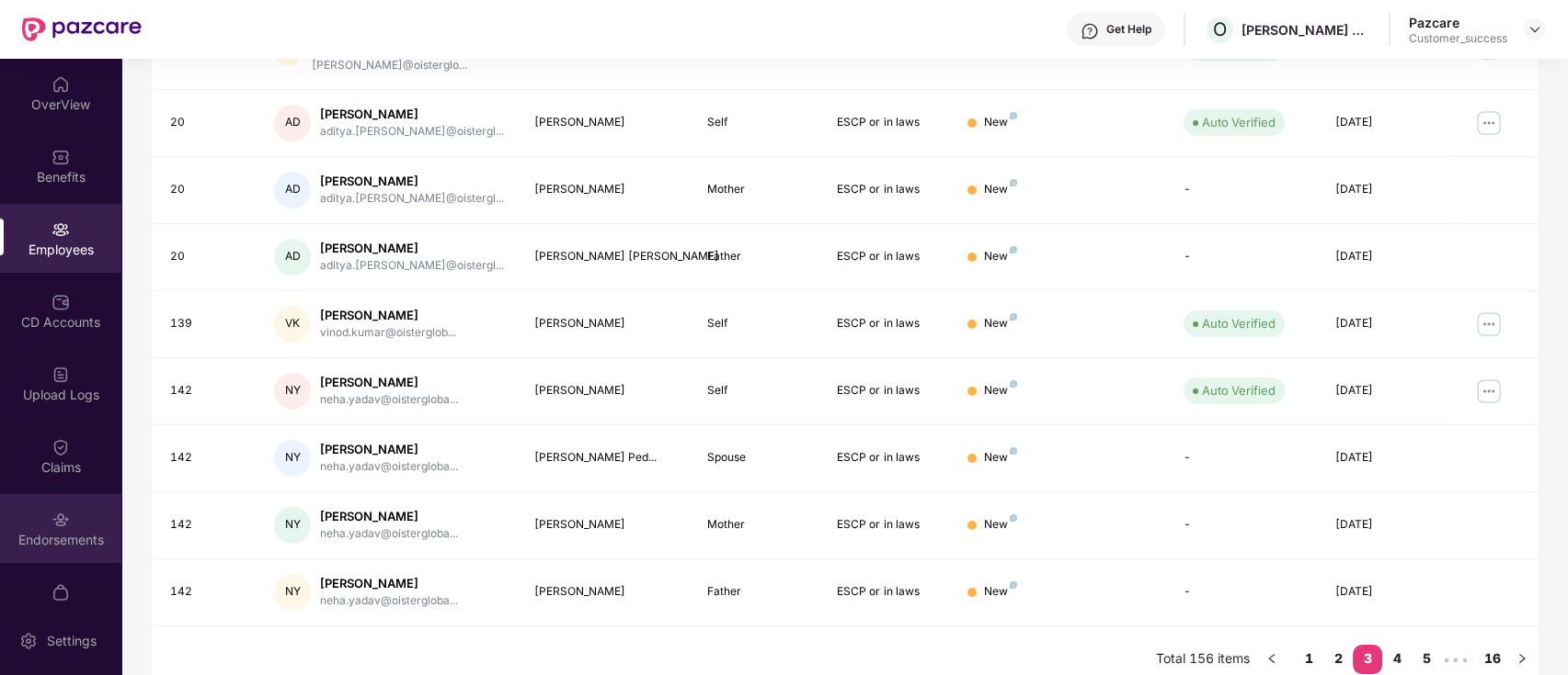
click at [73, 506] on div "Endorsements" at bounding box center [61, 528] width 121 height 69
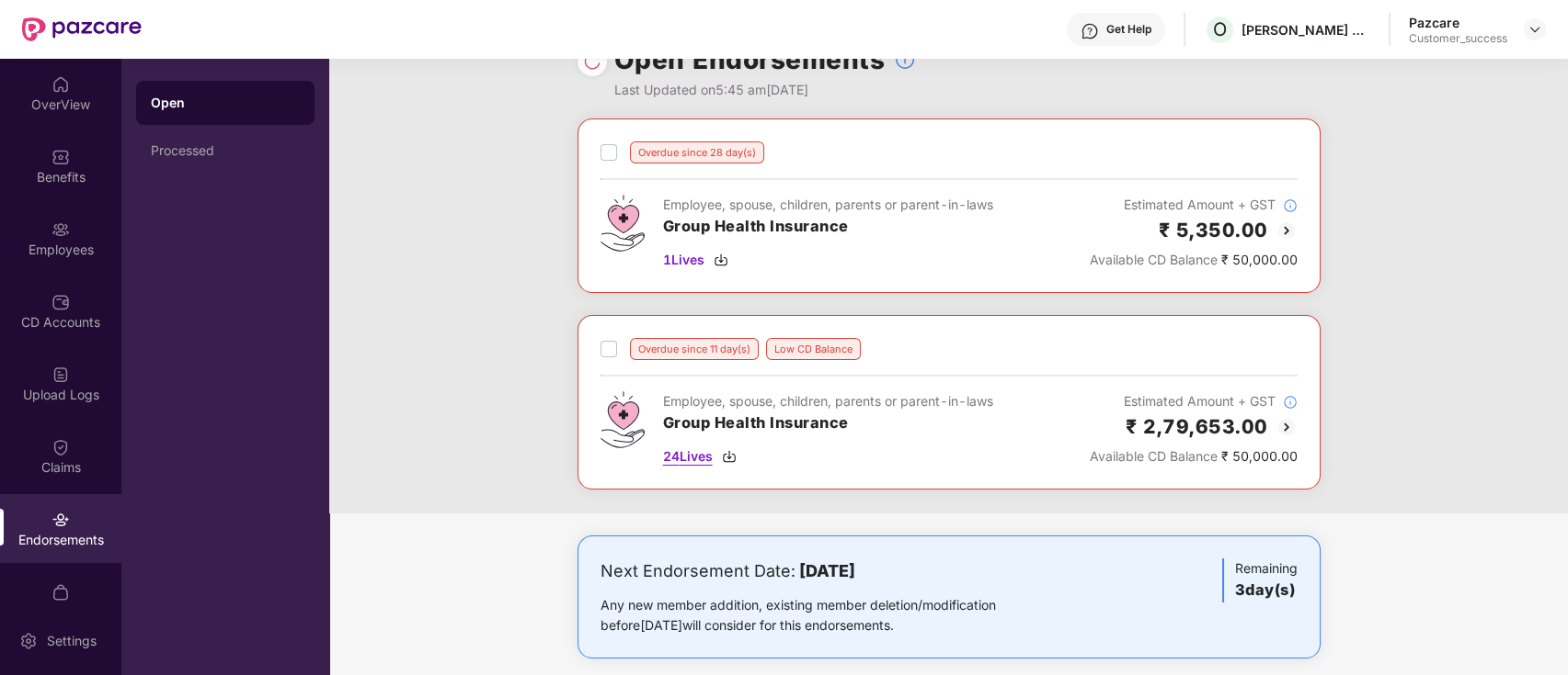
scroll to position [62, 0]
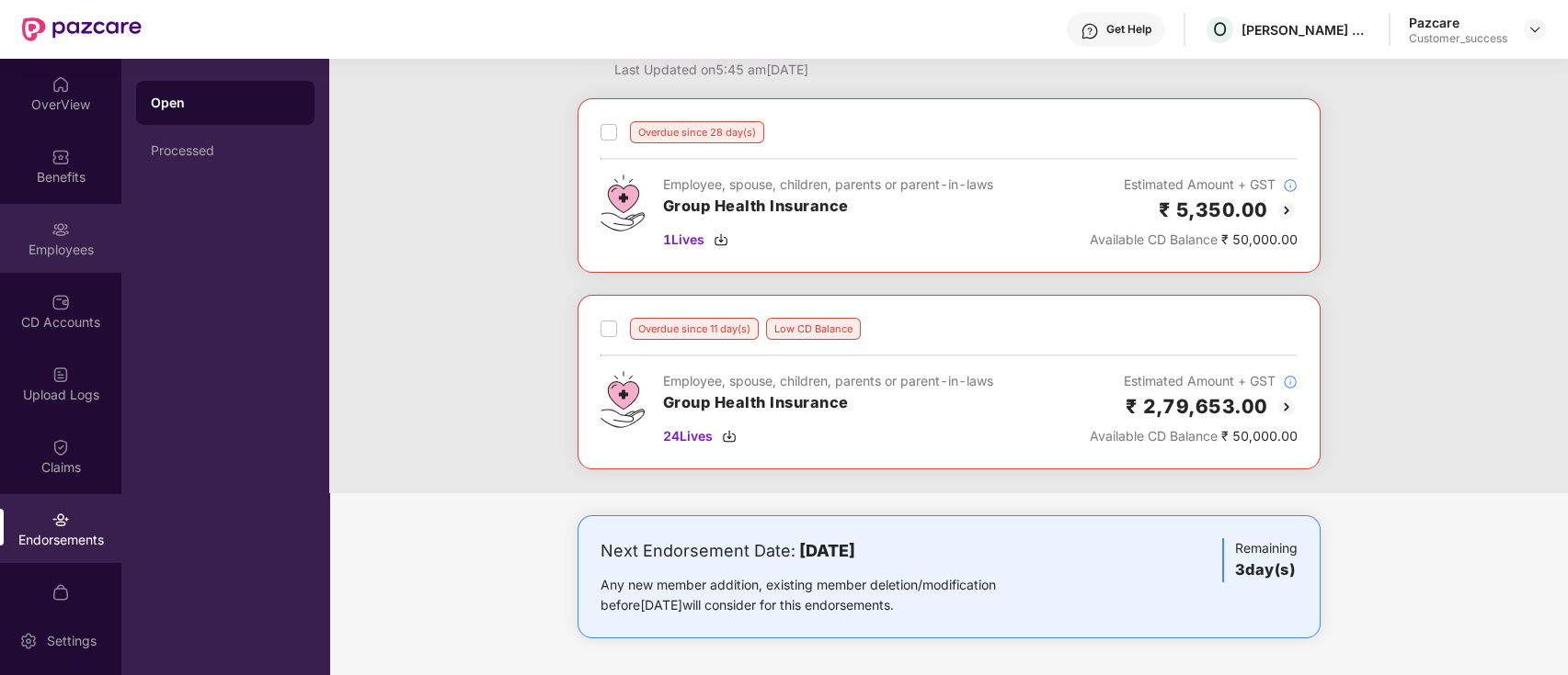
click at [52, 232] on img at bounding box center [61, 230] width 19 height 19
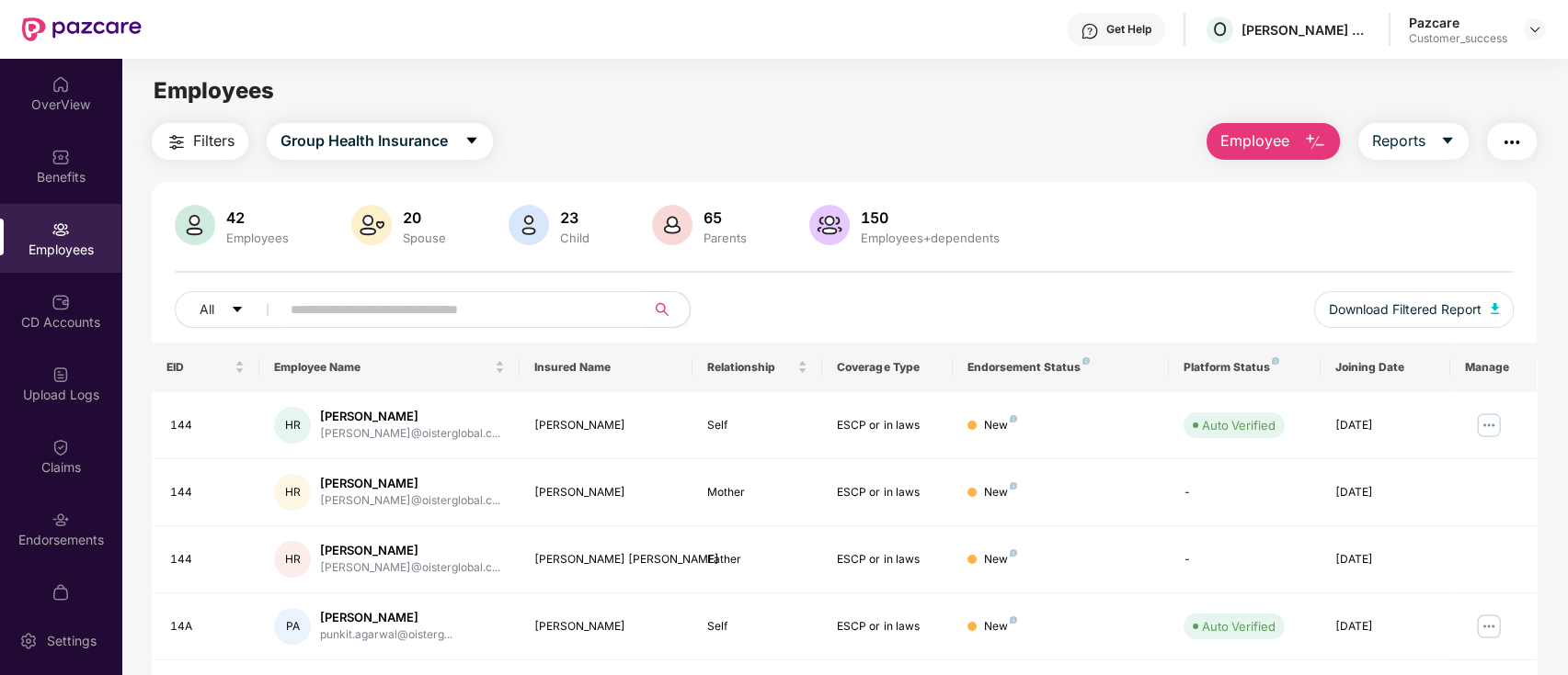
click at [178, 141] on img "button" at bounding box center [176, 142] width 22 height 22
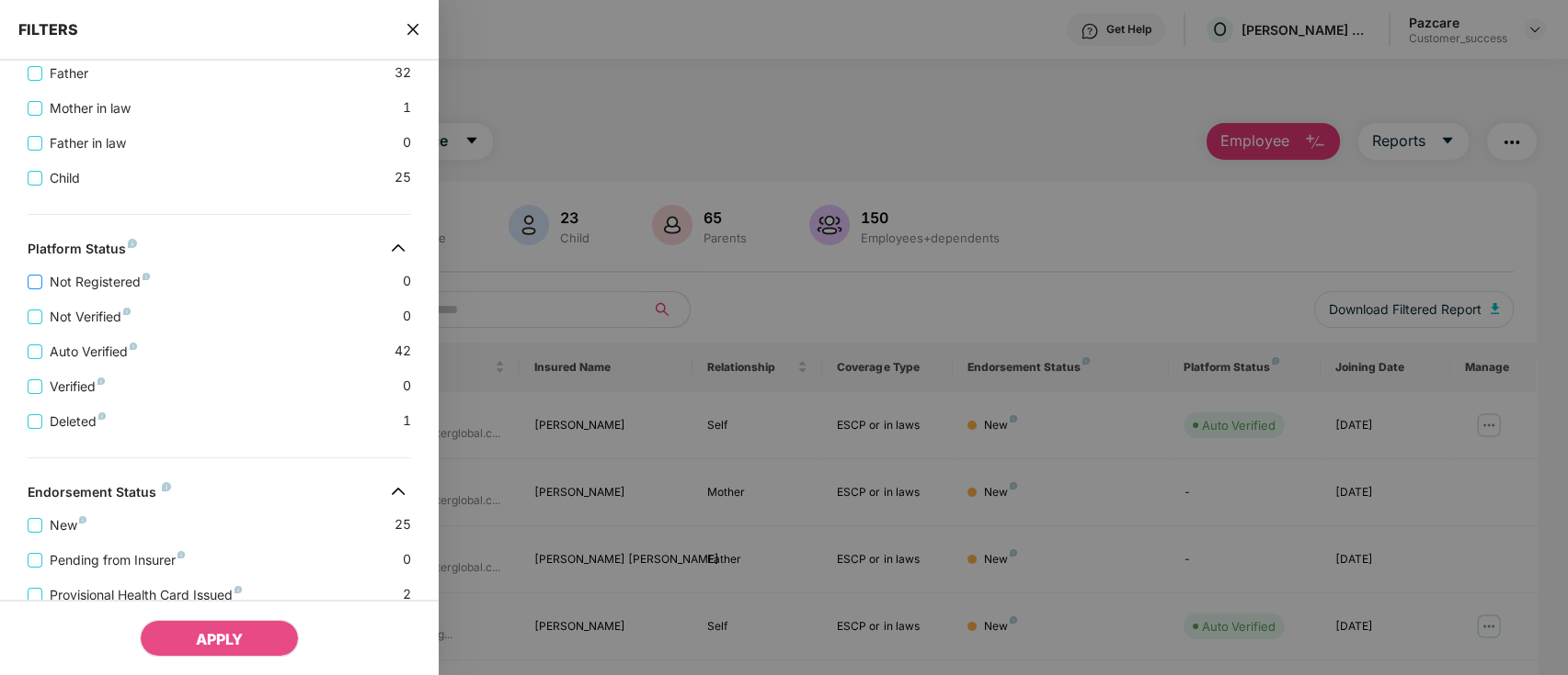
scroll to position [612, 0]
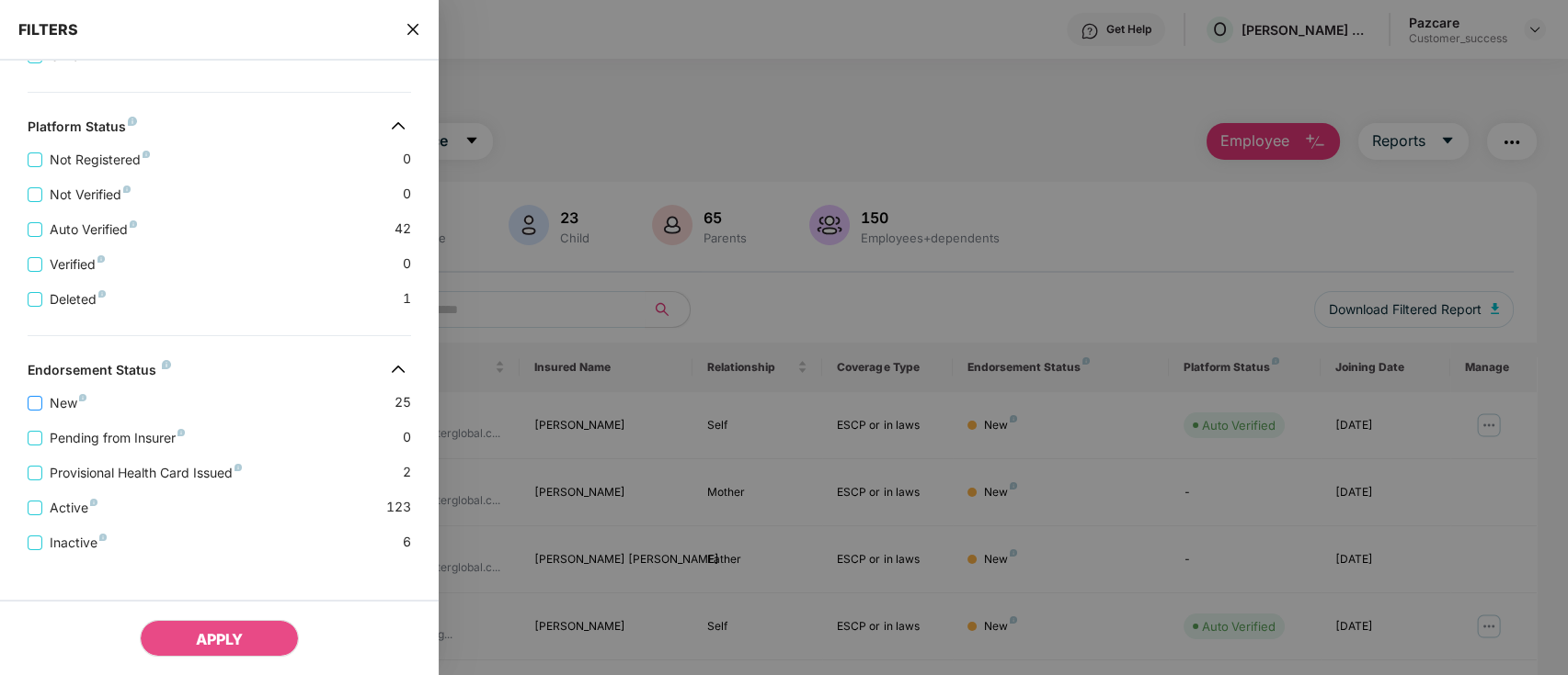
click at [66, 413] on span "New" at bounding box center [67, 403] width 52 height 21
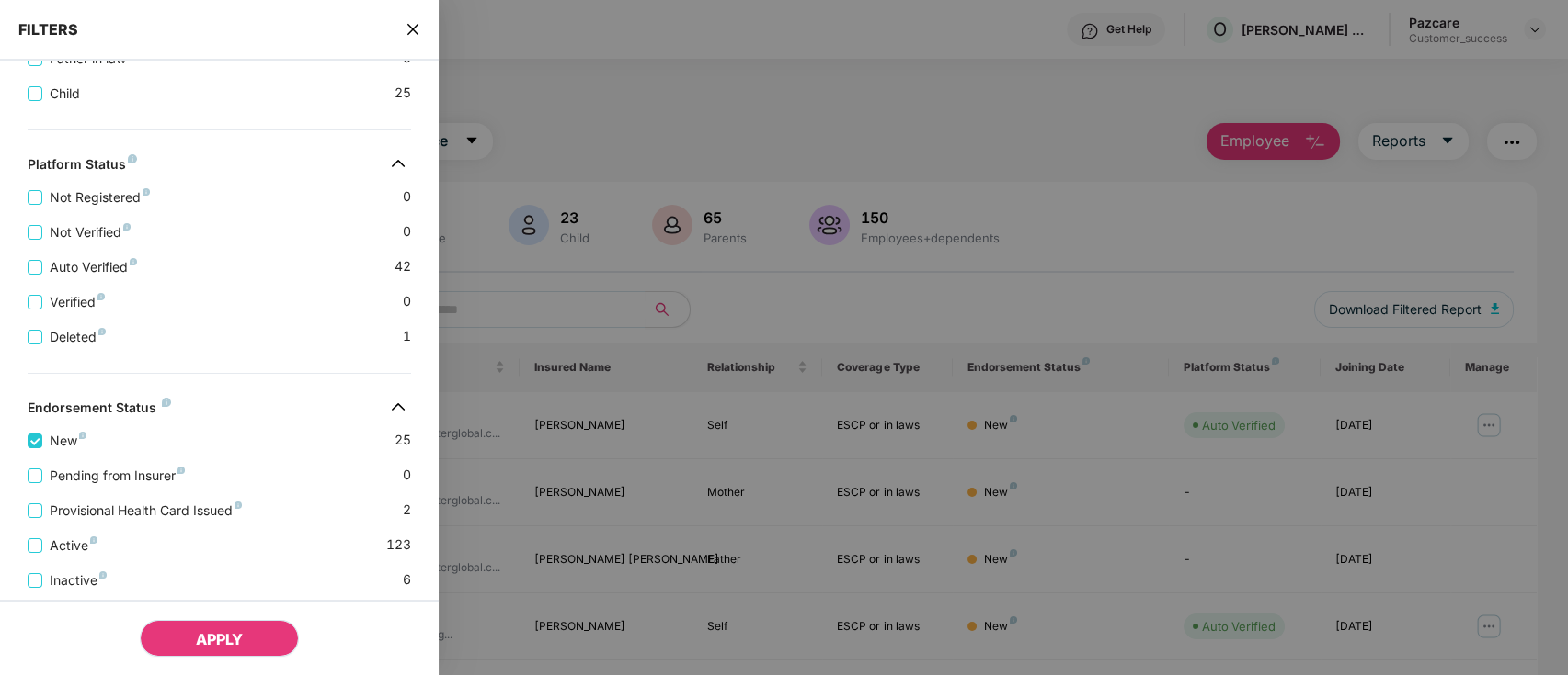
click at [233, 634] on span "APPLY" at bounding box center [219, 639] width 47 height 19
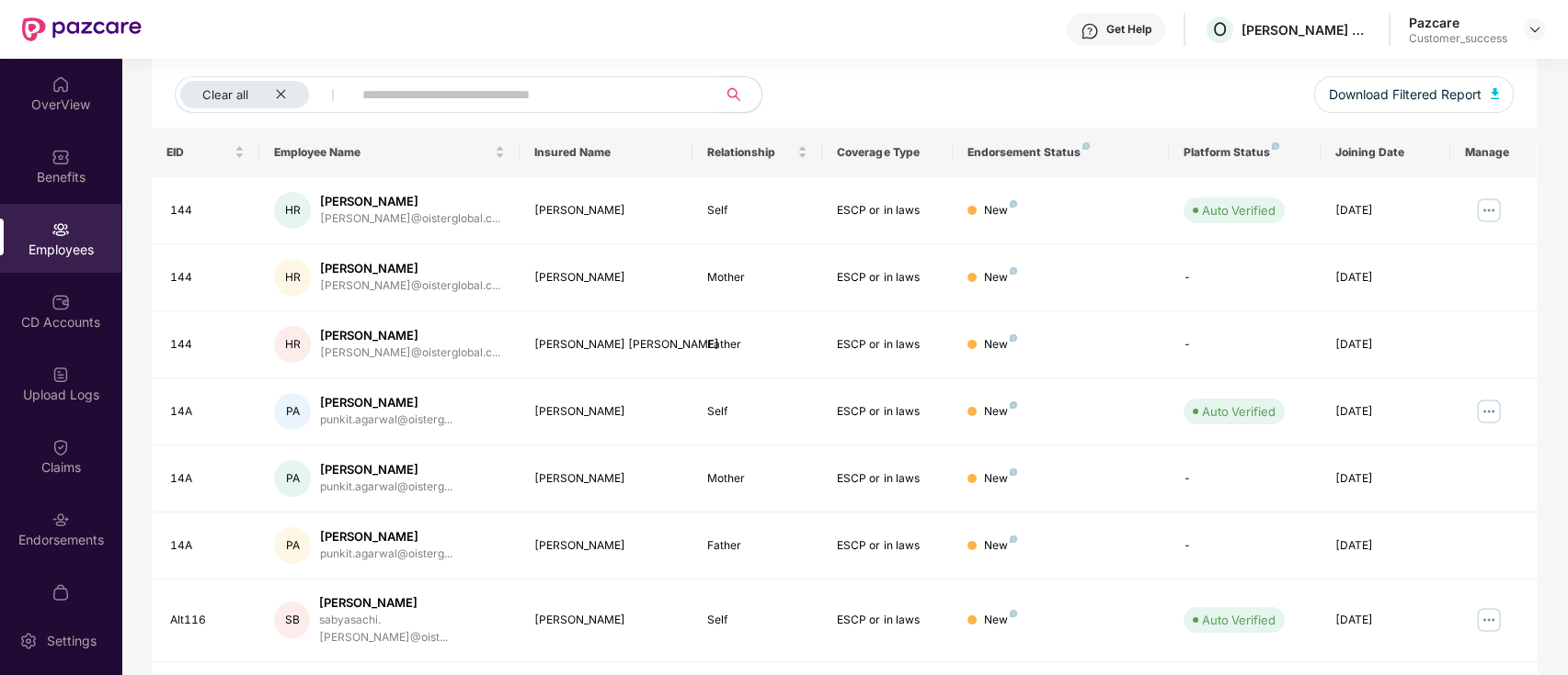
scroll to position [452, 0]
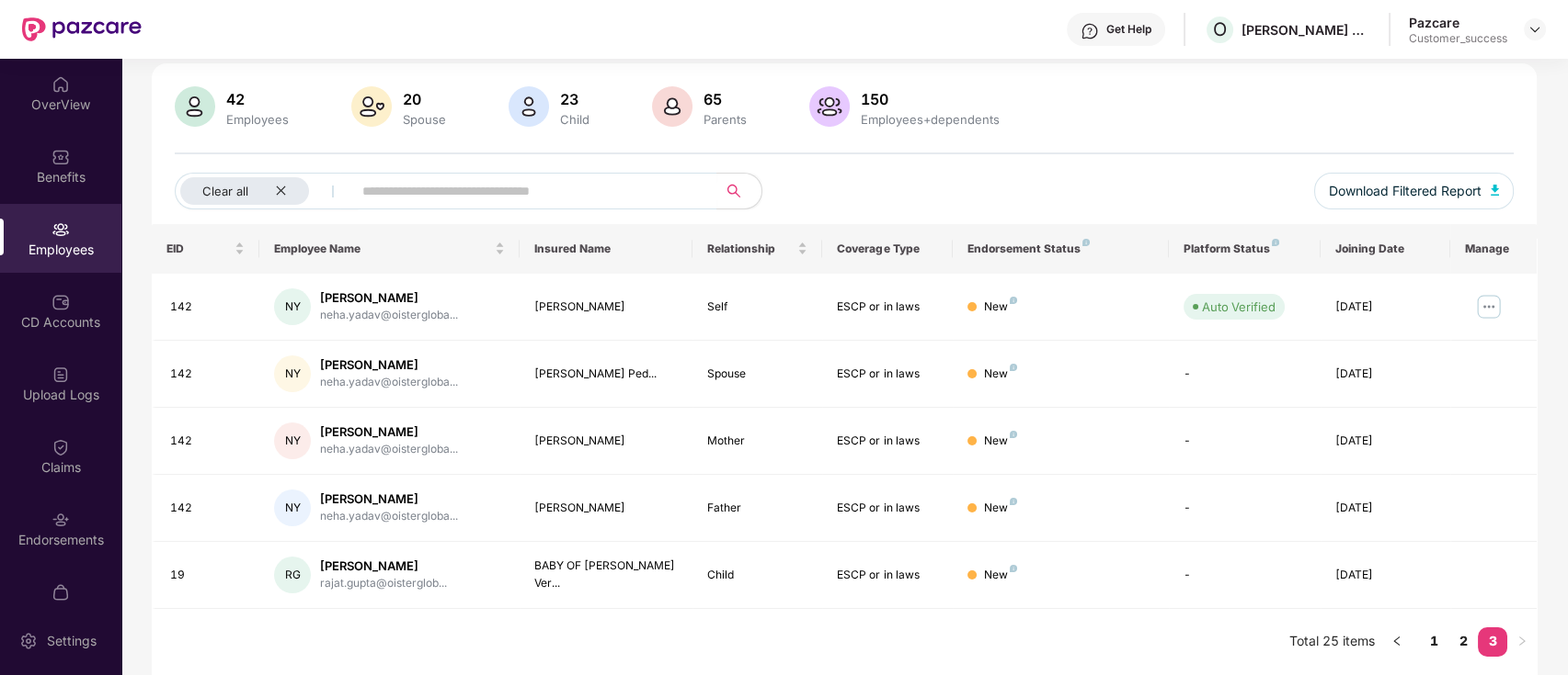
scroll to position [117, 0]
click at [282, 194] on icon "close" at bounding box center [281, 191] width 12 height 12
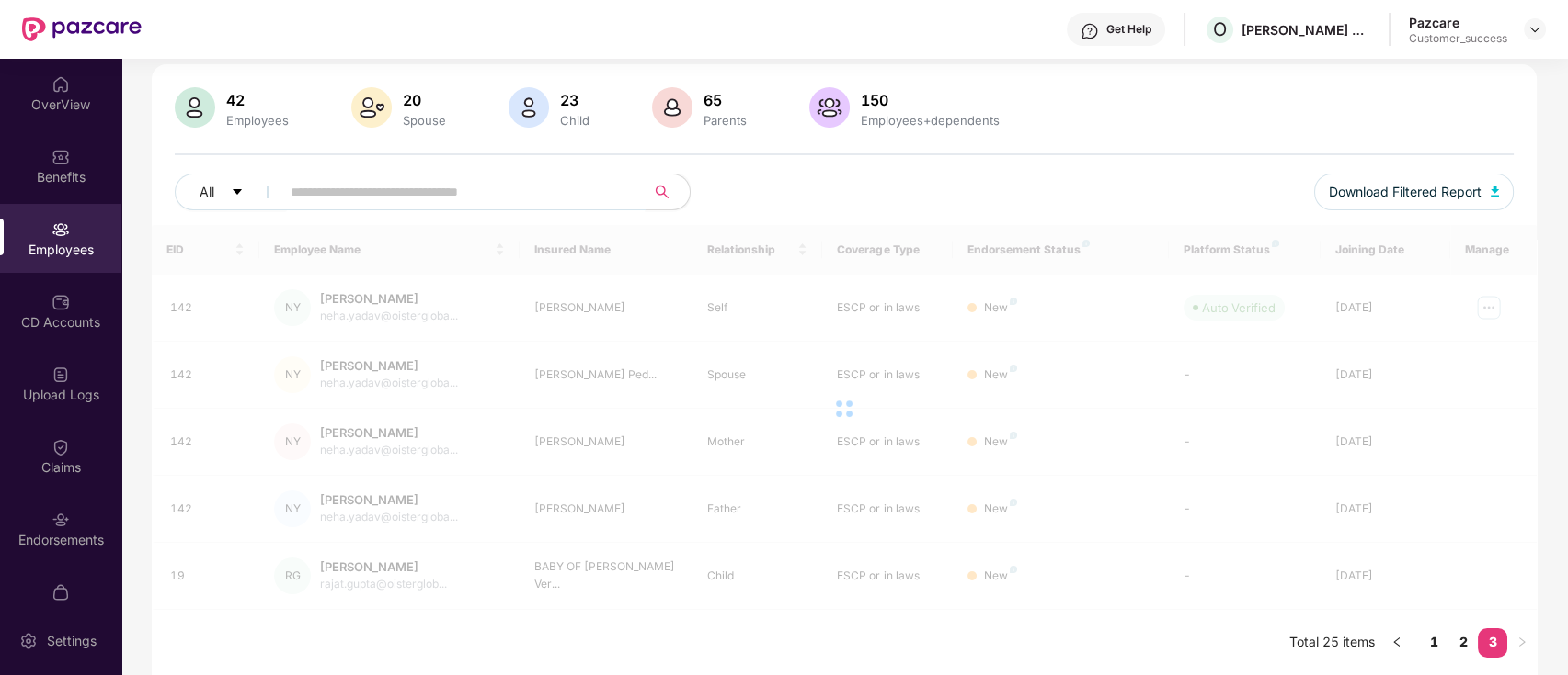
click at [366, 194] on input "text" at bounding box center [456, 191] width 330 height 27
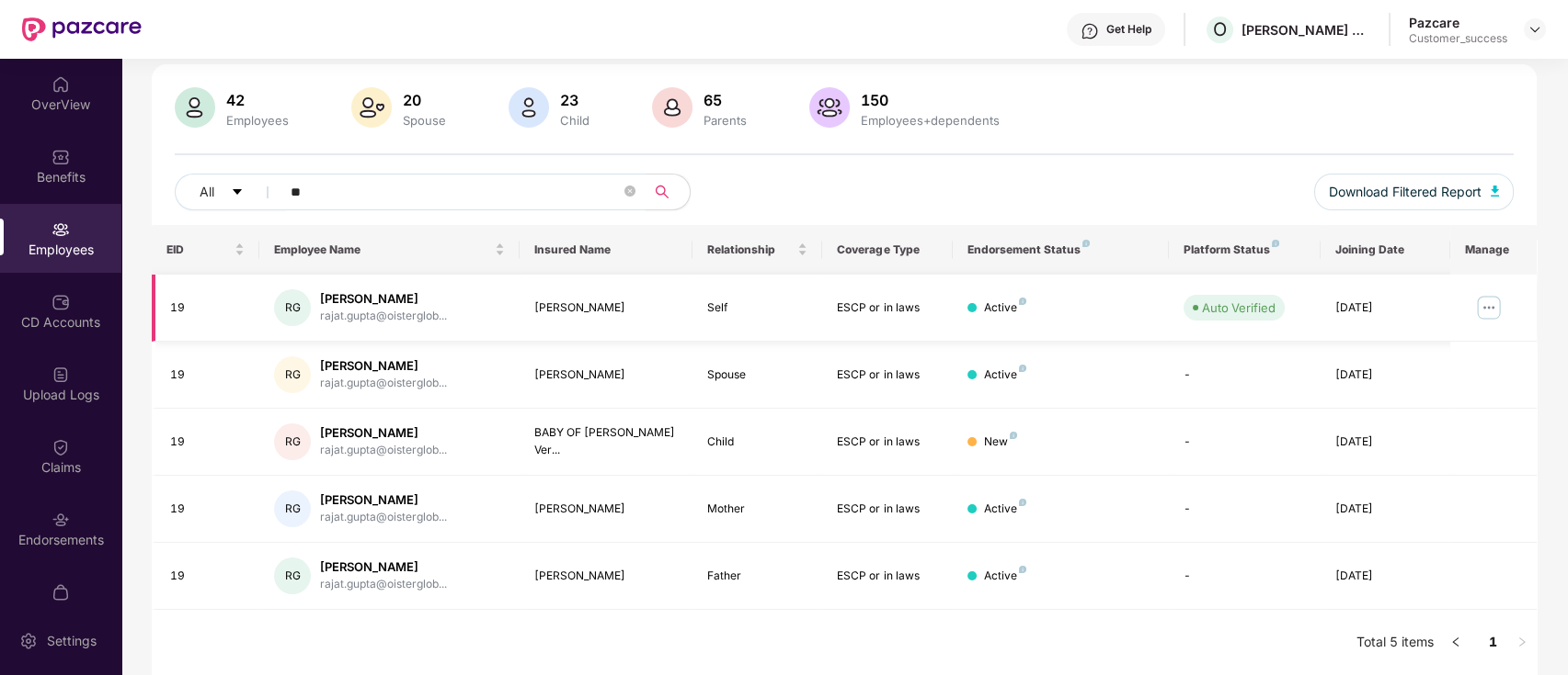
type input "**"
click at [1493, 309] on img at bounding box center [1489, 308] width 29 height 29
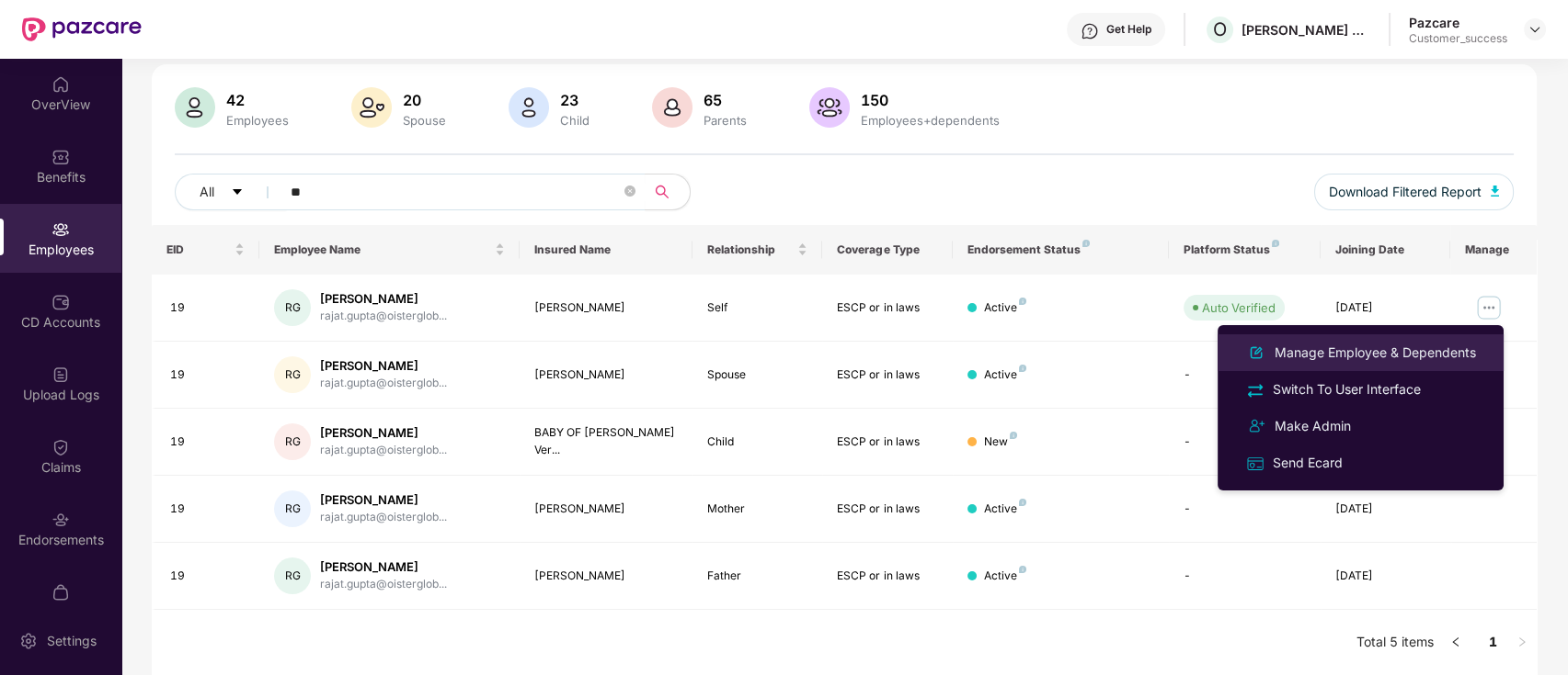
click at [1444, 353] on div "Manage Employee & Dependents" at bounding box center [1375, 353] width 209 height 21
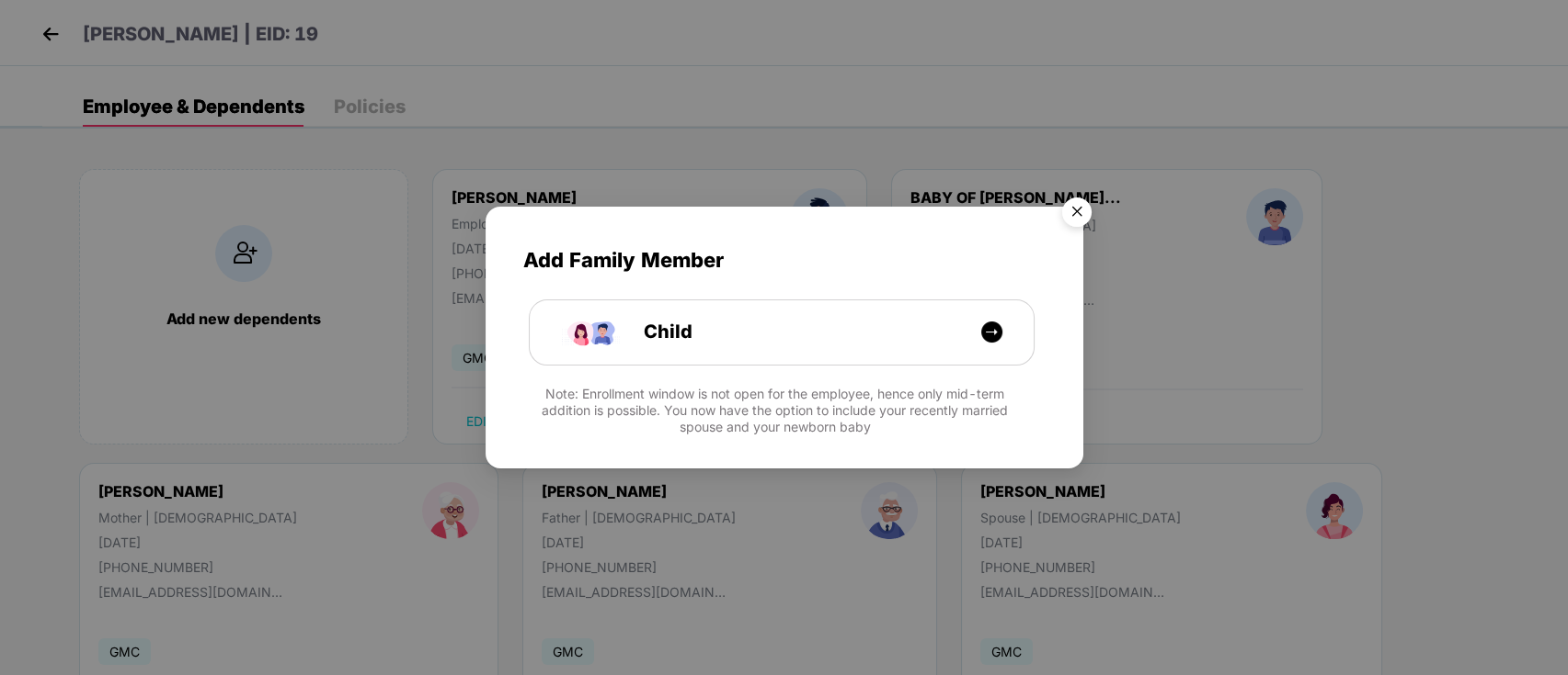
click at [1080, 210] on img "Close" at bounding box center [1076, 215] width 52 height 52
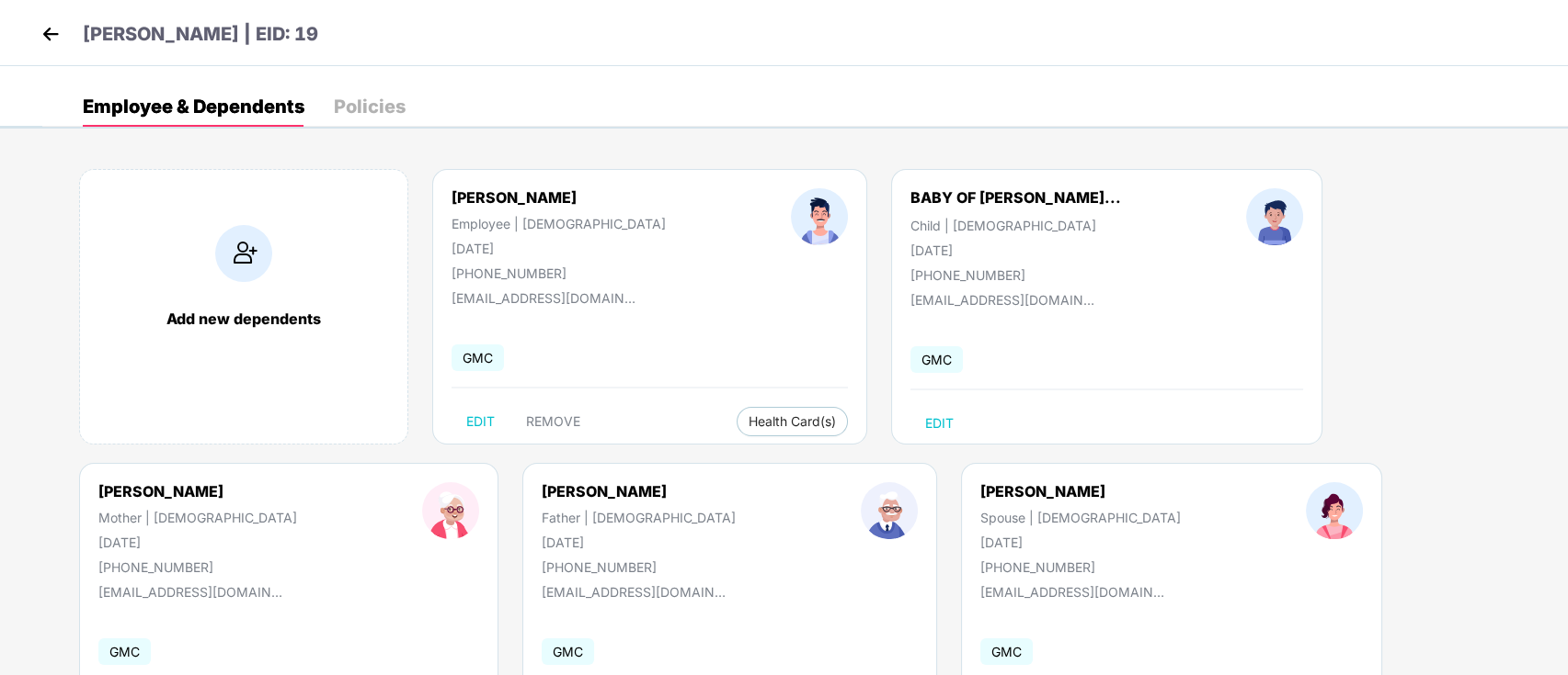
click at [49, 37] on img at bounding box center [51, 34] width 27 height 27
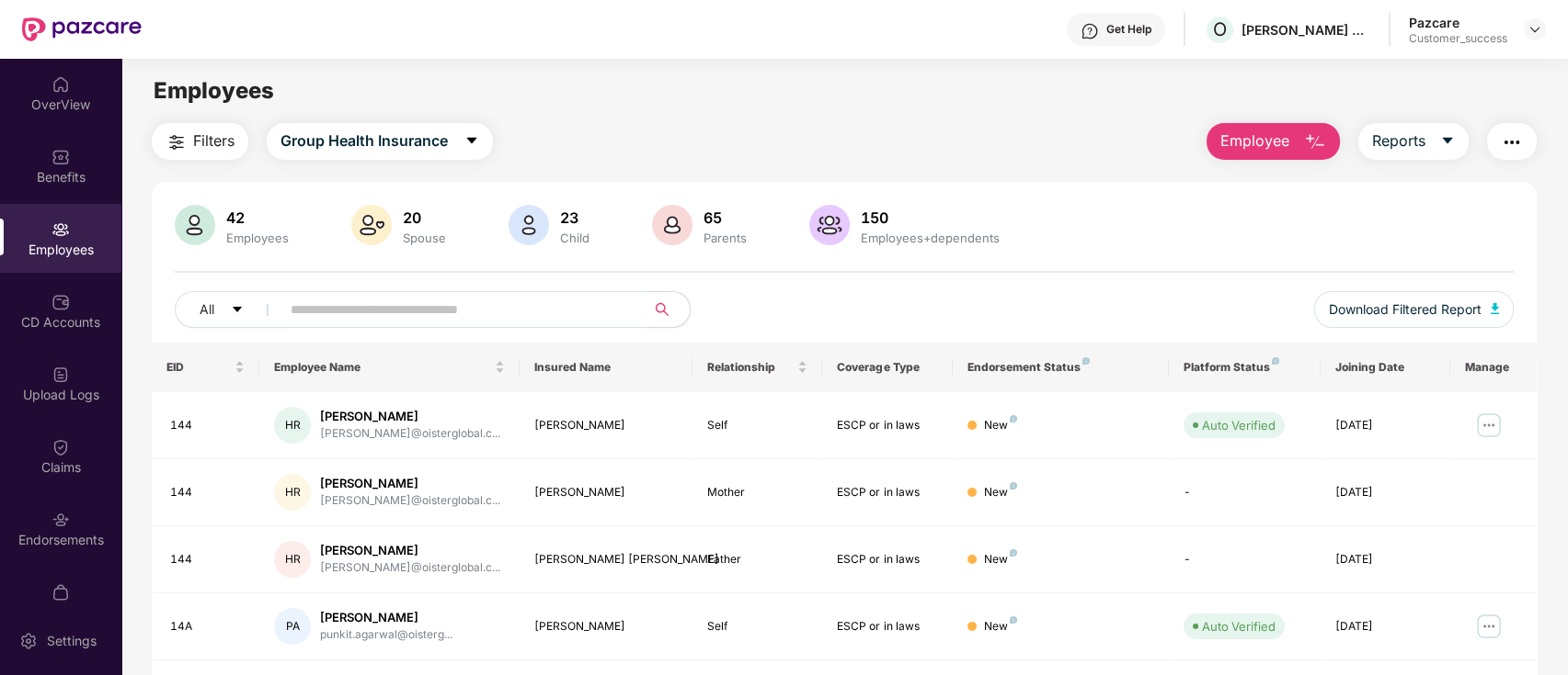
click at [375, 315] on input "text" at bounding box center [456, 310] width 330 height 27
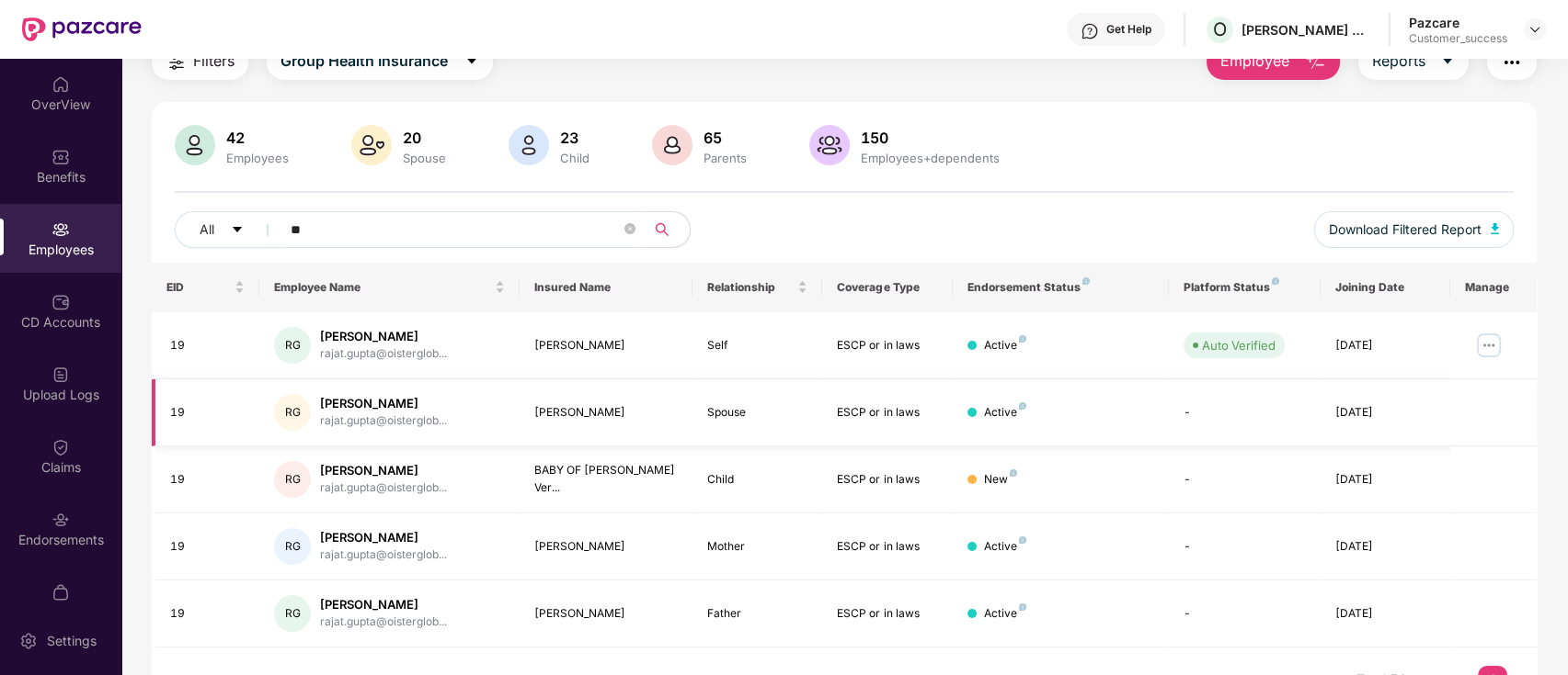
scroll to position [117, 0]
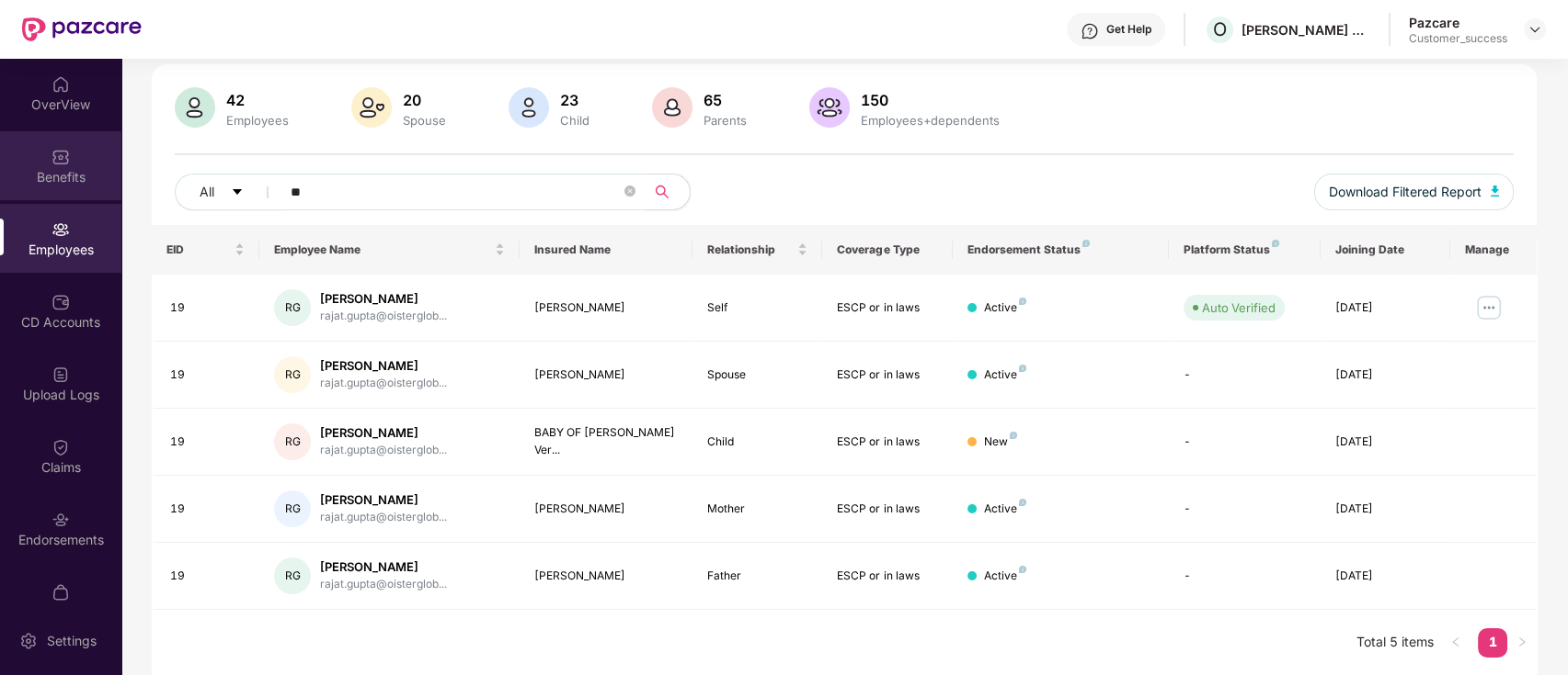
type input "**"
click at [101, 172] on div "Benefits" at bounding box center [61, 177] width 121 height 19
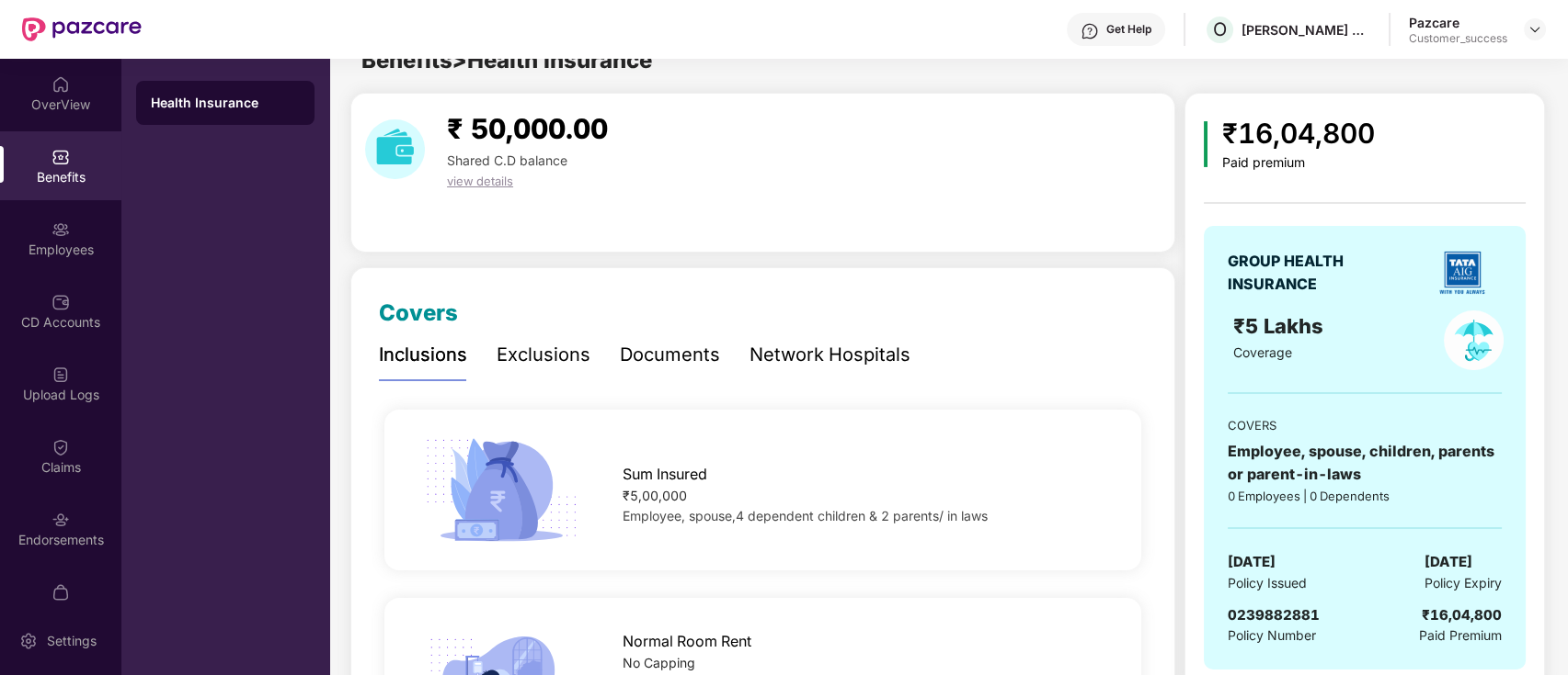
scroll to position [117, 0]
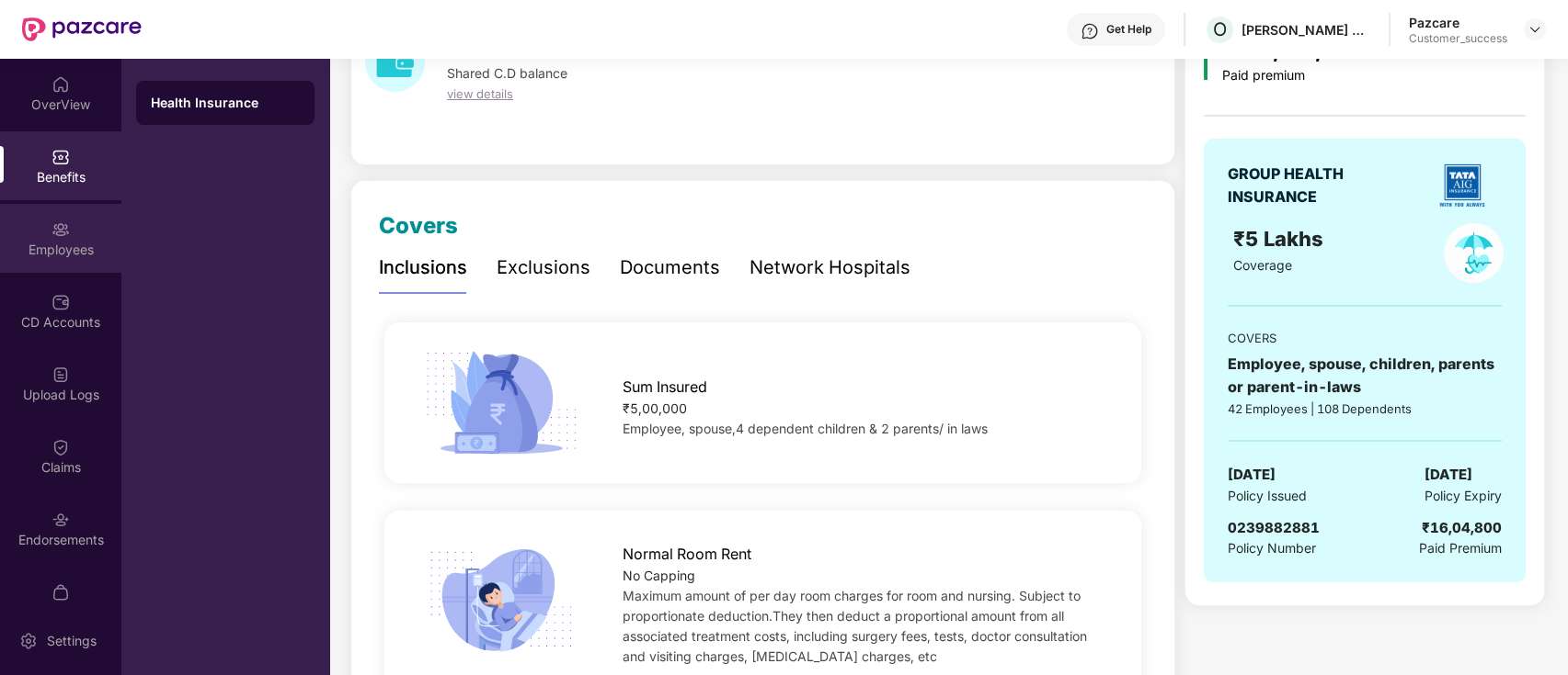
click at [37, 263] on div "Employees" at bounding box center [61, 238] width 121 height 69
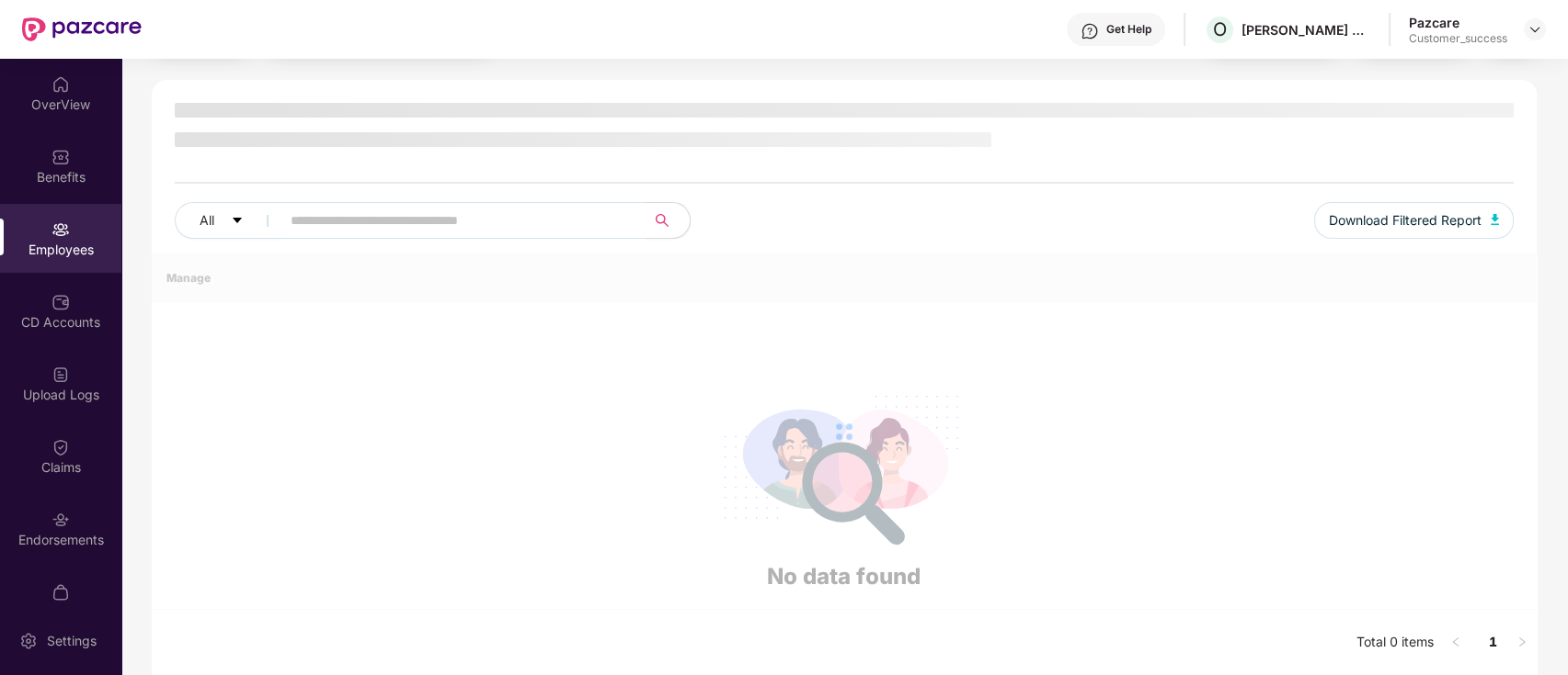
scroll to position [117, 0]
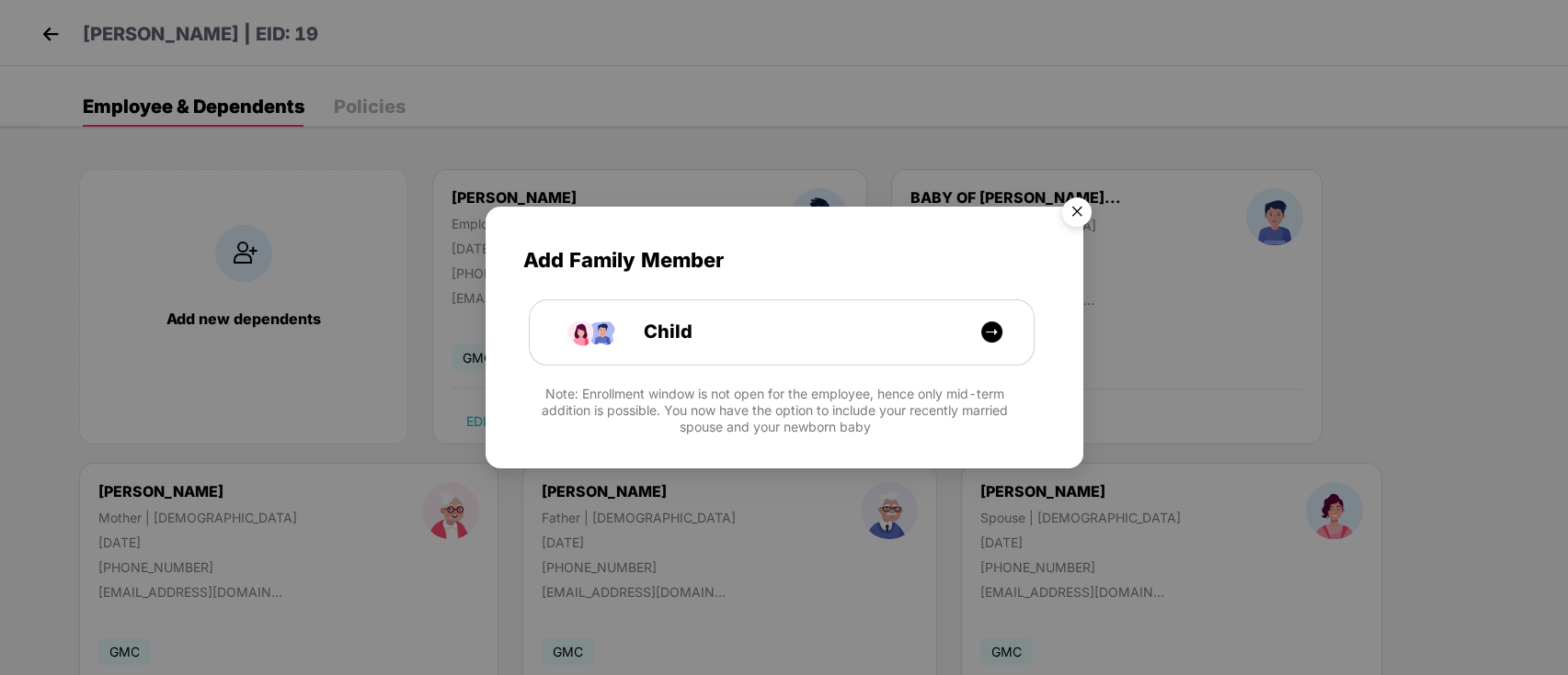
click at [1083, 214] on img "Close" at bounding box center [1076, 215] width 52 height 52
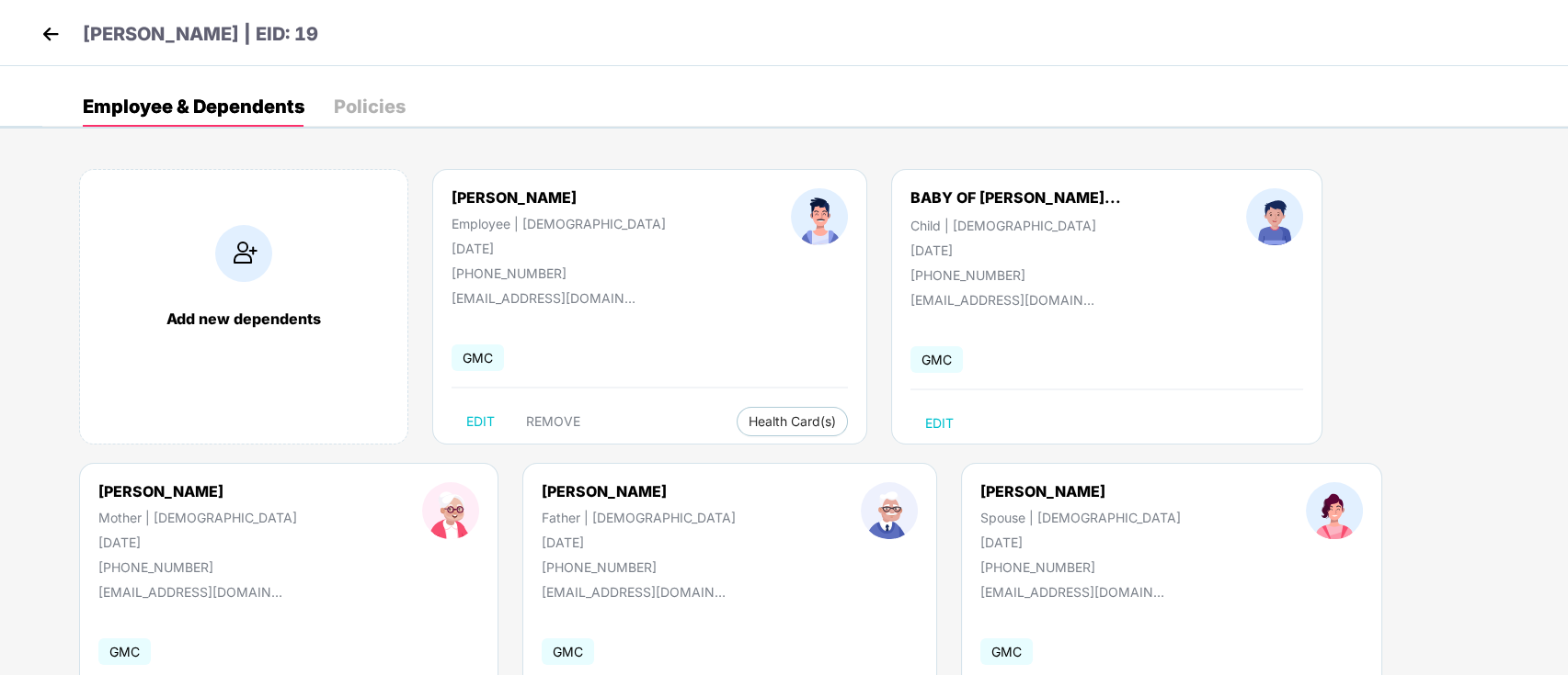
click at [42, 29] on img at bounding box center [51, 34] width 27 height 27
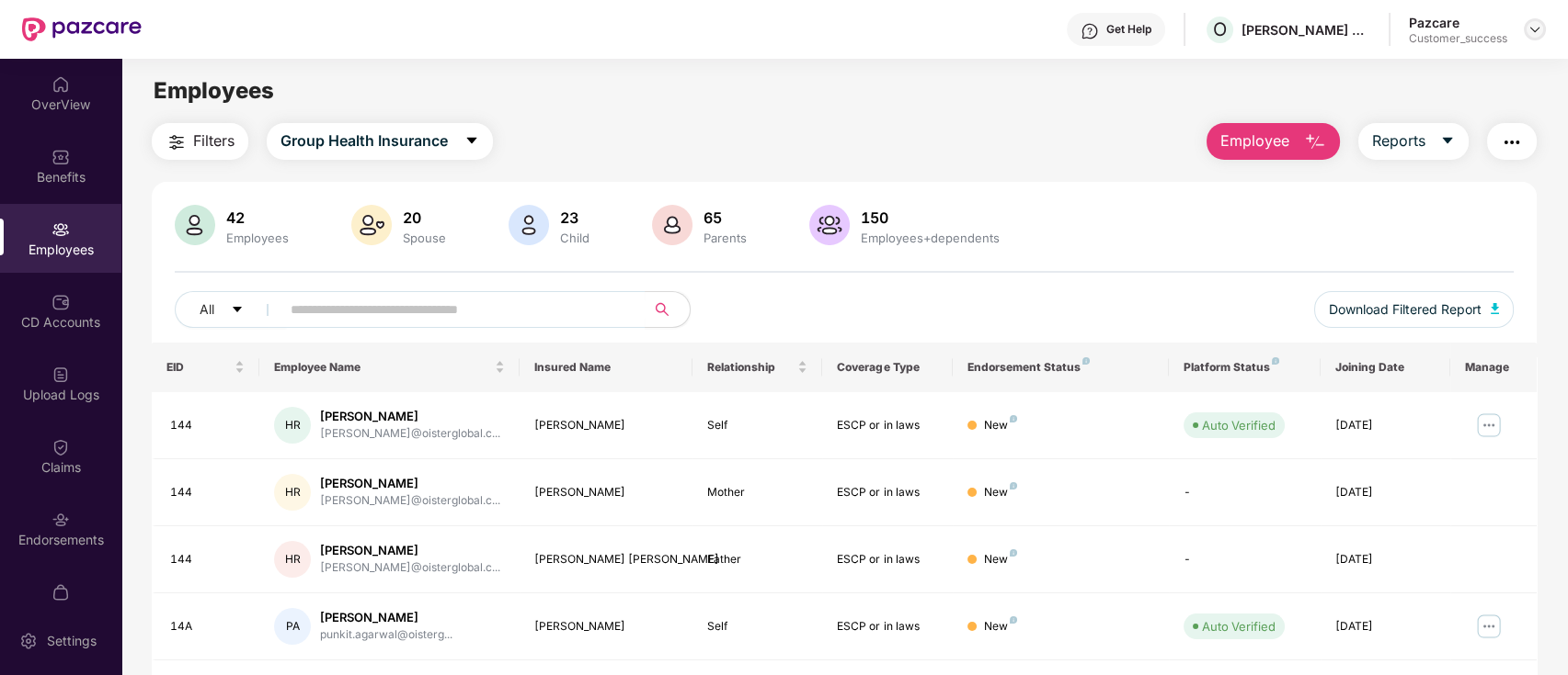
click at [1536, 28] on img at bounding box center [1534, 29] width 15 height 15
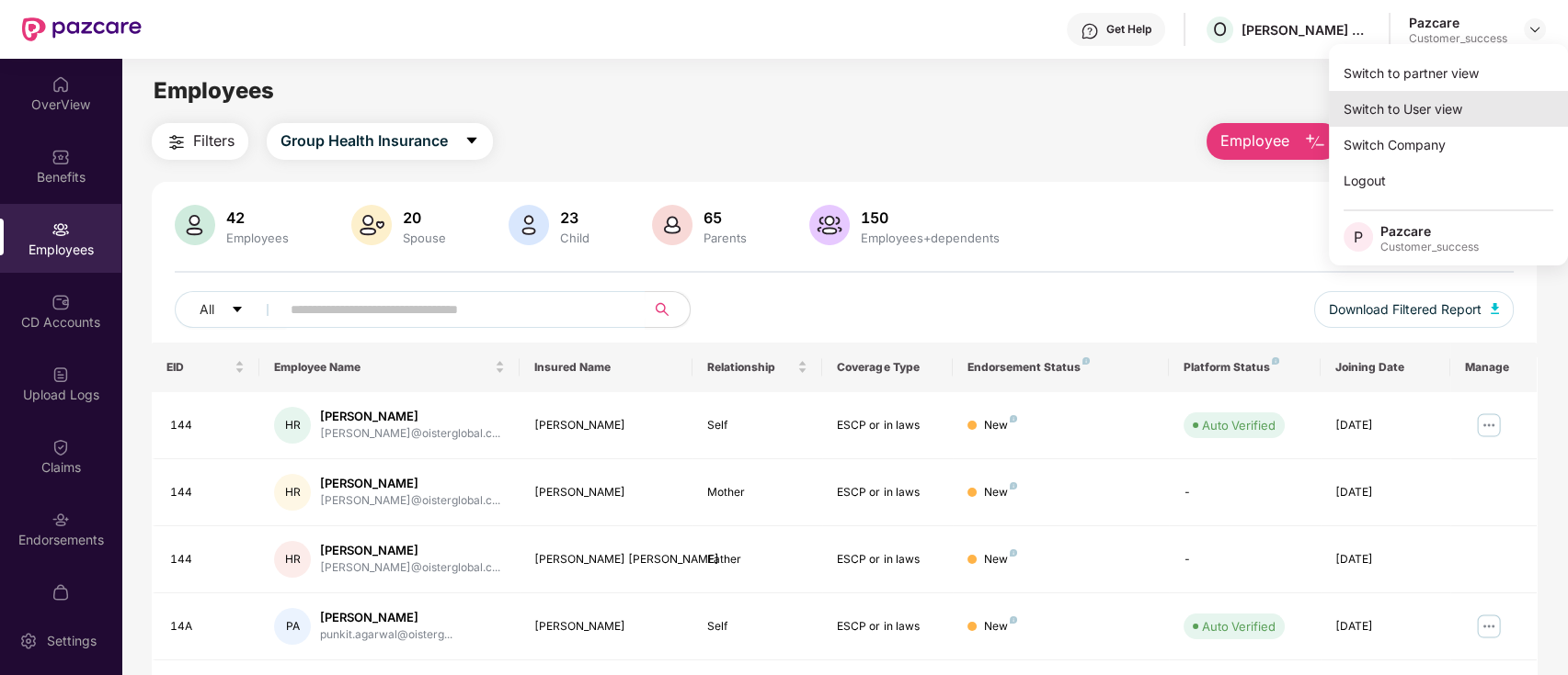
click at [1513, 82] on div "Switch to partner view" at bounding box center [1448, 72] width 240 height 36
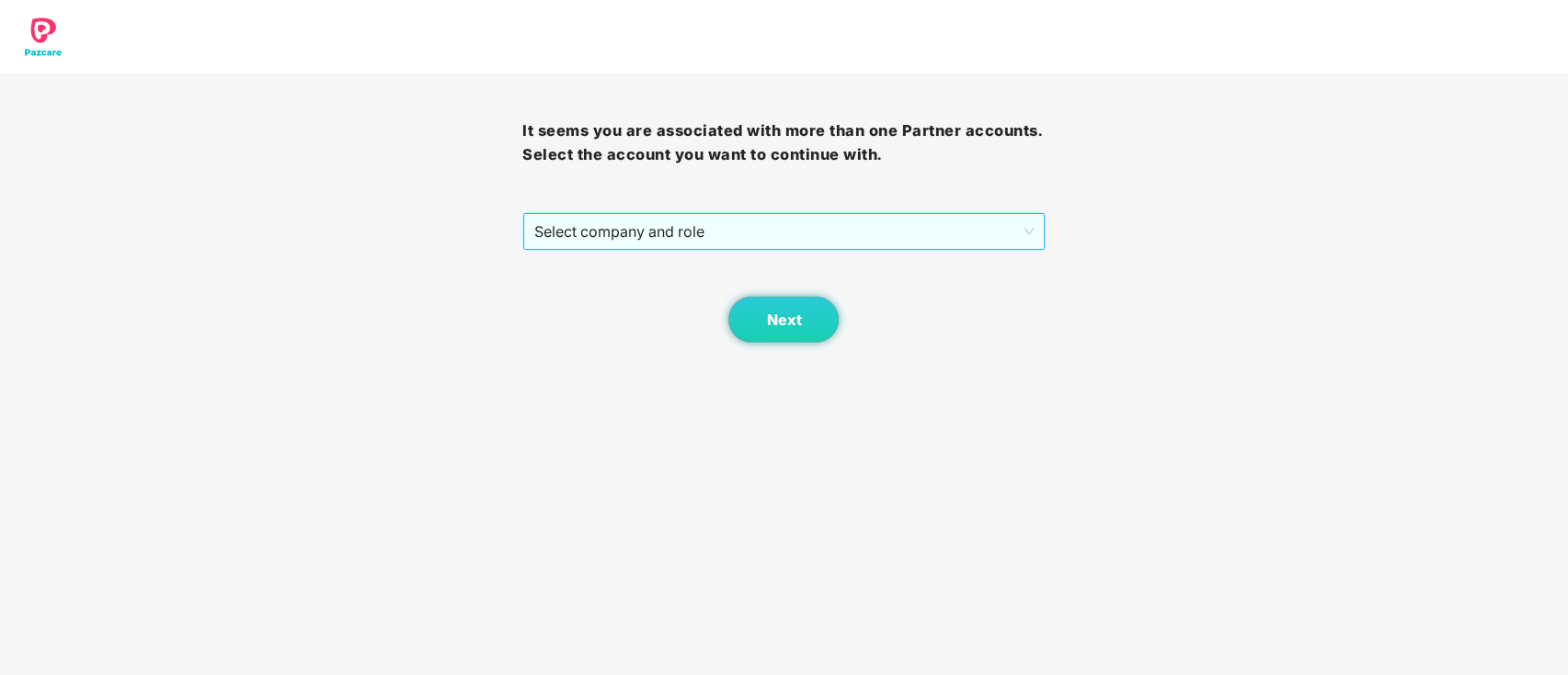
click at [861, 239] on span "Select company and role" at bounding box center [783, 232] width 499 height 35
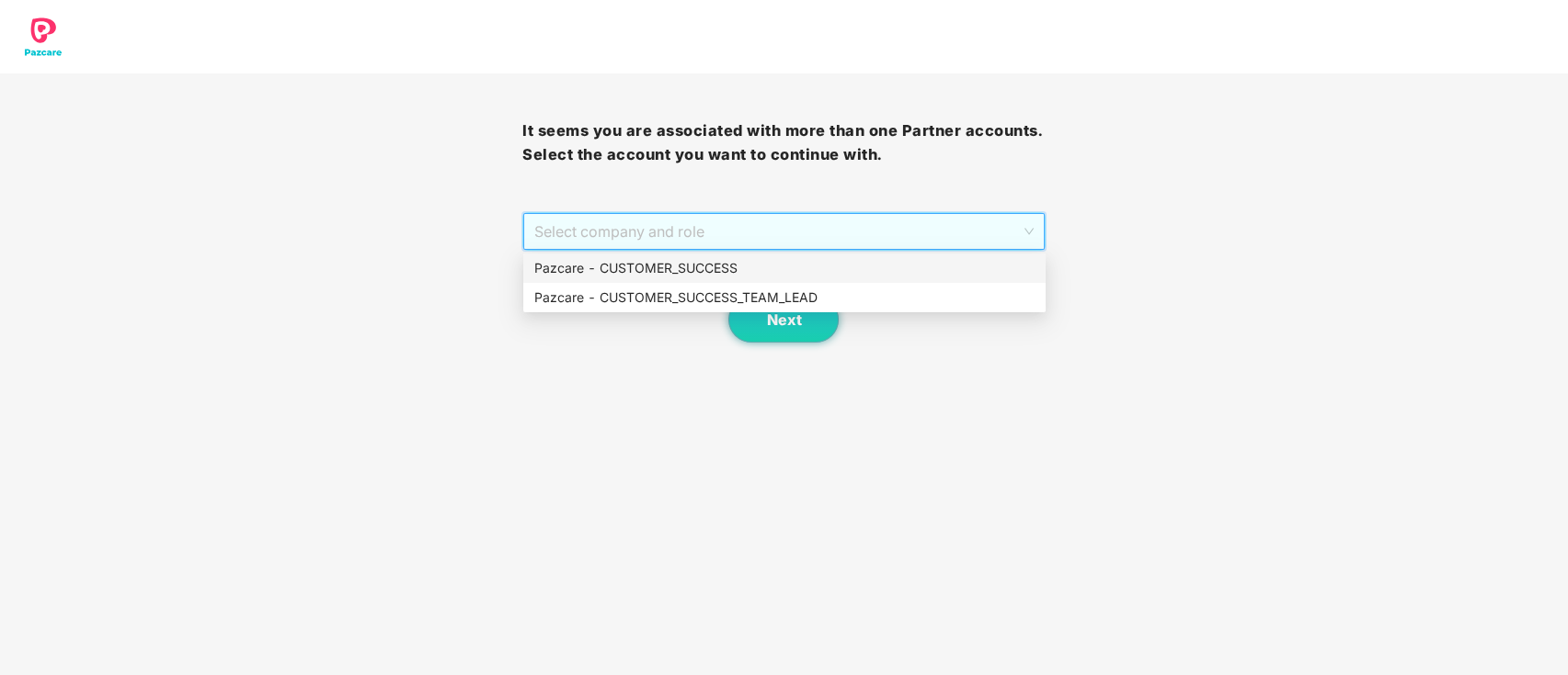
click at [758, 272] on div "Pazcare - CUSTOMER_SUCCESS" at bounding box center [784, 268] width 501 height 21
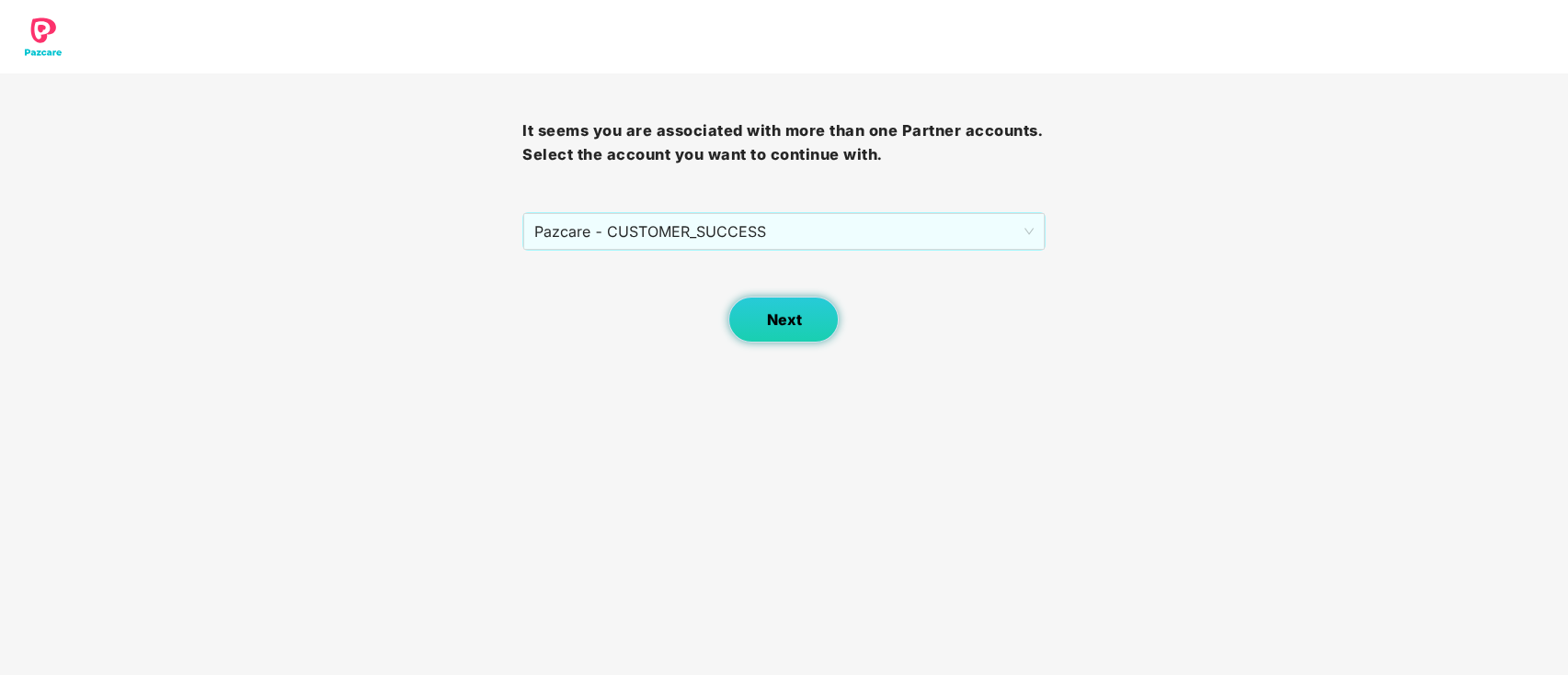
click at [760, 306] on button "Next" at bounding box center [783, 319] width 110 height 46
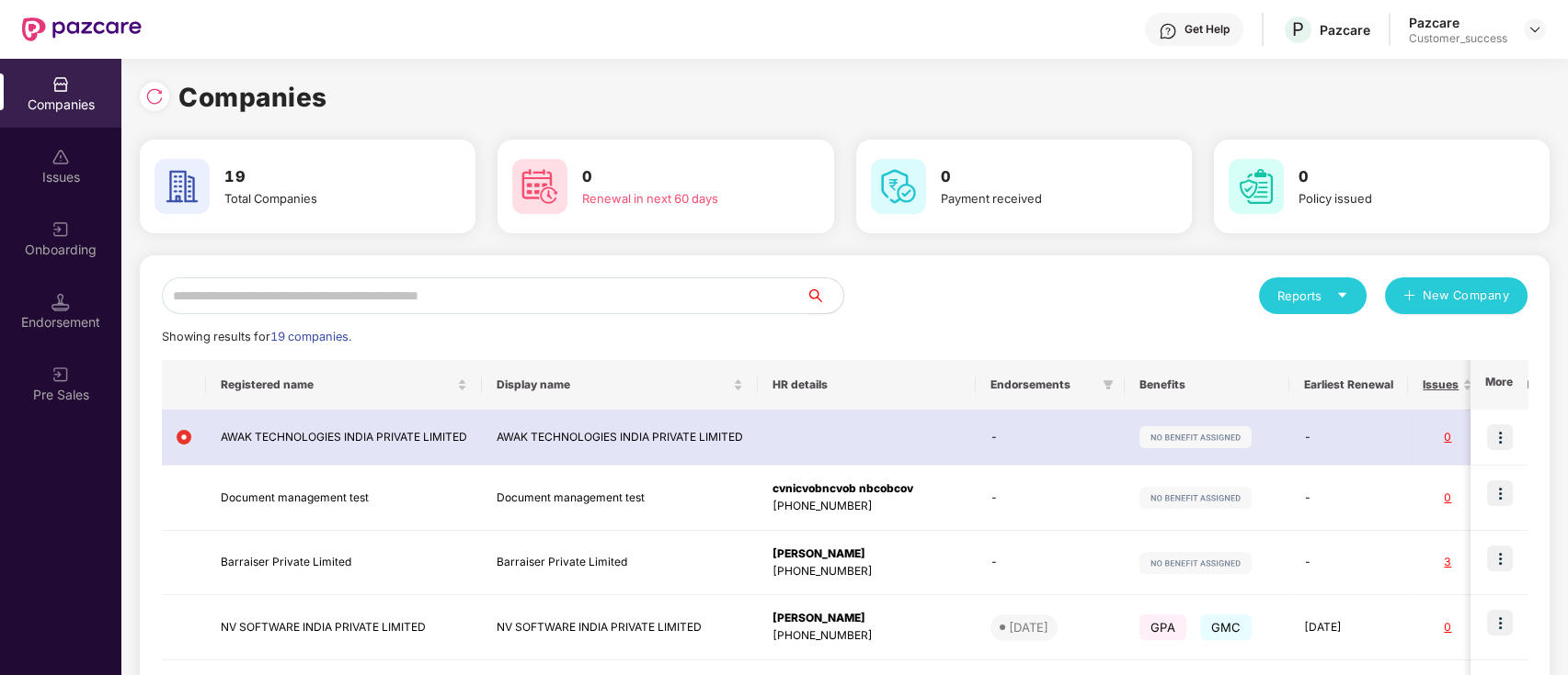
click at [765, 283] on input "text" at bounding box center [484, 296] width 644 height 37
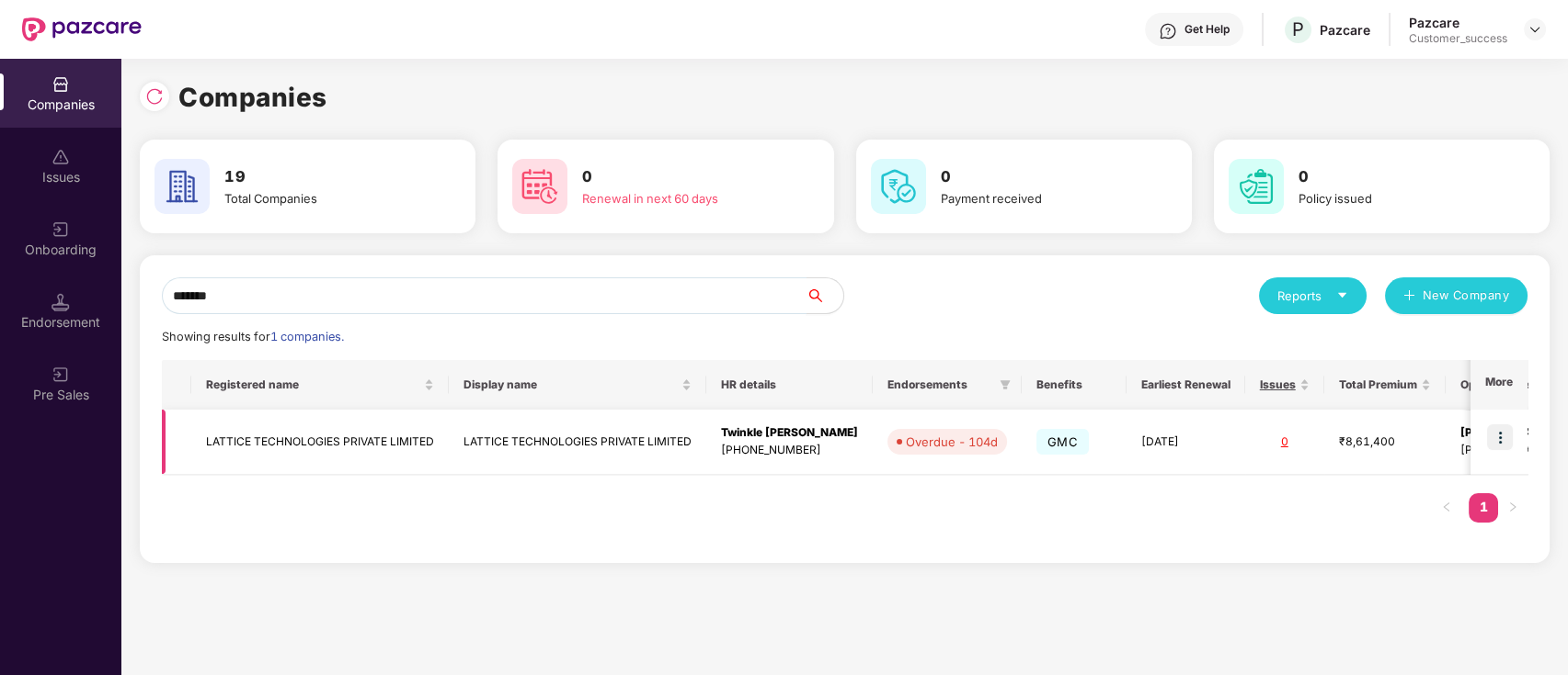
type input "*******"
click at [1501, 433] on img at bounding box center [1500, 438] width 25 height 25
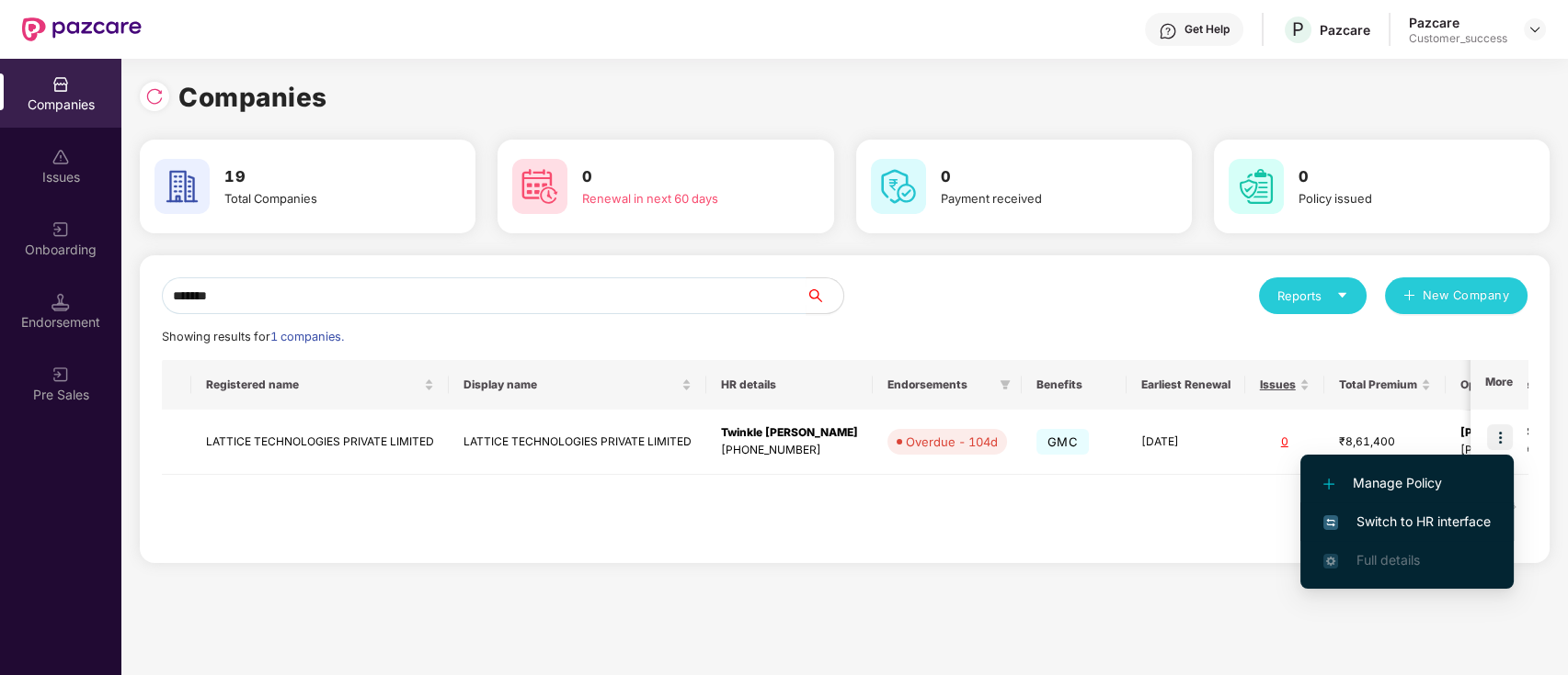
click at [1469, 520] on span "Switch to HR interface" at bounding box center [1406, 522] width 167 height 21
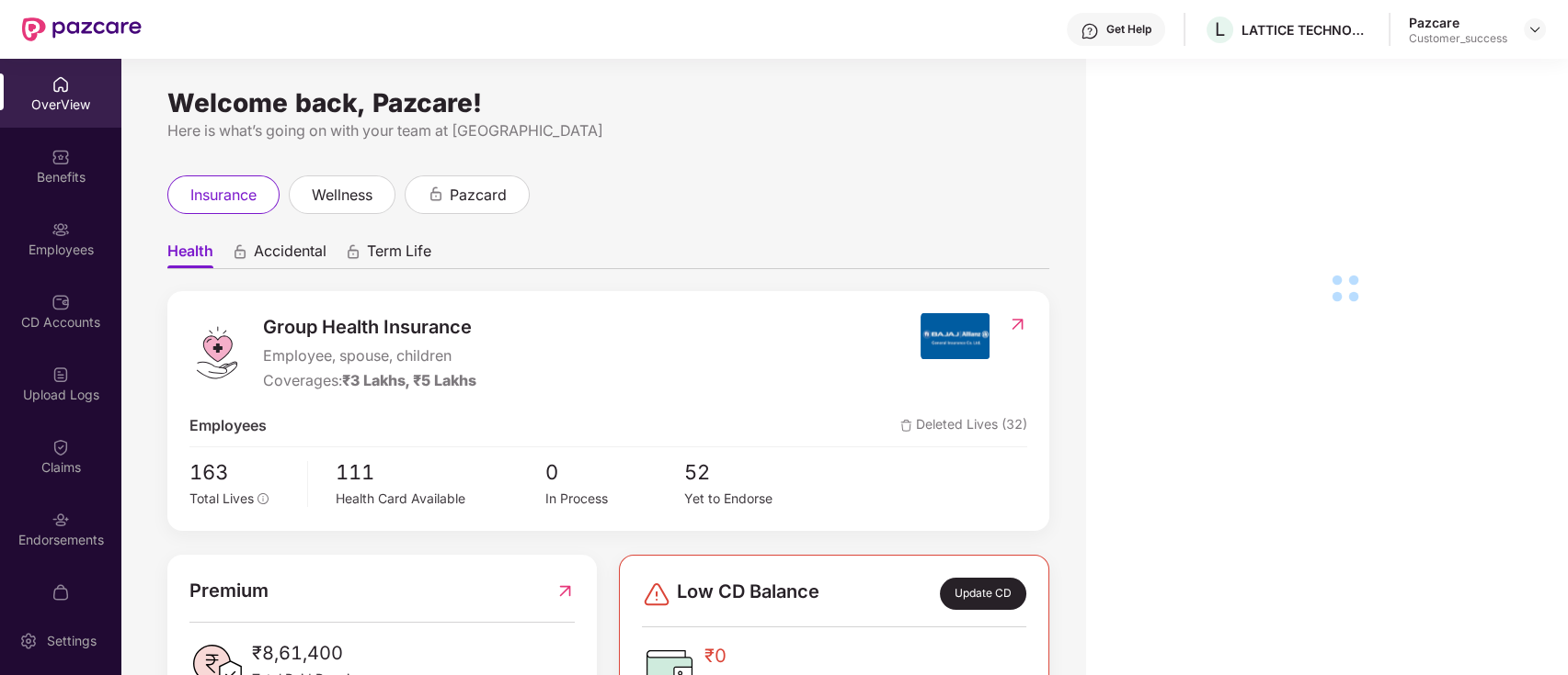
click at [84, 240] on div "Employees" at bounding box center [61, 249] width 121 height 19
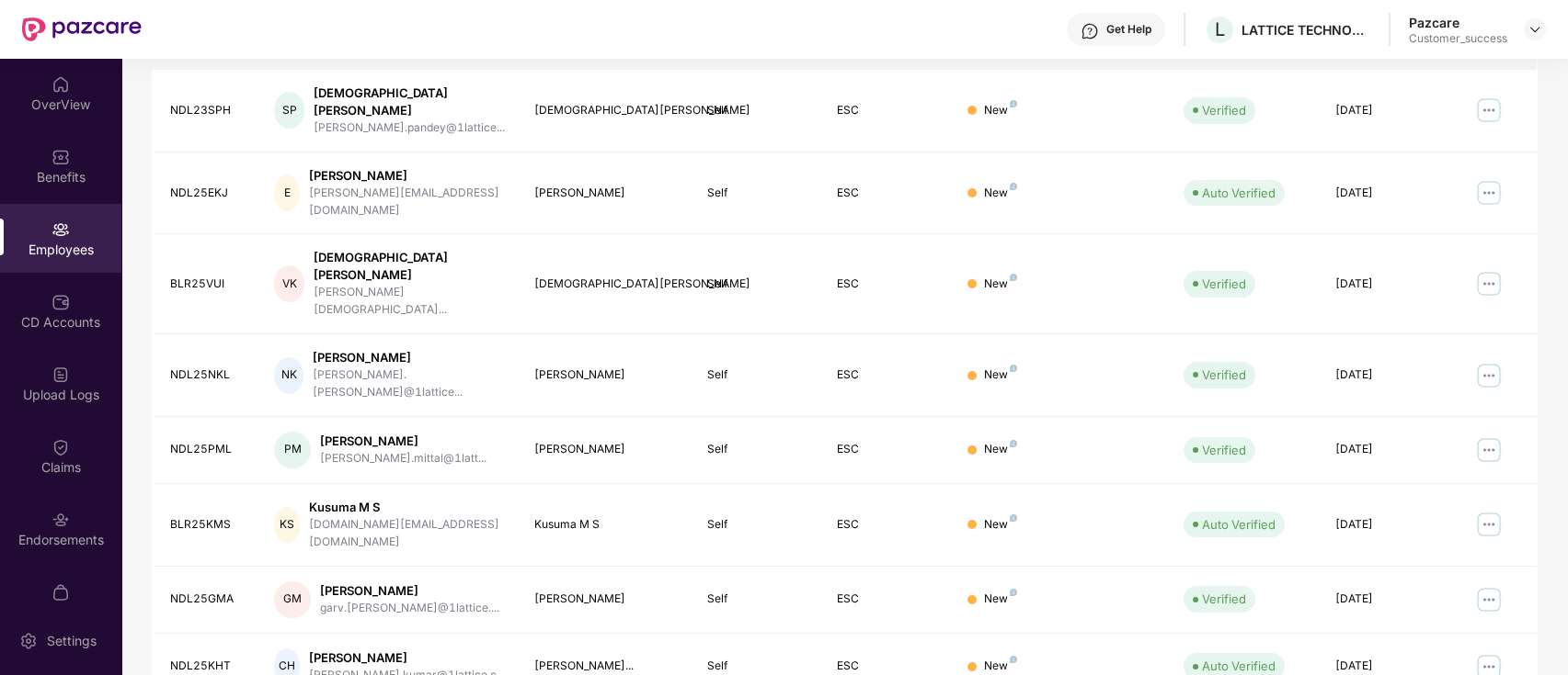
scroll to position [452, 0]
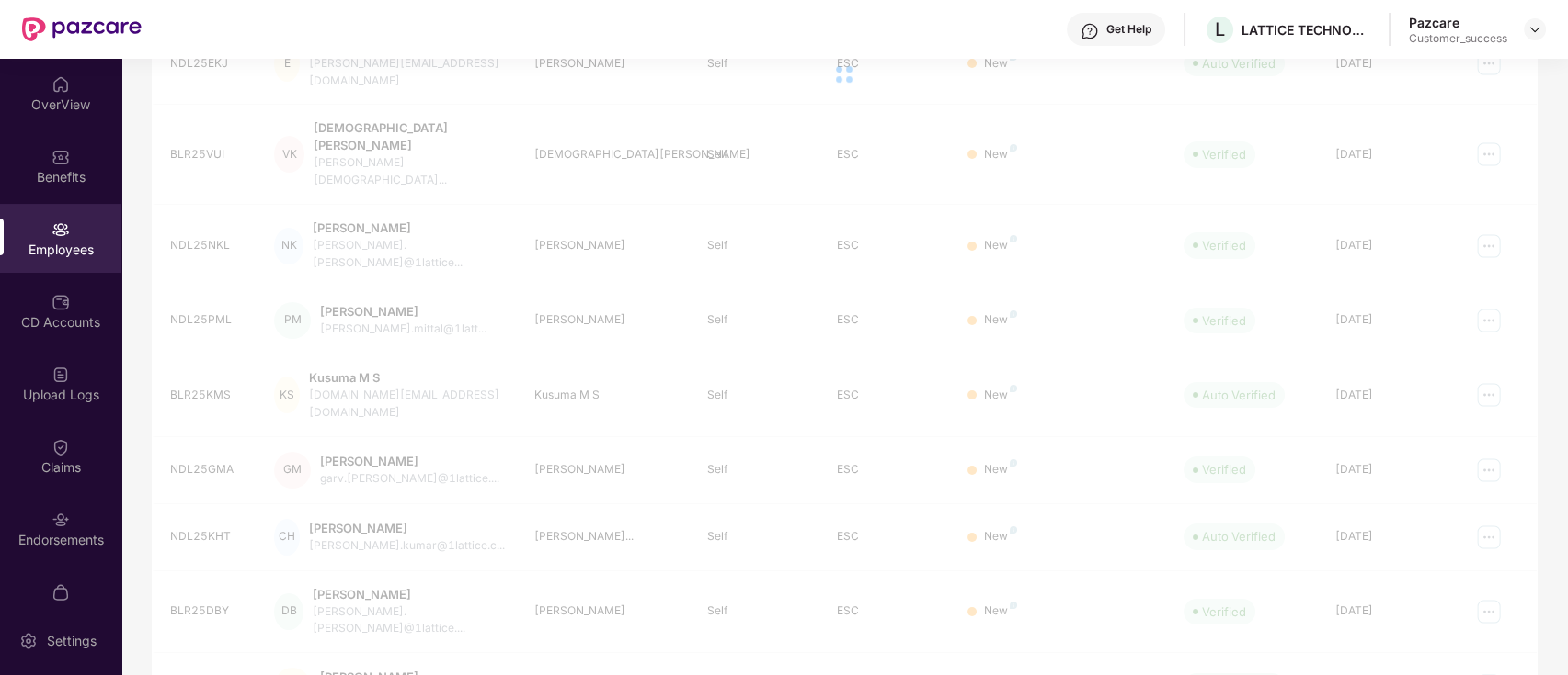
scroll to position [117, 0]
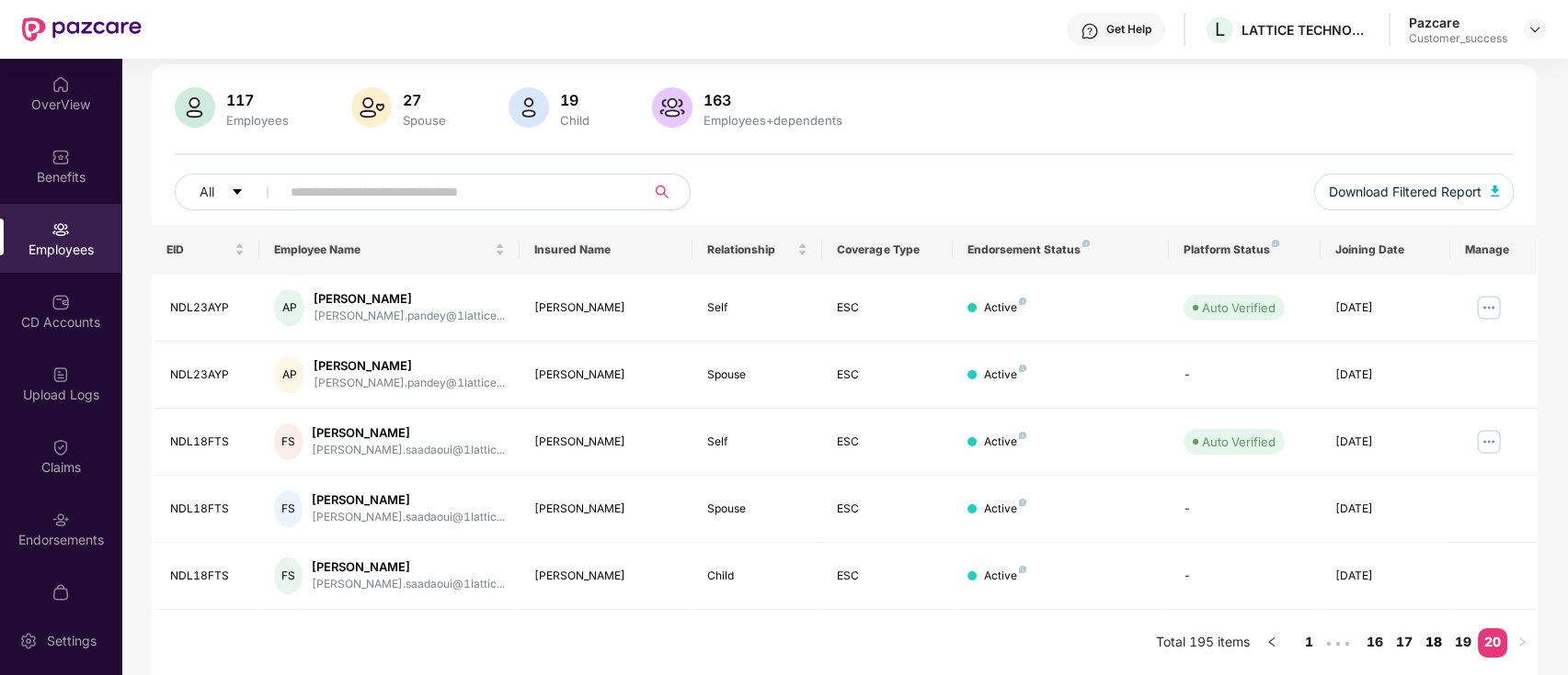
click at [1431, 645] on link "18" at bounding box center [1433, 642] width 29 height 27
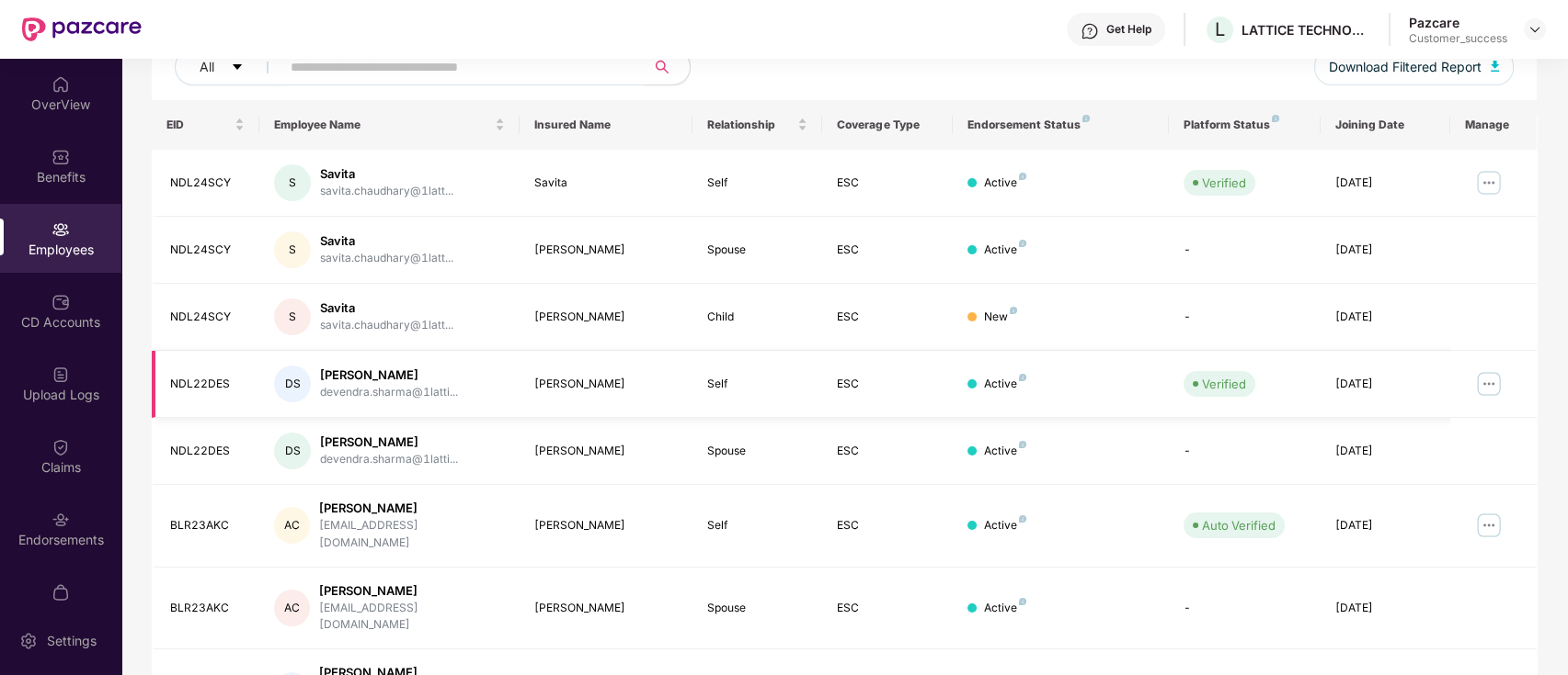
scroll to position [452, 0]
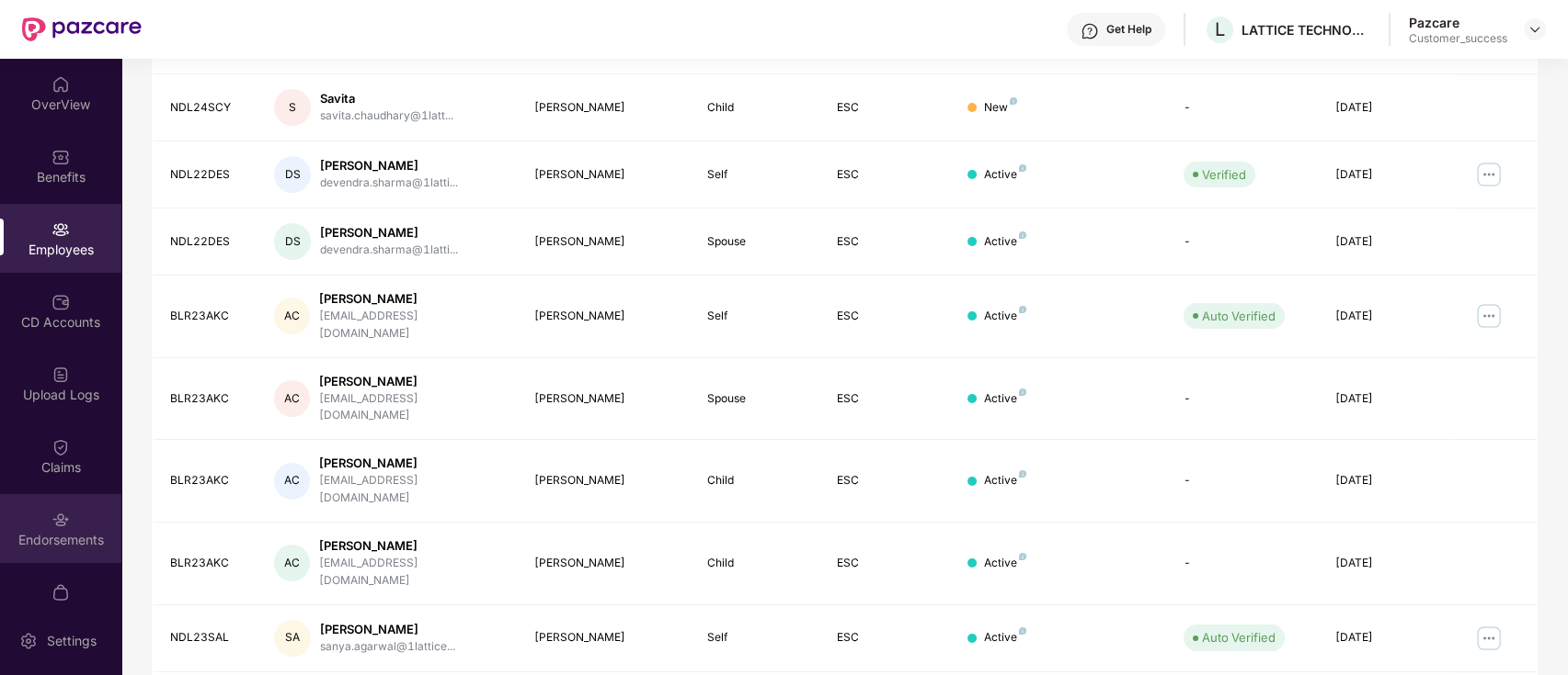
click at [45, 510] on div "Endorsements" at bounding box center [61, 528] width 121 height 69
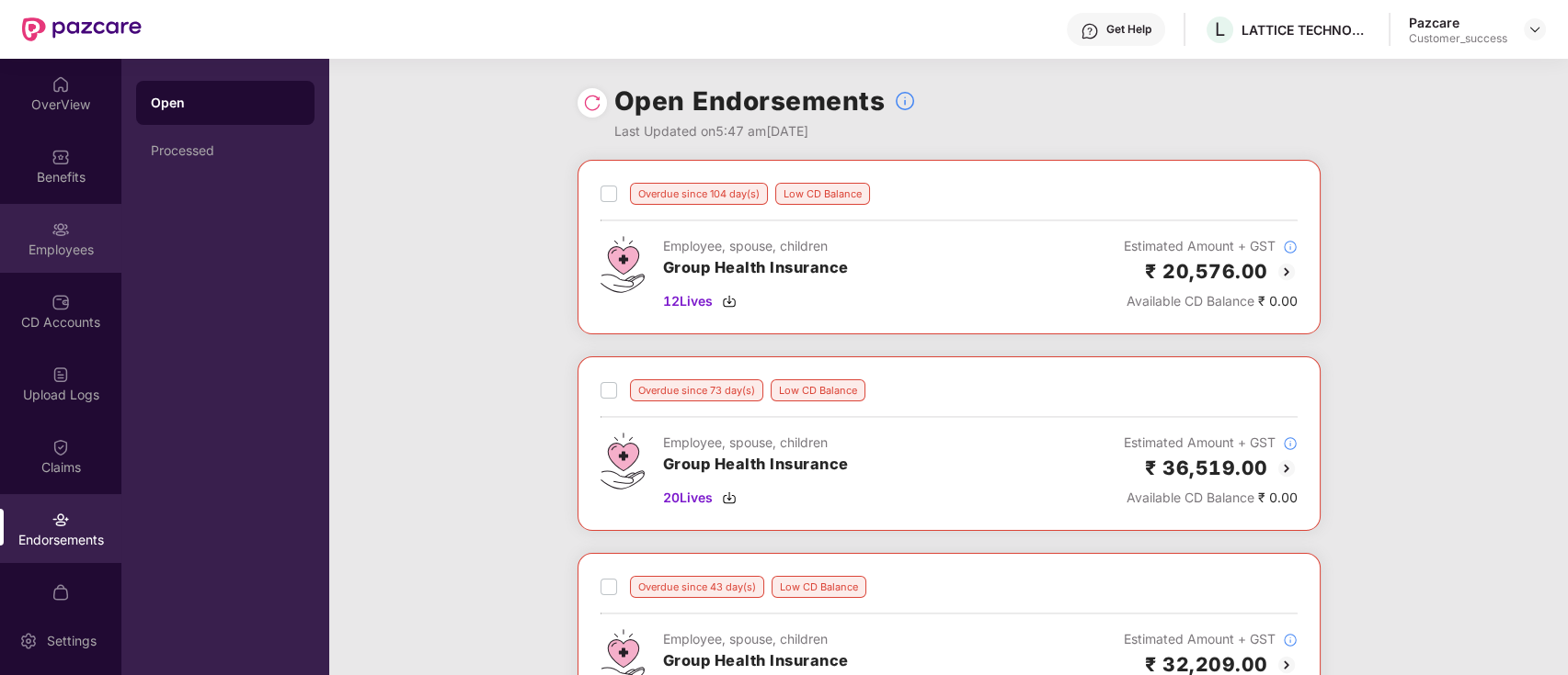
click at [49, 258] on div "Employees" at bounding box center [61, 249] width 121 height 19
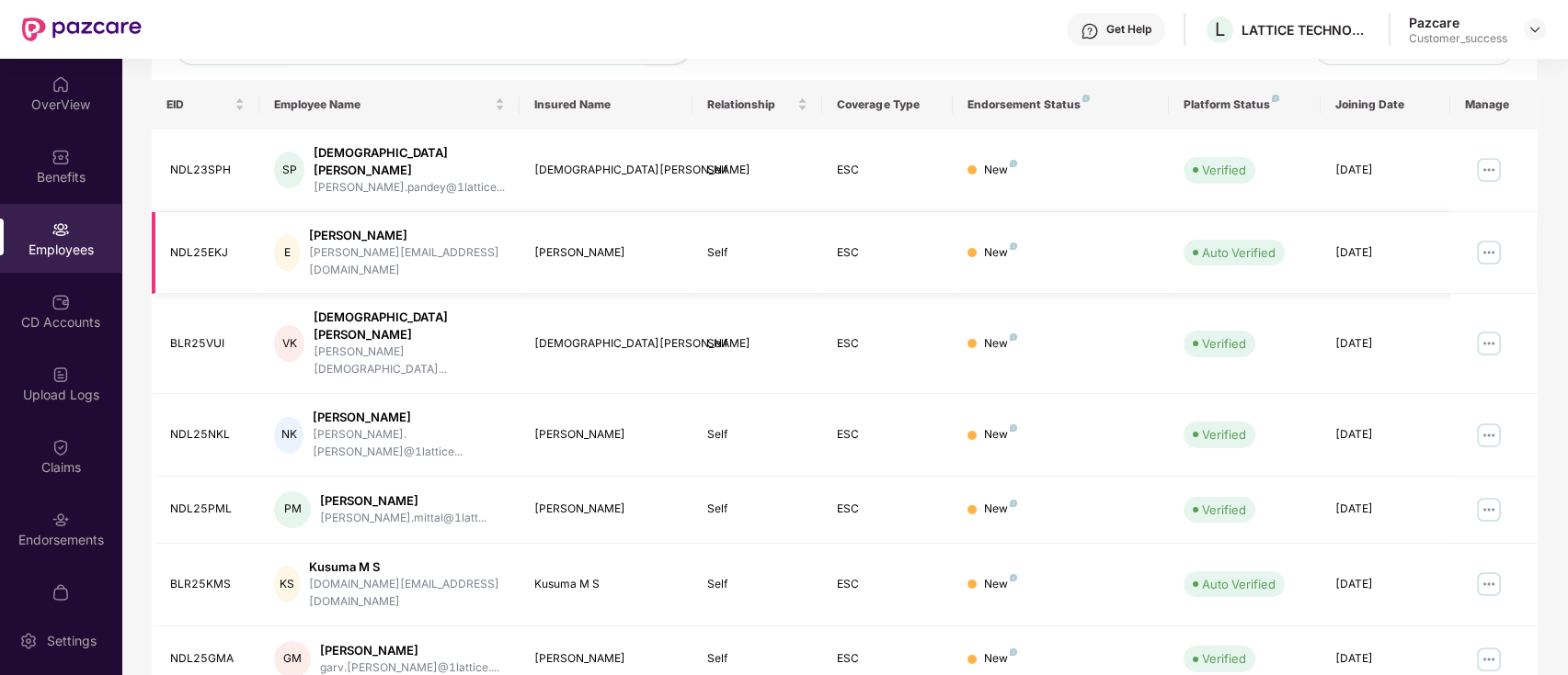
scroll to position [452, 0]
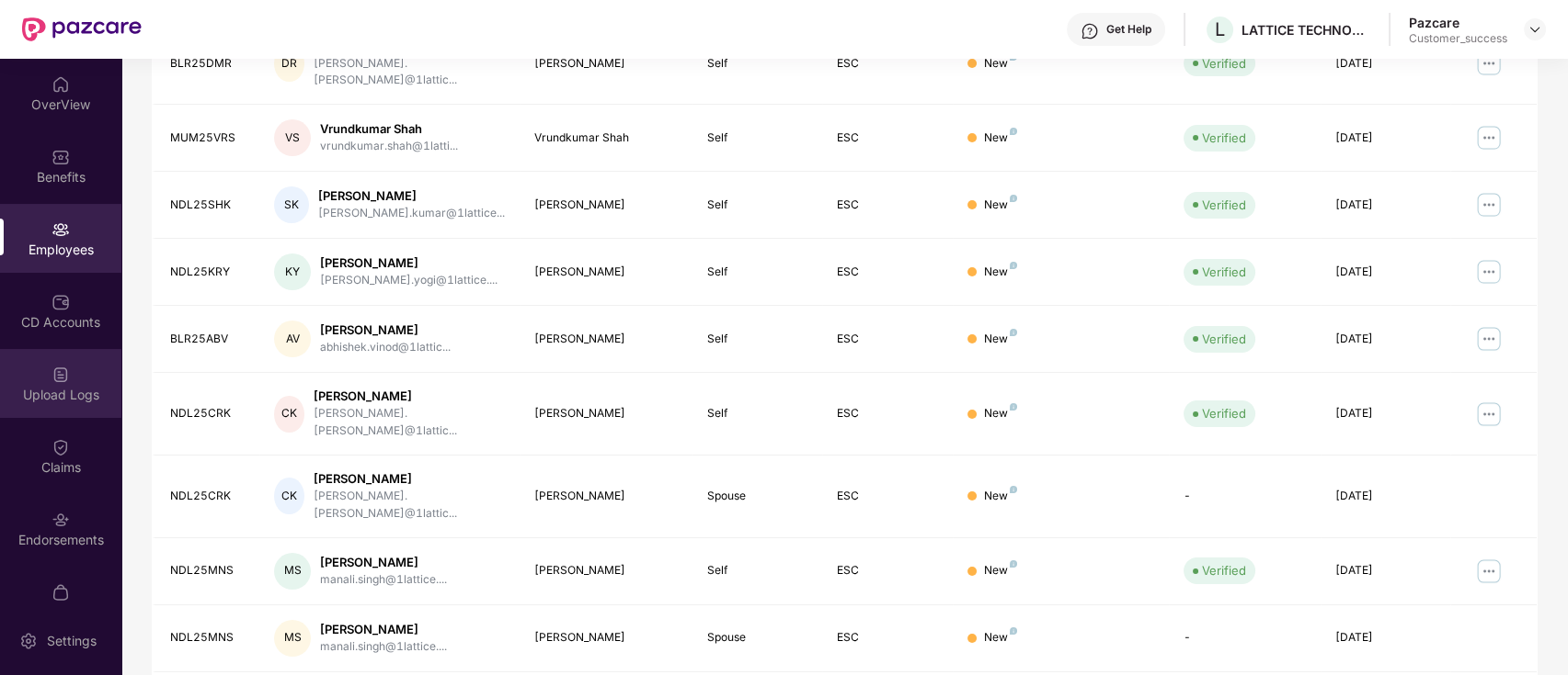
click at [54, 401] on div "Upload Logs" at bounding box center [61, 395] width 121 height 19
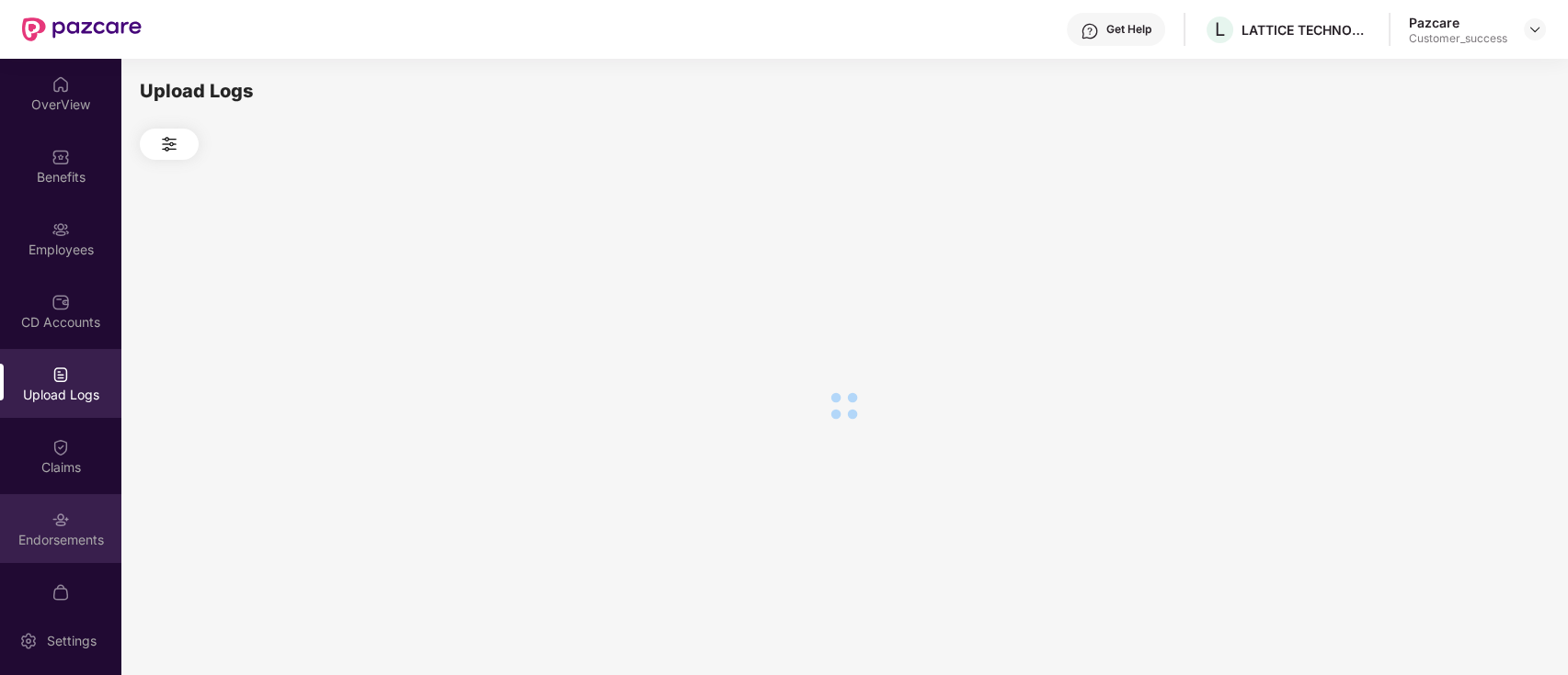
click at [71, 547] on div "Endorsements" at bounding box center [61, 540] width 121 height 19
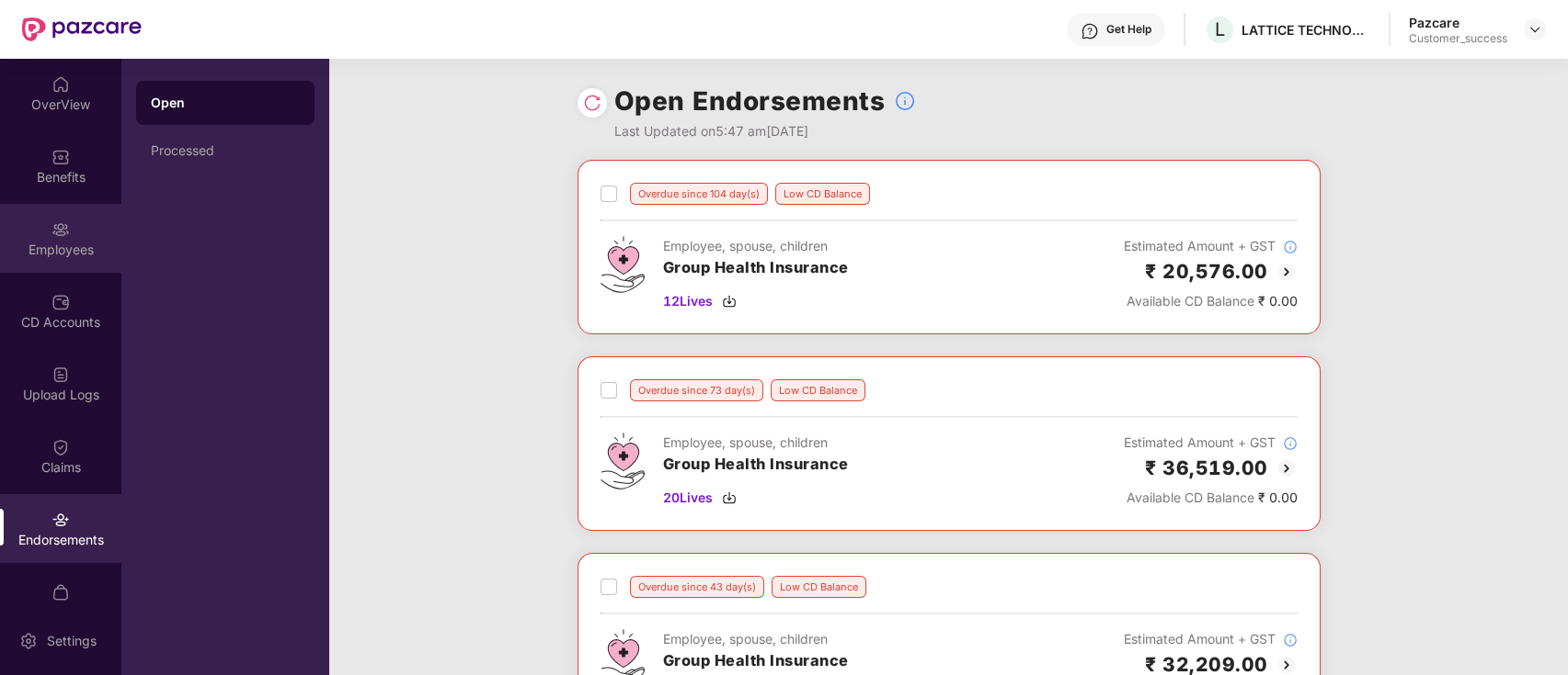
click at [19, 219] on div "Employees" at bounding box center [61, 238] width 121 height 69
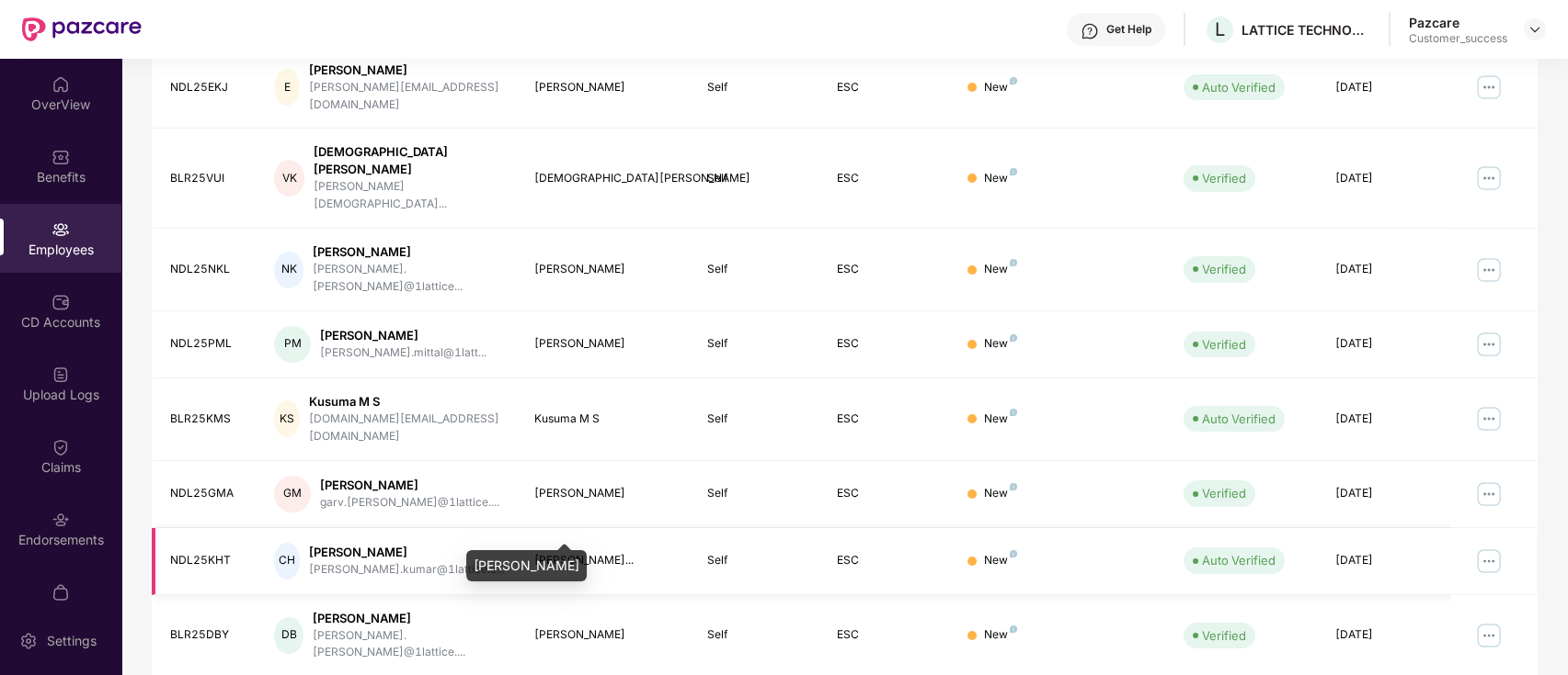
scroll to position [452, 0]
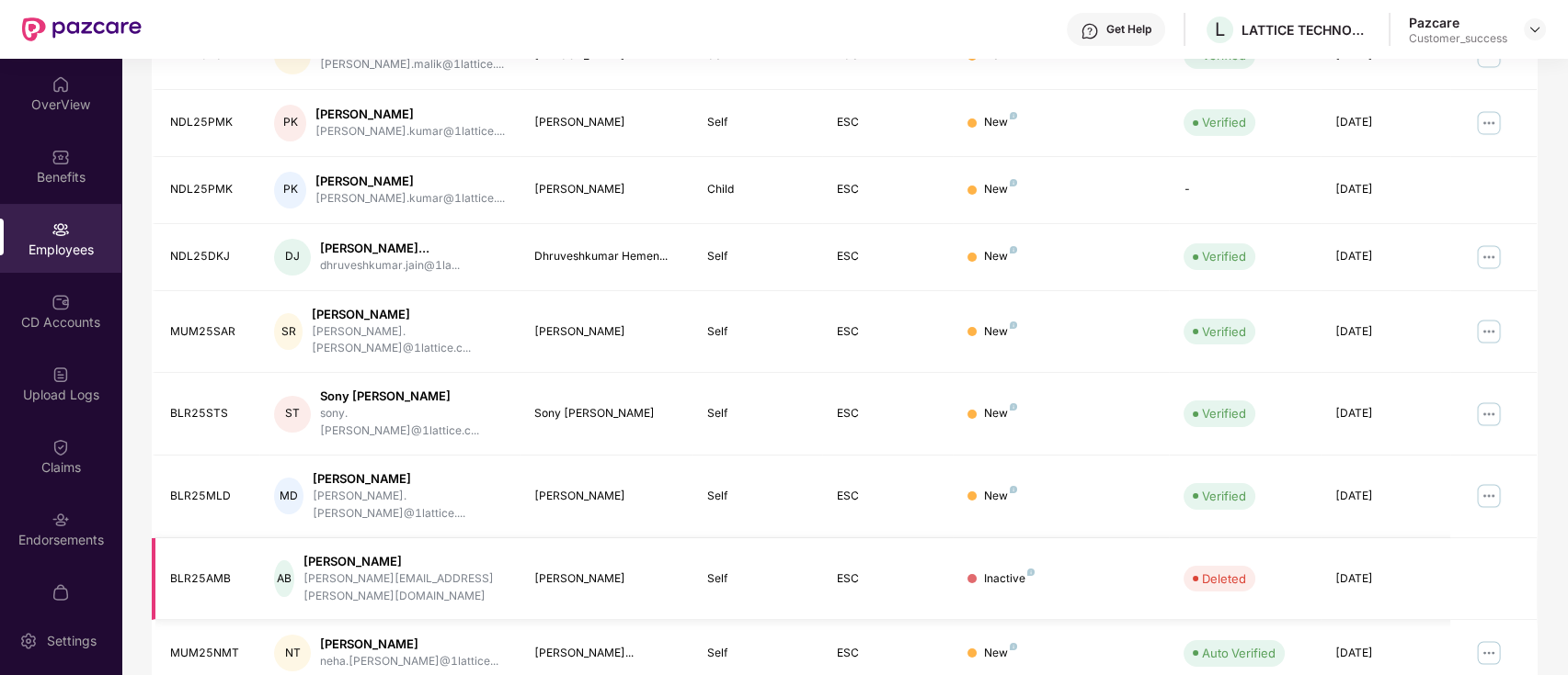
scroll to position [0, 0]
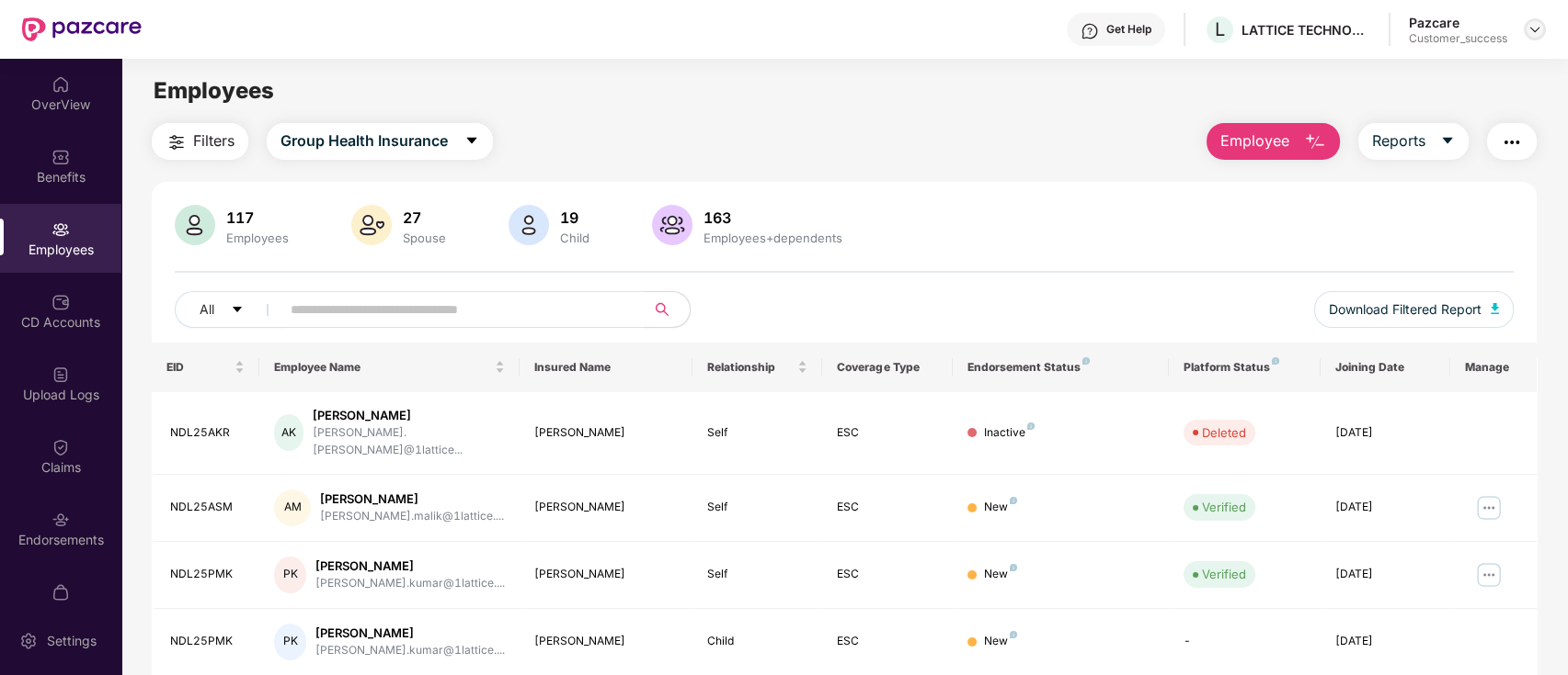
click at [1537, 25] on img at bounding box center [1534, 29] width 15 height 15
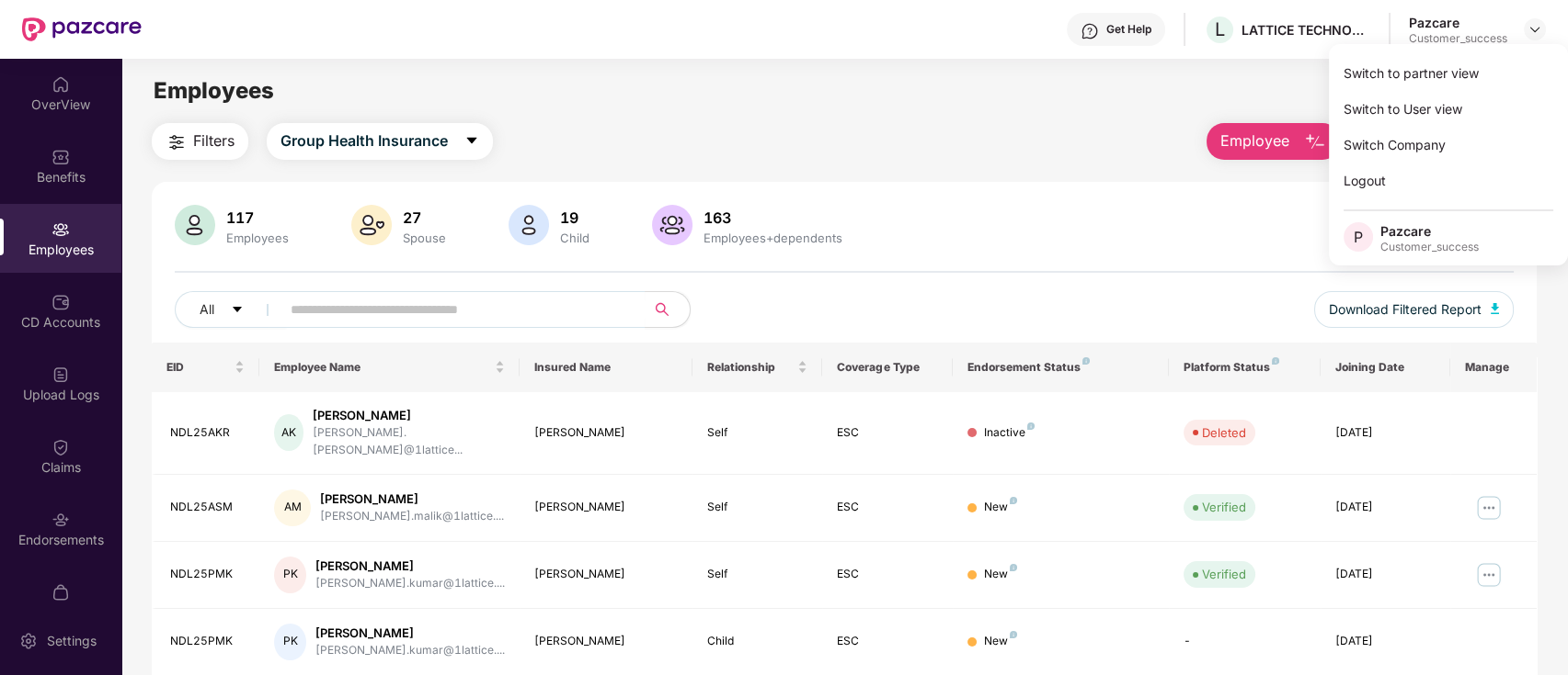
click at [1486, 77] on div "Switch to partner view" at bounding box center [1448, 72] width 240 height 36
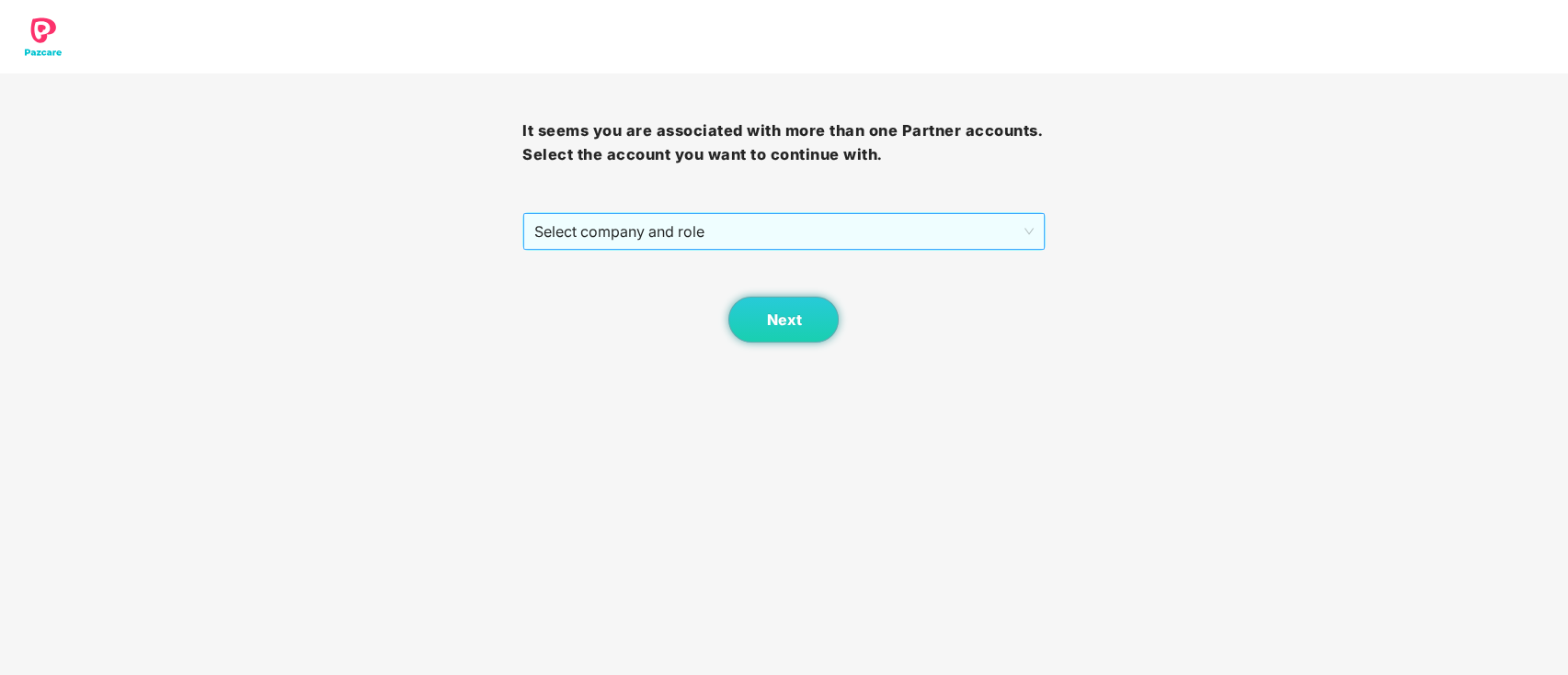
click at [732, 236] on span "Select company and role" at bounding box center [783, 232] width 499 height 35
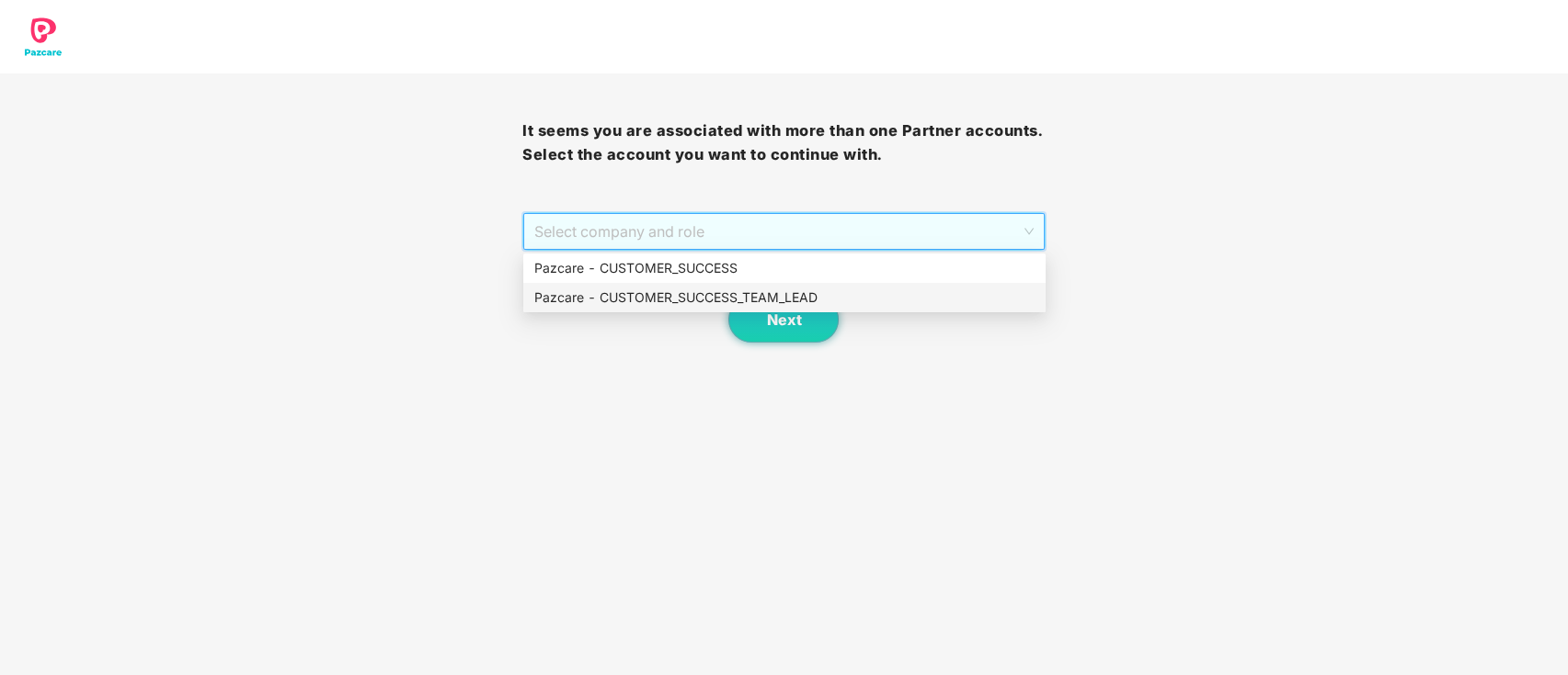
click at [722, 298] on div "Pazcare - CUSTOMER_SUCCESS_TEAM_LEAD" at bounding box center [784, 297] width 501 height 21
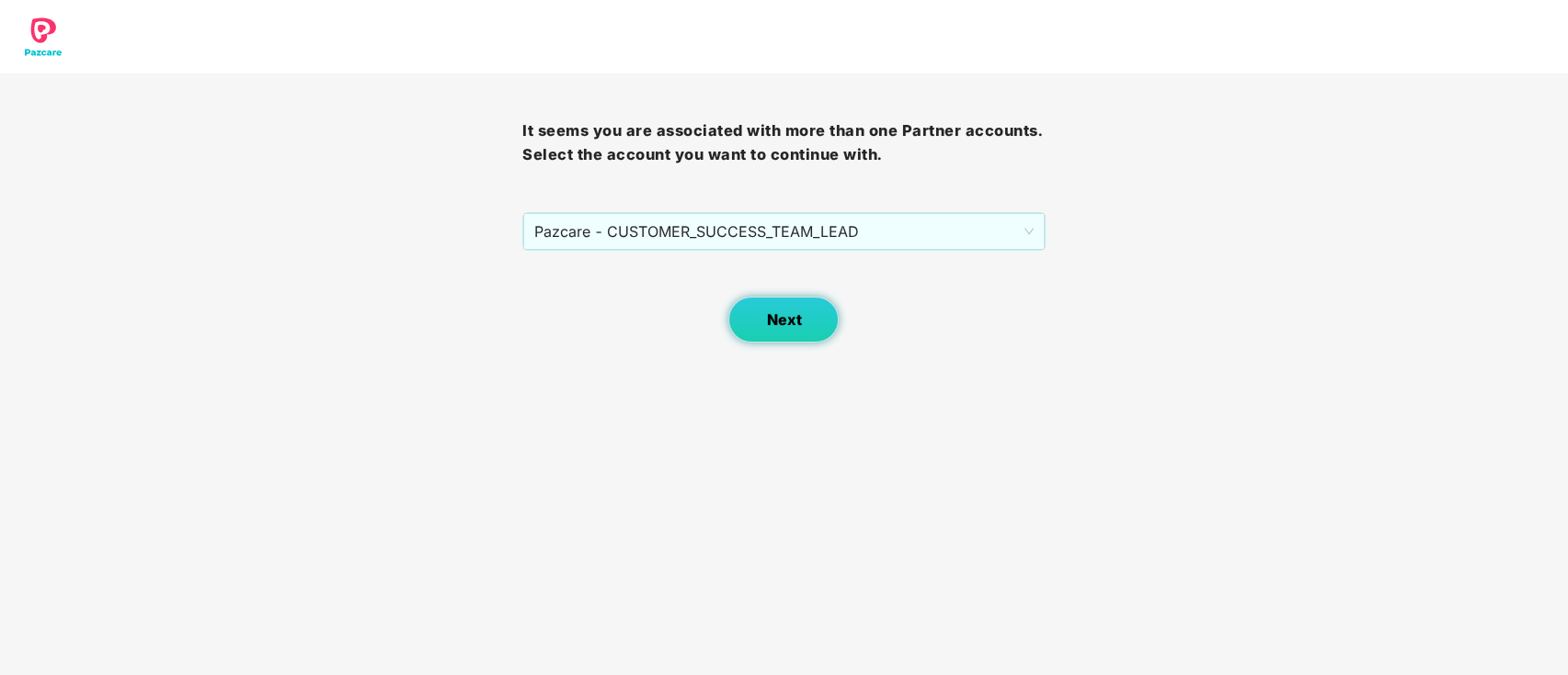
click at [762, 316] on button "Next" at bounding box center [783, 319] width 110 height 46
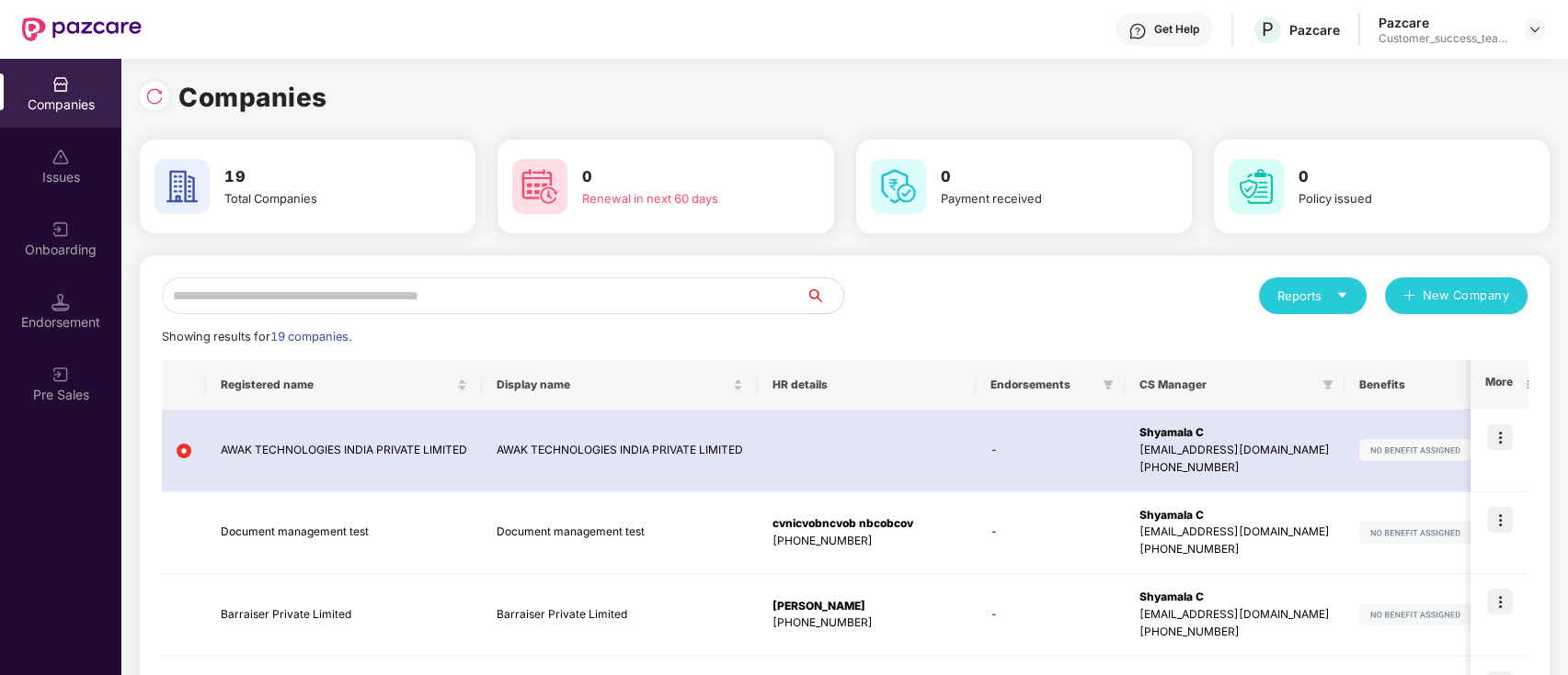
click at [343, 298] on input "text" at bounding box center [484, 296] width 644 height 37
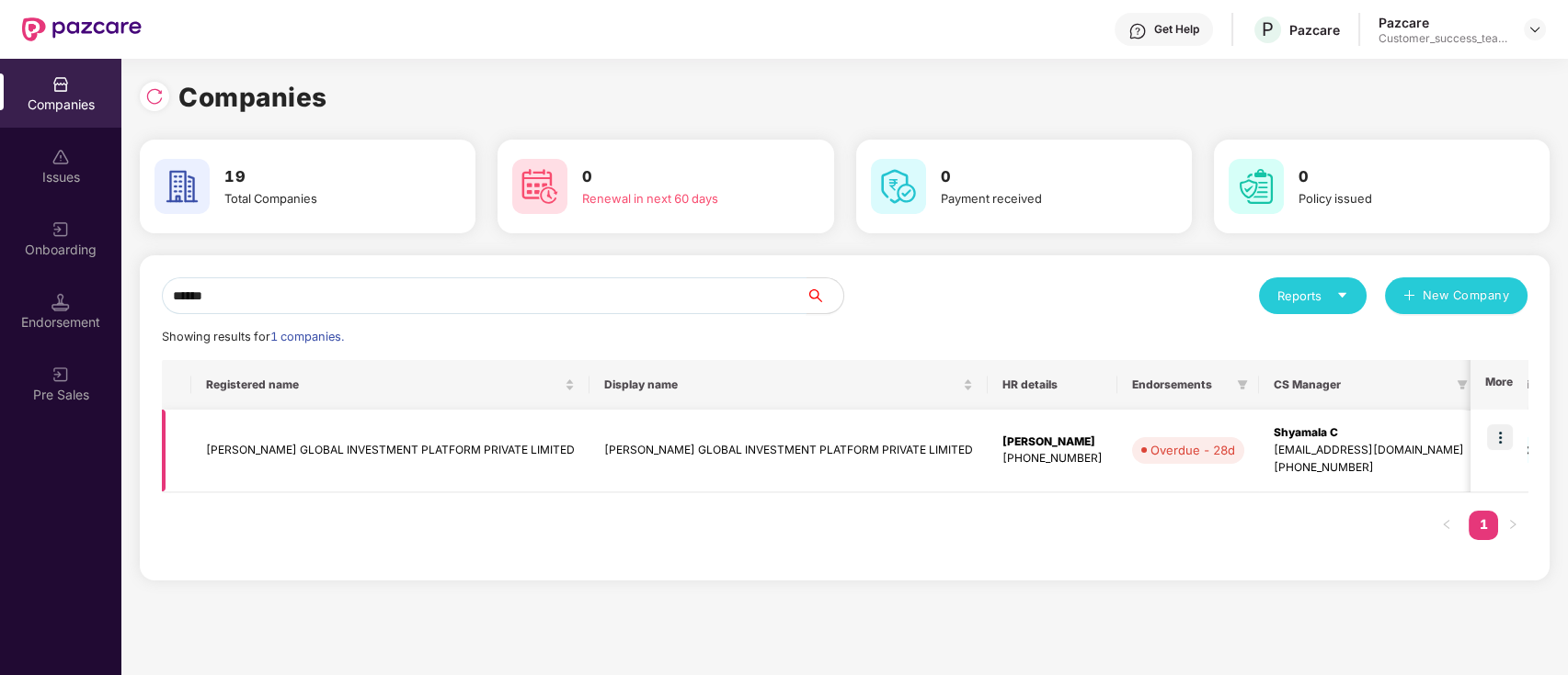
type input "******"
click at [1498, 433] on img at bounding box center [1500, 438] width 25 height 25
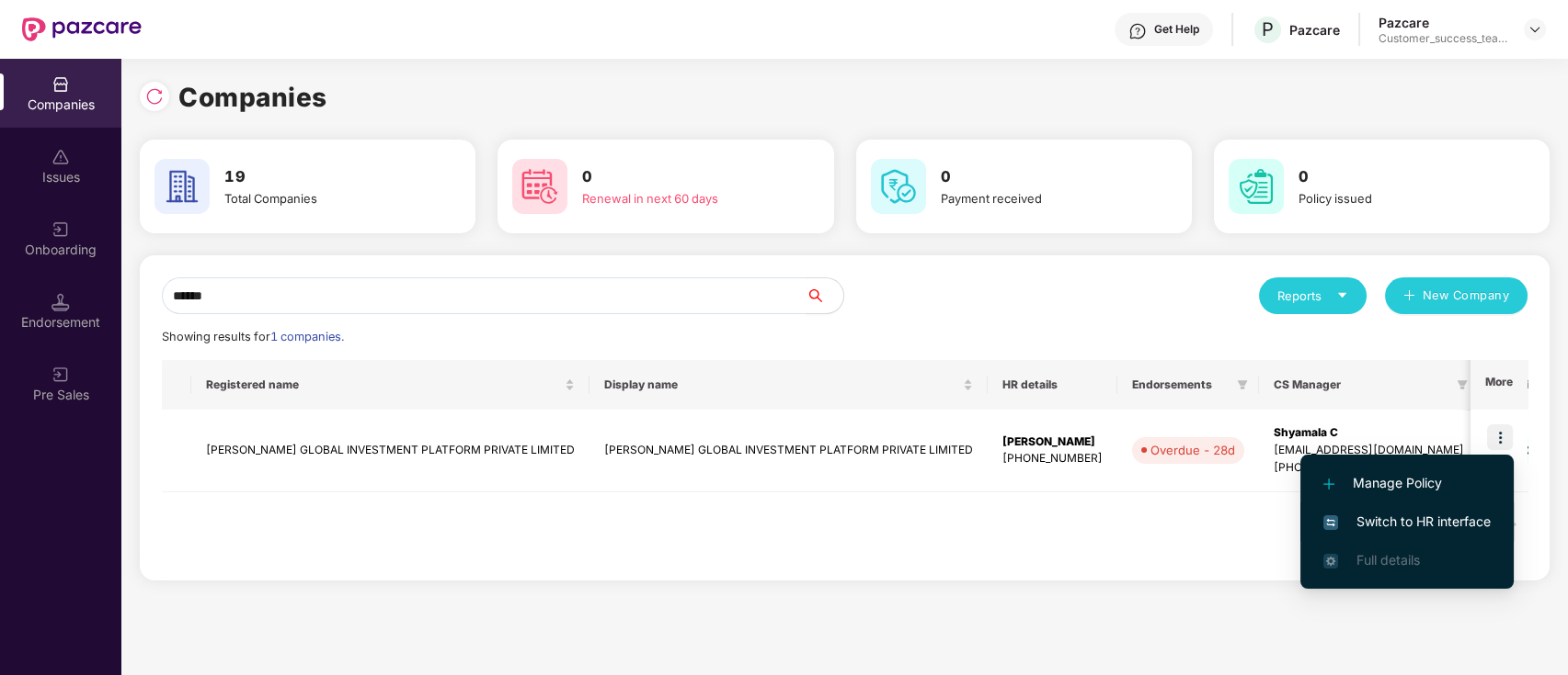
click at [1461, 518] on span "Switch to HR interface" at bounding box center [1406, 522] width 167 height 21
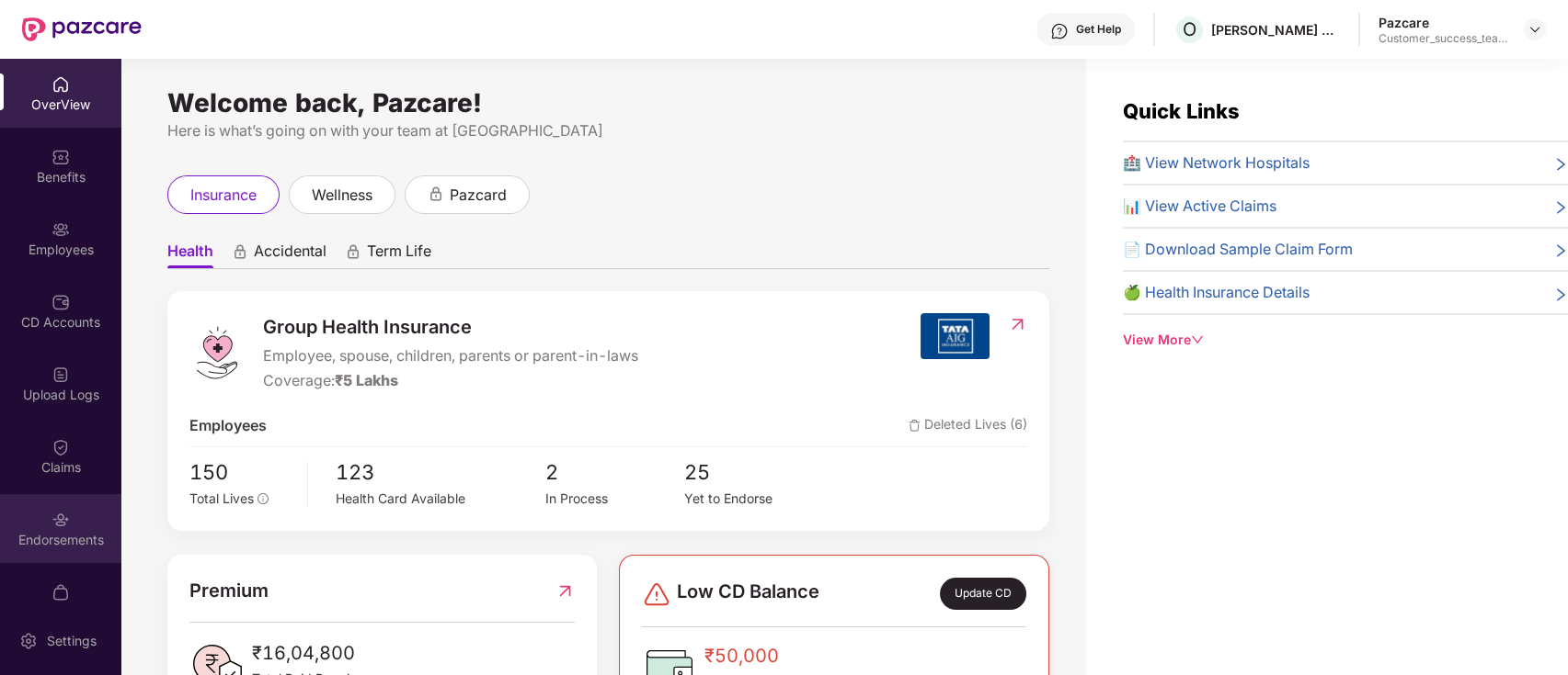
click at [46, 502] on div "Endorsements" at bounding box center [61, 528] width 121 height 69
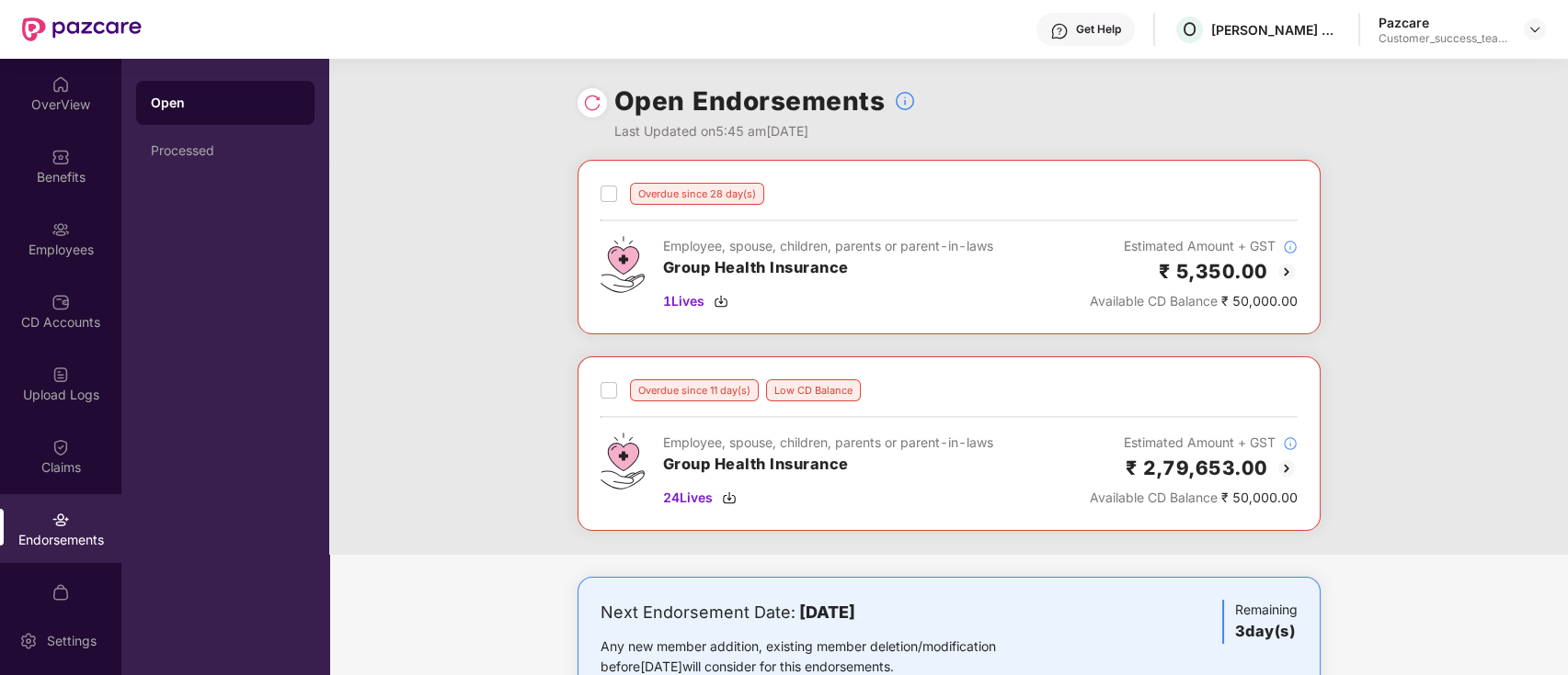
scroll to position [62, 0]
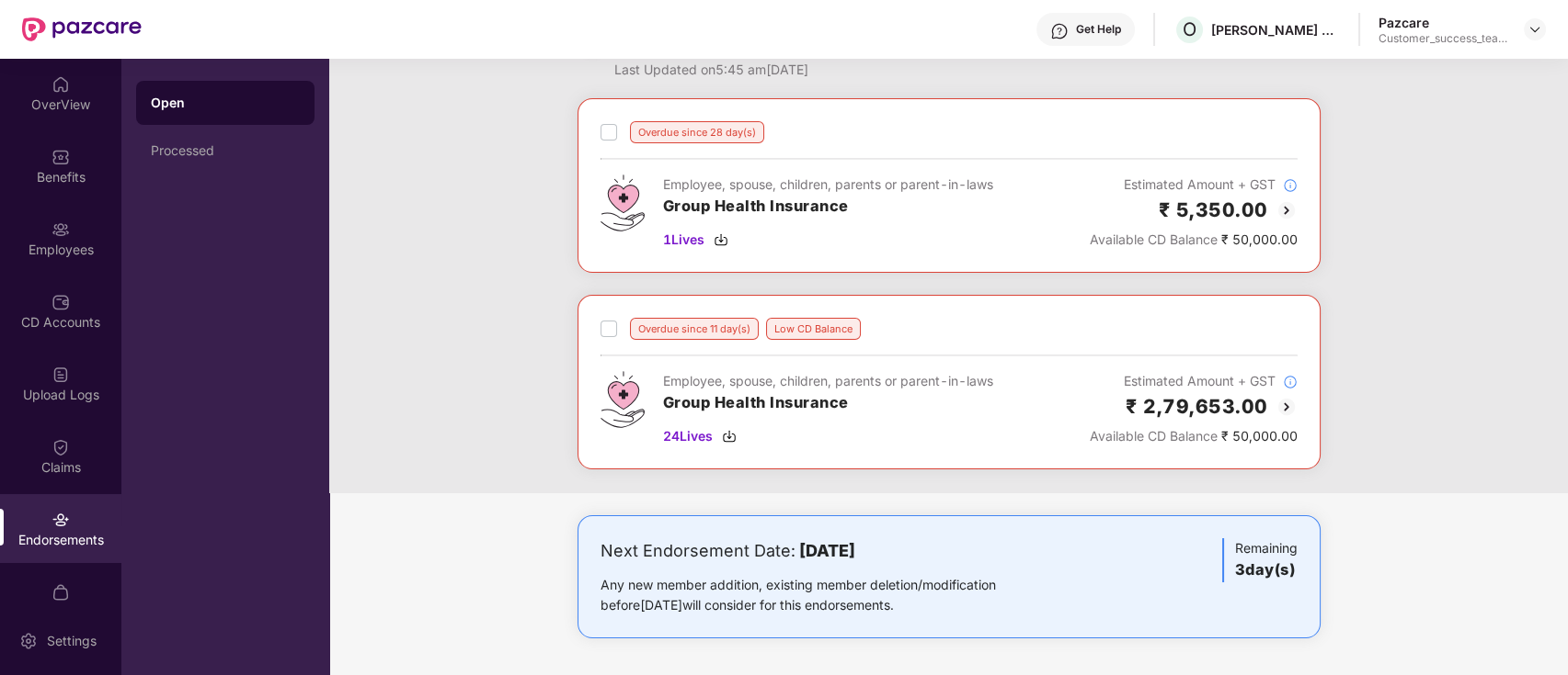
click at [1283, 408] on img at bounding box center [1286, 406] width 22 height 22
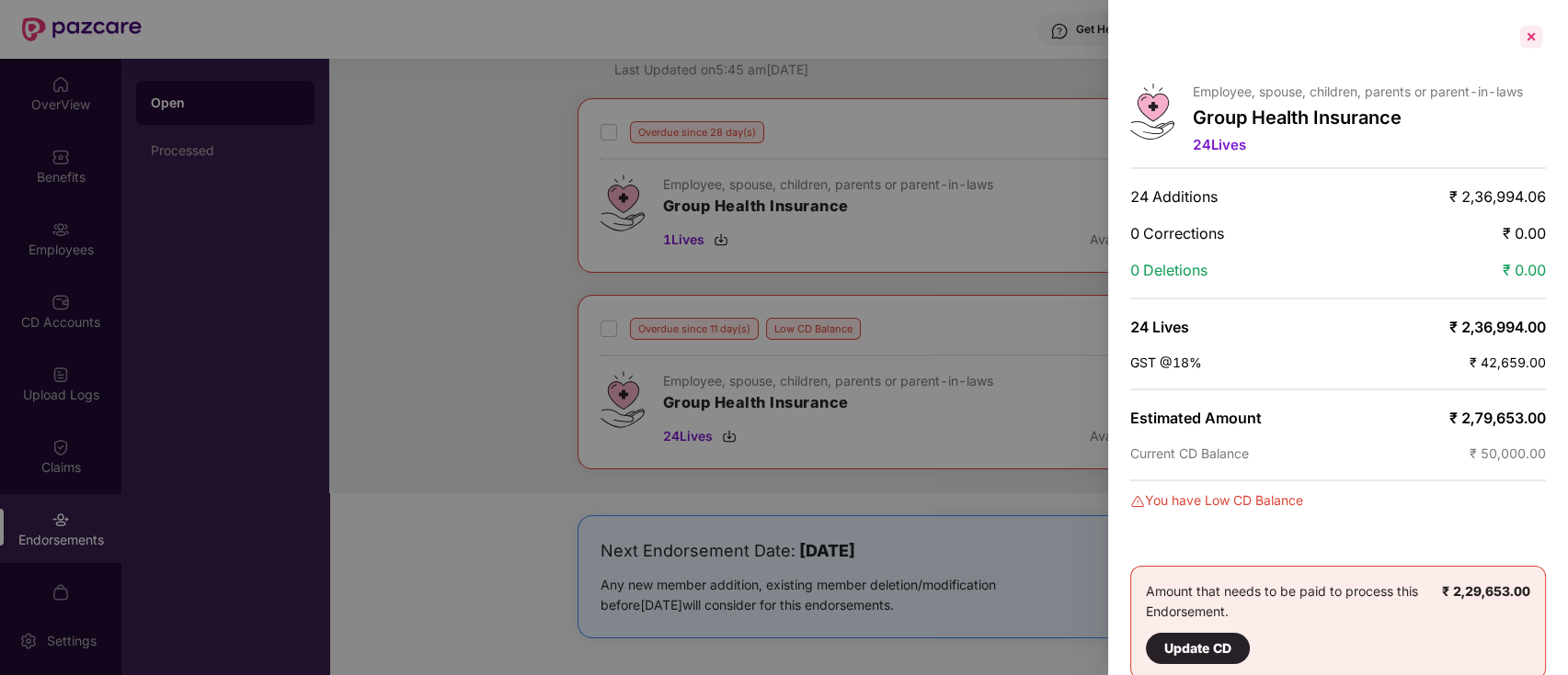
click at [1532, 32] on div at bounding box center [1531, 37] width 29 height 29
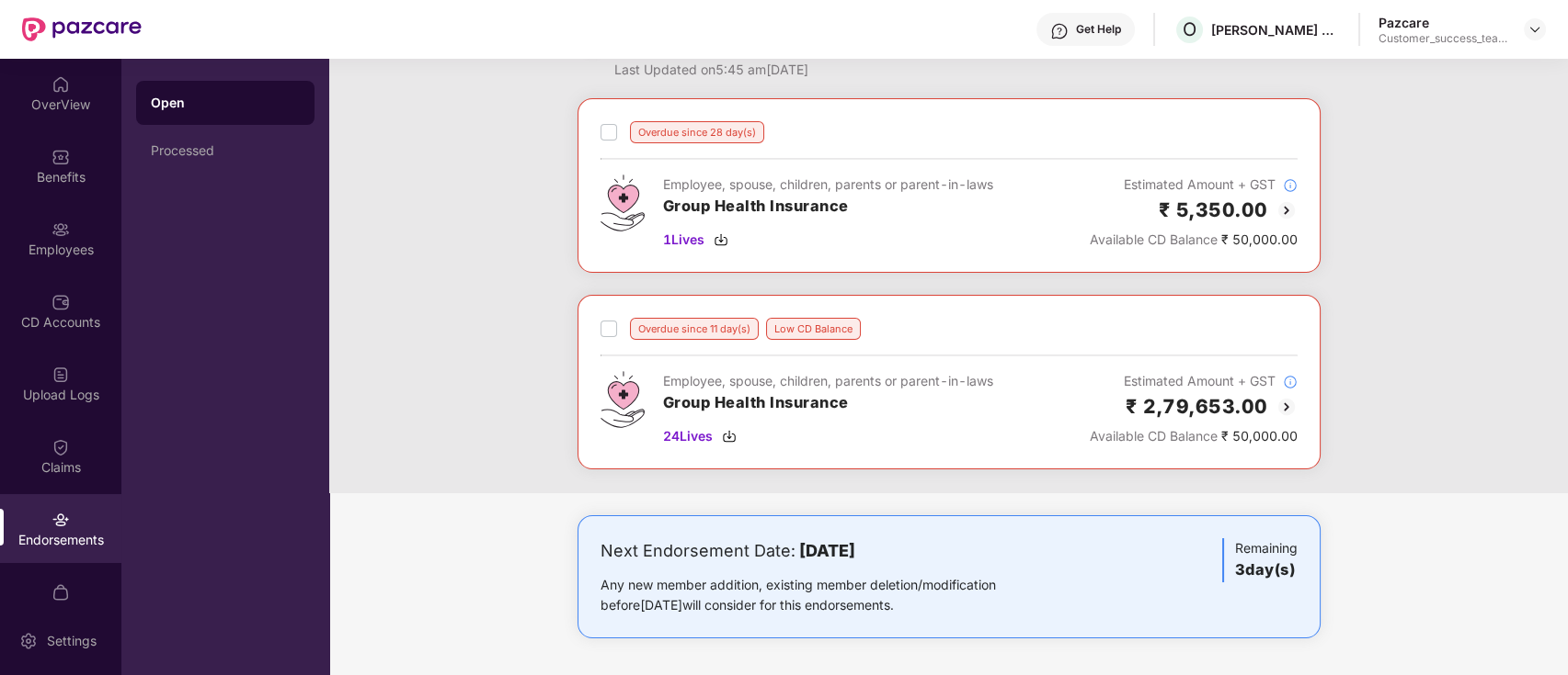
scroll to position [0, 0]
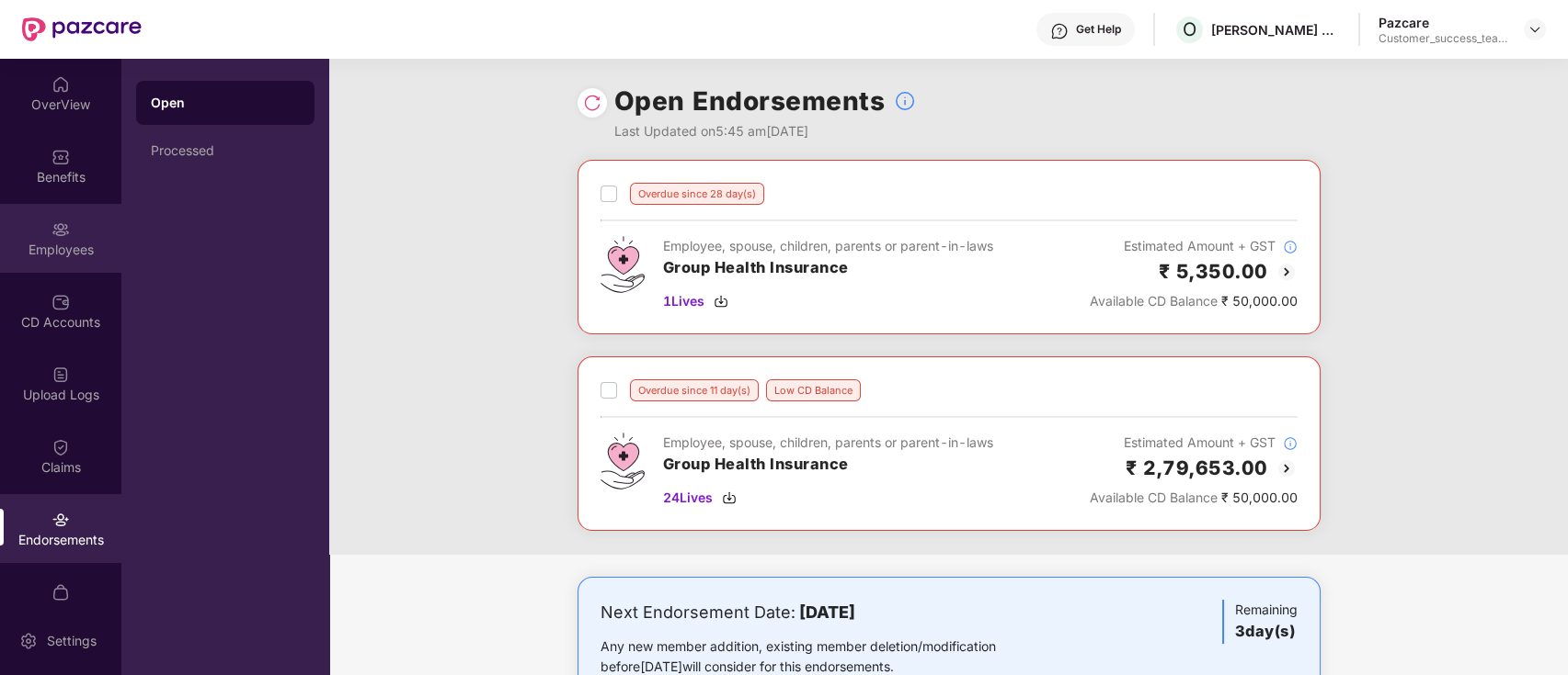
click at [59, 247] on div "Employees" at bounding box center [61, 249] width 121 height 19
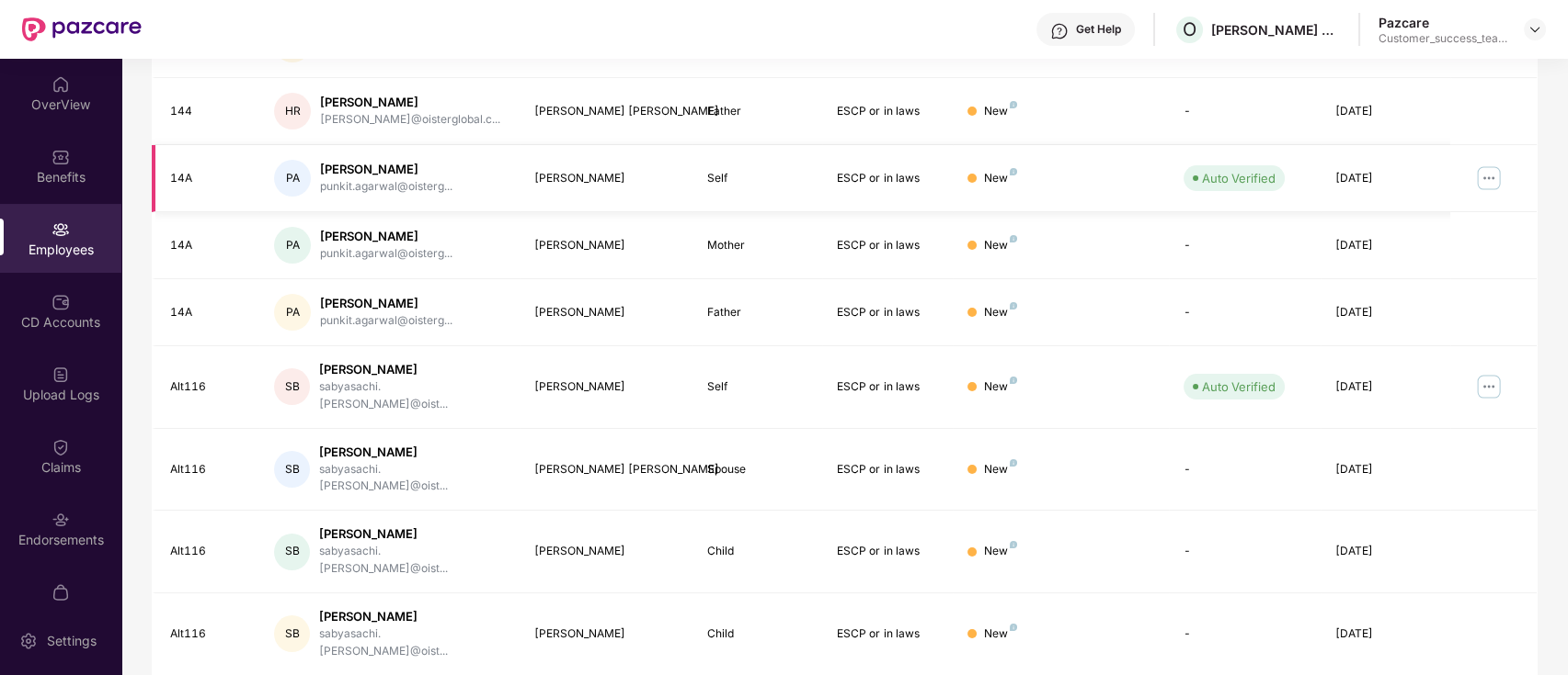
scroll to position [452, 0]
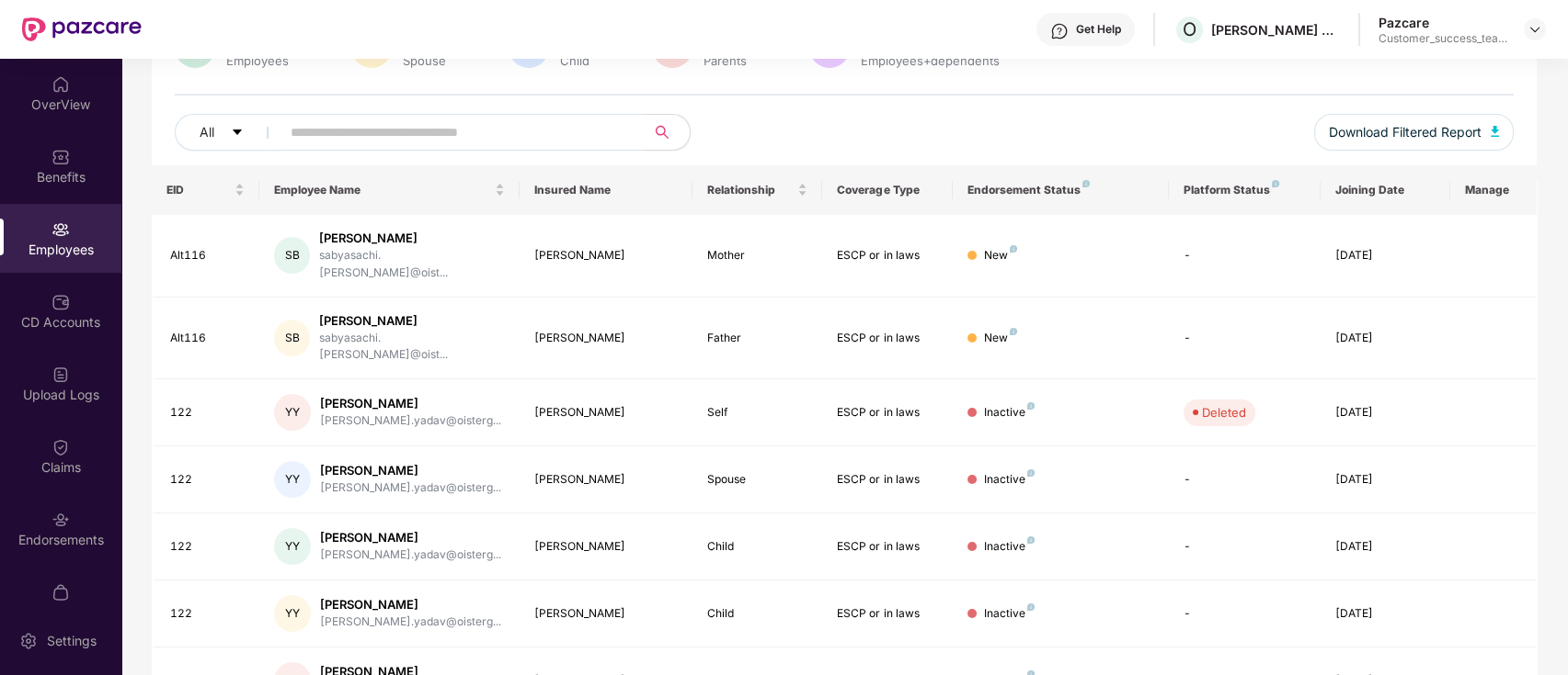
scroll to position [0, 0]
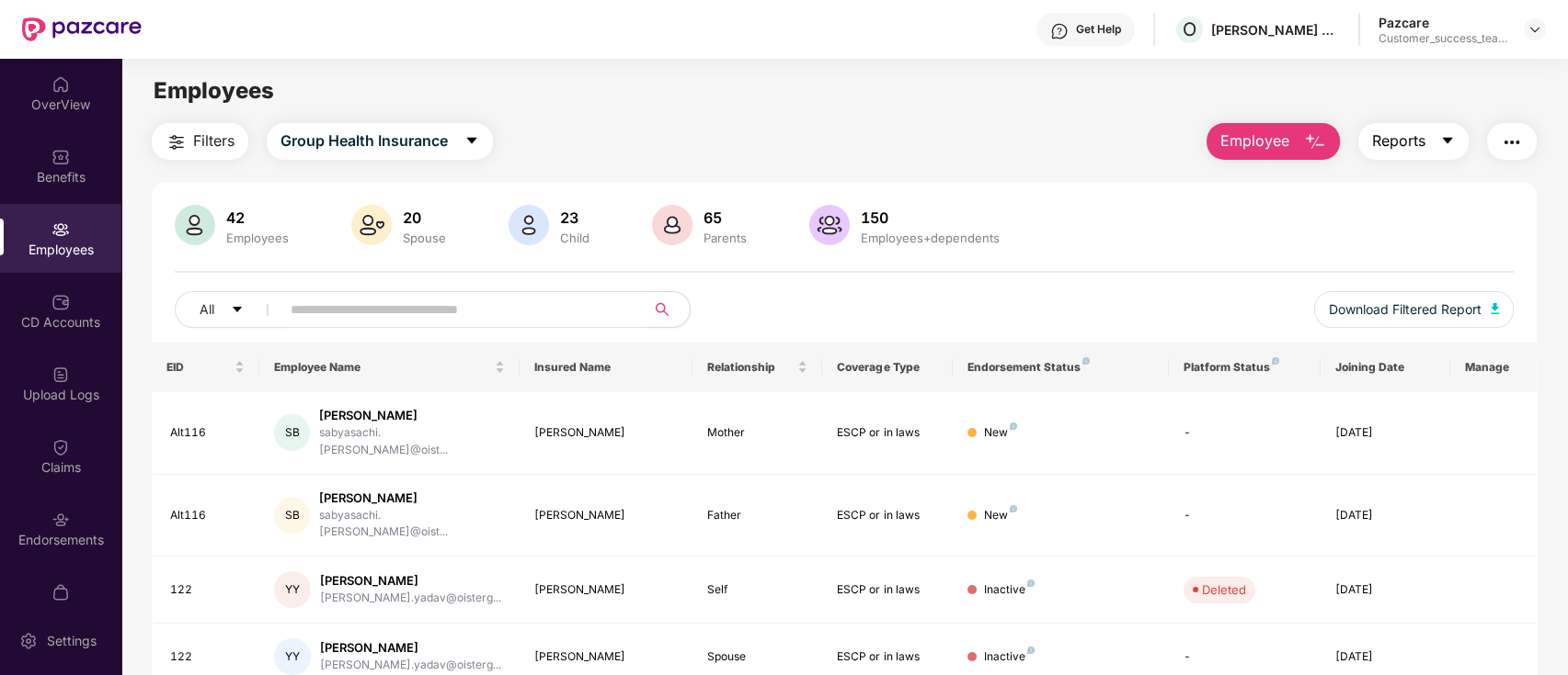
click at [1430, 144] on button "Reports" at bounding box center [1413, 142] width 110 height 37
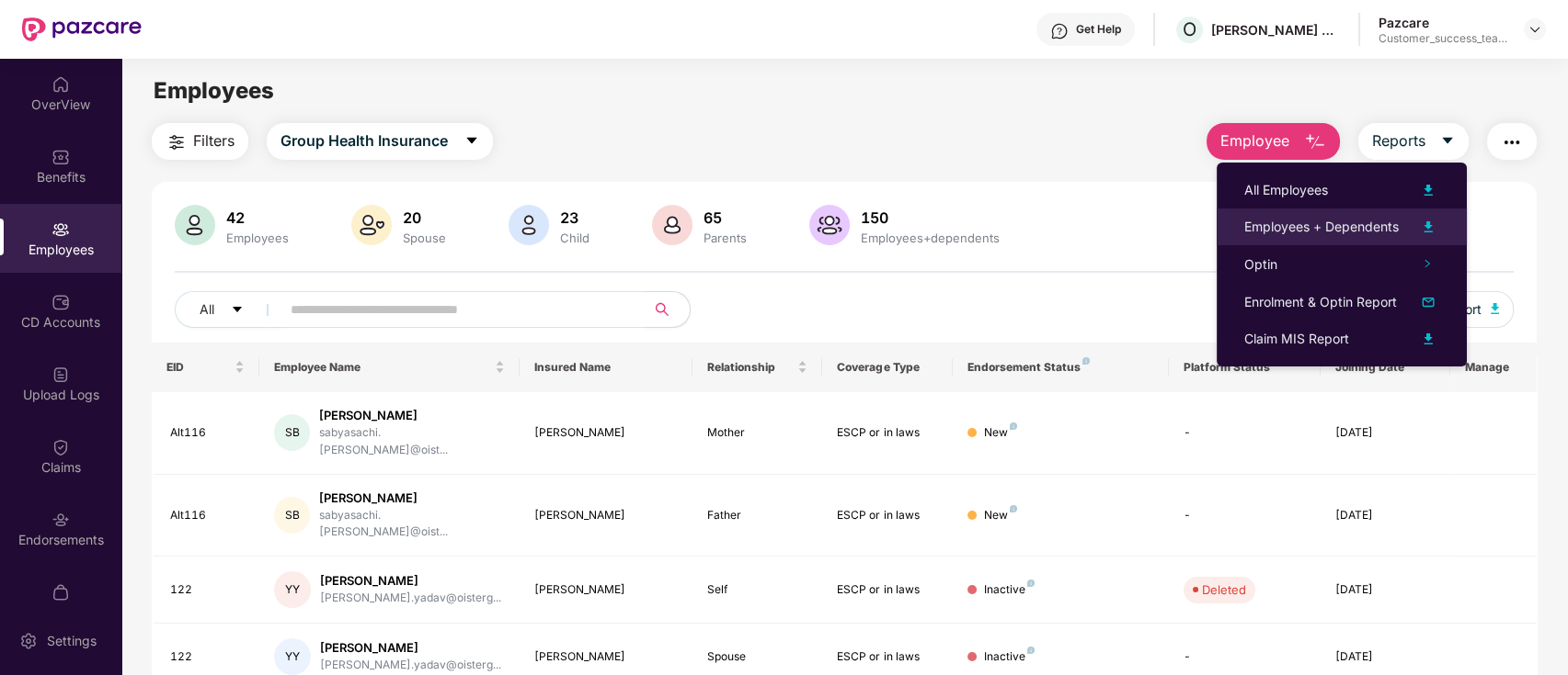
click at [1393, 227] on div "Employees + Dependents" at bounding box center [1322, 227] width 154 height 21
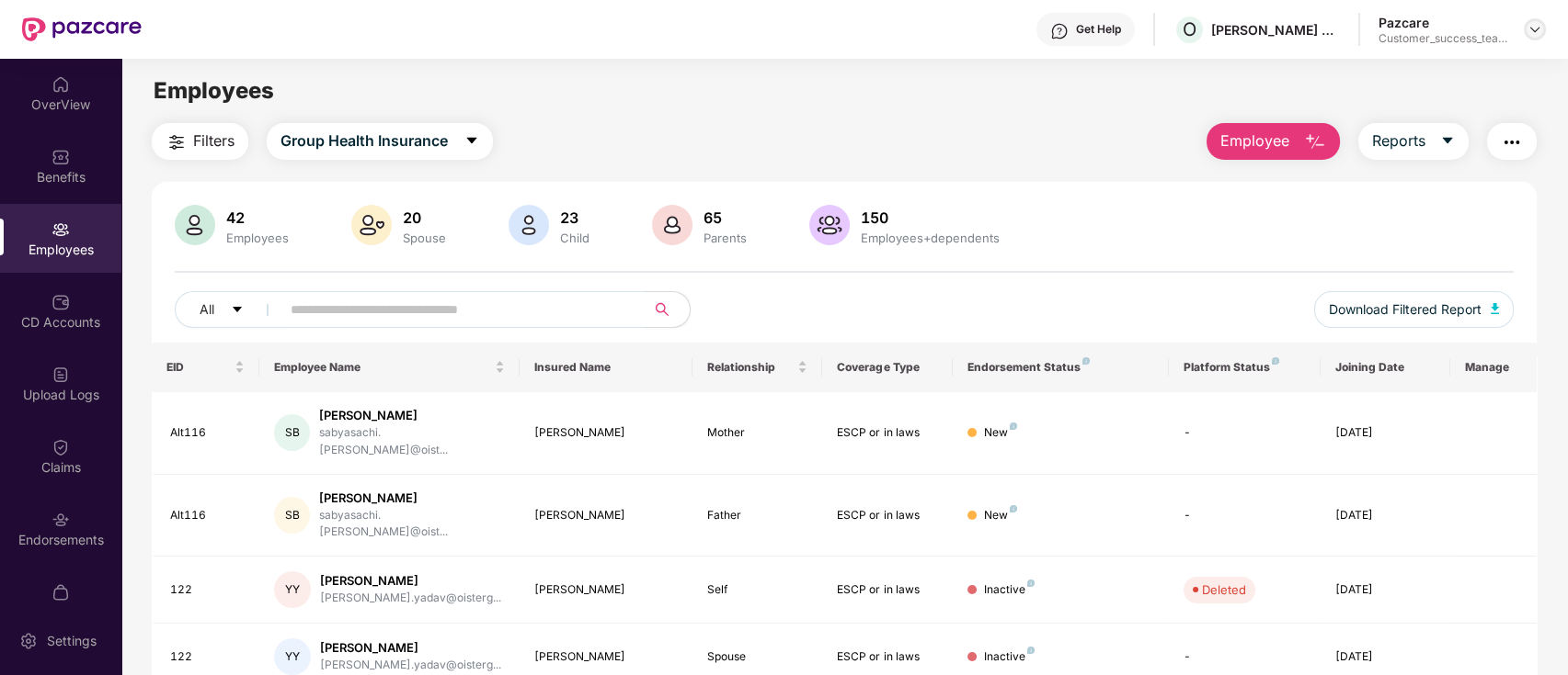
click at [1538, 33] on img at bounding box center [1534, 29] width 15 height 15
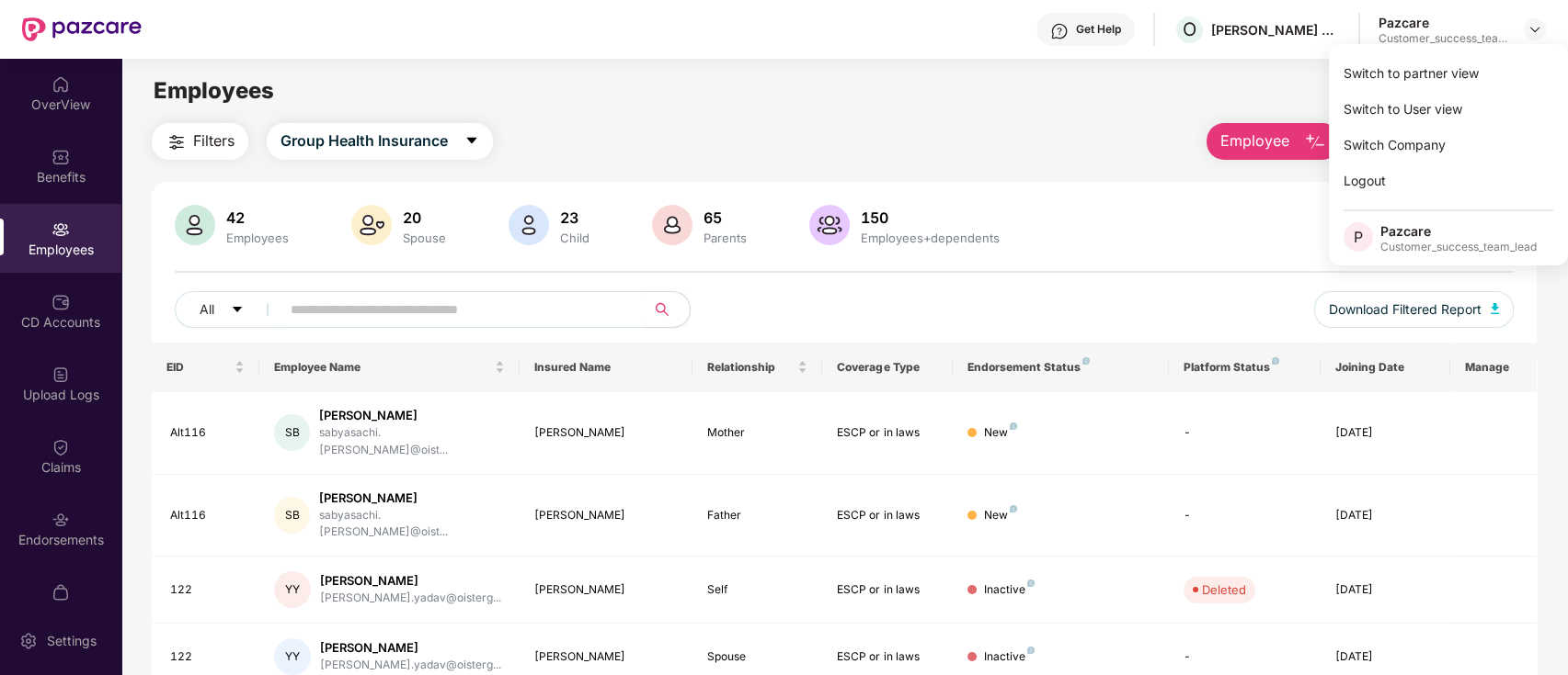
click at [1126, 151] on div "Filters Group Health Insurance Employee Reports" at bounding box center [844, 142] width 1385 height 37
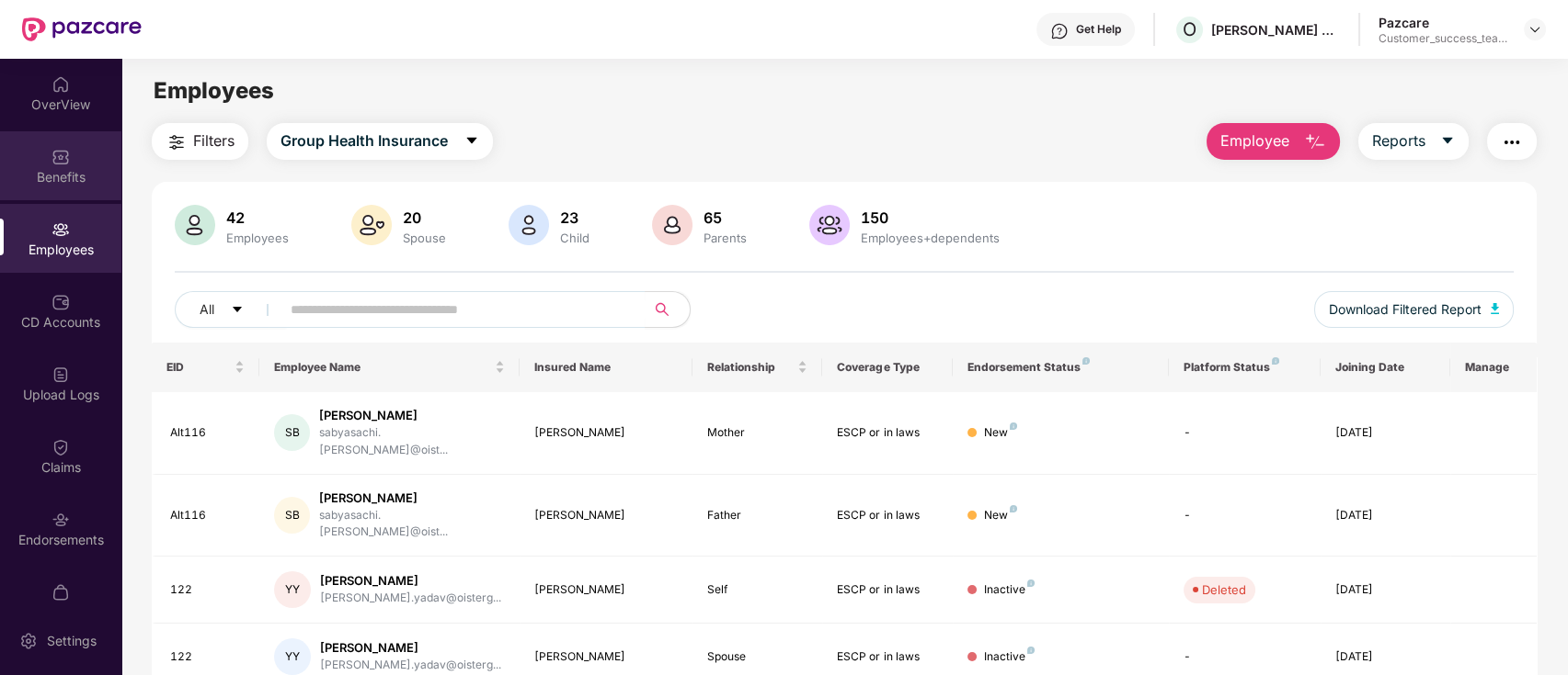
click at [54, 178] on div "Benefits" at bounding box center [61, 177] width 121 height 19
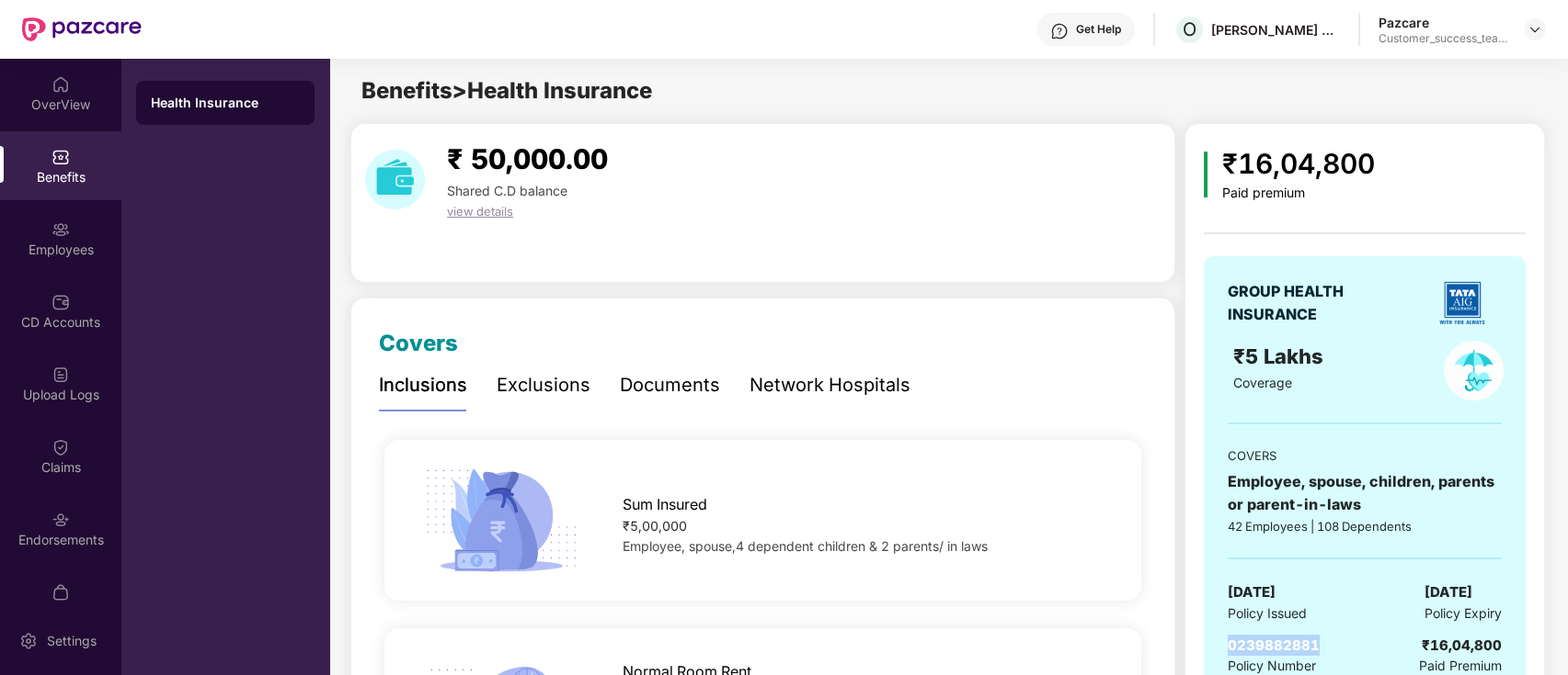
drag, startPoint x: 1314, startPoint y: 644, endPoint x: 1216, endPoint y: 646, distance: 98.0
click at [1216, 646] on div "GROUP HEALTH INSURANCE ₹5 Lakhs Coverage COVERS Employee, spouse, children, par…" at bounding box center [1364, 478] width 322 height 444
copy span "0239882881"
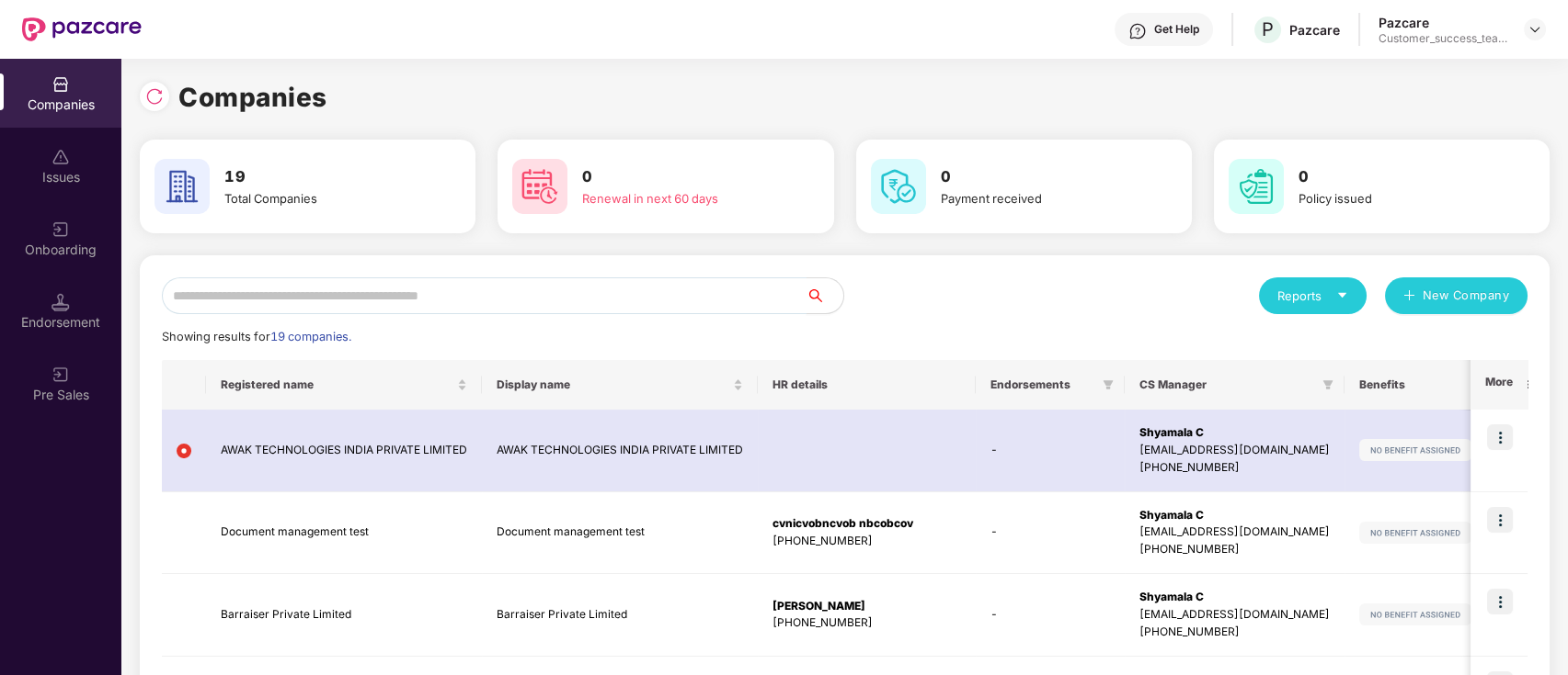
click at [660, 298] on input "text" at bounding box center [484, 296] width 644 height 37
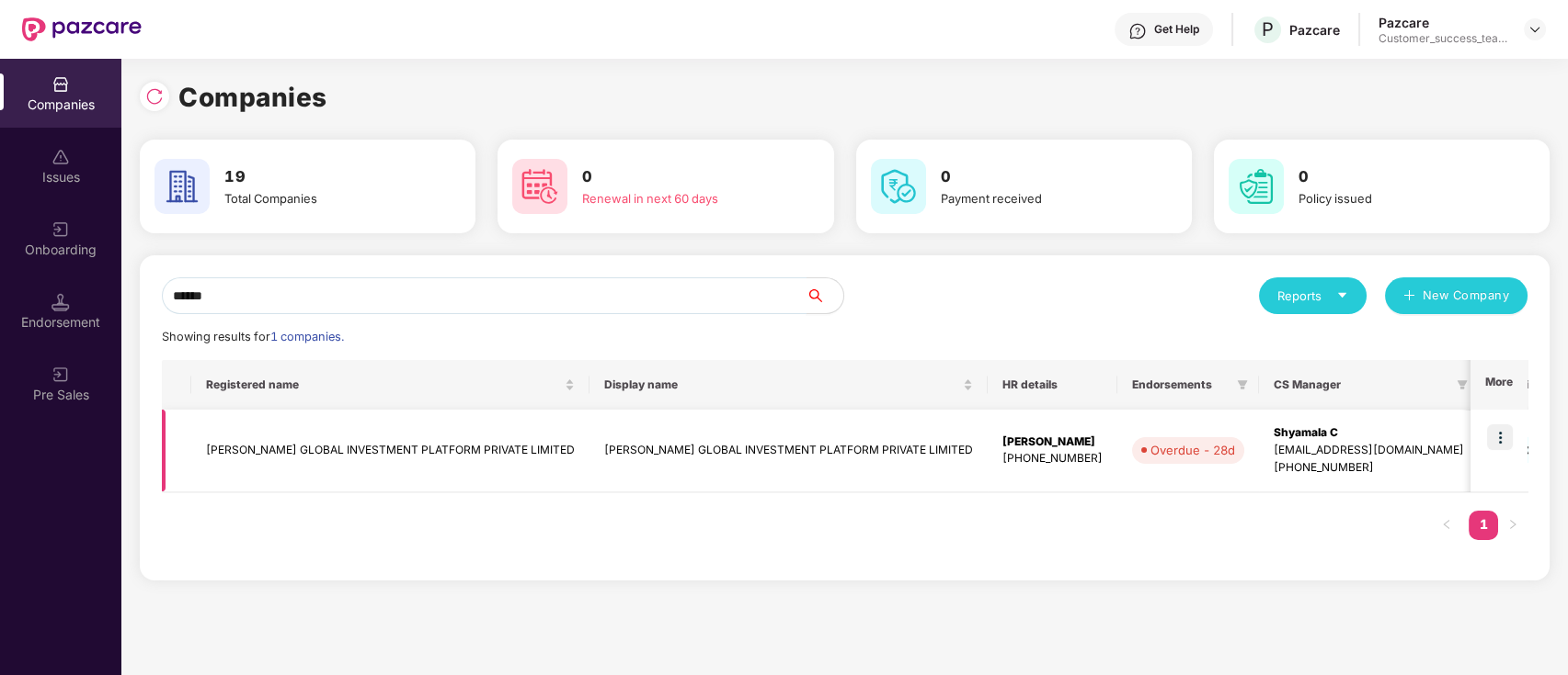
type input "******"
click at [589, 459] on td "[PERSON_NAME] GLOBAL INVESTMENT PLATFORM PRIVATE LIMITED" at bounding box center [788, 450] width 398 height 83
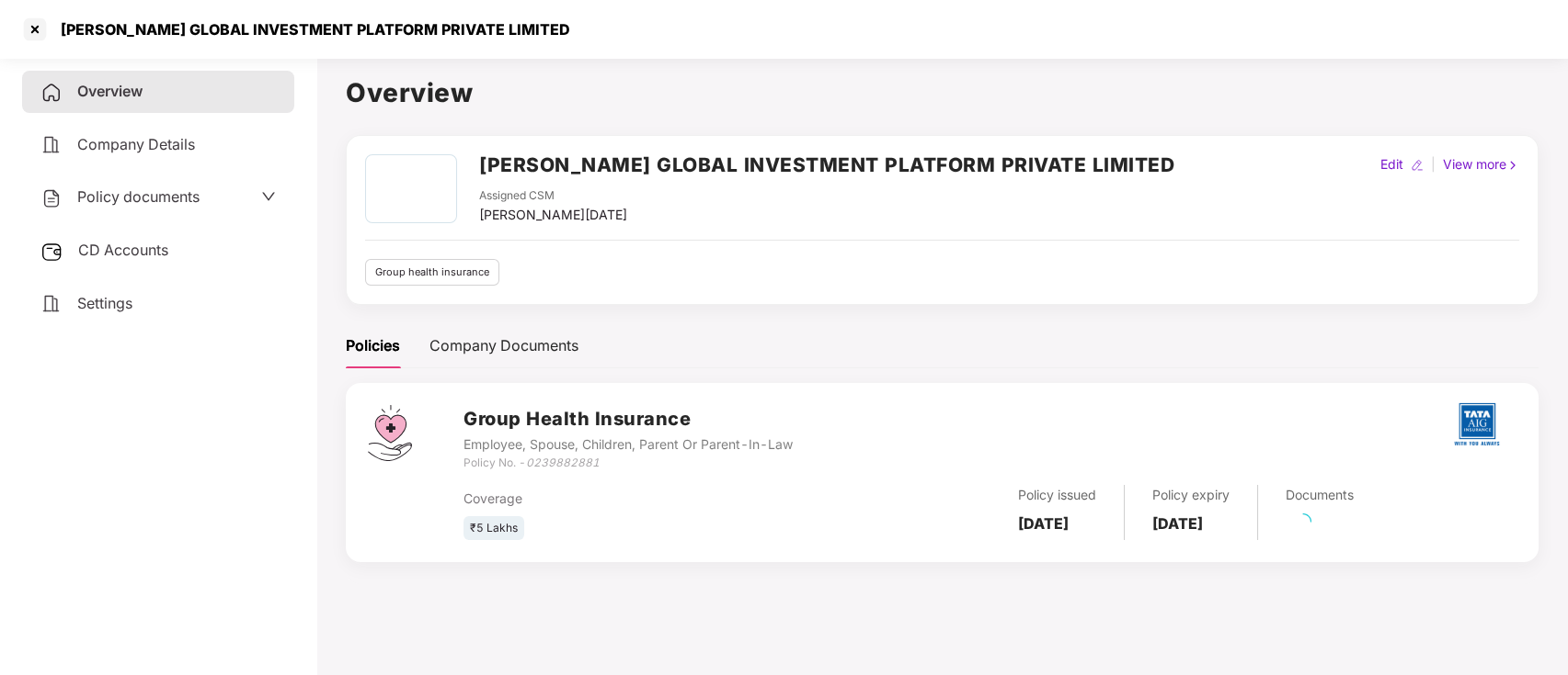
click at [232, 194] on div "Policy documents" at bounding box center [157, 197] width 236 height 23
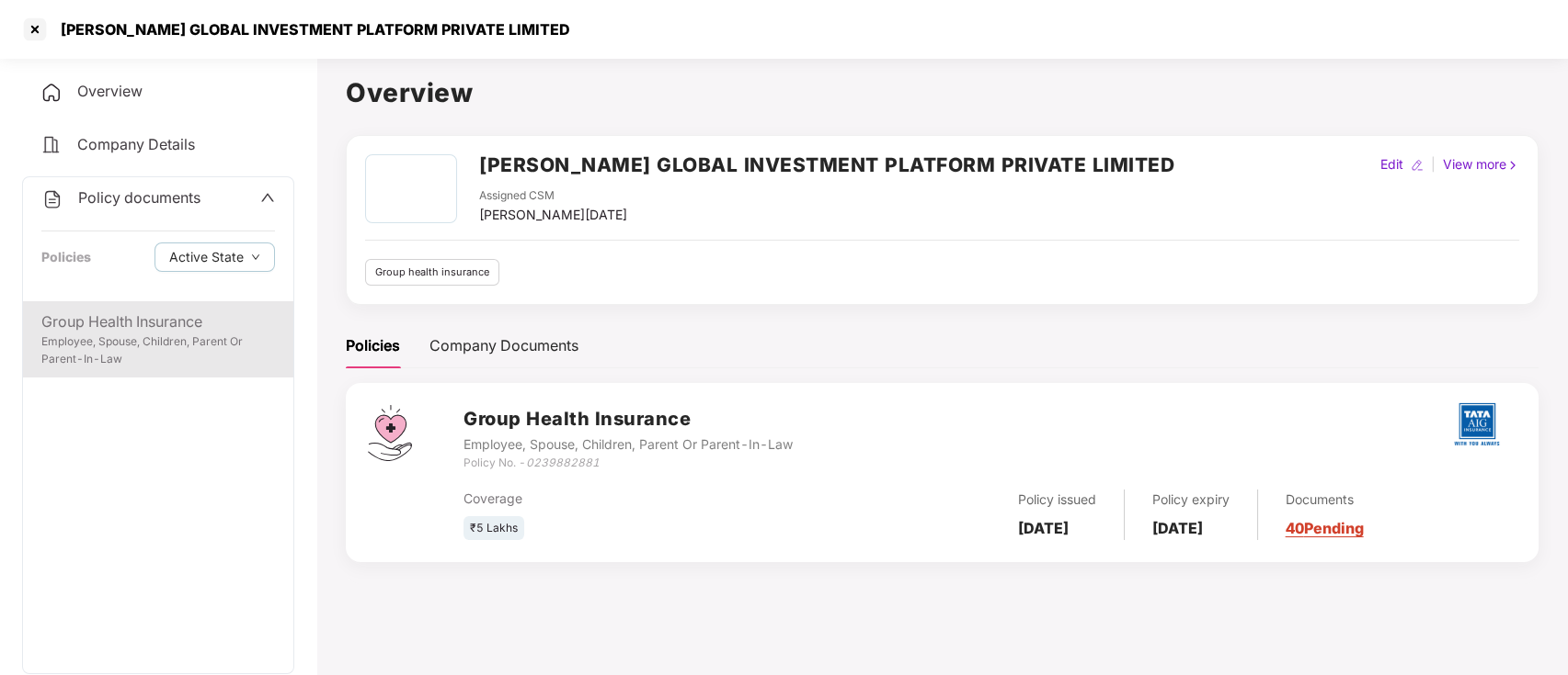
click at [227, 317] on div "Group Health Insurance" at bounding box center [157, 322] width 234 height 23
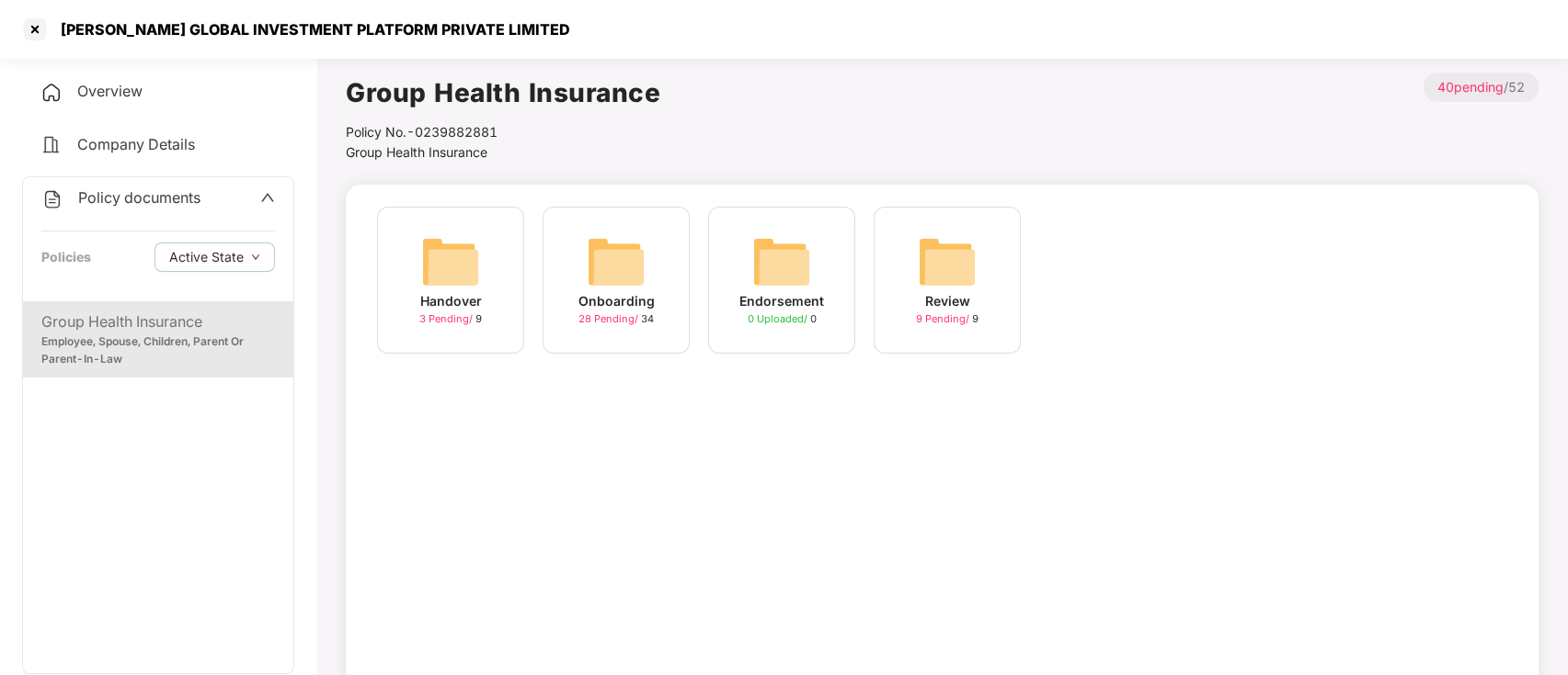
click at [611, 308] on div "Onboarding" at bounding box center [617, 301] width 76 height 21
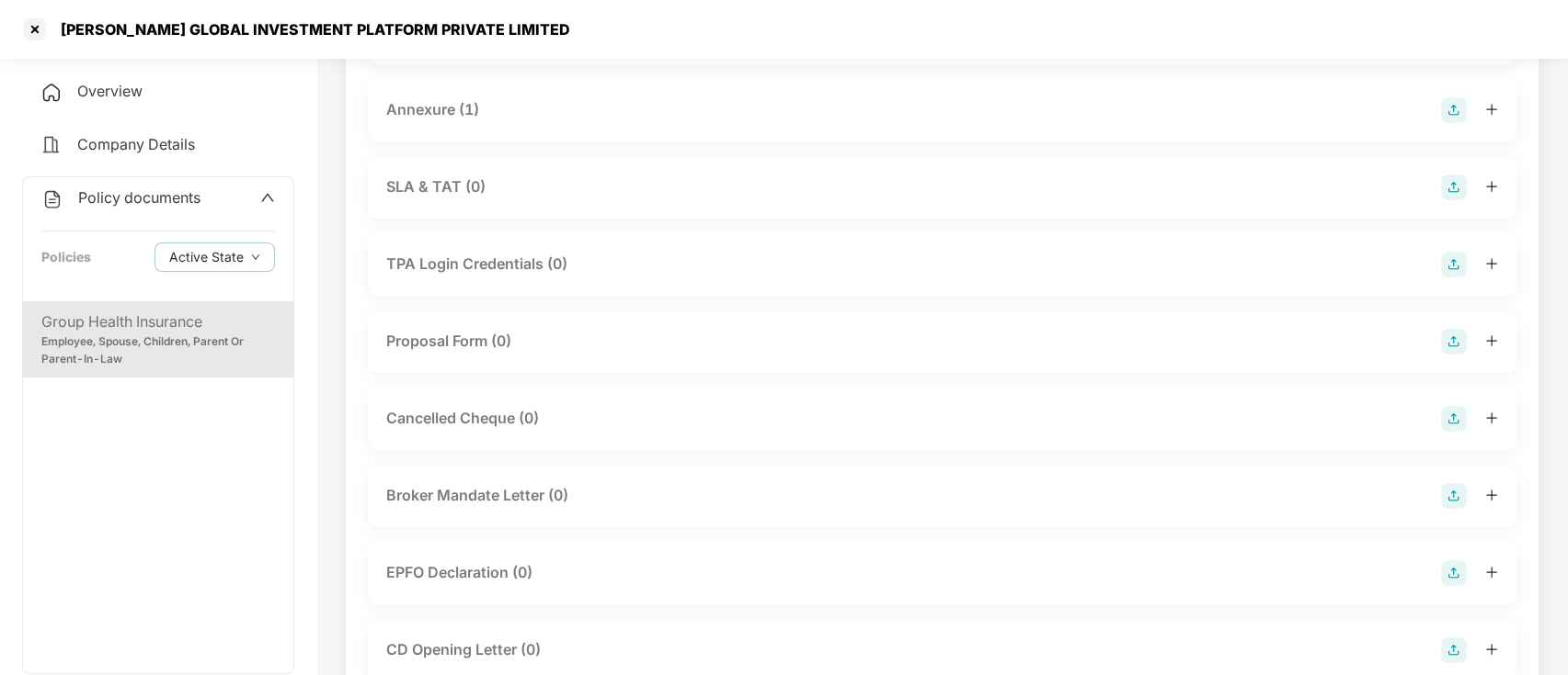
scroll to position [980, 0]
click at [449, 99] on div "Annexure (1)" at bounding box center [432, 107] width 93 height 23
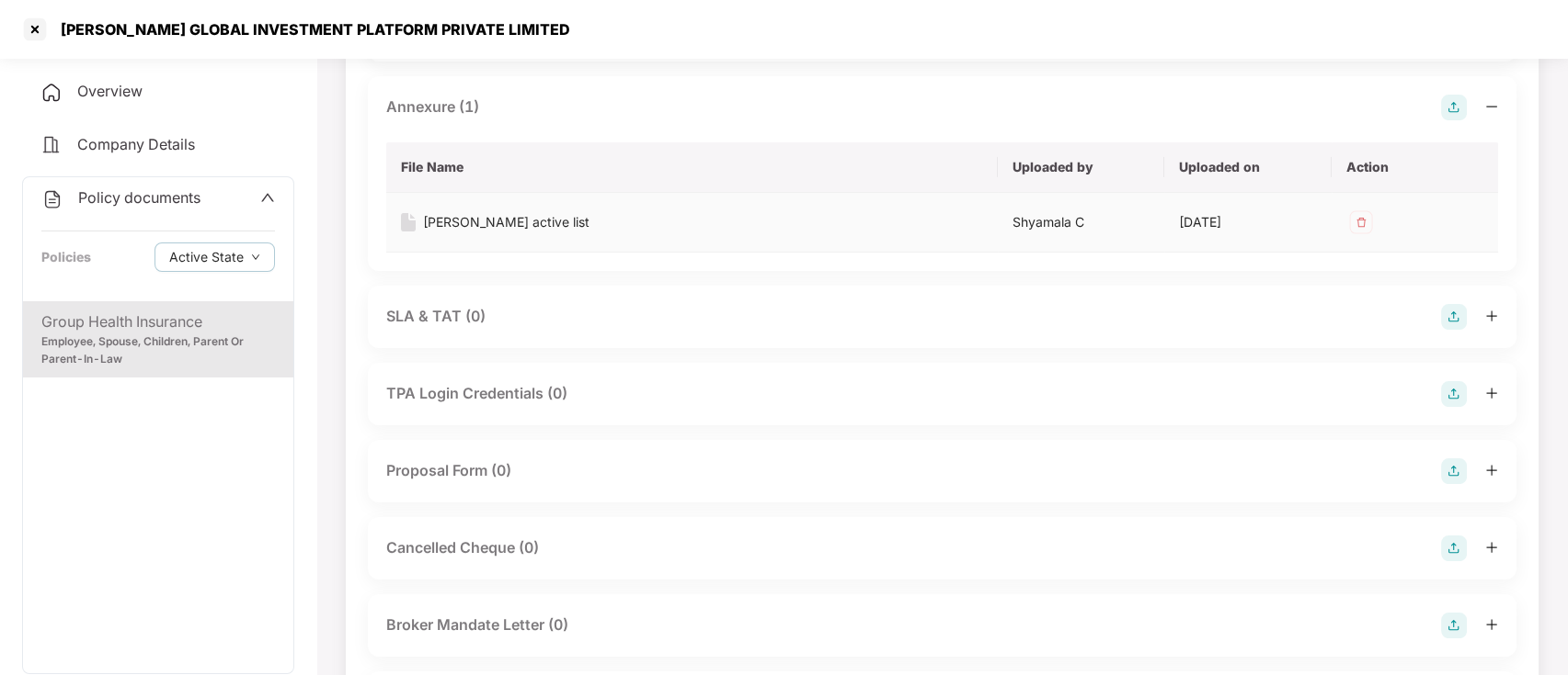
click at [501, 238] on td "[PERSON_NAME] active list" at bounding box center [691, 223] width 611 height 60
click at [509, 224] on div "[PERSON_NAME] active list" at bounding box center [506, 222] width 166 height 21
click at [28, 34] on div at bounding box center [35, 29] width 29 height 29
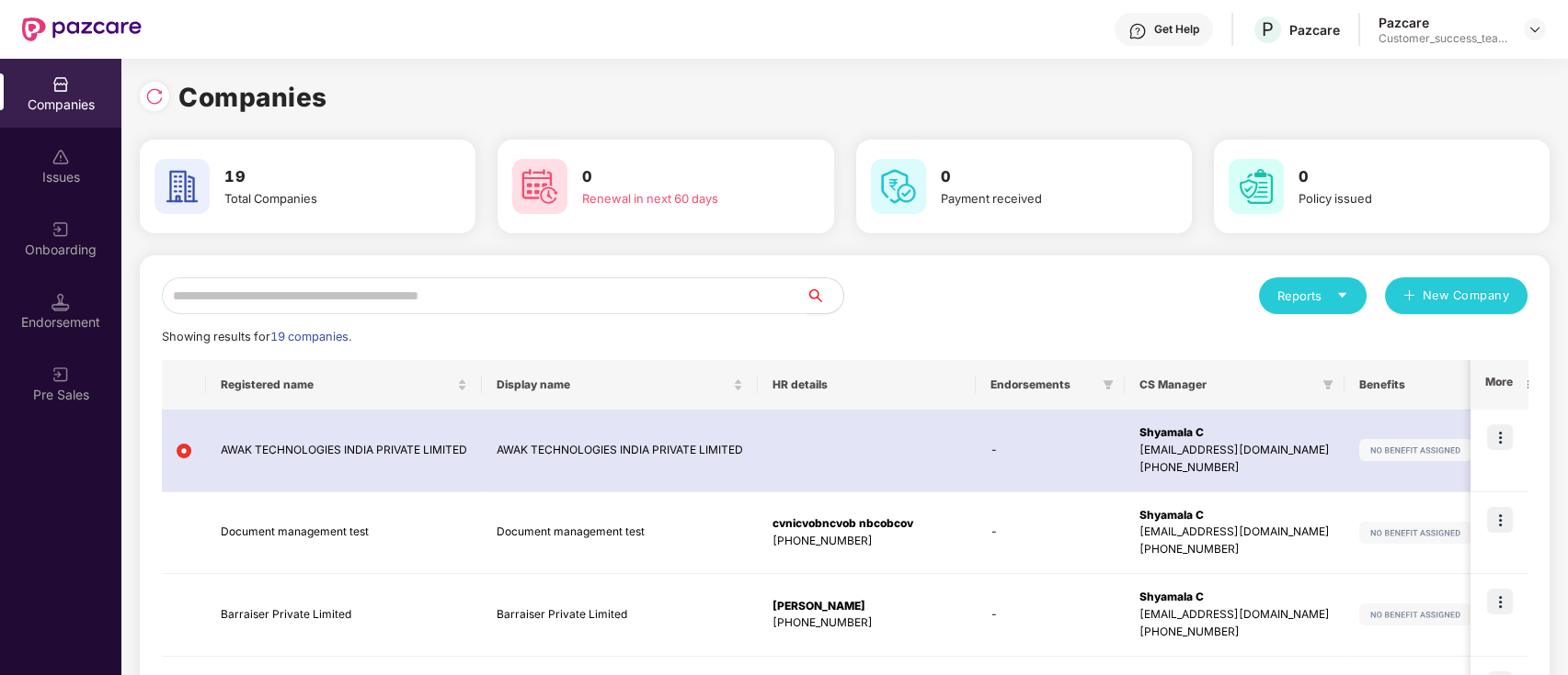
click at [609, 287] on input "text" at bounding box center [484, 296] width 644 height 37
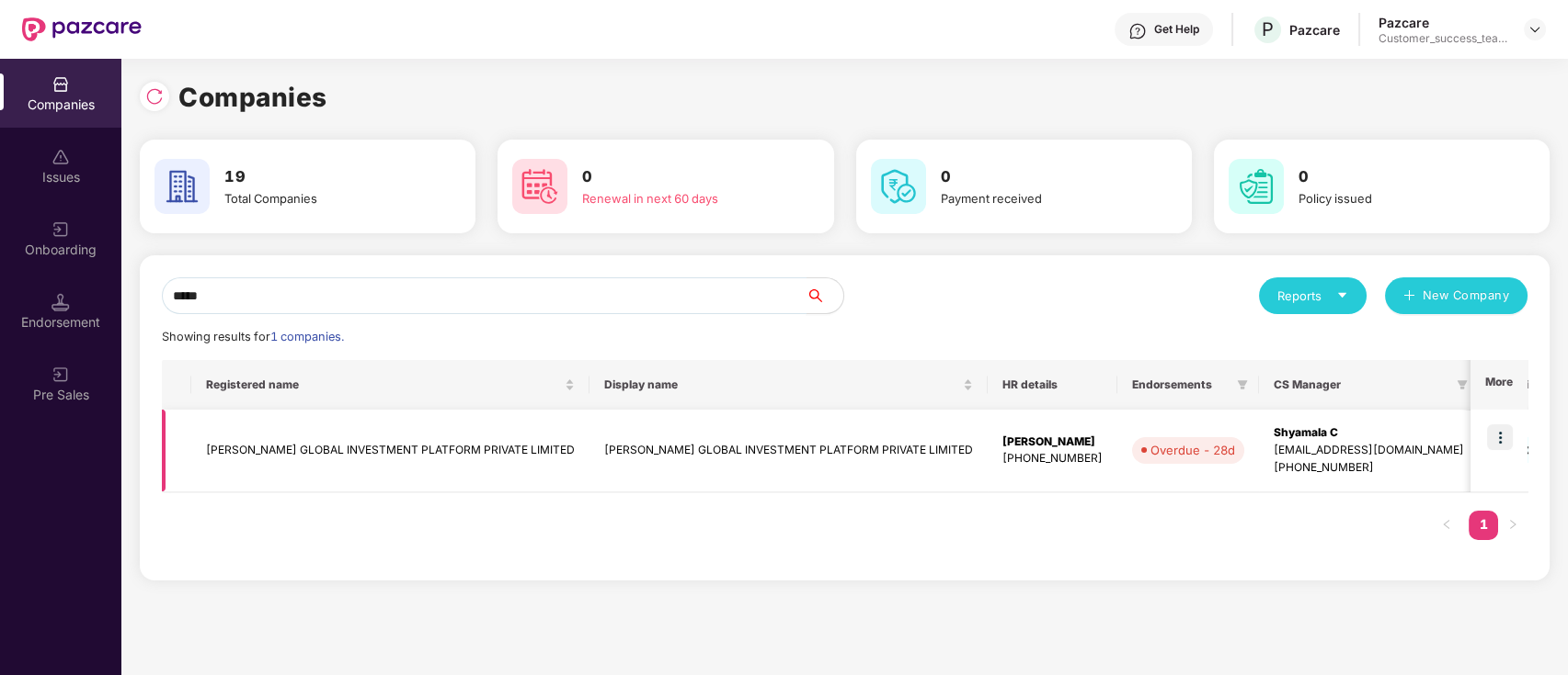
type input "*****"
click at [1502, 436] on img at bounding box center [1500, 438] width 25 height 25
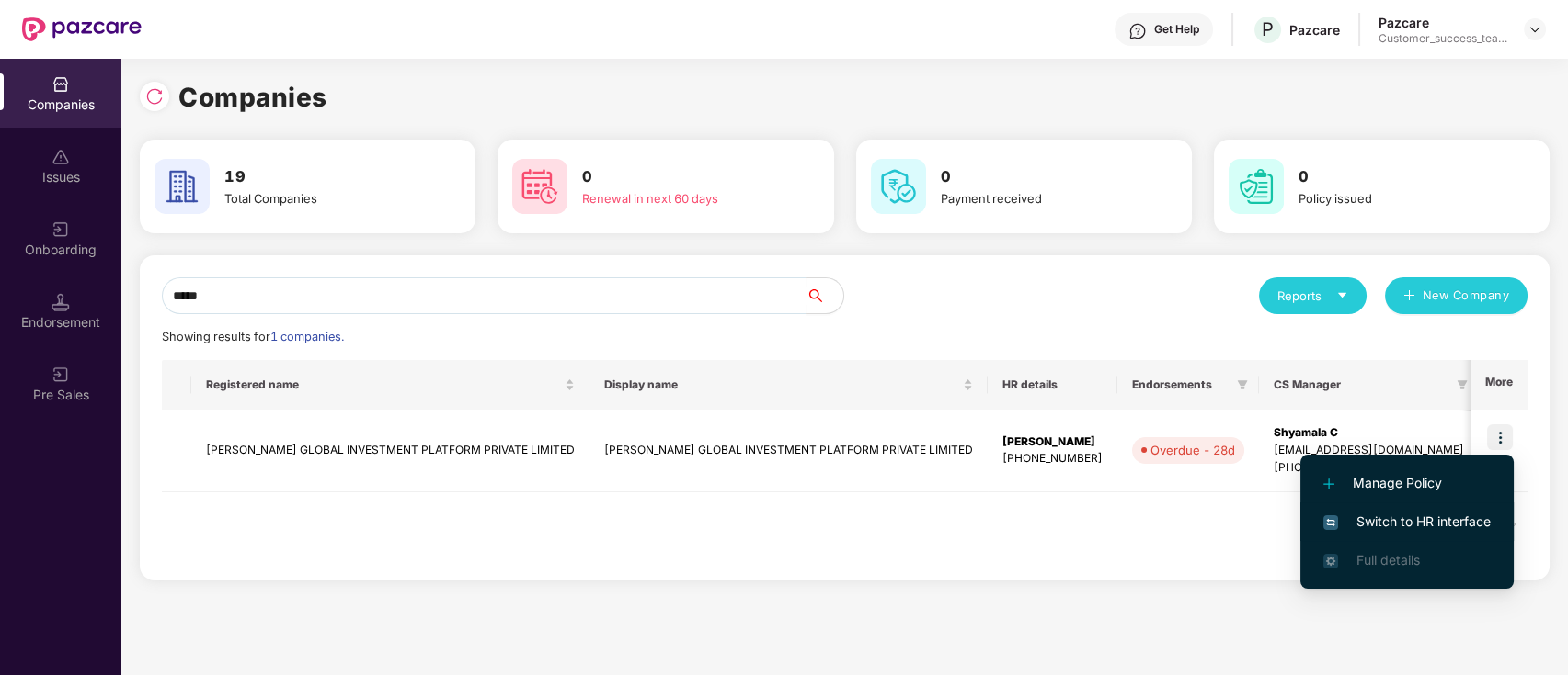
click at [1459, 523] on span "Switch to HR interface" at bounding box center [1406, 522] width 167 height 21
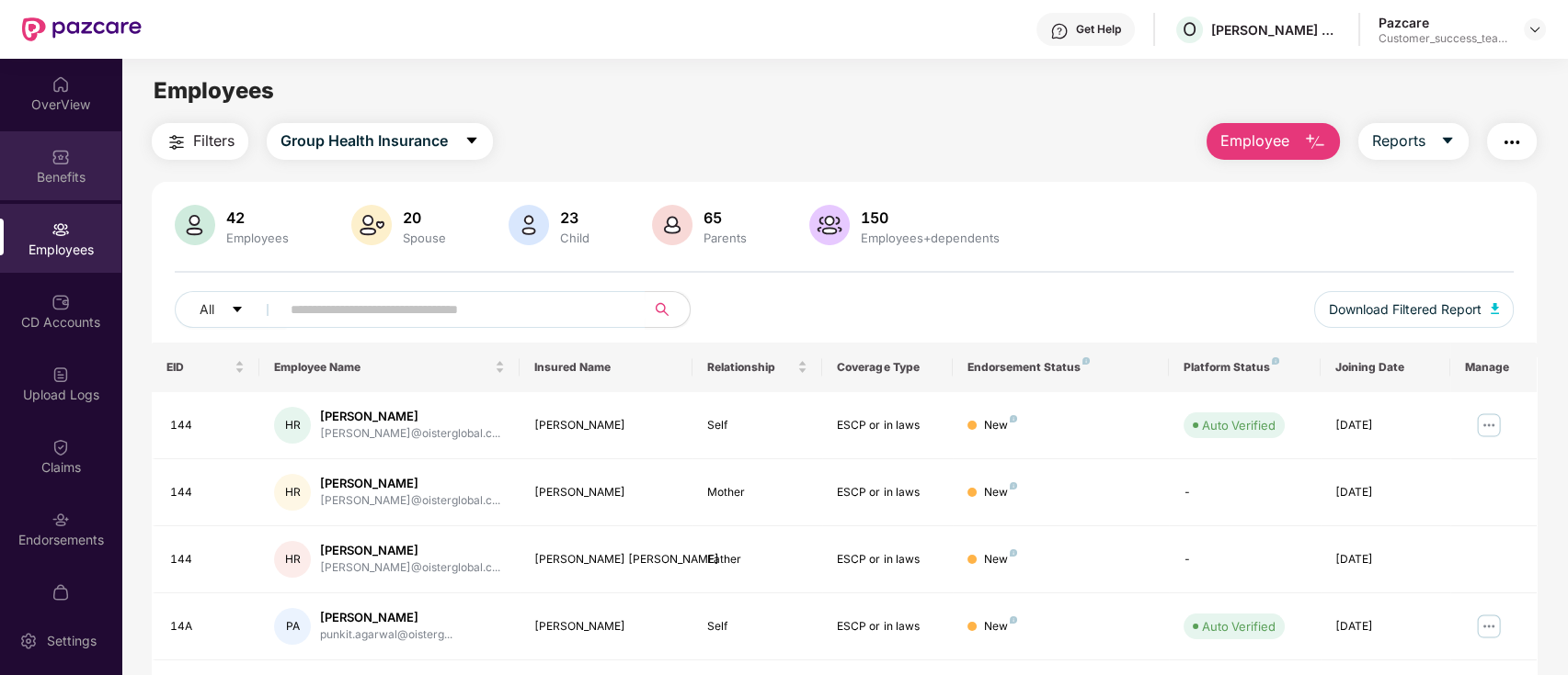
click at [71, 158] on div "Benefits" at bounding box center [61, 165] width 121 height 69
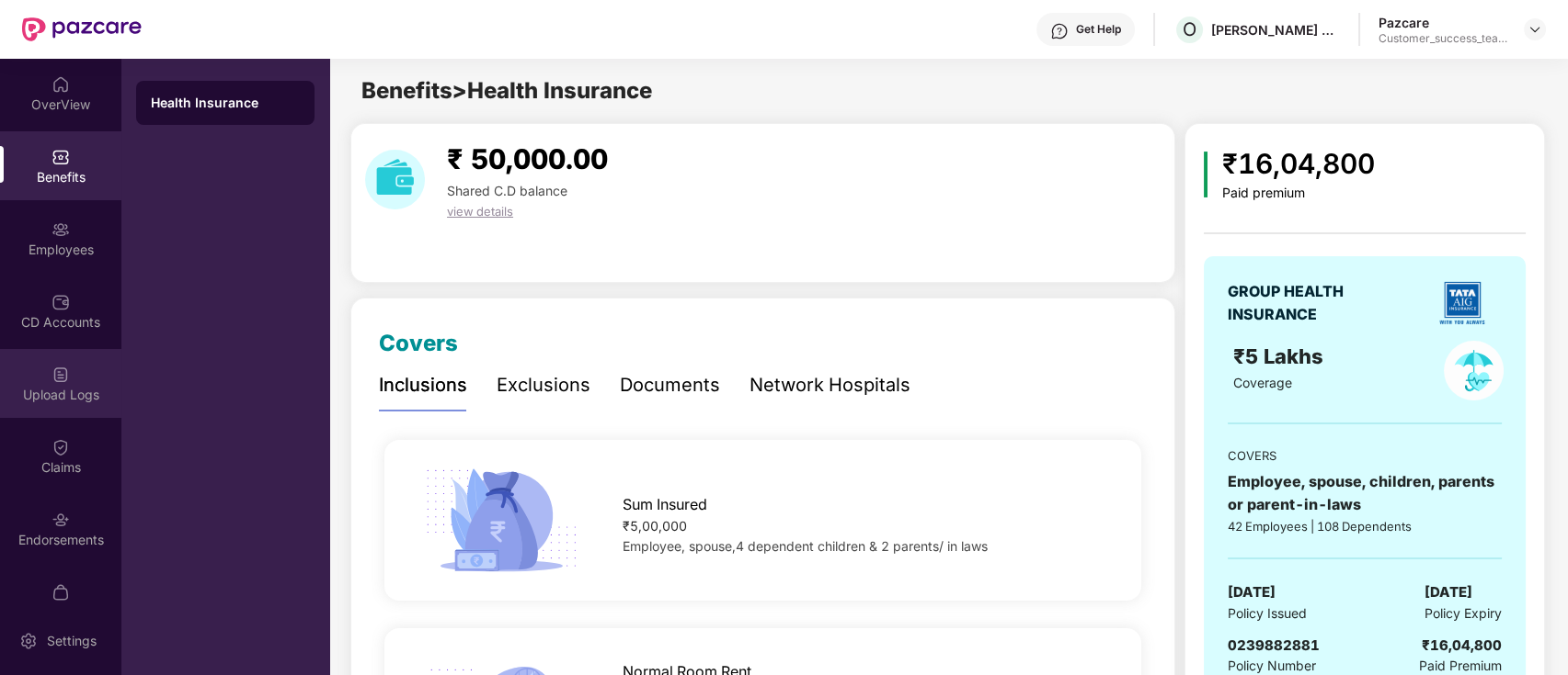
click at [75, 391] on div "Upload Logs" at bounding box center [61, 395] width 121 height 19
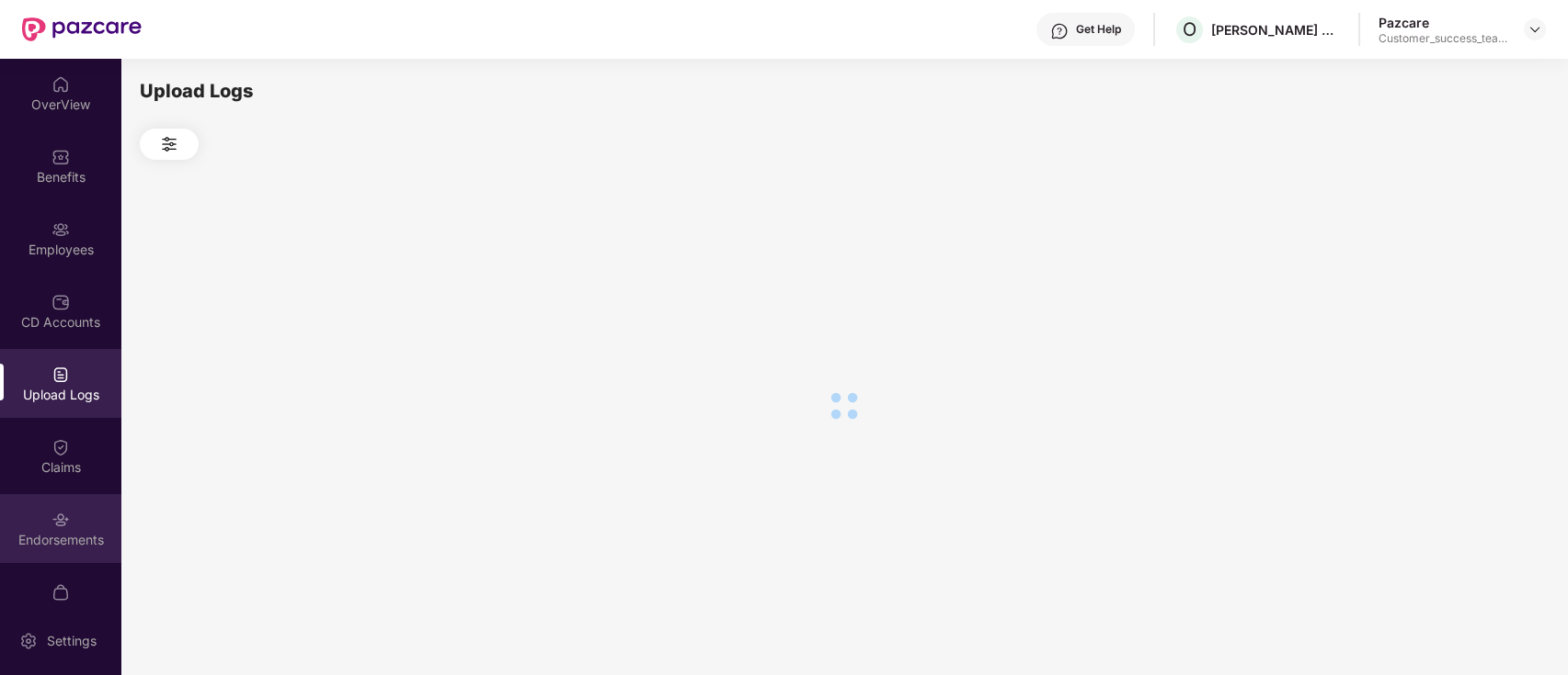
click at [69, 531] on div "Endorsements" at bounding box center [61, 540] width 121 height 19
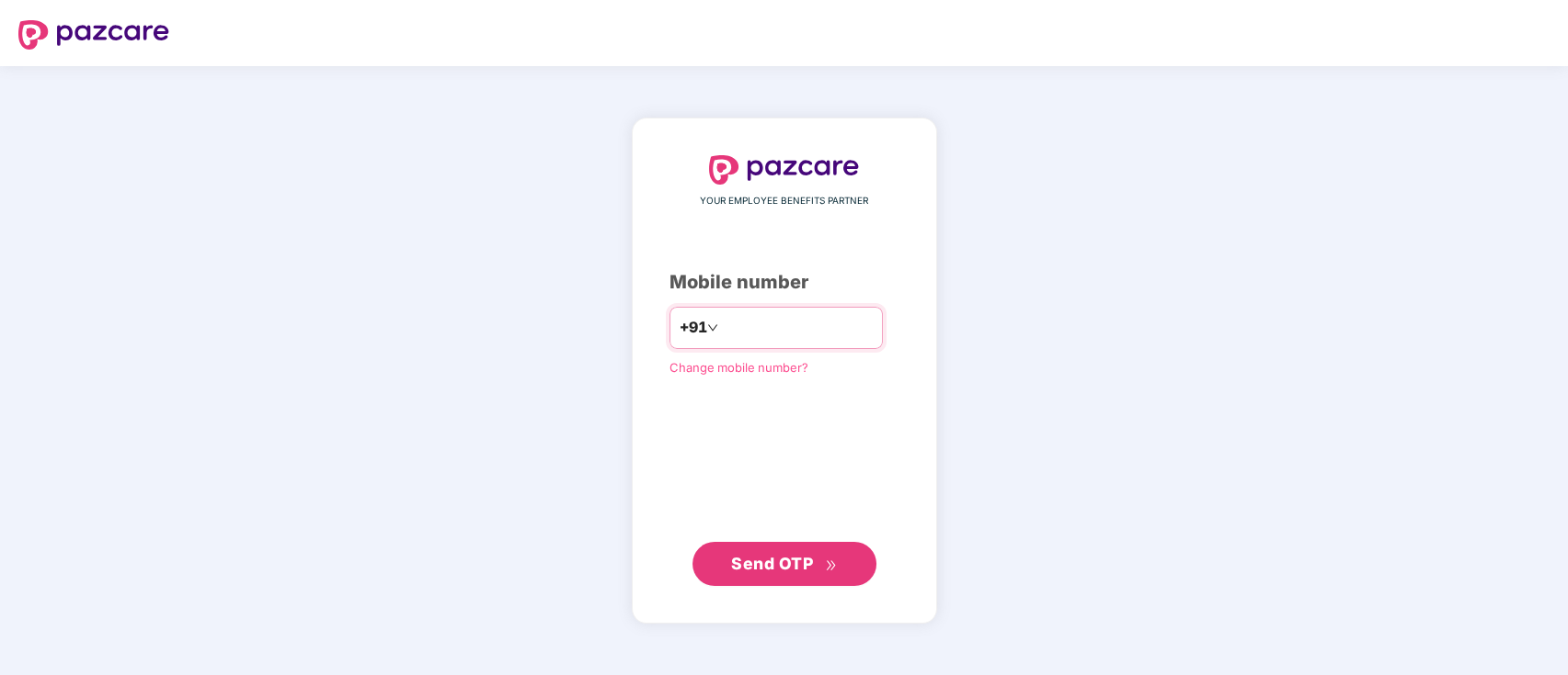
click at [758, 319] on input "number" at bounding box center [797, 328] width 151 height 29
type input "**********"
click at [827, 583] on button "Send OTP" at bounding box center [784, 564] width 184 height 44
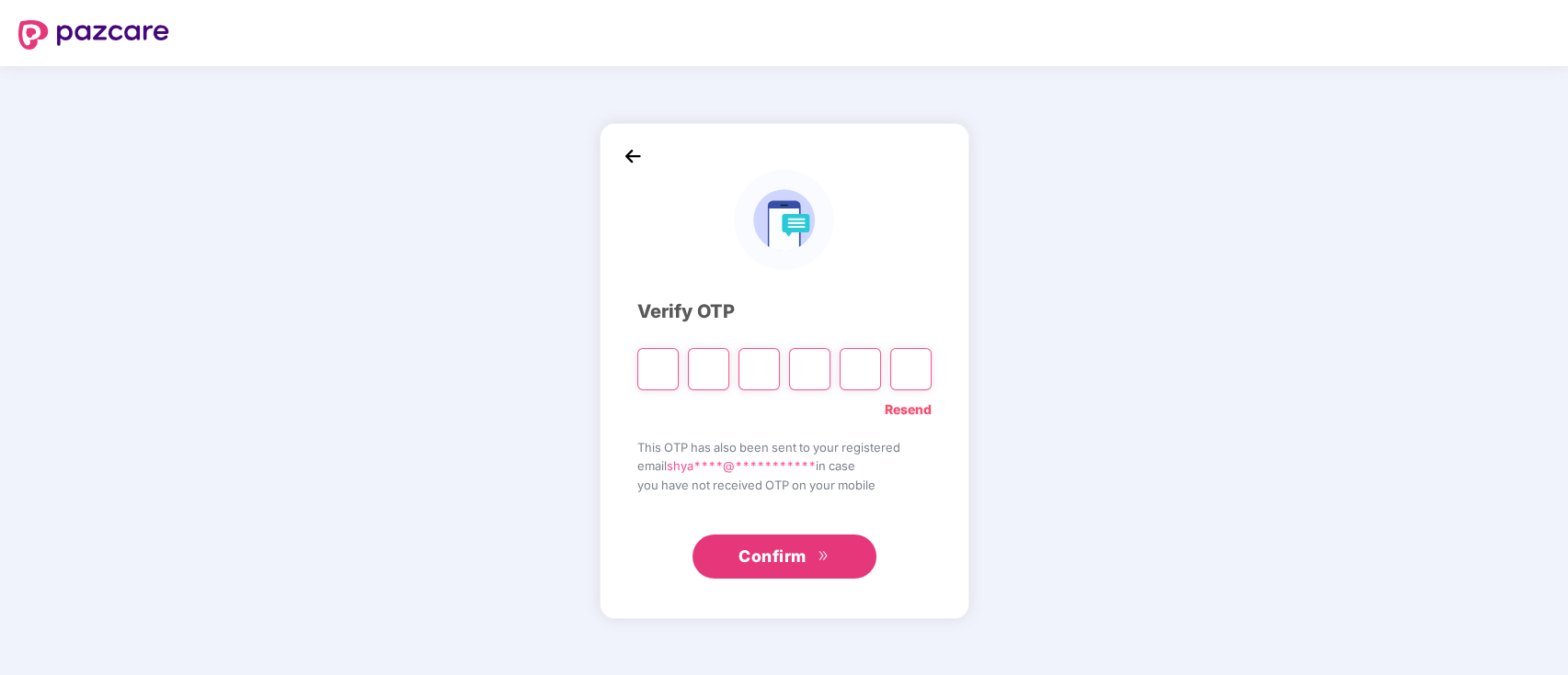
type input "*"
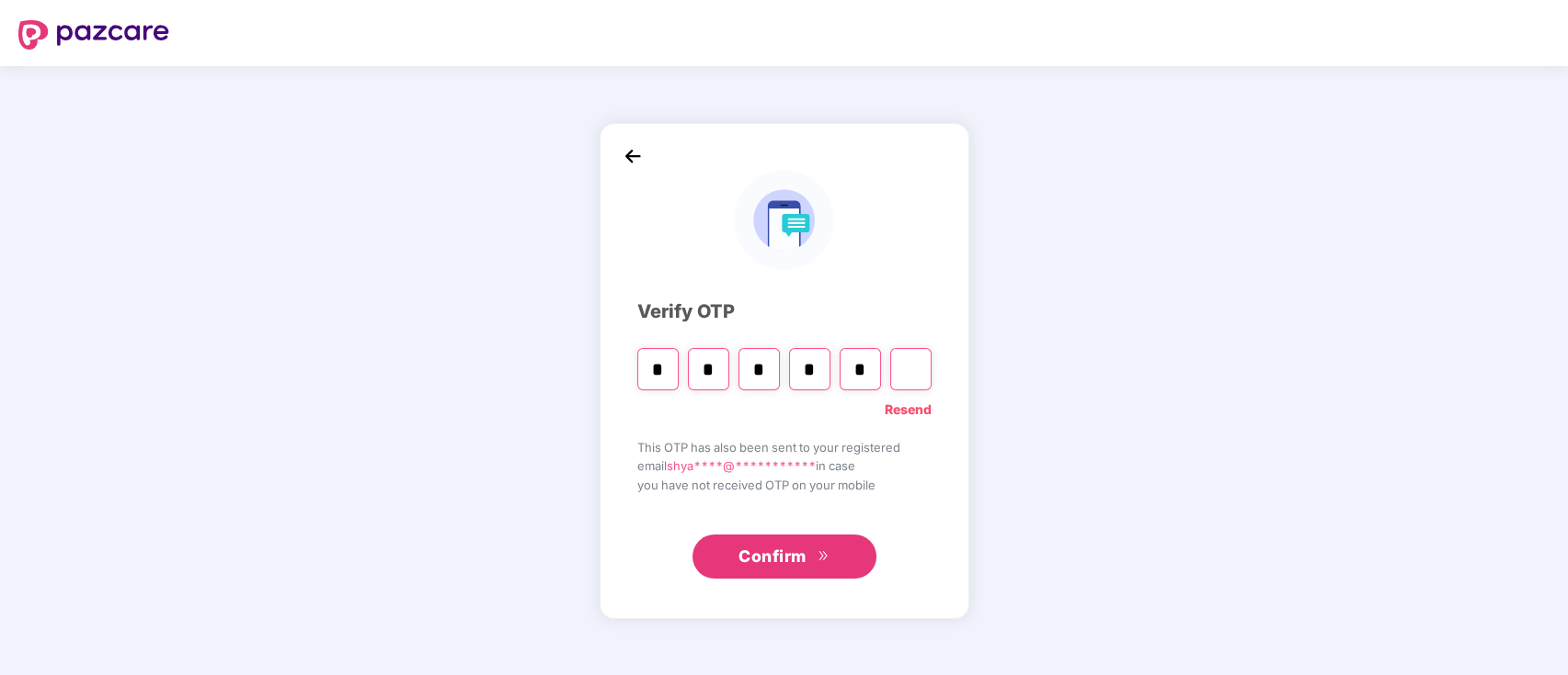
type input "*"
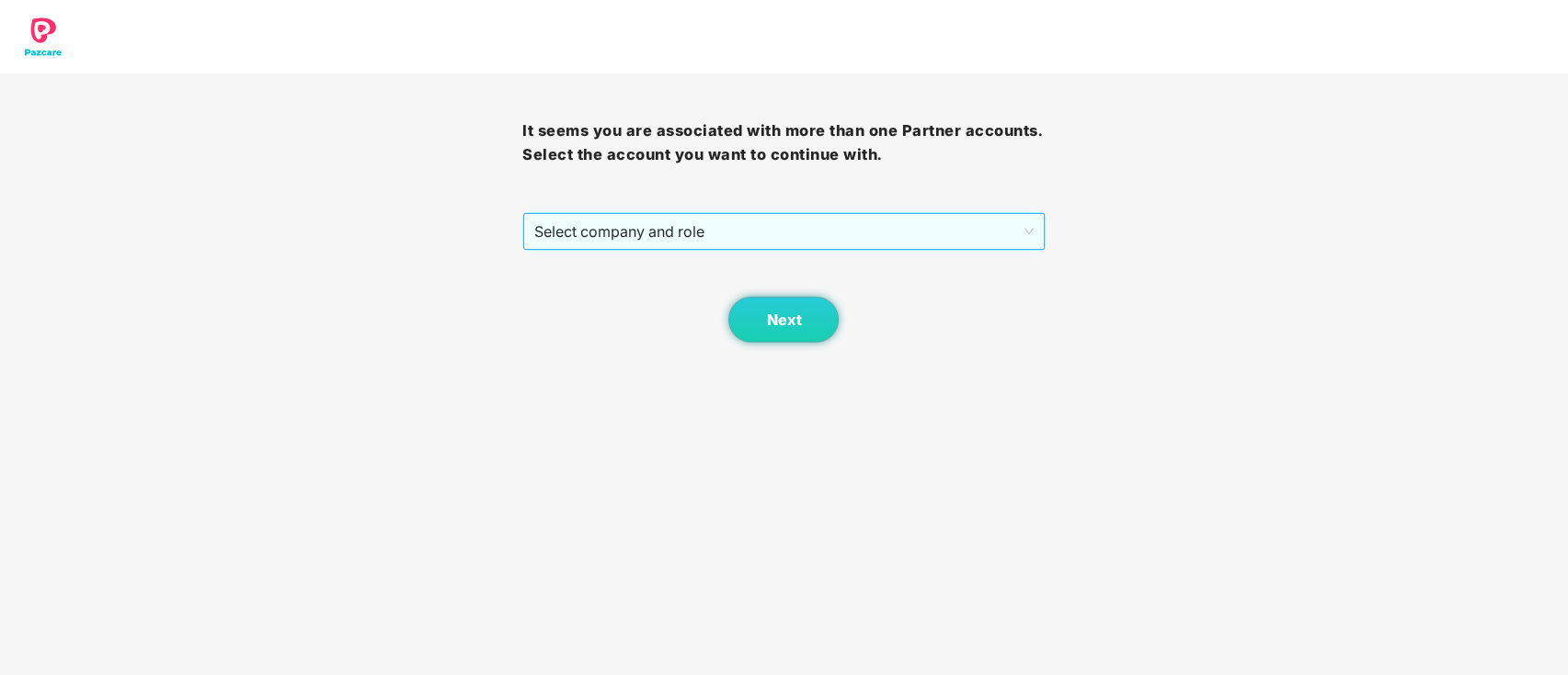
click at [800, 229] on span "Select company and role" at bounding box center [783, 232] width 499 height 35
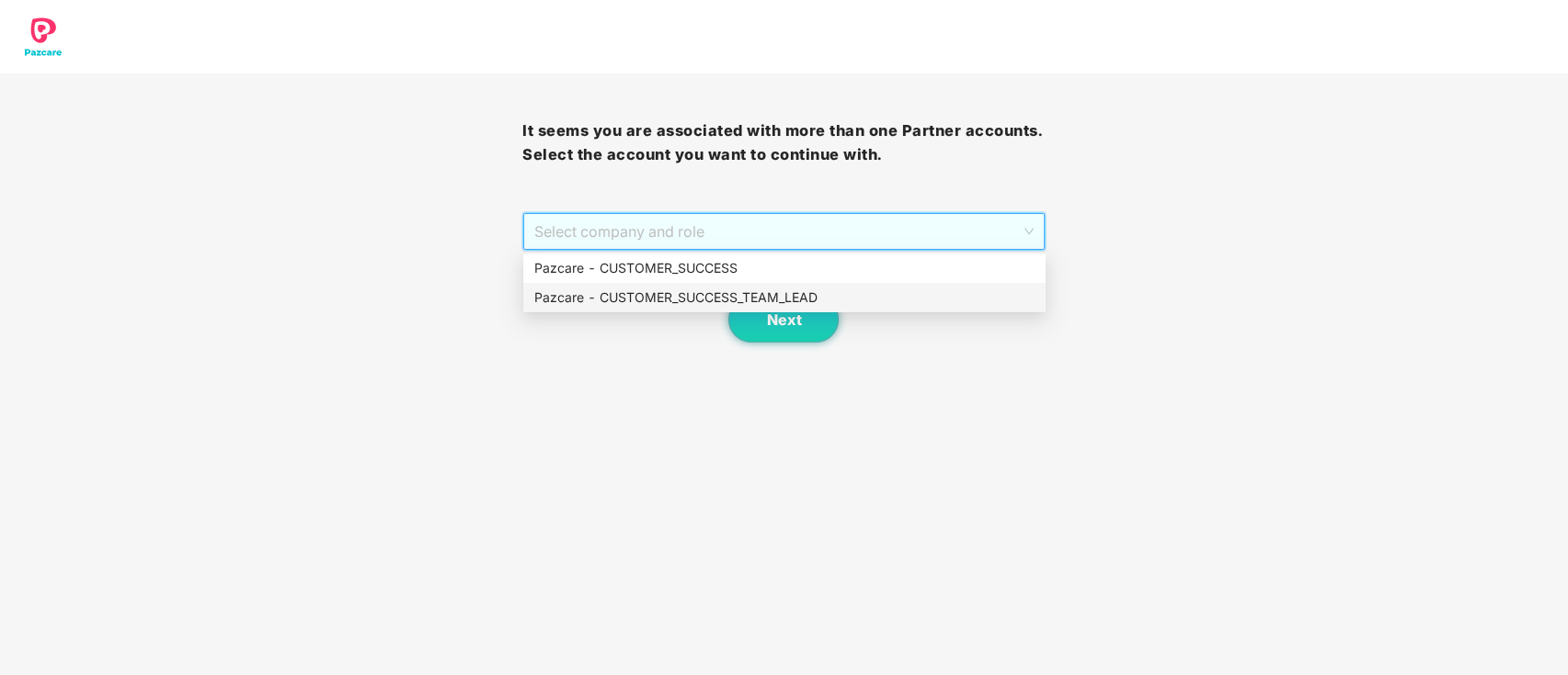
click at [809, 299] on div "Pazcare - CUSTOMER_SUCCESS_TEAM_LEAD" at bounding box center [784, 297] width 501 height 21
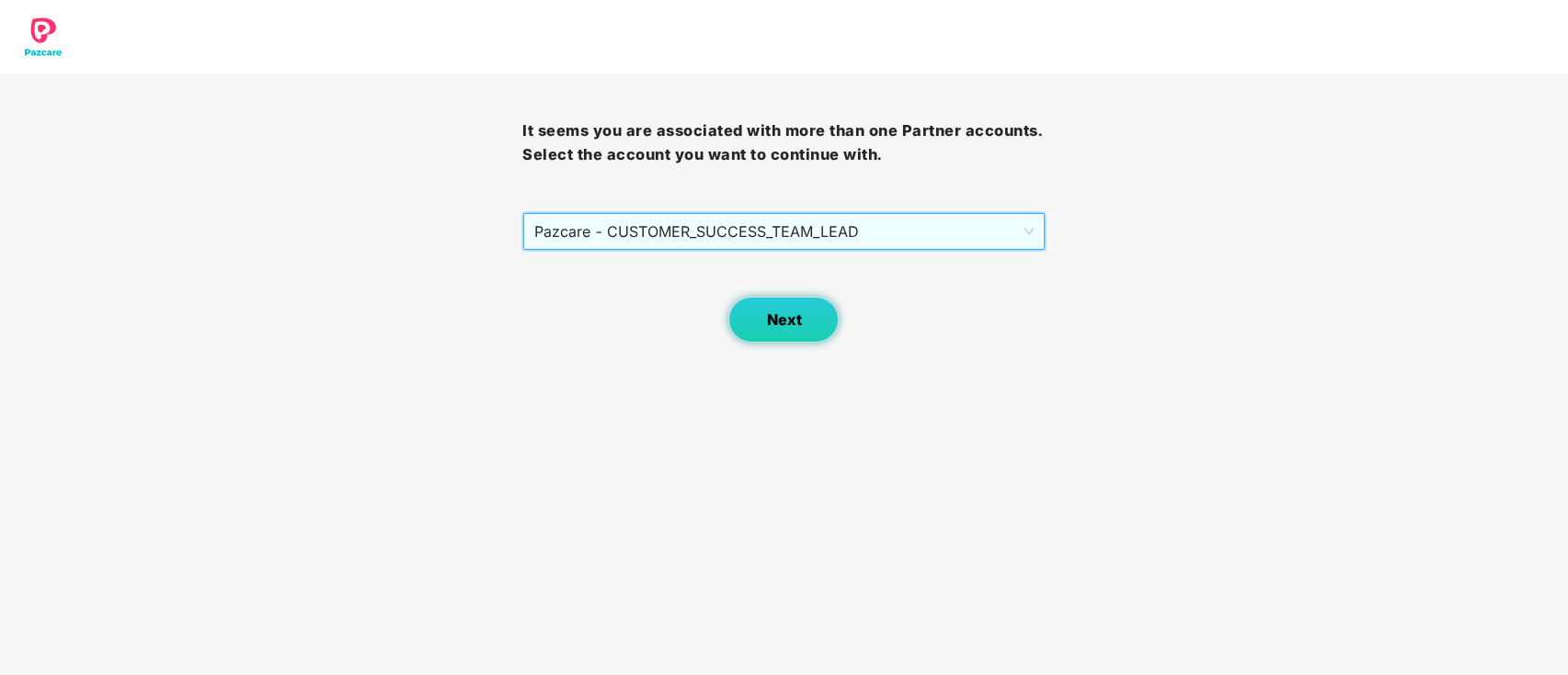
click at [809, 318] on button "Next" at bounding box center [783, 319] width 110 height 46
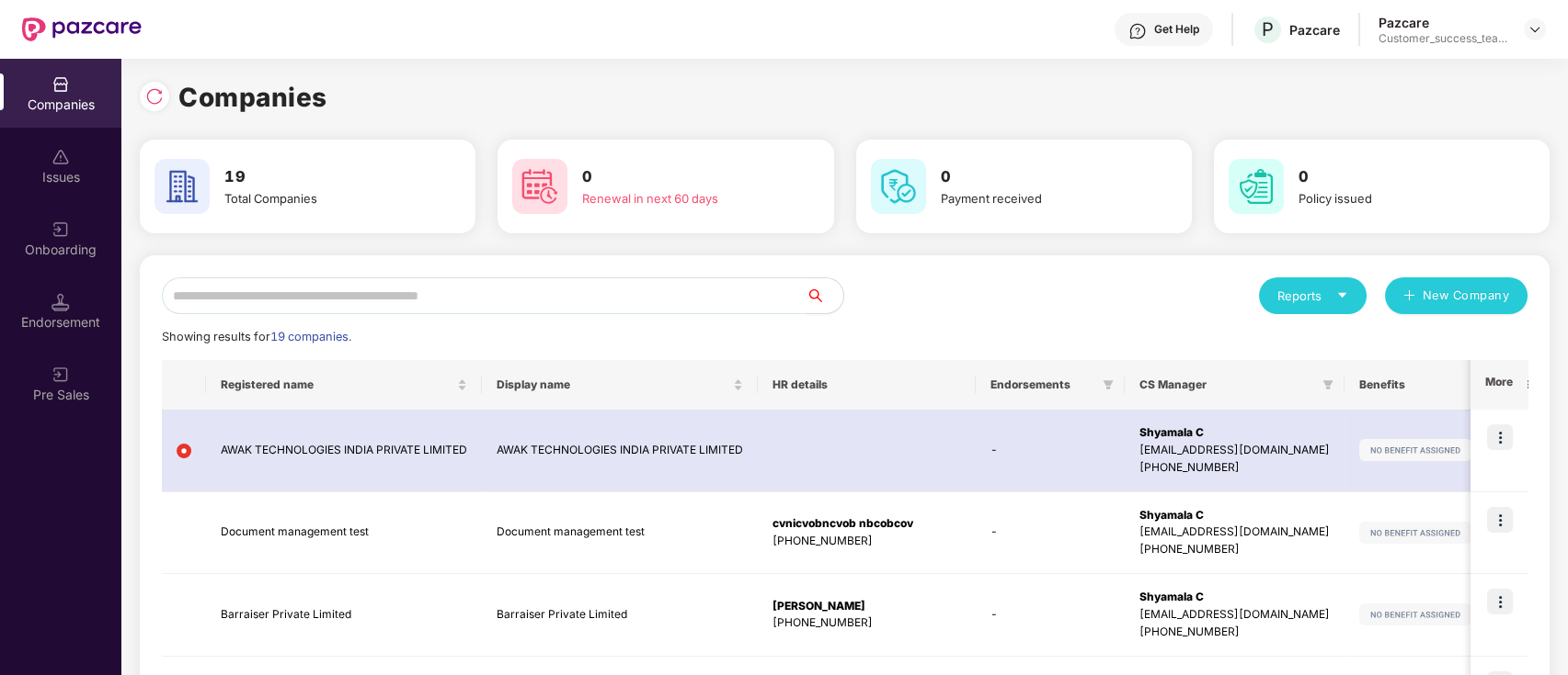
click at [614, 303] on input "text" at bounding box center [484, 296] width 644 height 37
click at [1537, 23] on img at bounding box center [1534, 29] width 15 height 15
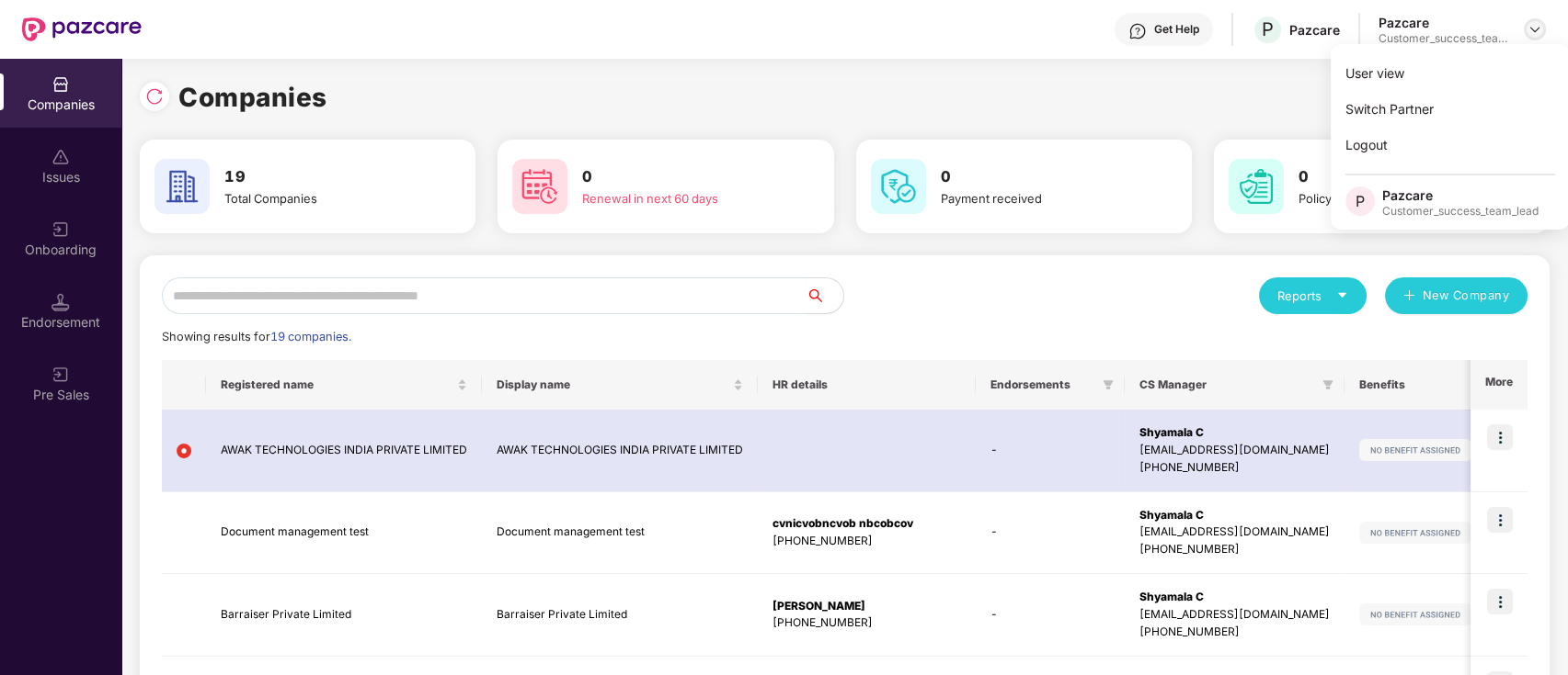
click at [1532, 32] on img at bounding box center [1534, 29] width 15 height 15
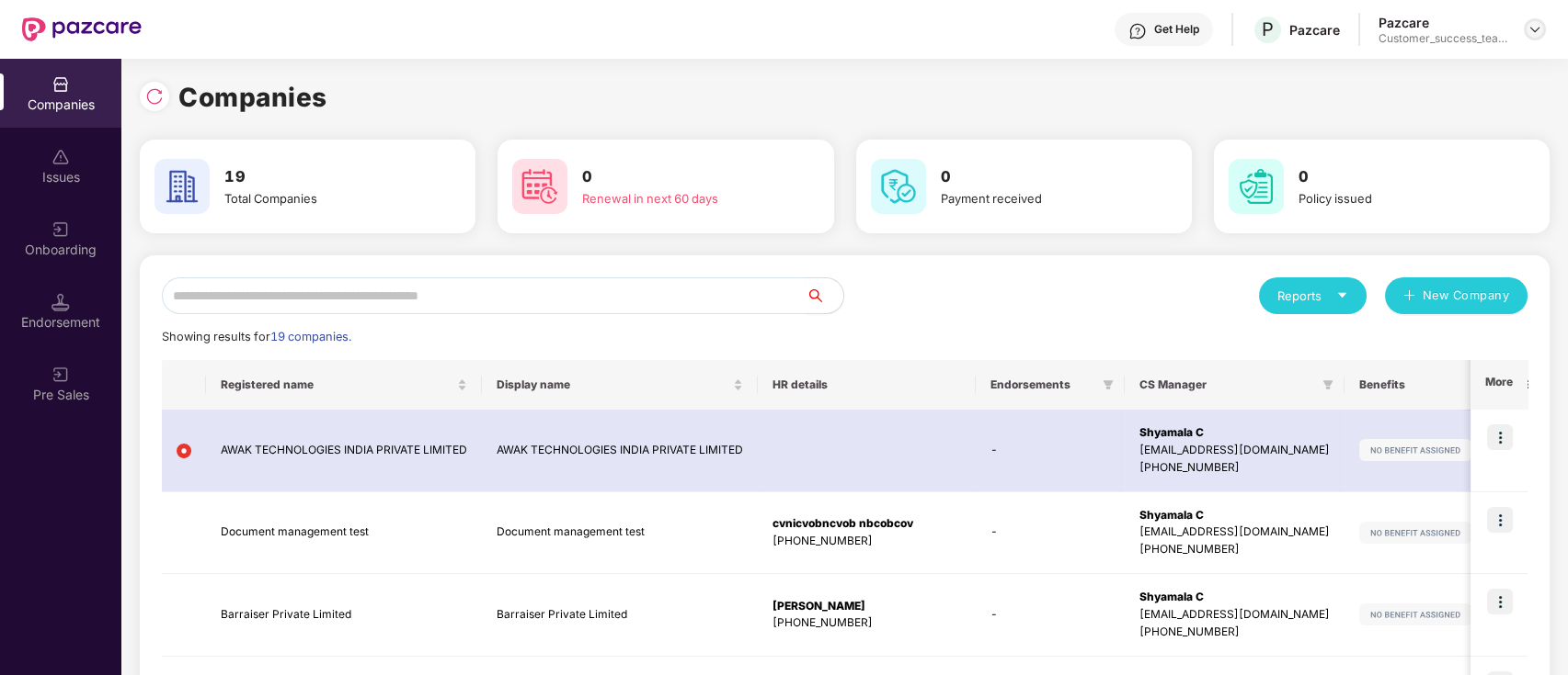
click at [1539, 22] on img at bounding box center [1534, 29] width 15 height 15
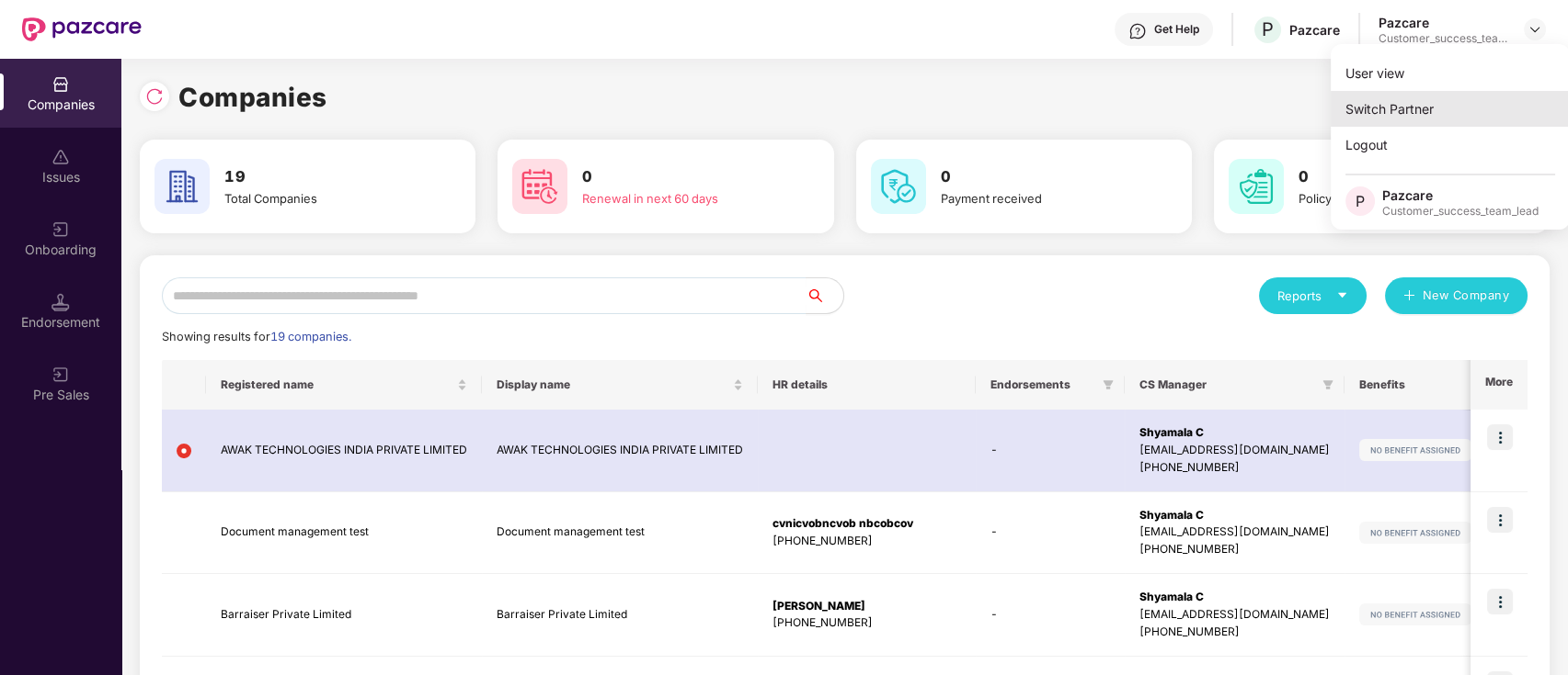
click at [1493, 100] on div "Switch Partner" at bounding box center [1450, 108] width 240 height 36
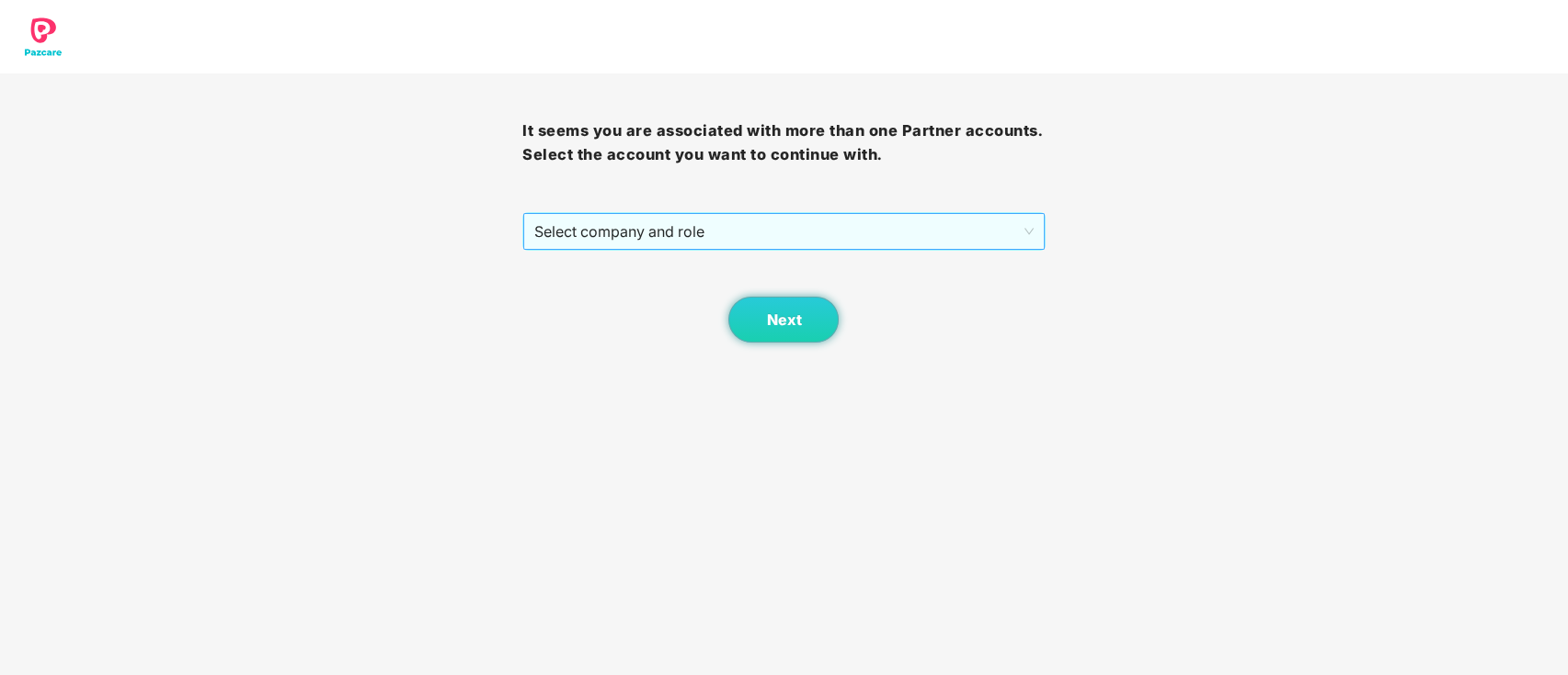
click at [781, 224] on span "Select company and role" at bounding box center [783, 232] width 499 height 35
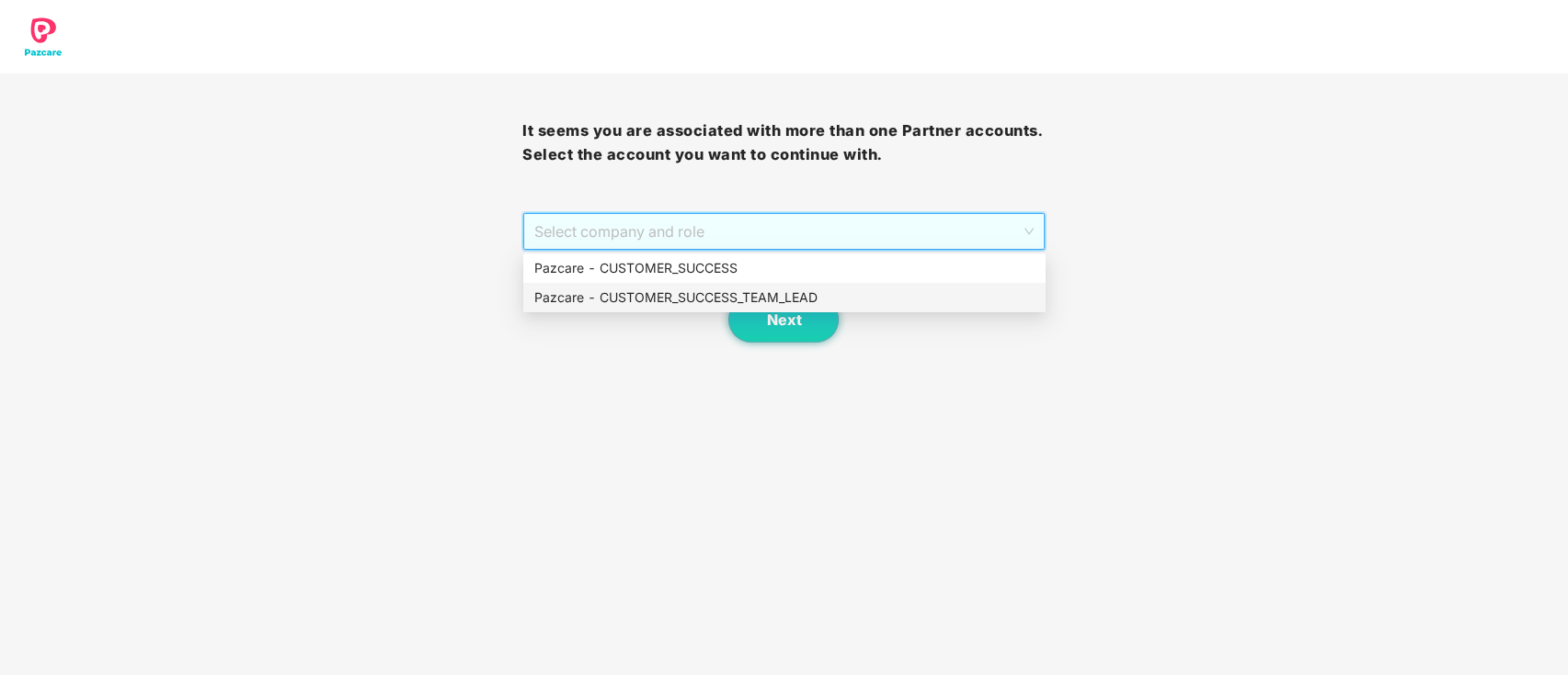
click at [781, 296] on div "Pazcare - CUSTOMER_SUCCESS_TEAM_LEAD" at bounding box center [784, 297] width 501 height 21
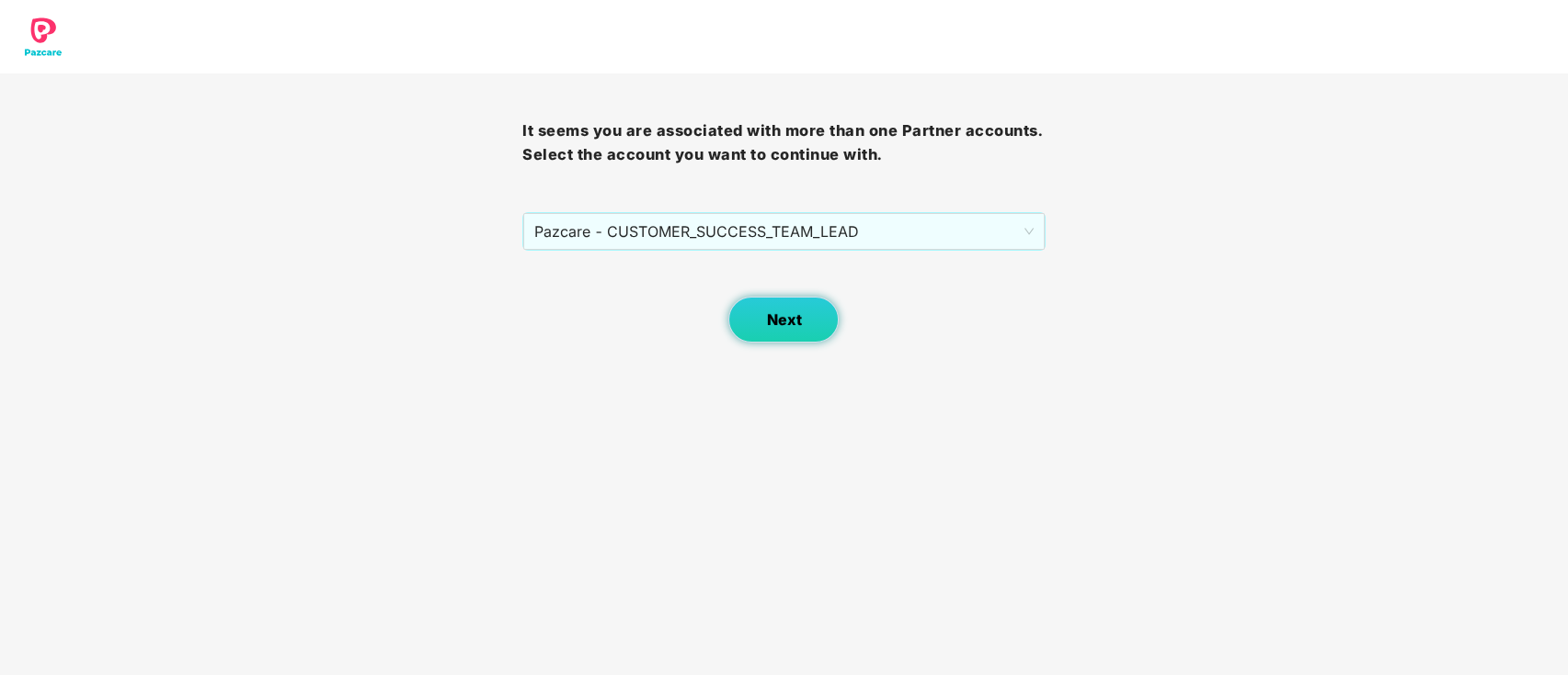
click at [781, 339] on button "Next" at bounding box center [783, 319] width 110 height 46
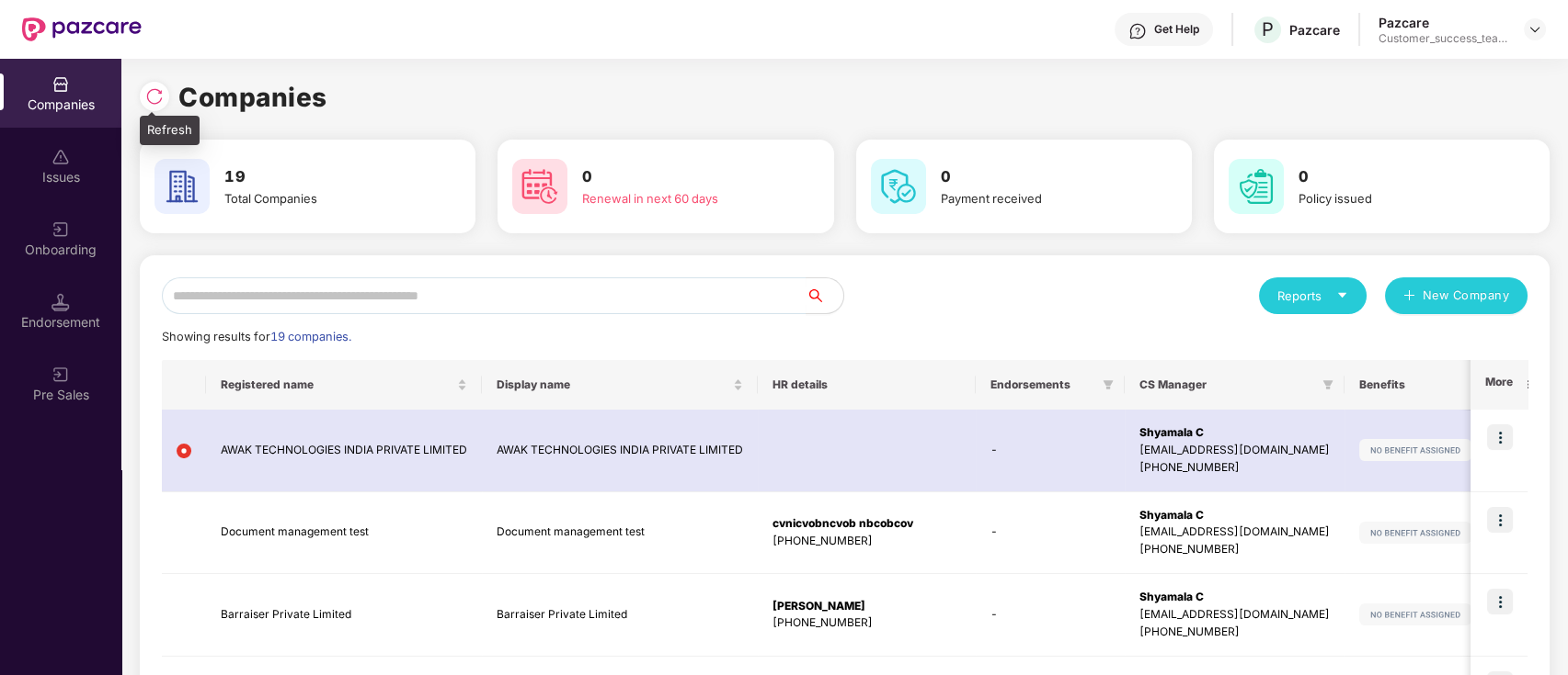
click at [154, 89] on img at bounding box center [154, 96] width 19 height 19
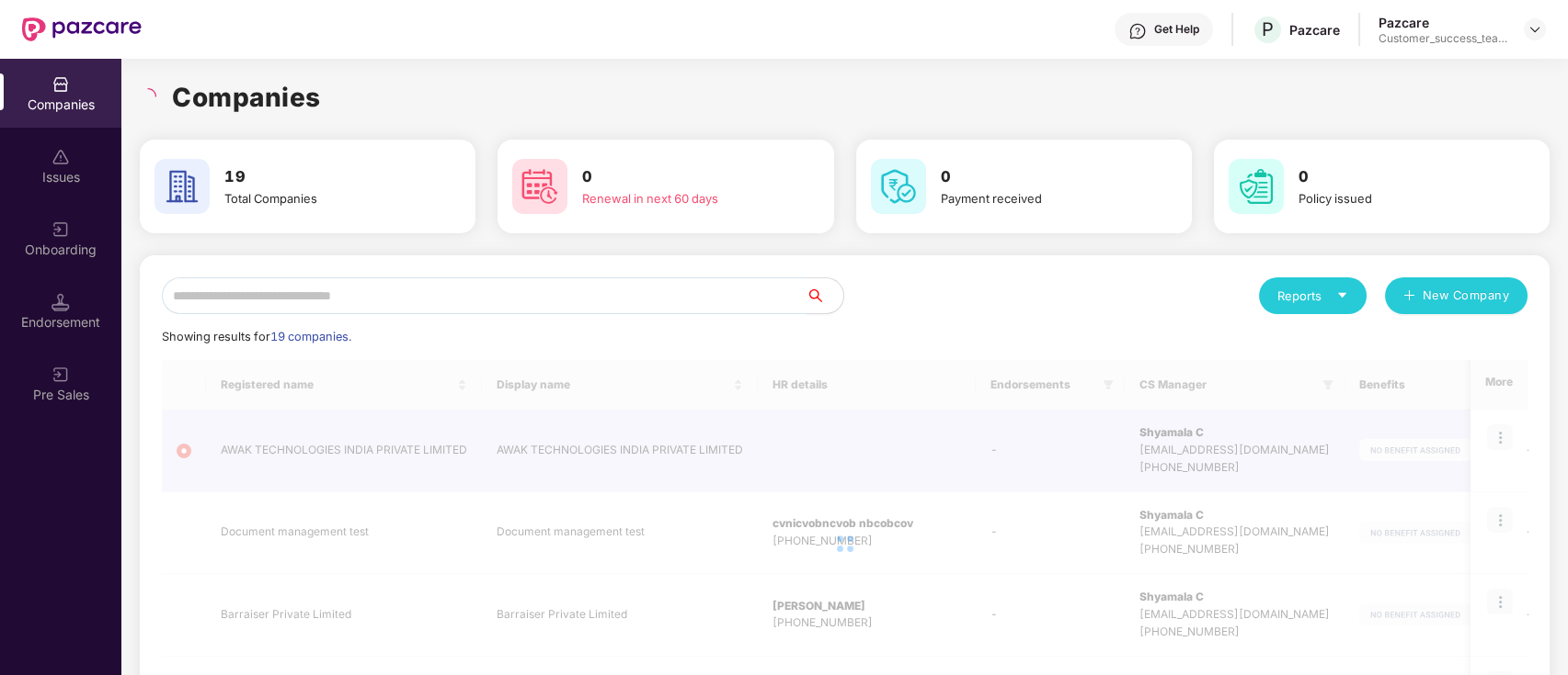
click at [432, 301] on input "text" at bounding box center [484, 296] width 644 height 37
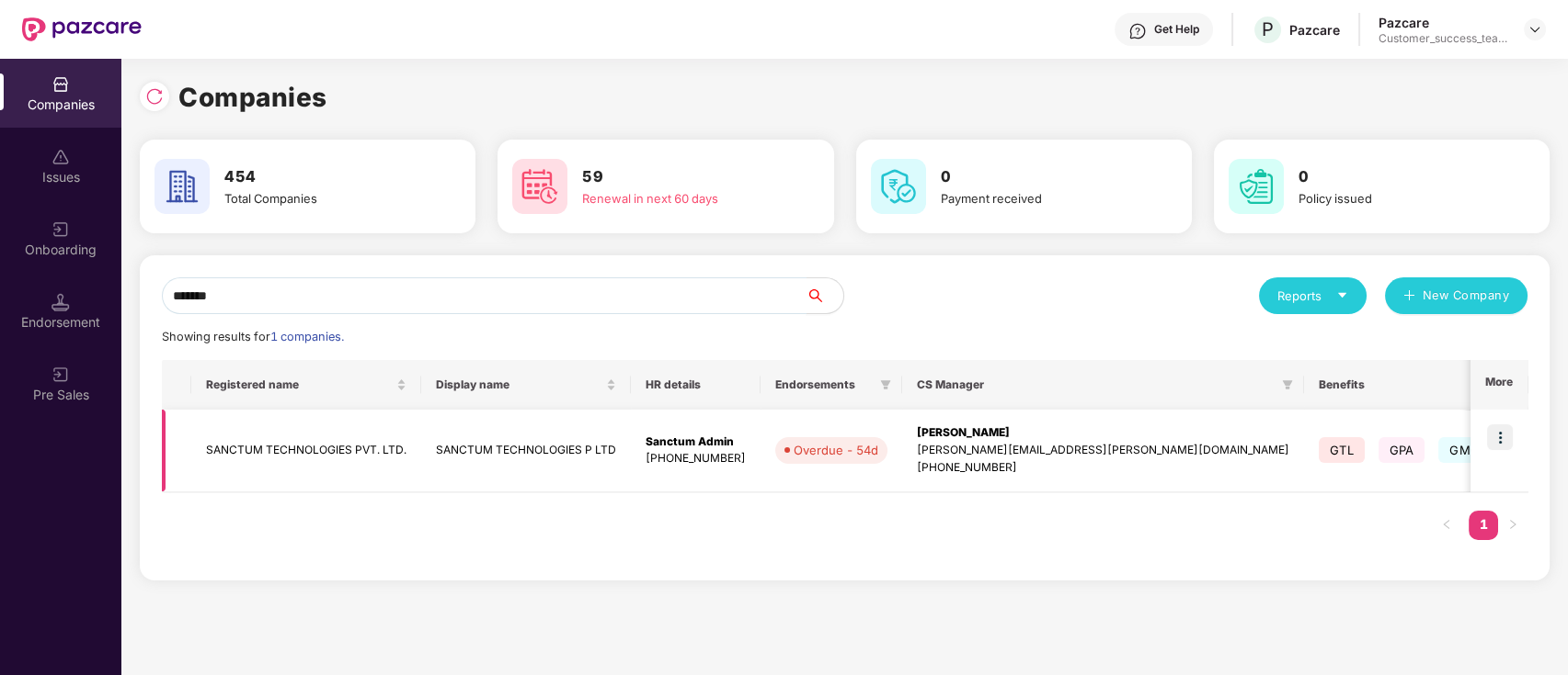
type input "*******"
click at [1491, 434] on img at bounding box center [1500, 438] width 25 height 25
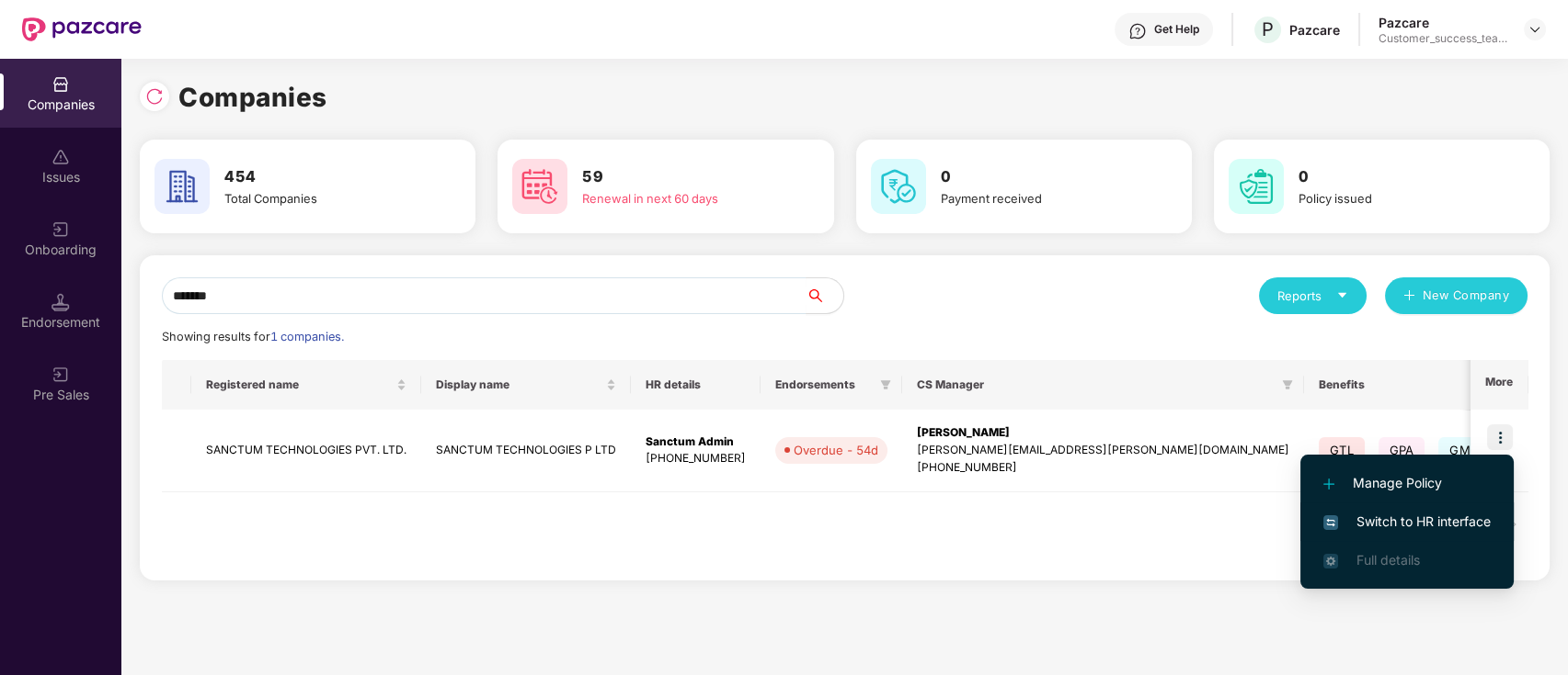
click at [1470, 532] on li "Switch to HR interface" at bounding box center [1407, 522] width 213 height 39
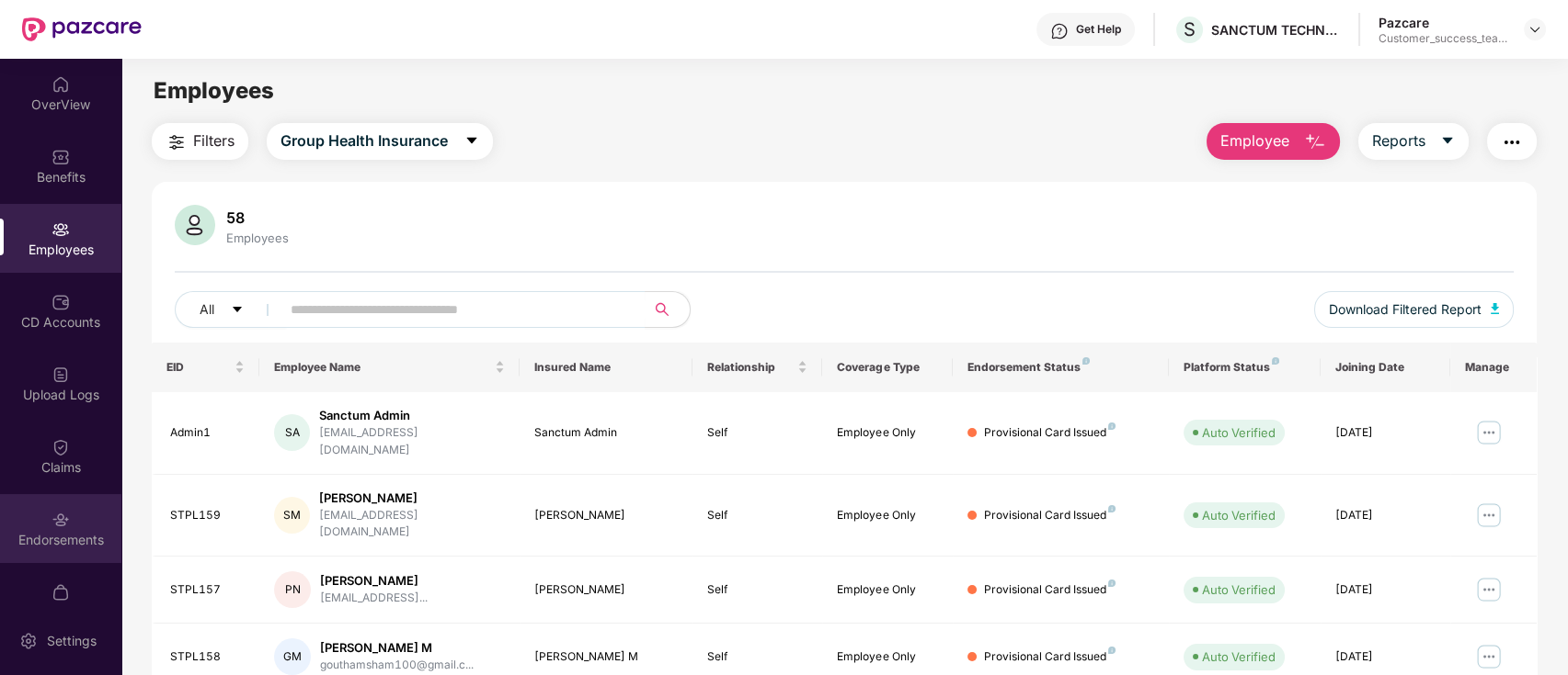
click at [68, 540] on div "Endorsements" at bounding box center [61, 540] width 121 height 19
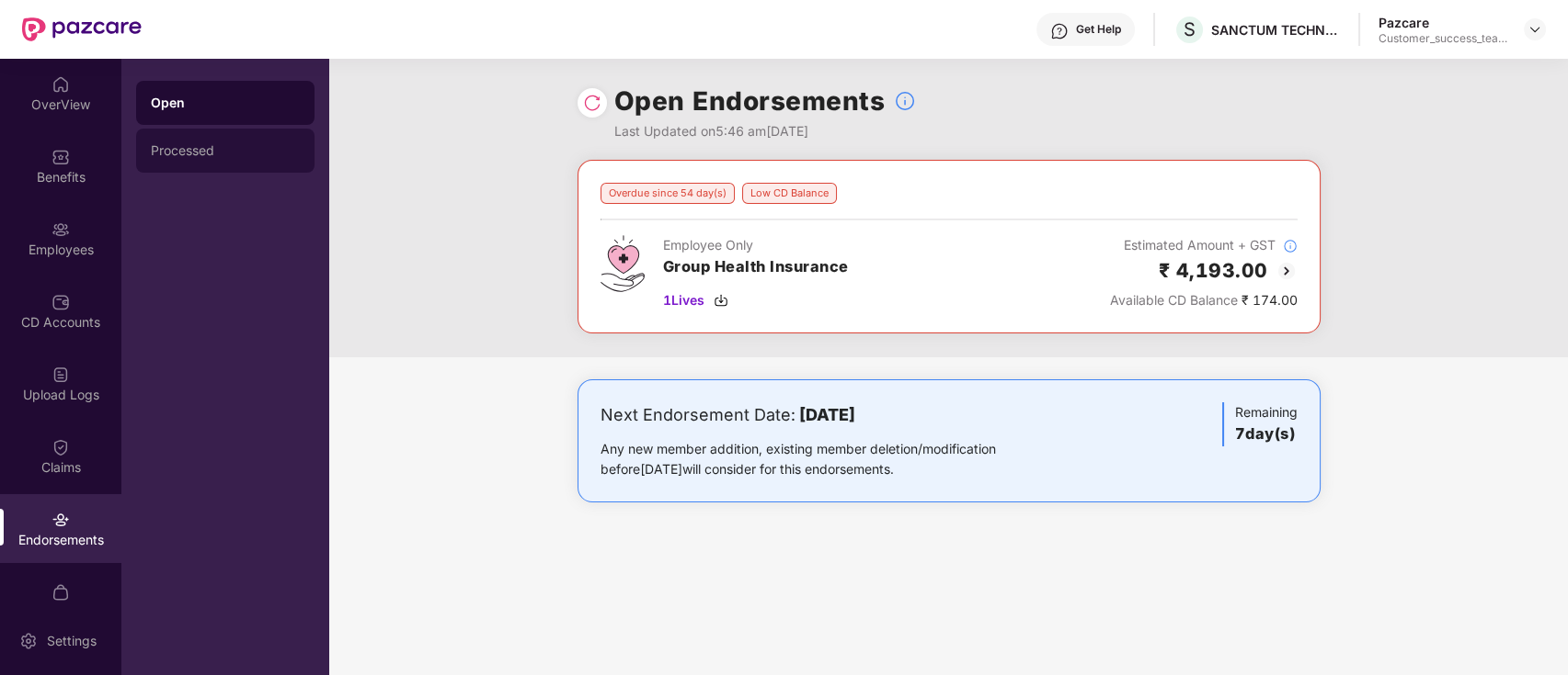
click at [198, 143] on div "Processed" at bounding box center [225, 150] width 178 height 44
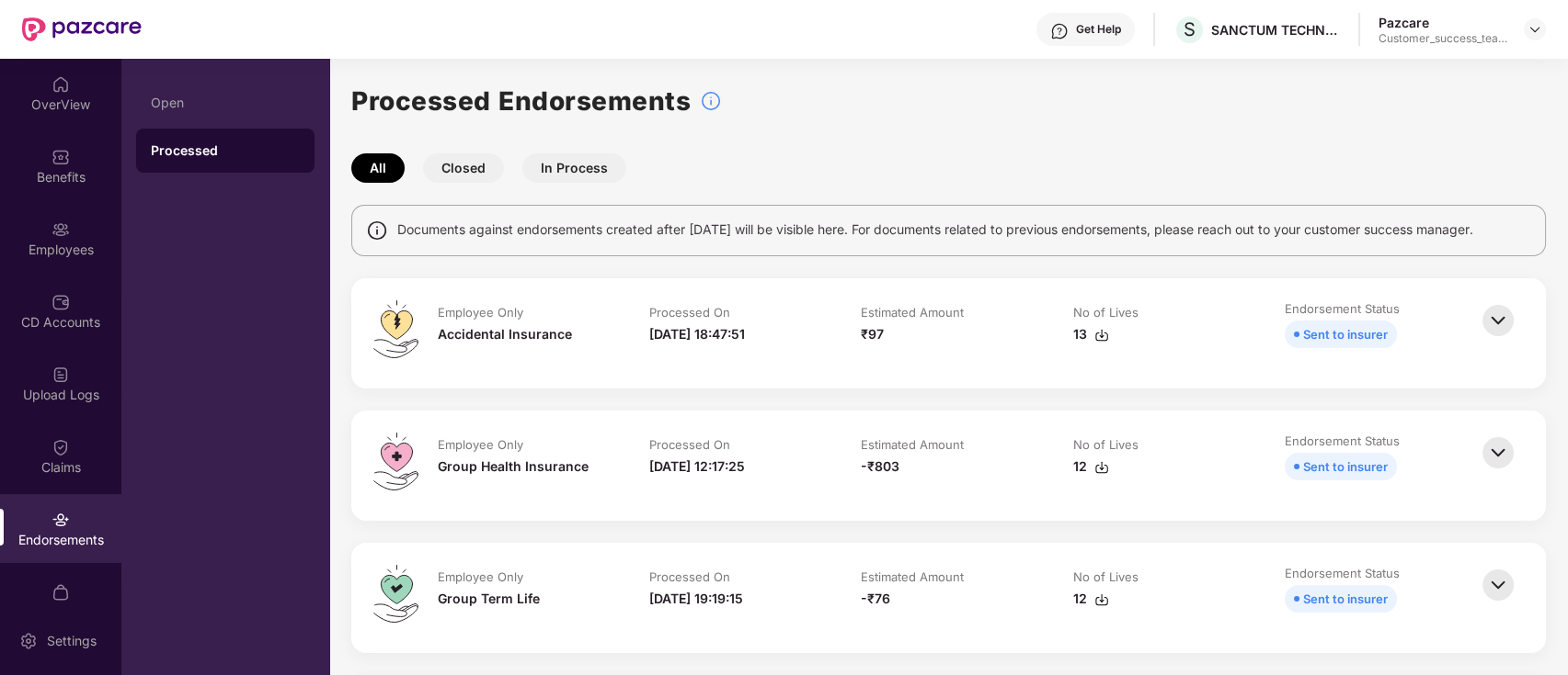
click at [1090, 468] on div "12" at bounding box center [1091, 466] width 36 height 21
click at [63, 319] on div "CD Accounts" at bounding box center [61, 322] width 121 height 19
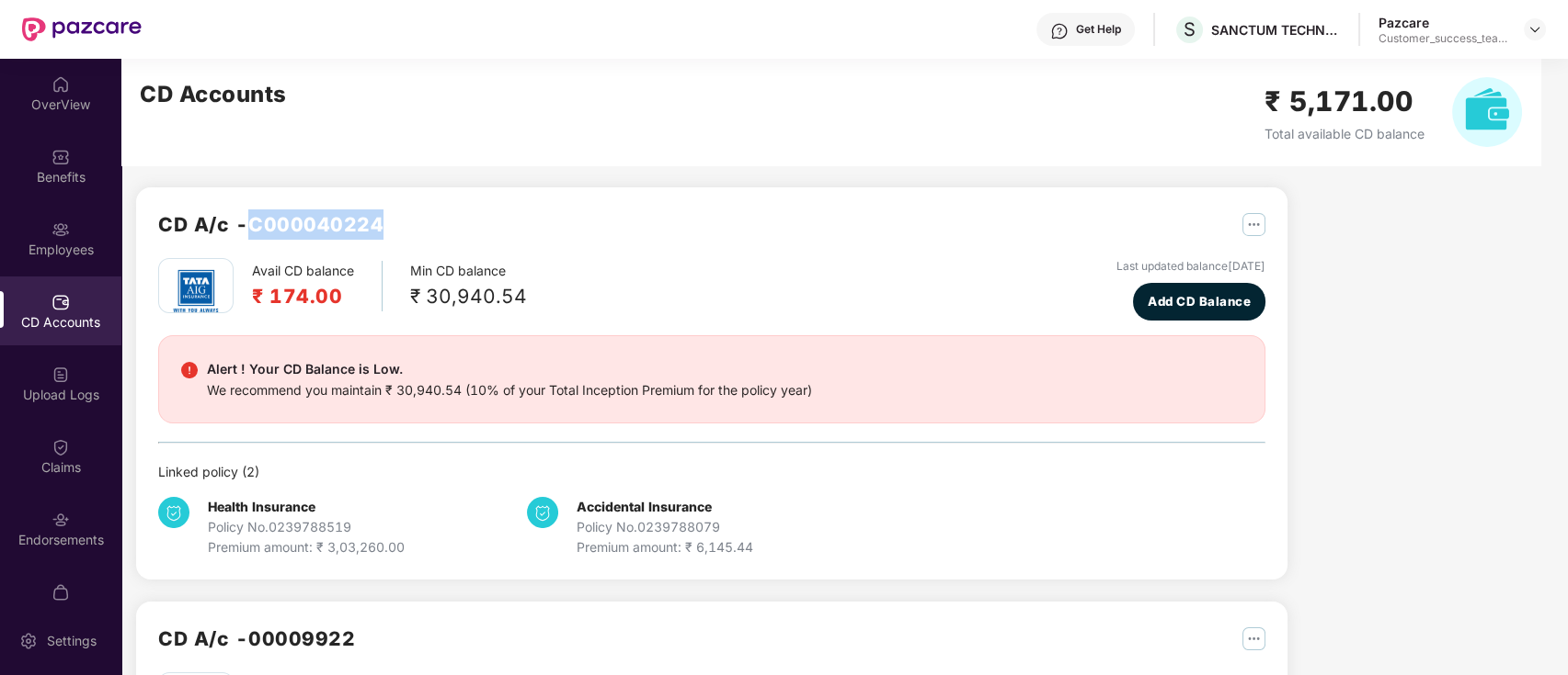
drag, startPoint x: 256, startPoint y: 232, endPoint x: 409, endPoint y: 232, distance: 153.0
click at [409, 232] on div "CD A/c - C000040224" at bounding box center [712, 233] width 1107 height 49
copy h2 "C000040224"
click at [64, 523] on img at bounding box center [61, 520] width 19 height 19
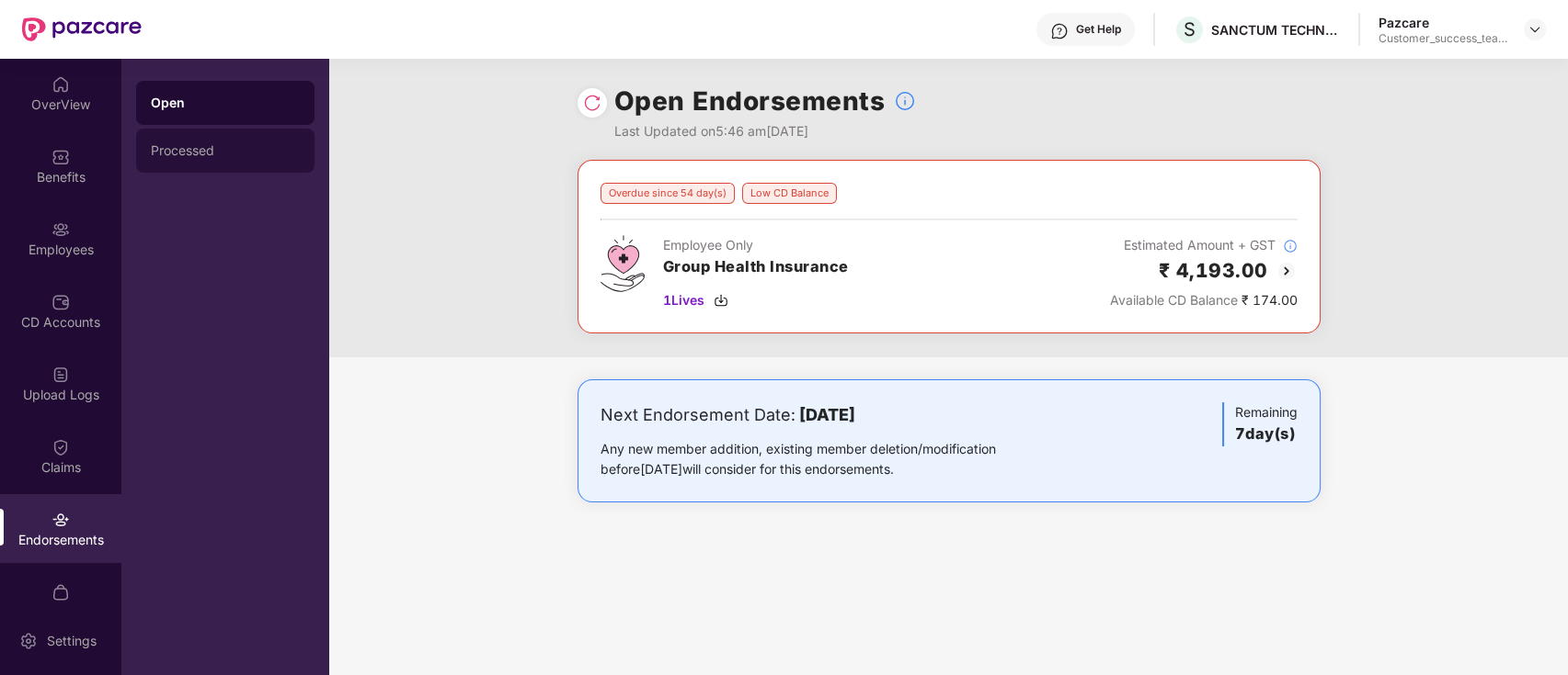
click at [221, 159] on div "Processed" at bounding box center [225, 150] width 178 height 44
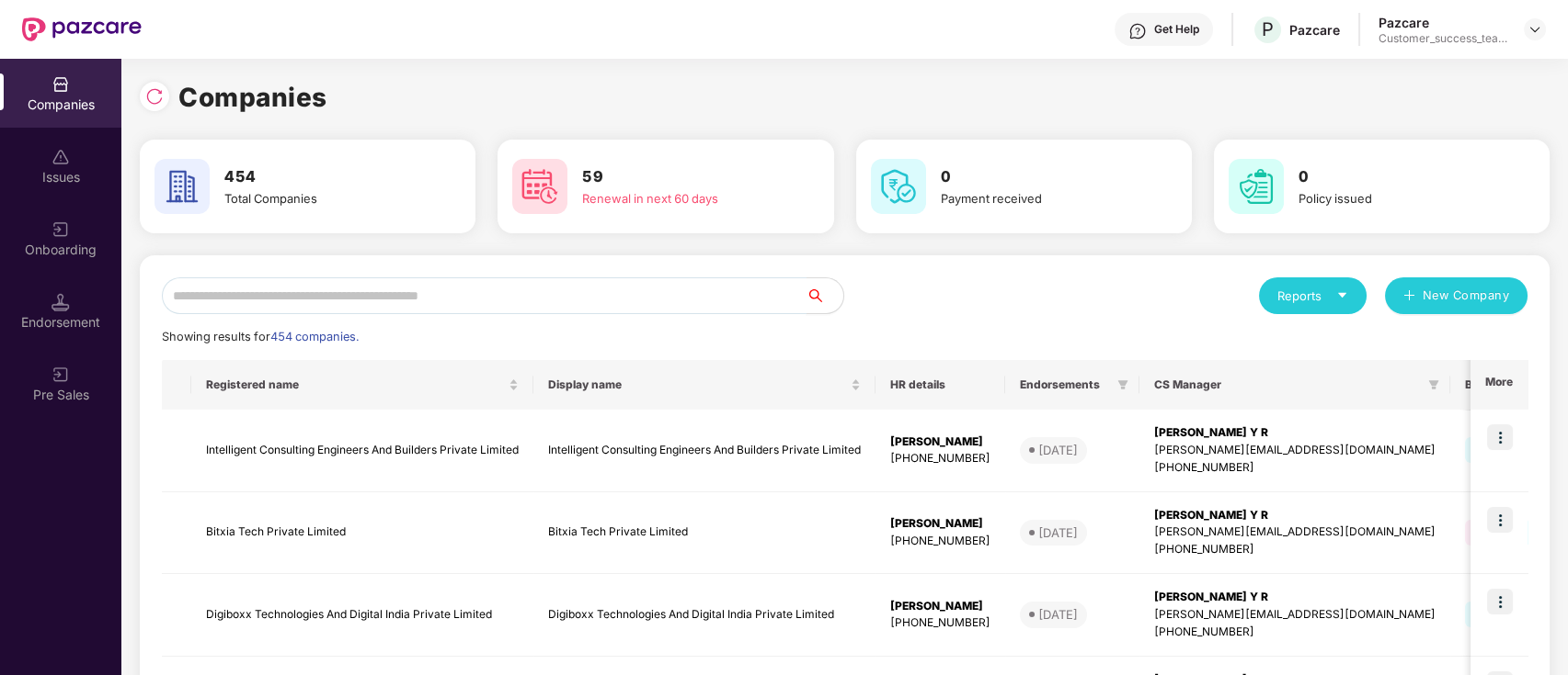
click at [655, 298] on input "text" at bounding box center [484, 296] width 644 height 37
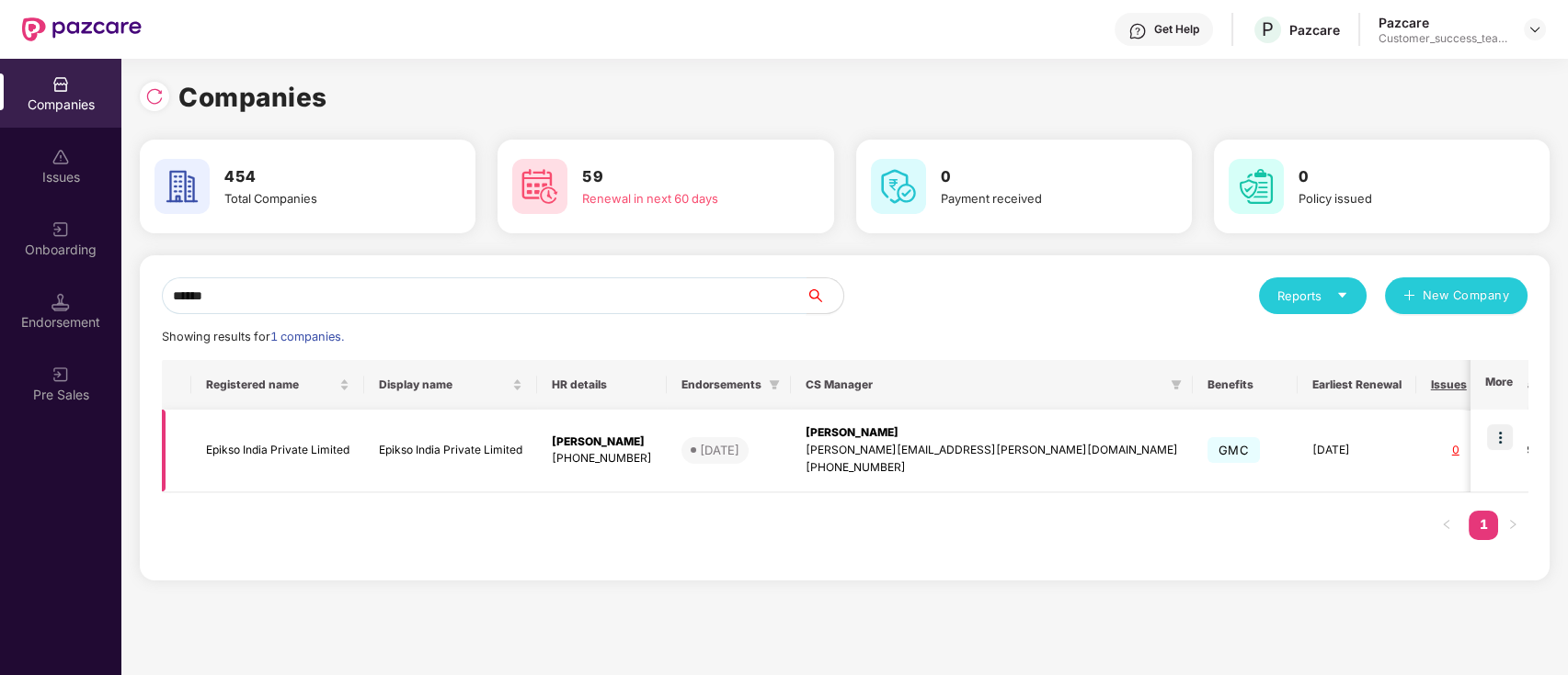
type input "******"
click at [1501, 438] on img at bounding box center [1500, 438] width 25 height 25
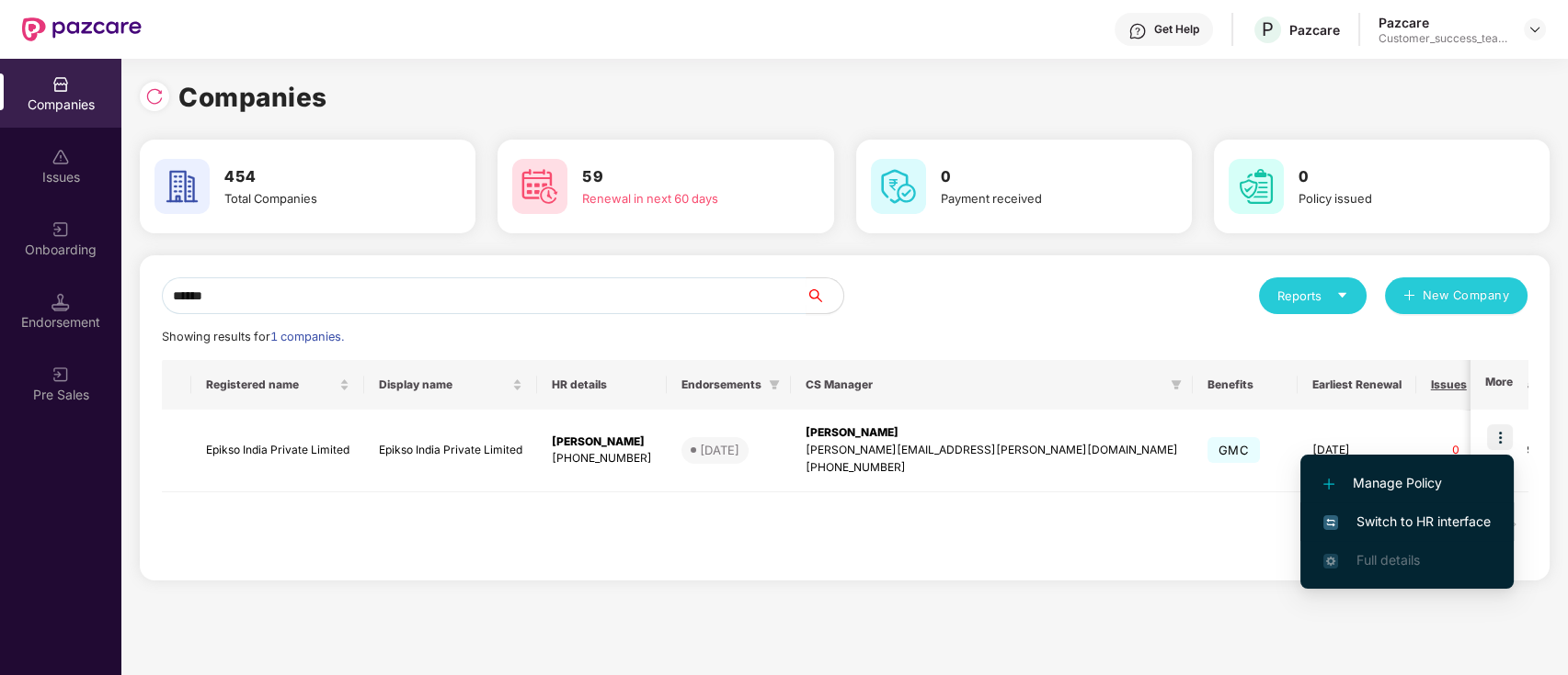
click at [1419, 514] on span "Switch to HR interface" at bounding box center [1406, 522] width 167 height 21
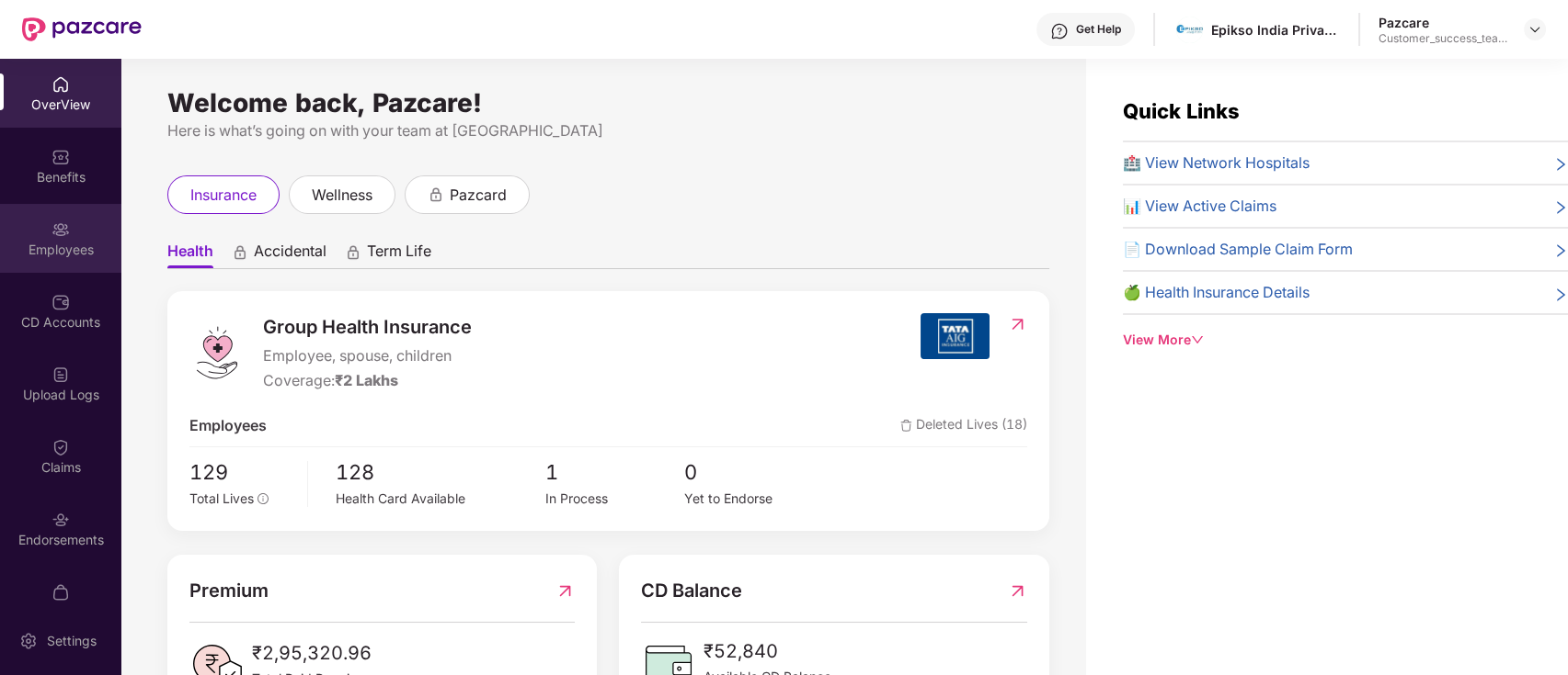
click at [70, 249] on div "Employees" at bounding box center [61, 249] width 121 height 19
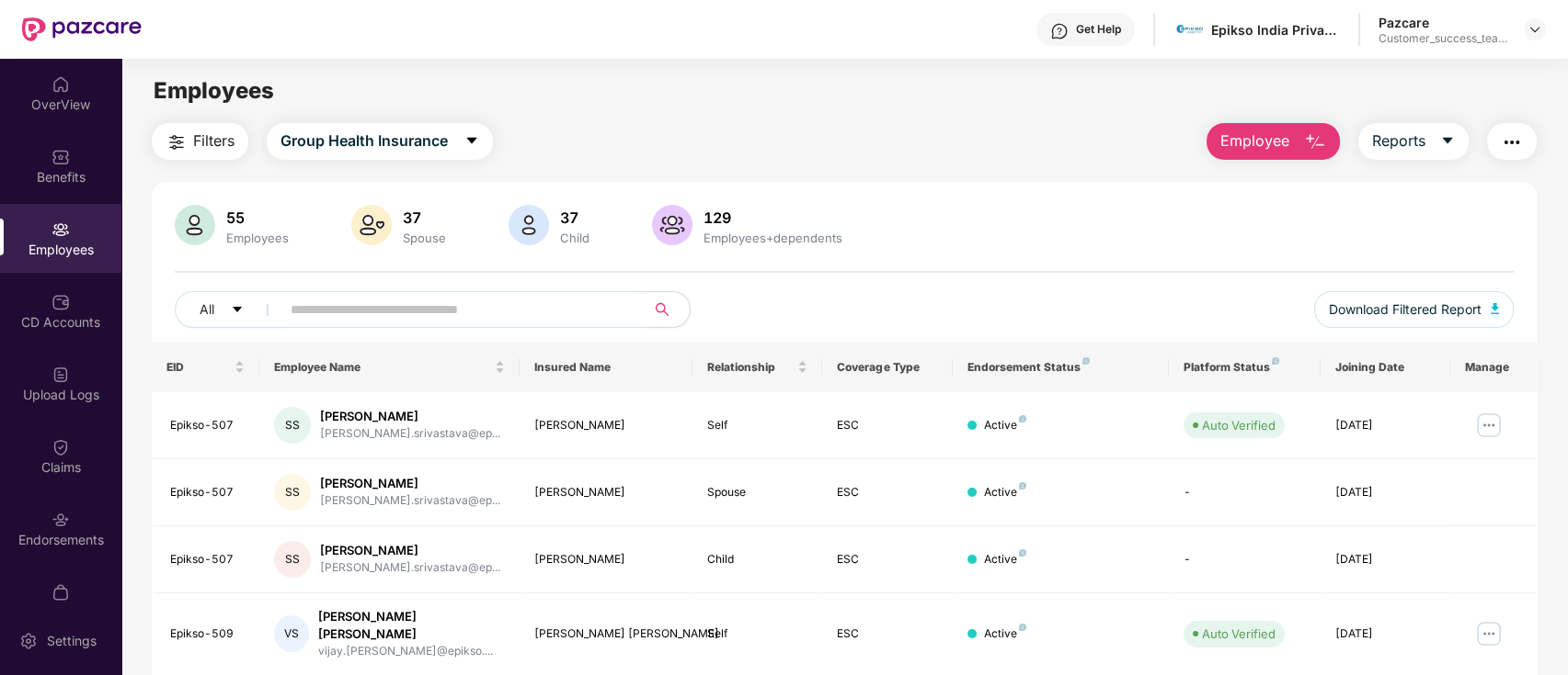
click at [165, 151] on img "button" at bounding box center [176, 142] width 22 height 22
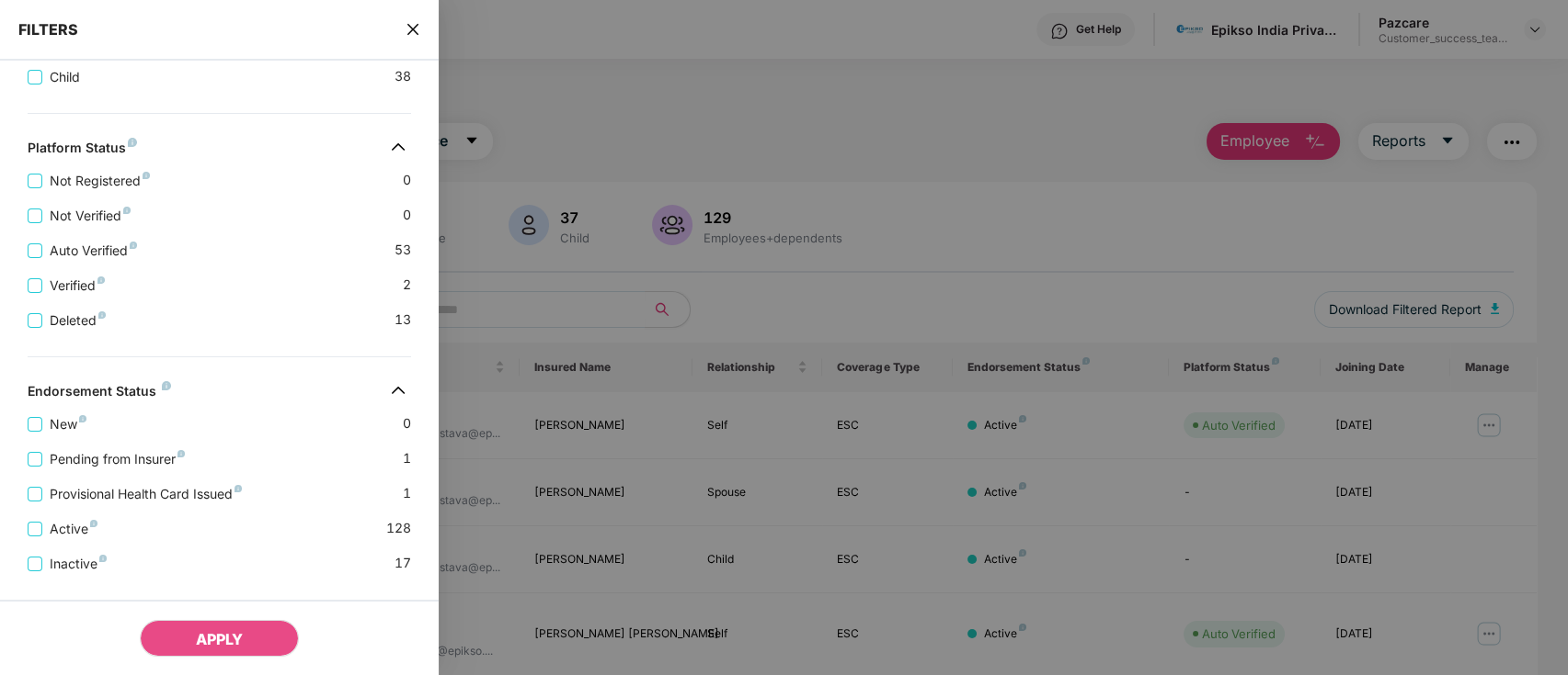
scroll to position [489, 0]
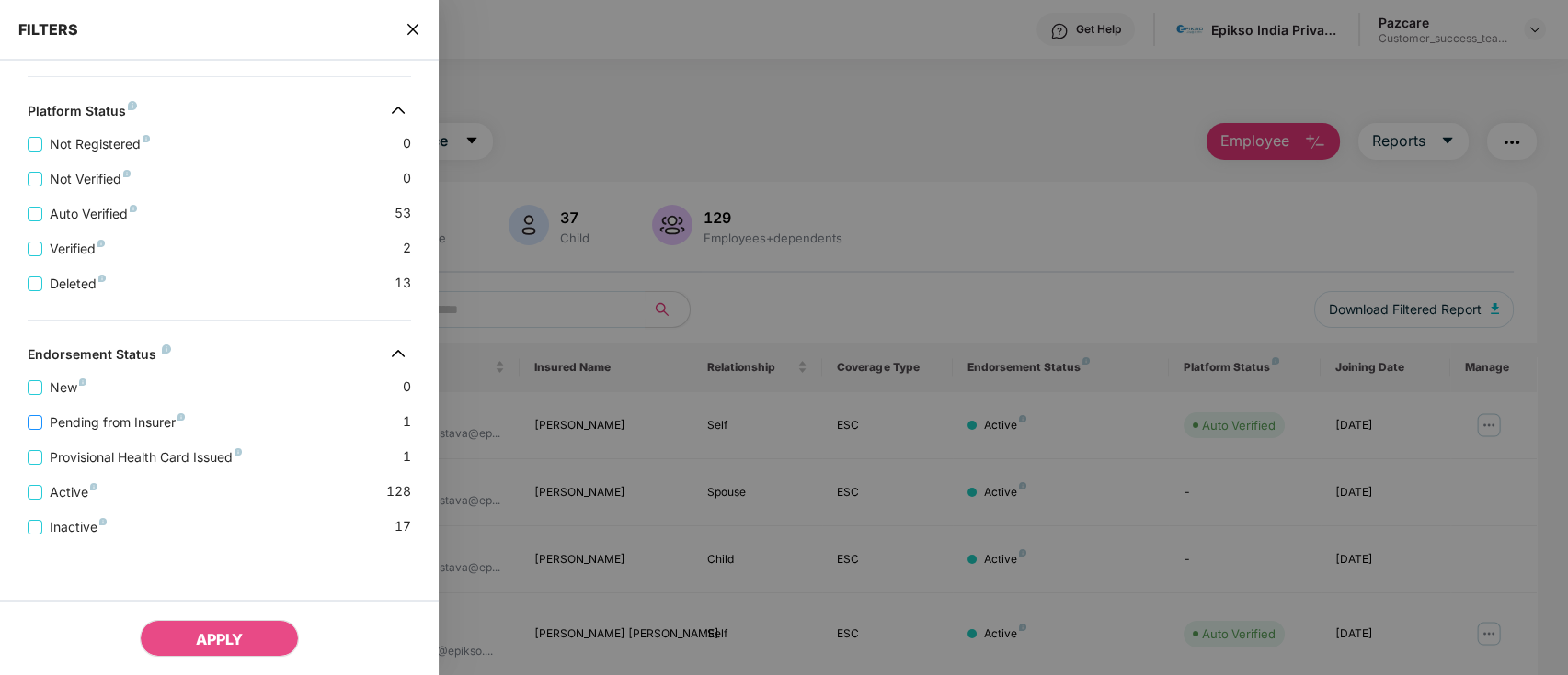
click at [135, 433] on span "Pending from Insurer" at bounding box center [116, 422] width 150 height 21
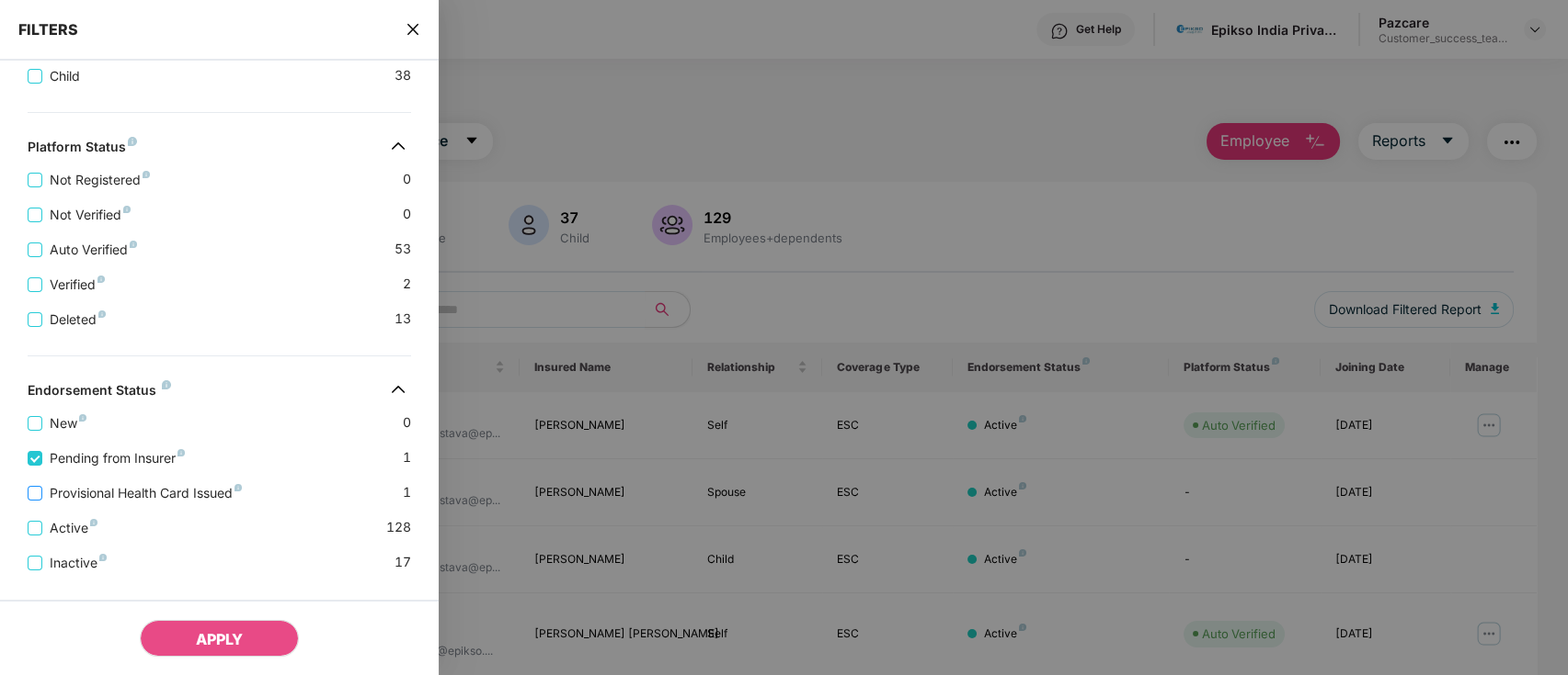
click at [138, 503] on span "Provisional Health Card Issued" at bounding box center [146, 493] width 207 height 21
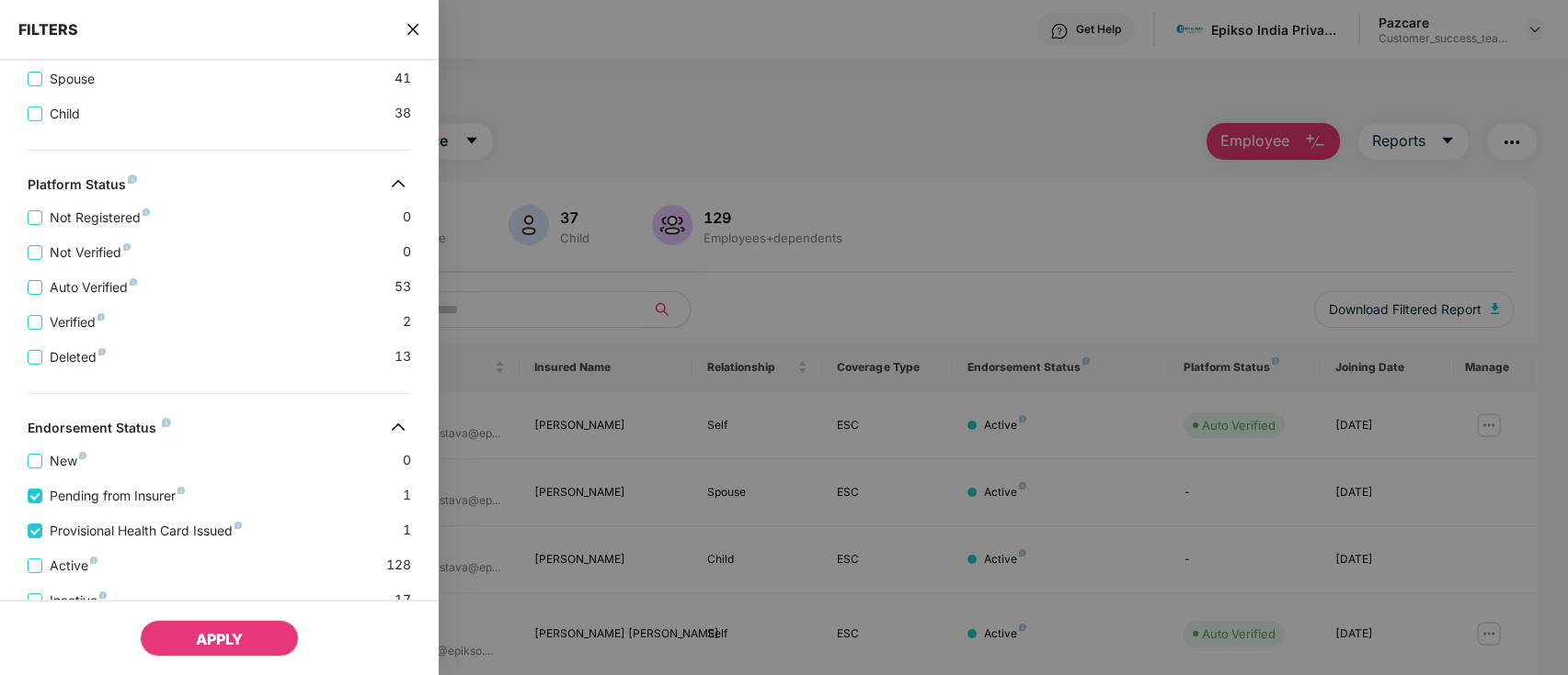
click at [218, 635] on span "APPLY" at bounding box center [219, 639] width 47 height 19
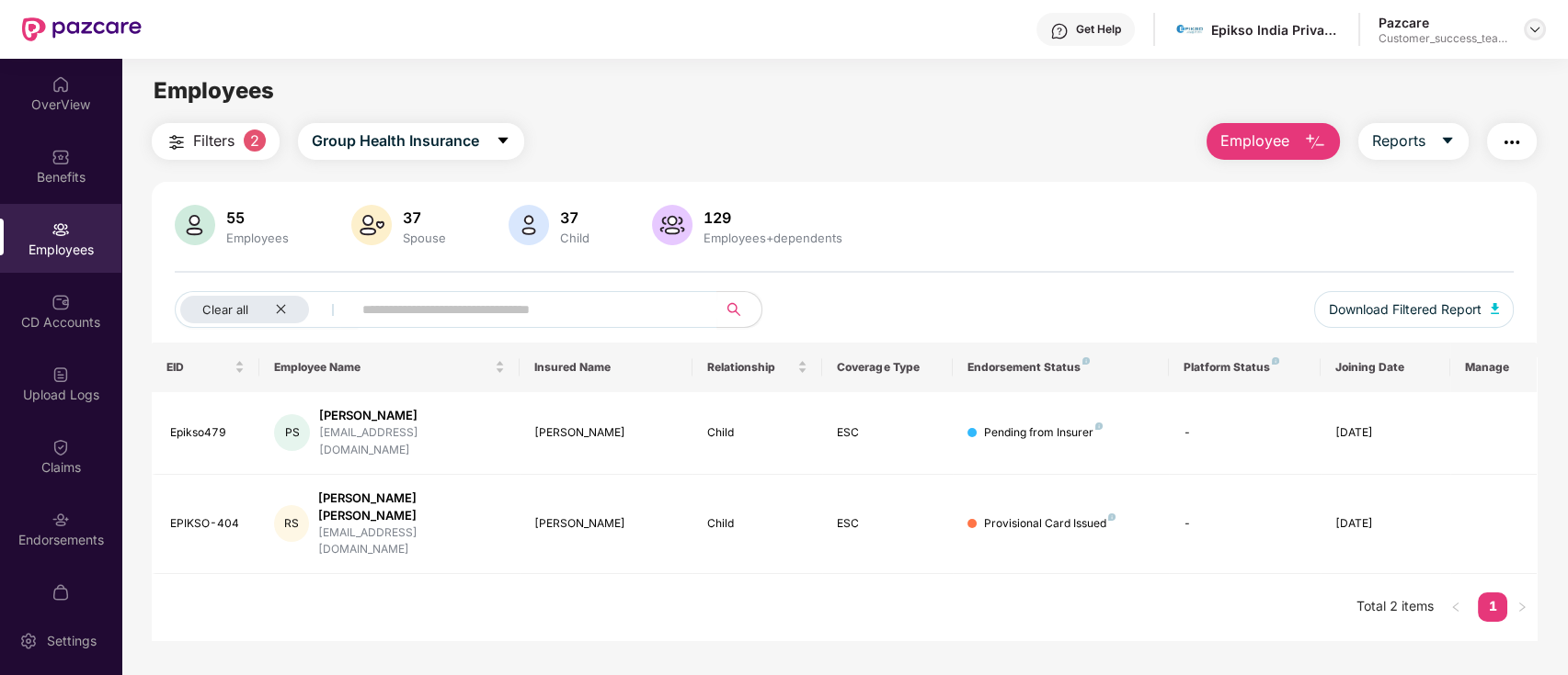
click at [1541, 30] on img at bounding box center [1534, 29] width 15 height 15
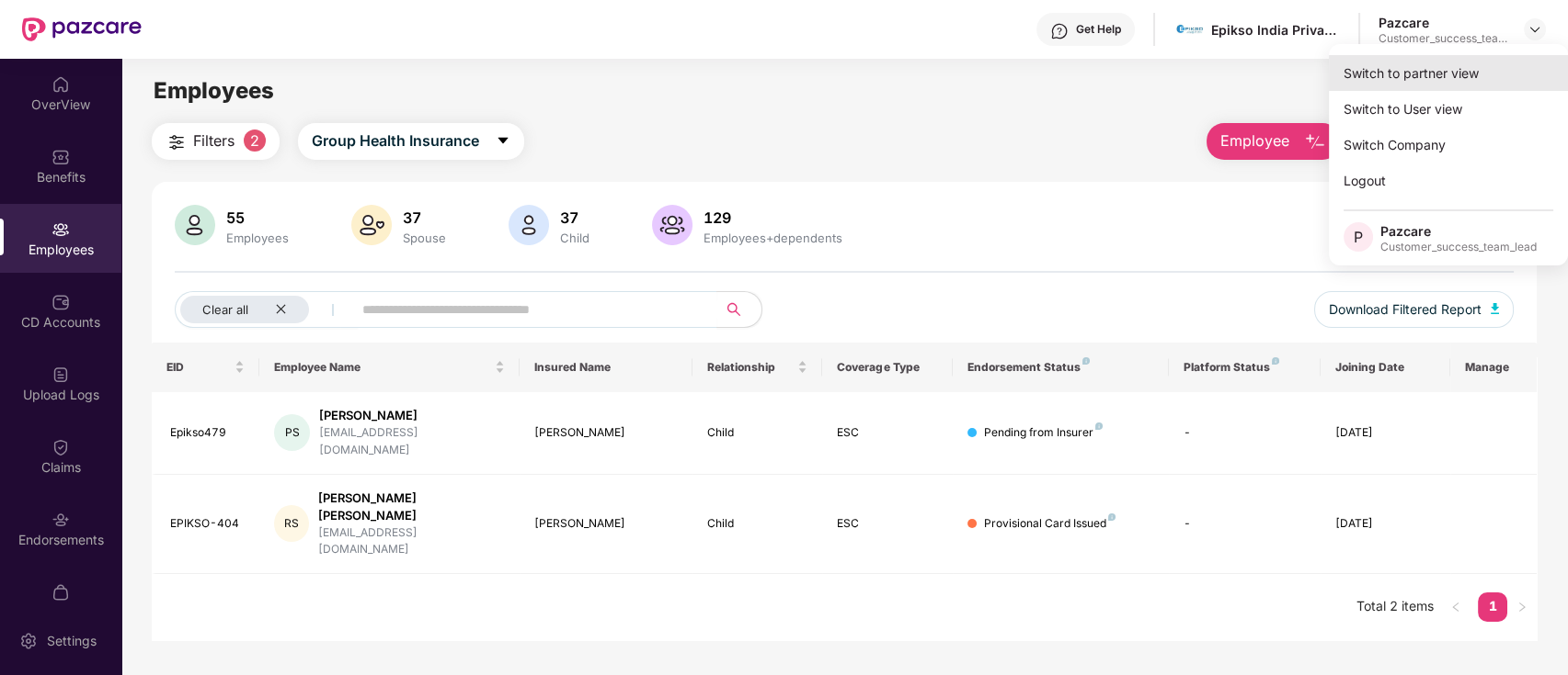
click at [1438, 74] on div "Switch to partner view" at bounding box center [1448, 72] width 240 height 36
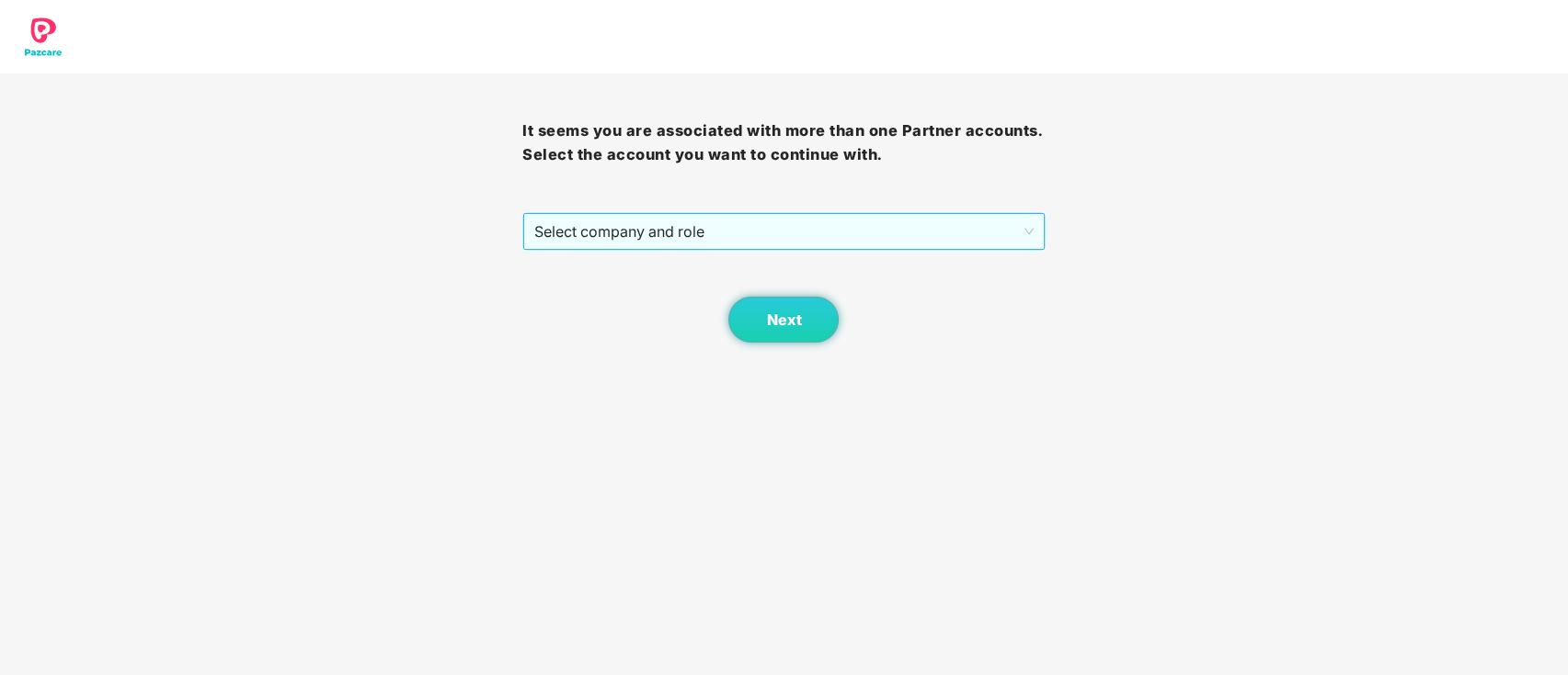
click at [724, 232] on span "Select company and role" at bounding box center [783, 232] width 499 height 35
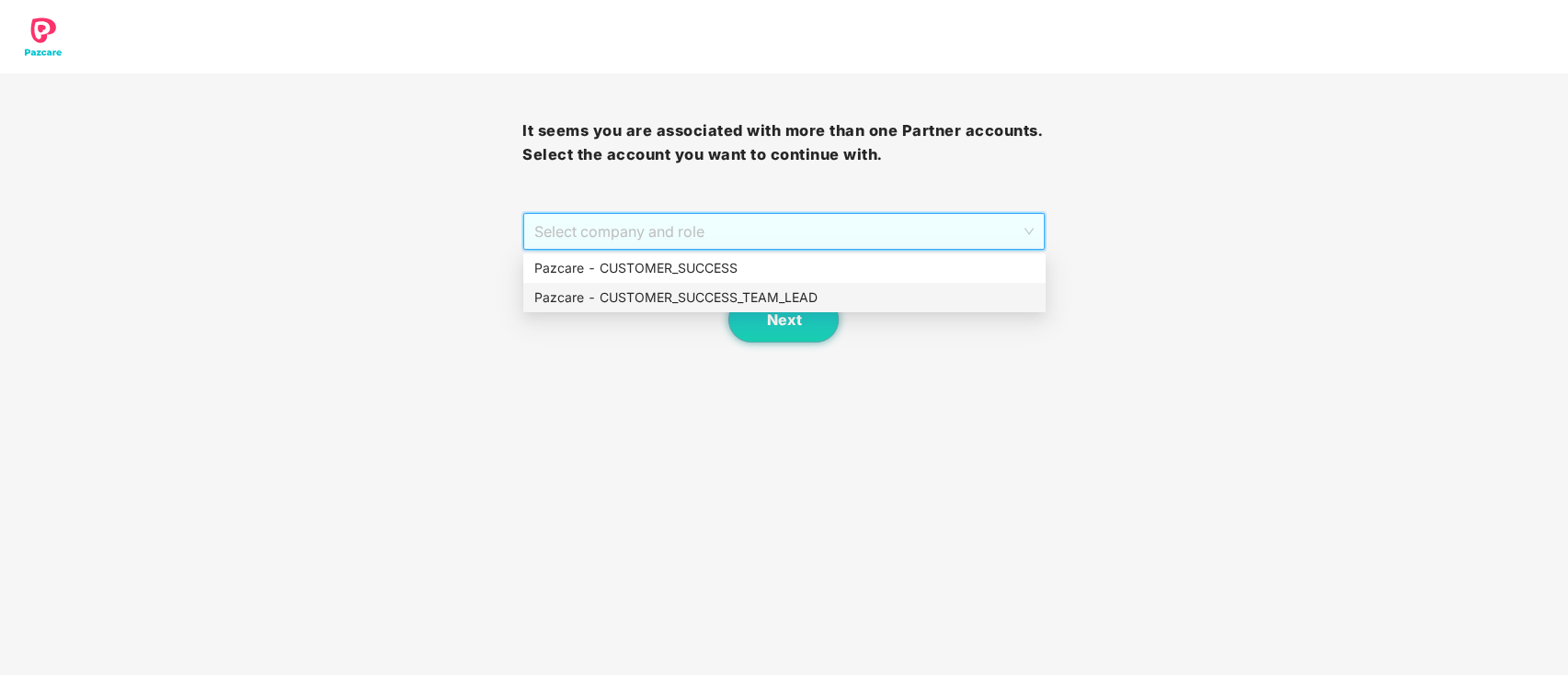
click at [719, 294] on div "Pazcare - CUSTOMER_SUCCESS_TEAM_LEAD" at bounding box center [784, 297] width 501 height 21
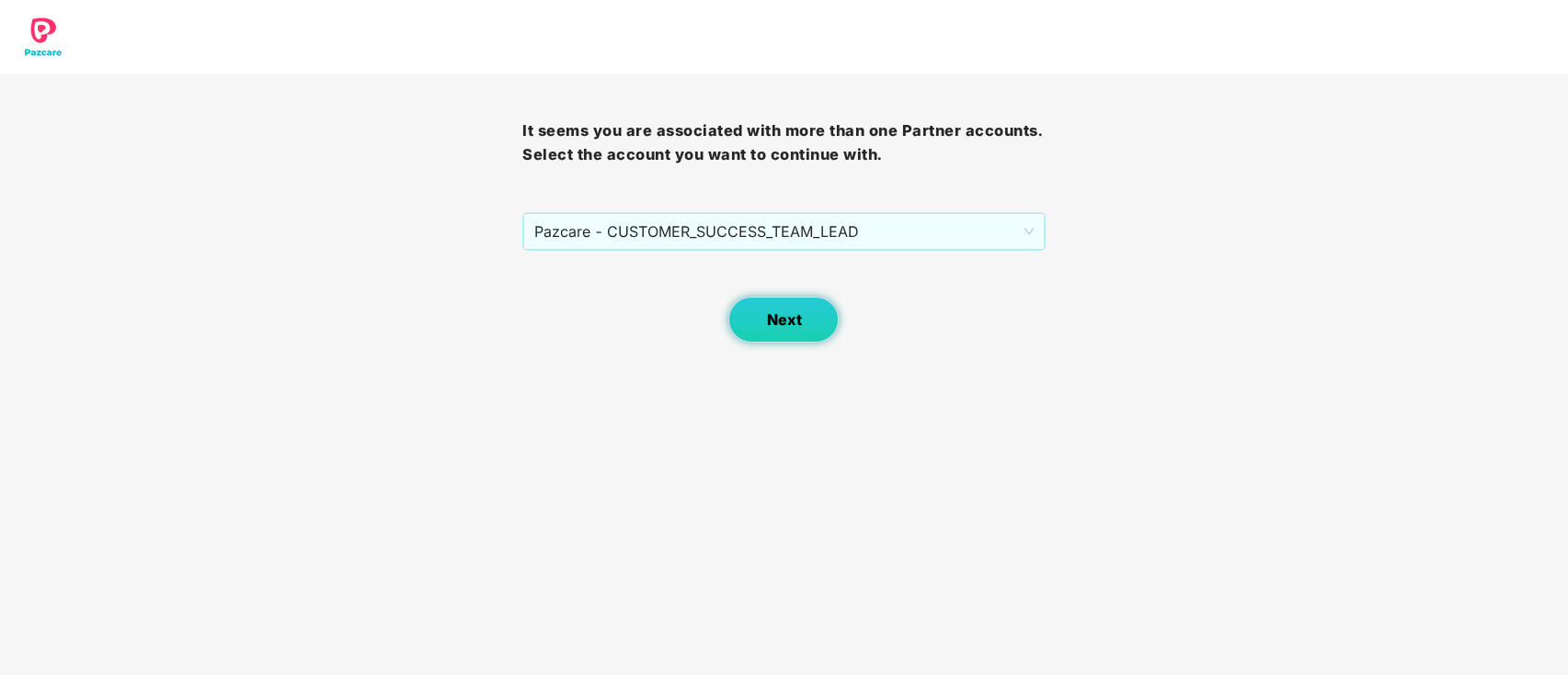
click at [794, 309] on button "Next" at bounding box center [783, 319] width 110 height 46
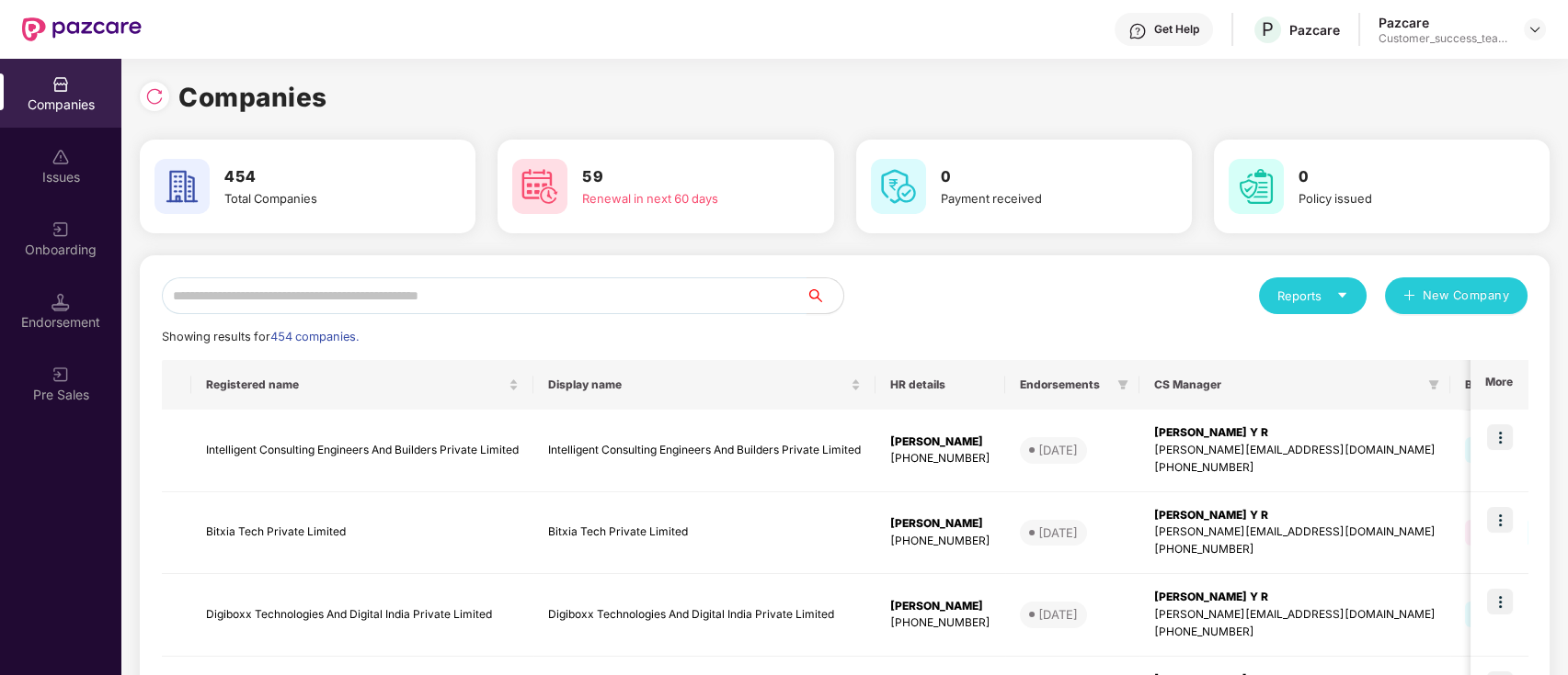
click at [765, 293] on input "text" at bounding box center [484, 296] width 644 height 37
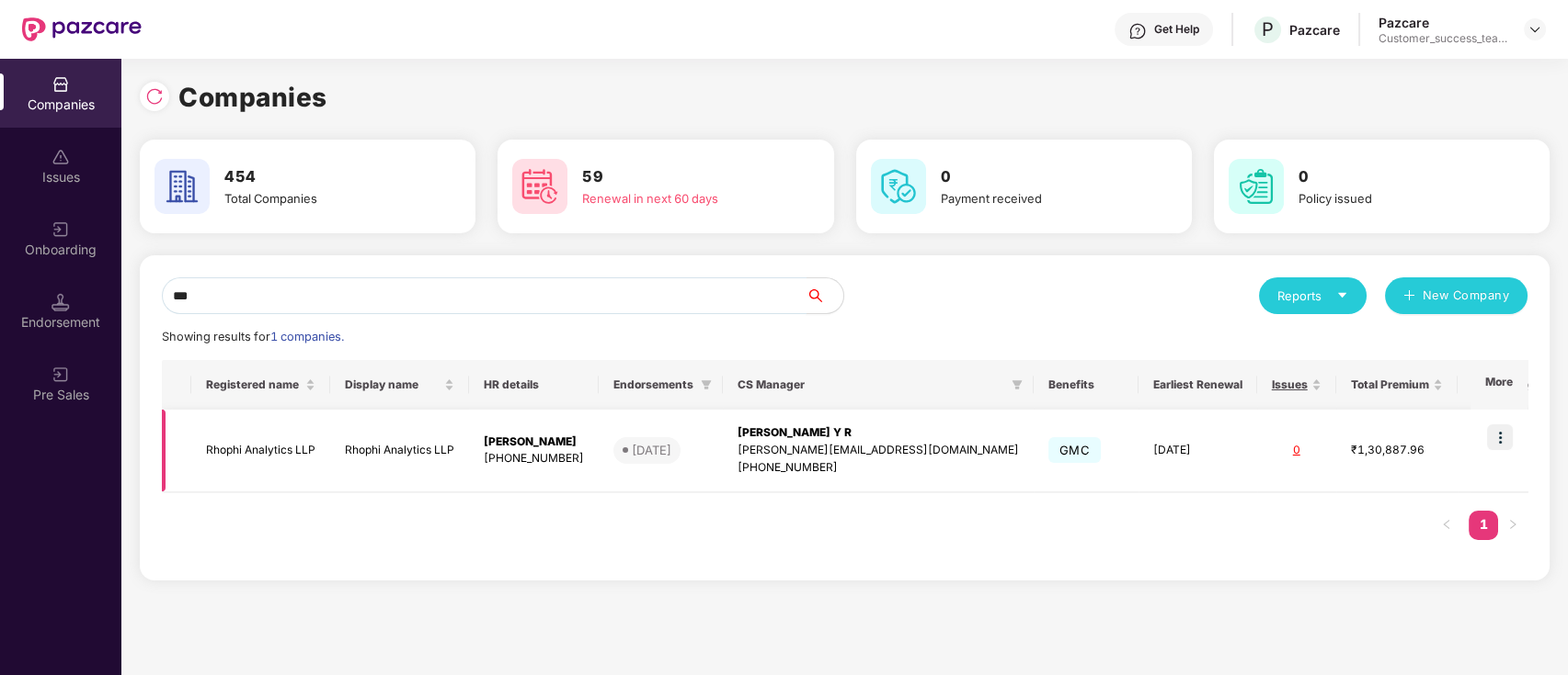
type input "***"
click at [1497, 438] on img at bounding box center [1500, 438] width 25 height 25
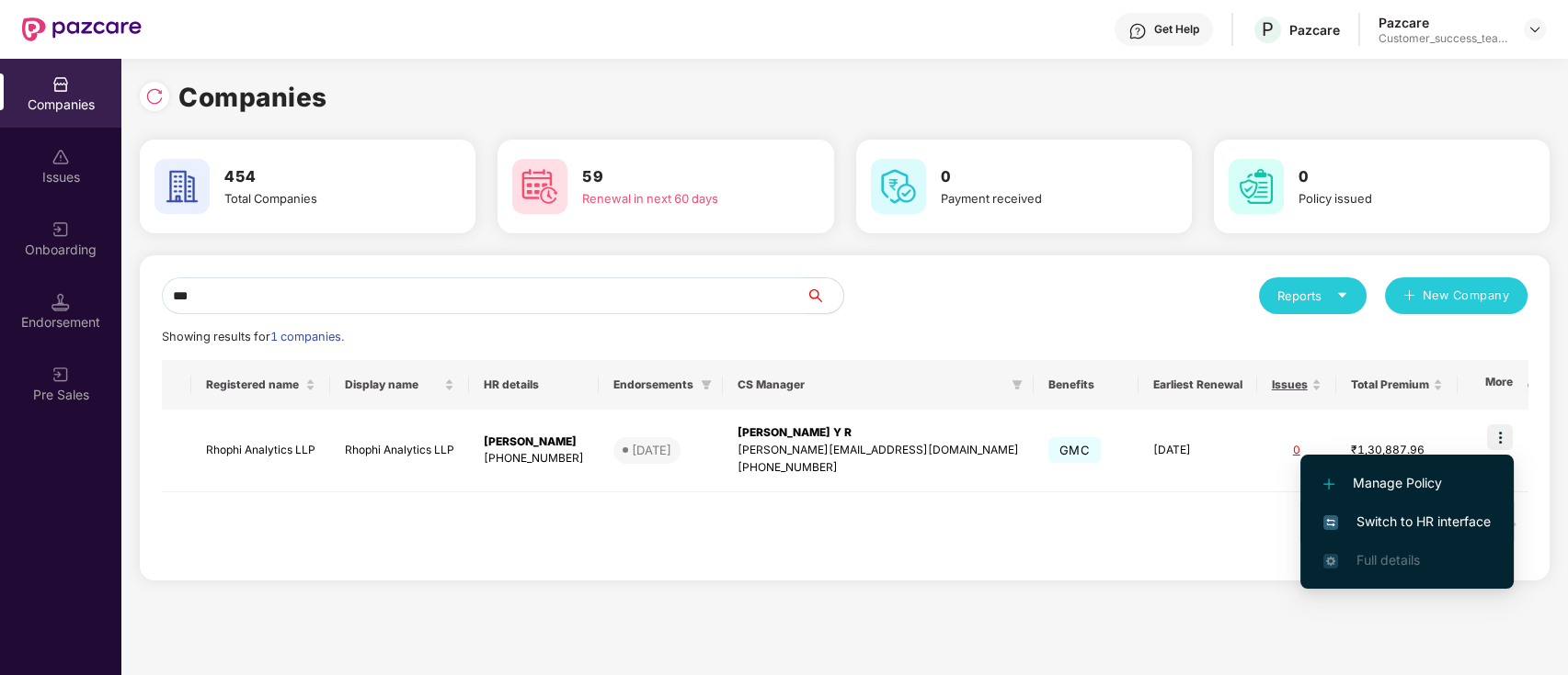
click at [1474, 520] on span "Switch to HR interface" at bounding box center [1406, 522] width 167 height 21
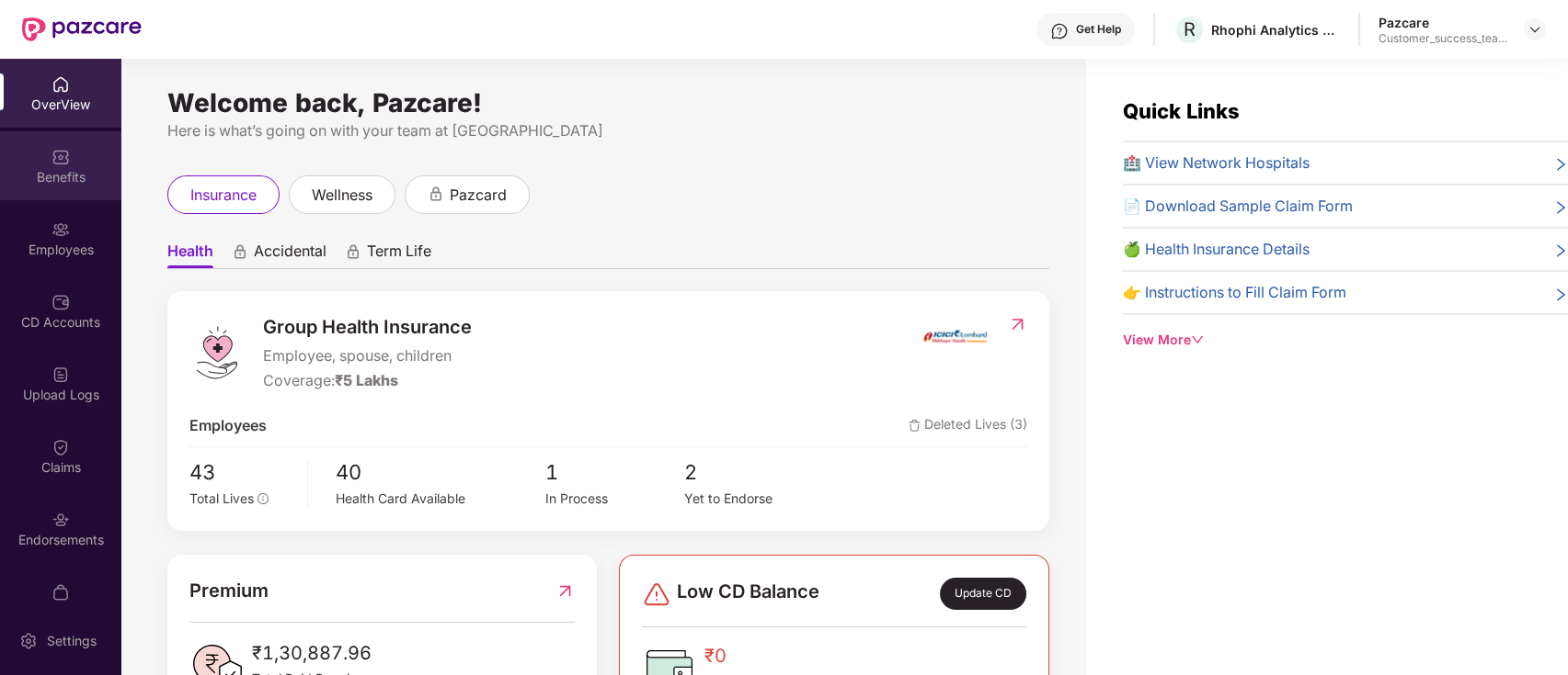
click at [80, 178] on div "Benefits" at bounding box center [61, 177] width 121 height 19
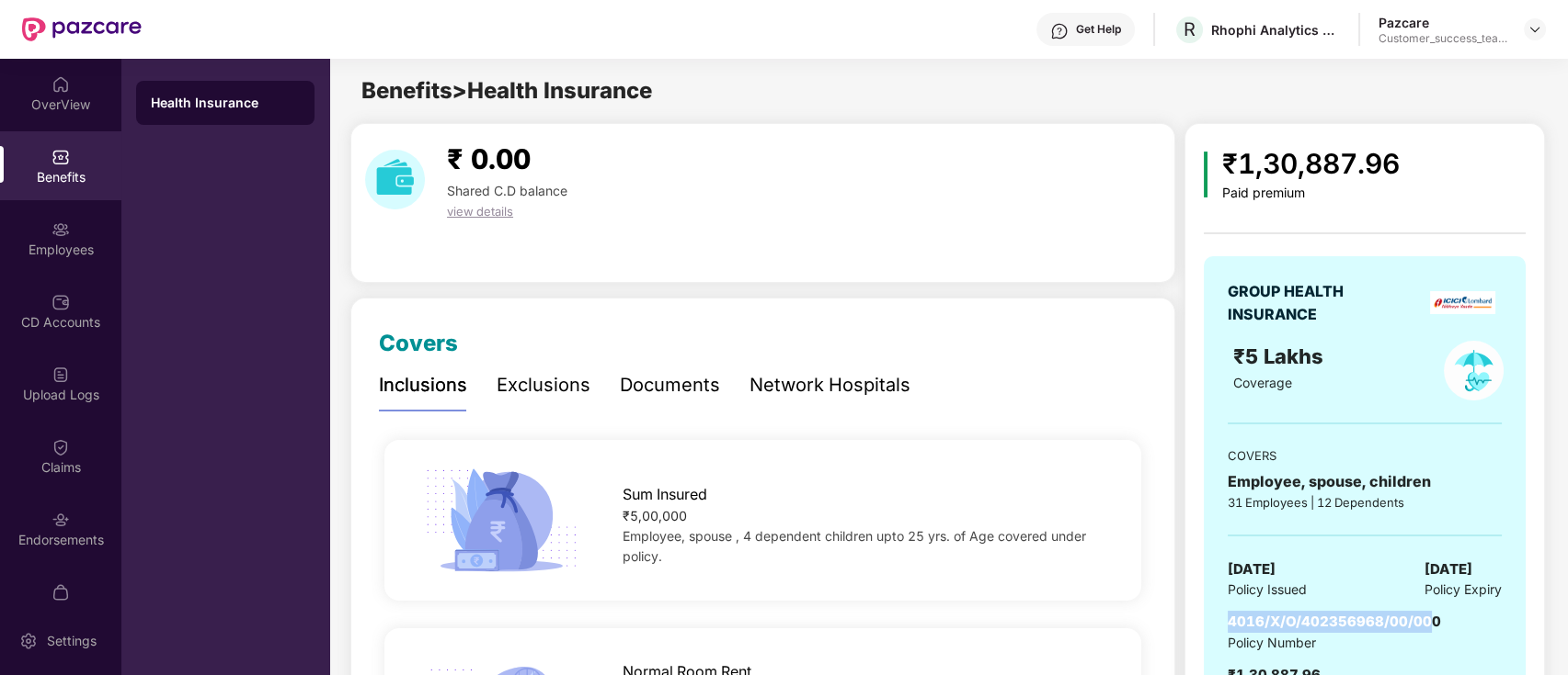
drag, startPoint x: 1338, startPoint y: 617, endPoint x: 1229, endPoint y: 618, distance: 109.0
click at [1229, 618] on span "4016/X/O/402356968/00/000" at bounding box center [1334, 621] width 213 height 18
copy span "4016/X/O/402356968/00/00"
click at [43, 332] on div "CD Accounts" at bounding box center [61, 311] width 121 height 69
